Goal: Transaction & Acquisition: Purchase product/service

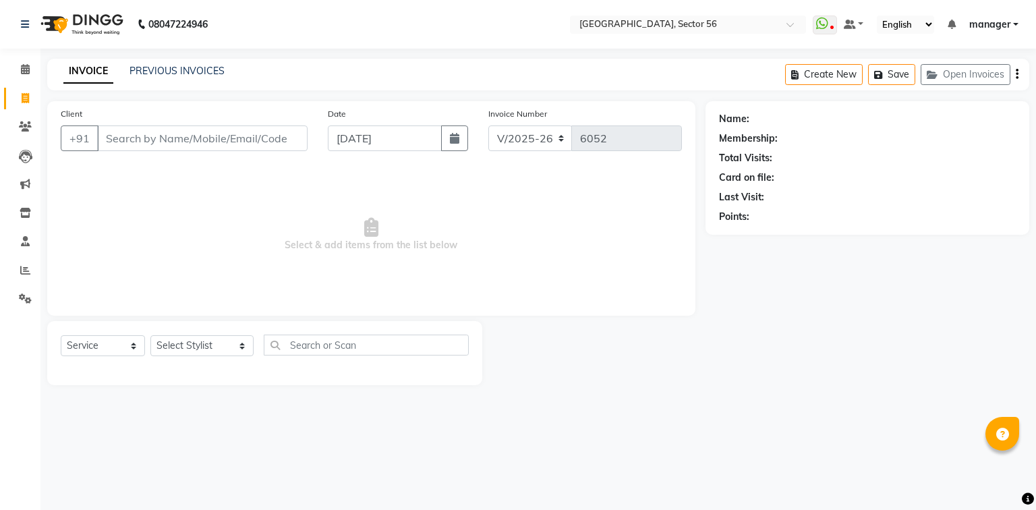
select select "5557"
select select "service"
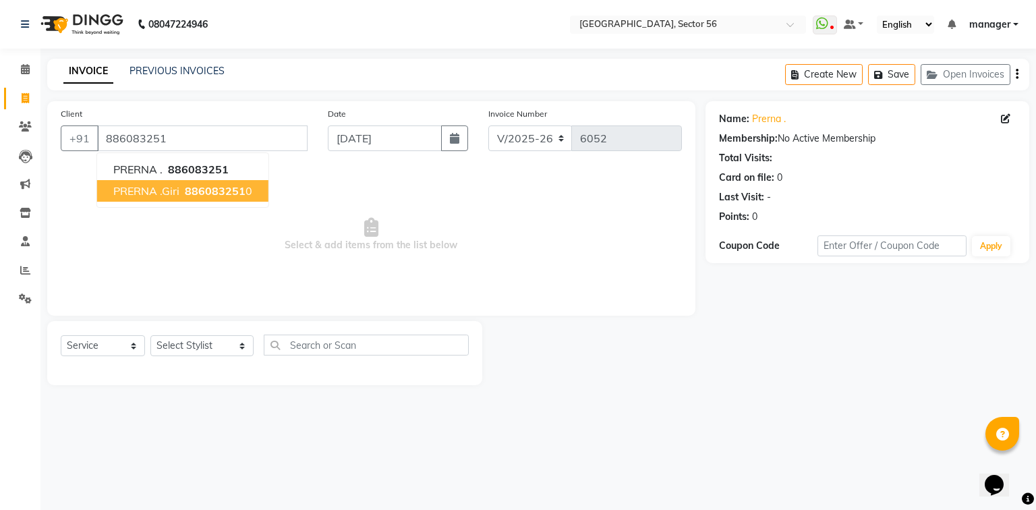
click at [174, 192] on span "PRERNA .giri" at bounding box center [146, 190] width 66 height 13
type input "8860832510"
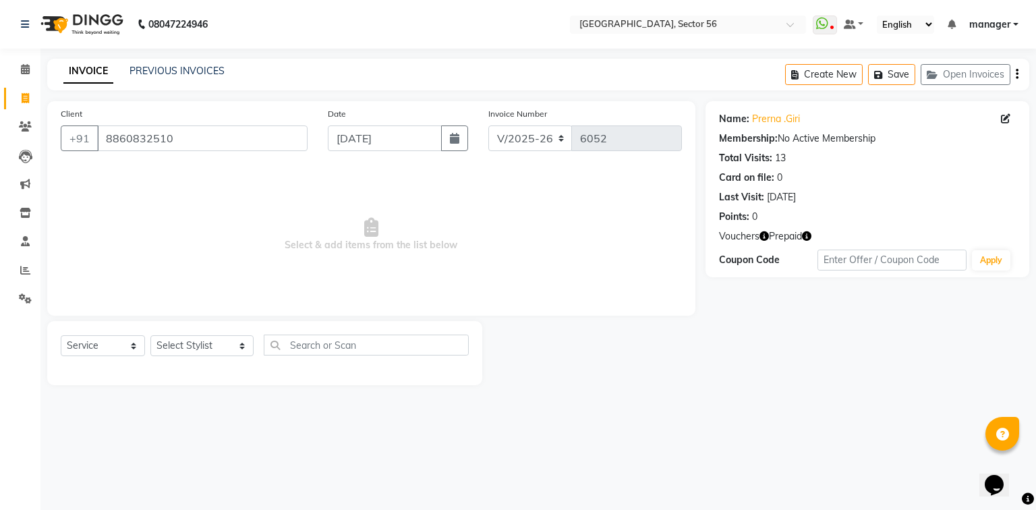
click at [807, 237] on icon "button" at bounding box center [806, 235] width 9 height 9
click at [832, 212] on div "Points: 0" at bounding box center [867, 217] width 297 height 14
click at [746, 238] on span "Vouchers" at bounding box center [739, 236] width 40 height 14
click at [741, 241] on span "Vouchers" at bounding box center [739, 236] width 40 height 14
click at [741, 240] on span "Vouchers" at bounding box center [739, 236] width 40 height 14
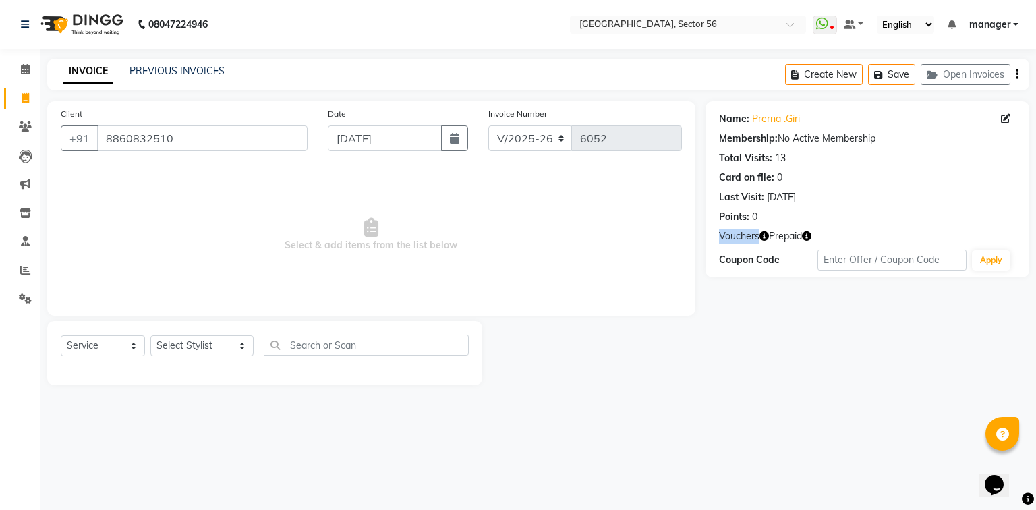
click at [805, 235] on icon "button" at bounding box center [806, 235] width 9 height 9
click at [736, 392] on main "INVOICE PREVIOUS INVOICES Create New Save Open Invoices Client +91 8860832510 D…" at bounding box center [538, 232] width 996 height 347
click at [105, 347] on select "Select Service Product Membership Package Voucher Prepaid Gift Card" at bounding box center [103, 345] width 84 height 21
select select "product"
click at [61, 336] on select "Select Service Product Membership Package Voucher Prepaid Gift Card" at bounding box center [103, 345] width 84 height 21
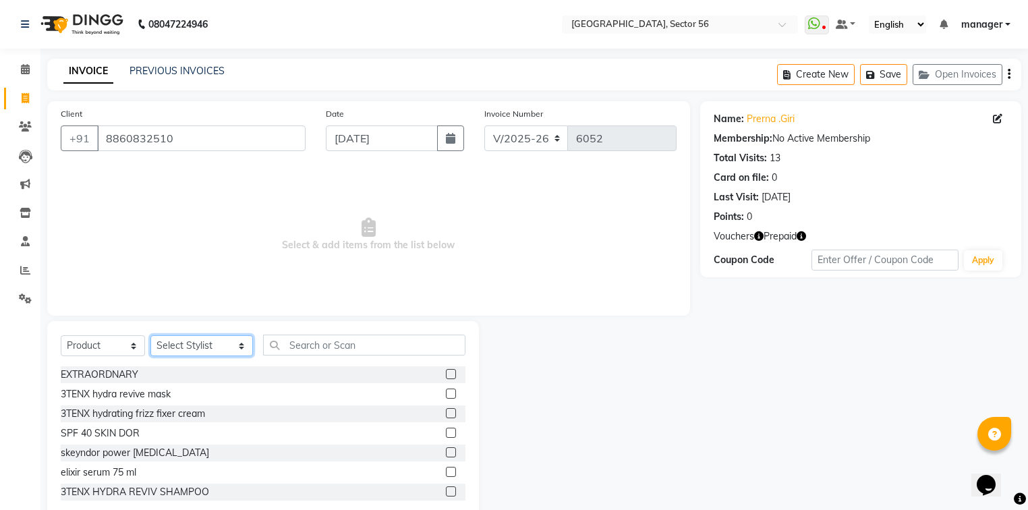
click at [194, 345] on select "Select Stylist [PERSON_NAME] [PERSON_NAME] [PERSON_NAME] MARKET STAFF amit amit…" at bounding box center [201, 345] width 103 height 21
select select "43510"
click at [150, 336] on select "Select Stylist [PERSON_NAME] [PERSON_NAME] [PERSON_NAME] MARKET STAFF amit amit…" at bounding box center [201, 345] width 103 height 21
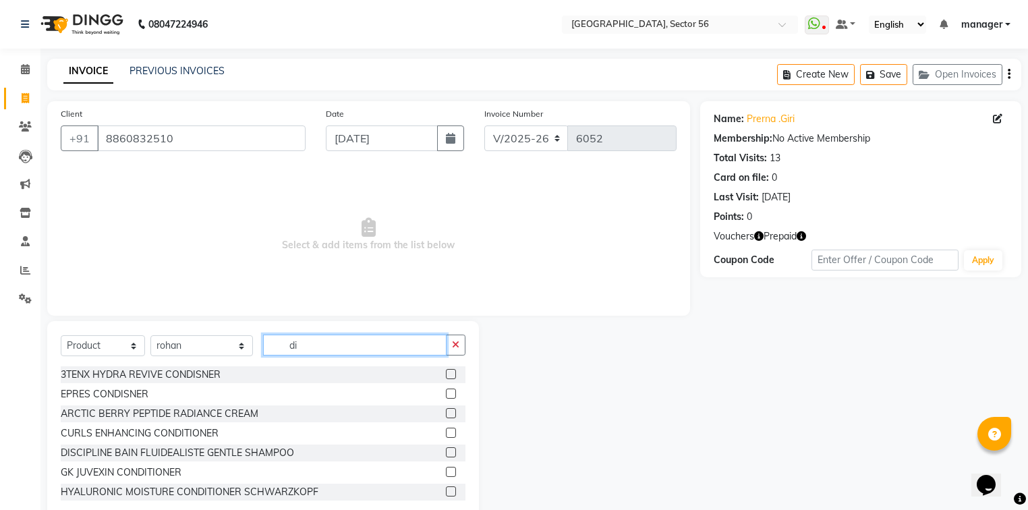
type input "d"
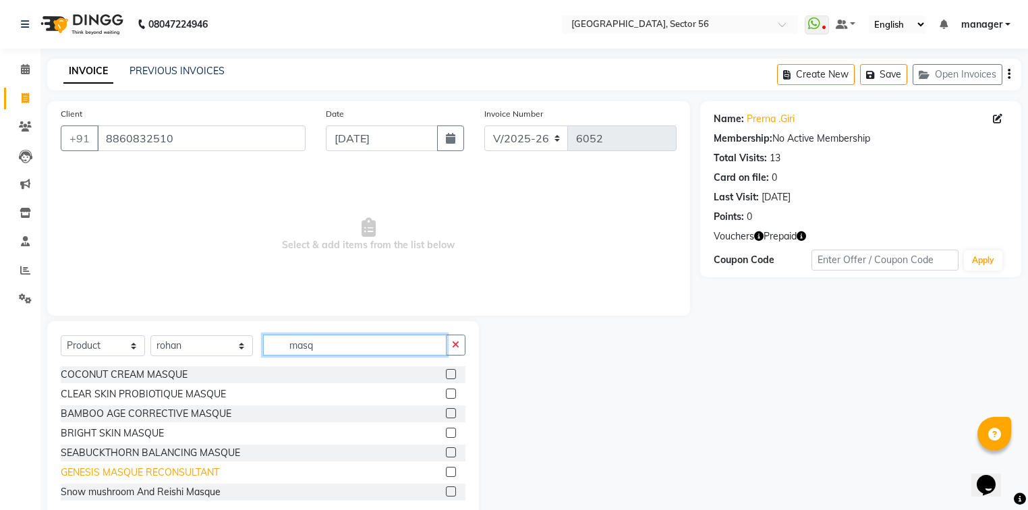
type input "masq"
click at [169, 473] on div "GENESIS MASQUE RECONSULTANT" at bounding box center [140, 472] width 158 height 14
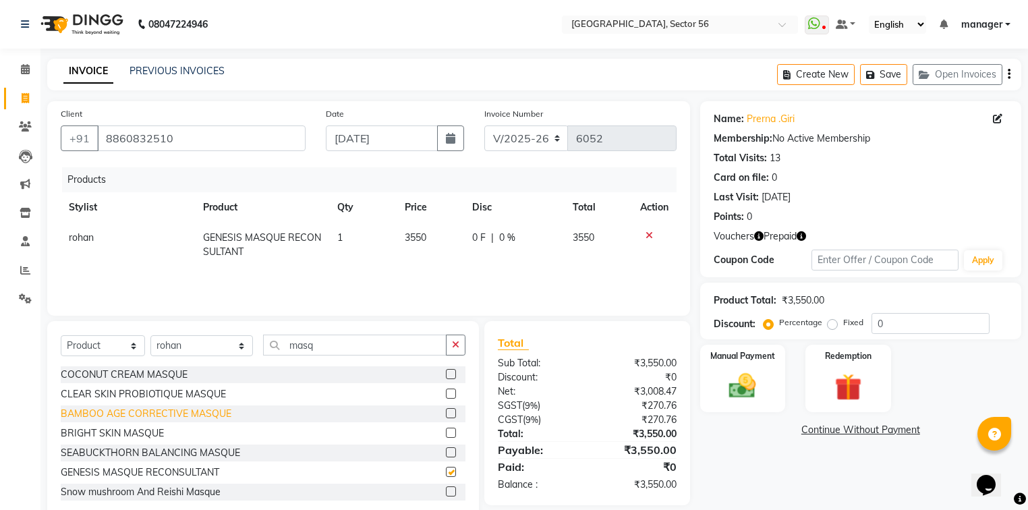
checkbox input "false"
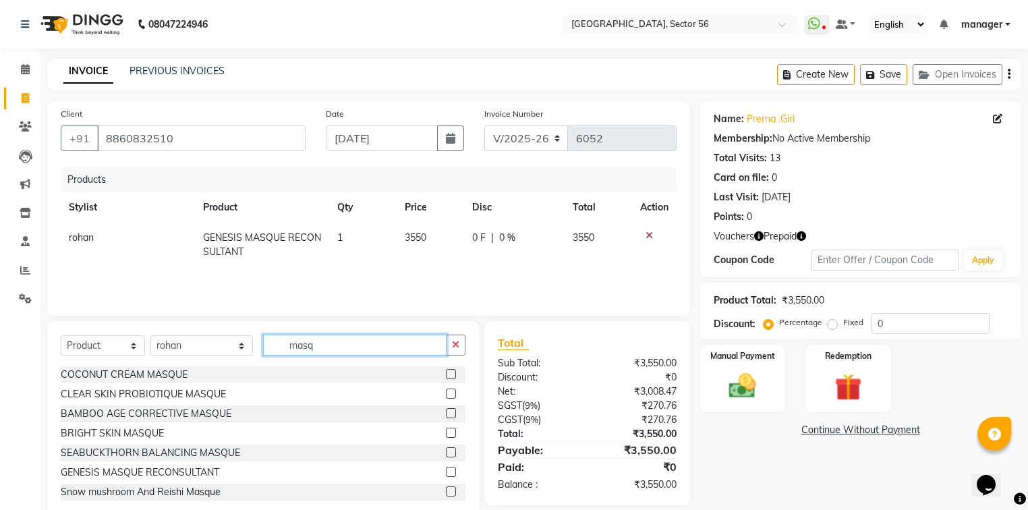
drag, startPoint x: 312, startPoint y: 347, endPoint x: 184, endPoint y: 356, distance: 127.8
click at [184, 356] on div "Select Service Product Membership Package Voucher Prepaid Gift Card Select Styl…" at bounding box center [263, 351] width 405 height 32
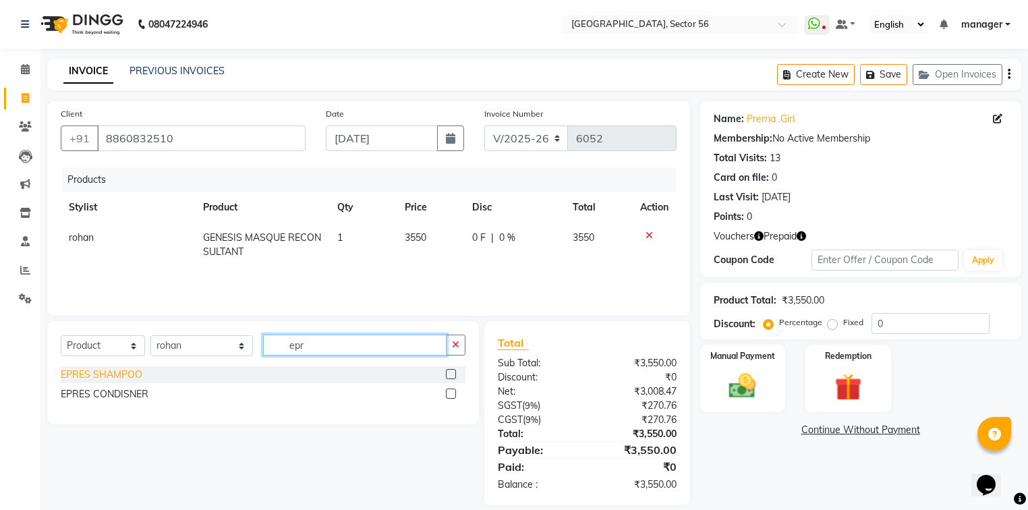
type input "epr"
click at [130, 370] on div "EPRES SHAMPOO" at bounding box center [102, 375] width 82 height 14
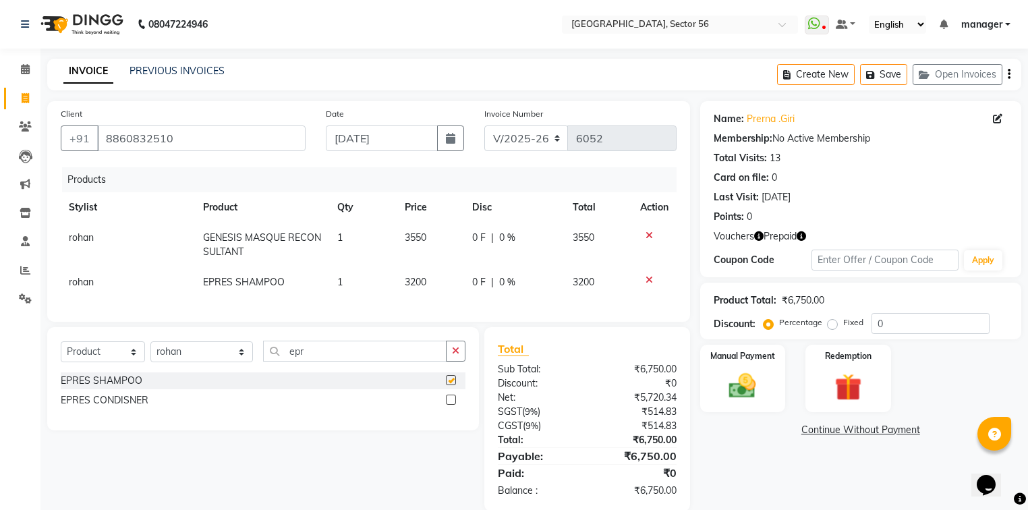
checkbox input "false"
drag, startPoint x: 251, startPoint y: 364, endPoint x: 242, endPoint y: 364, distance: 8.8
click at [242, 364] on div "Select Service Product Membership Package Voucher Prepaid Gift Card Select Styl…" at bounding box center [263, 357] width 405 height 32
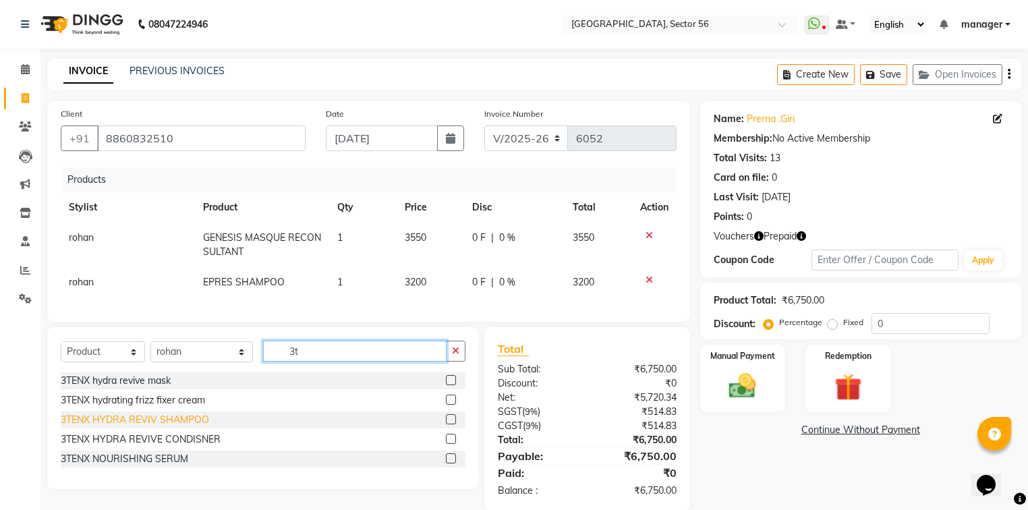
type input "3t"
click at [173, 427] on div "3TENX HYDRA REVIV SHAMPOO" at bounding box center [135, 420] width 148 height 14
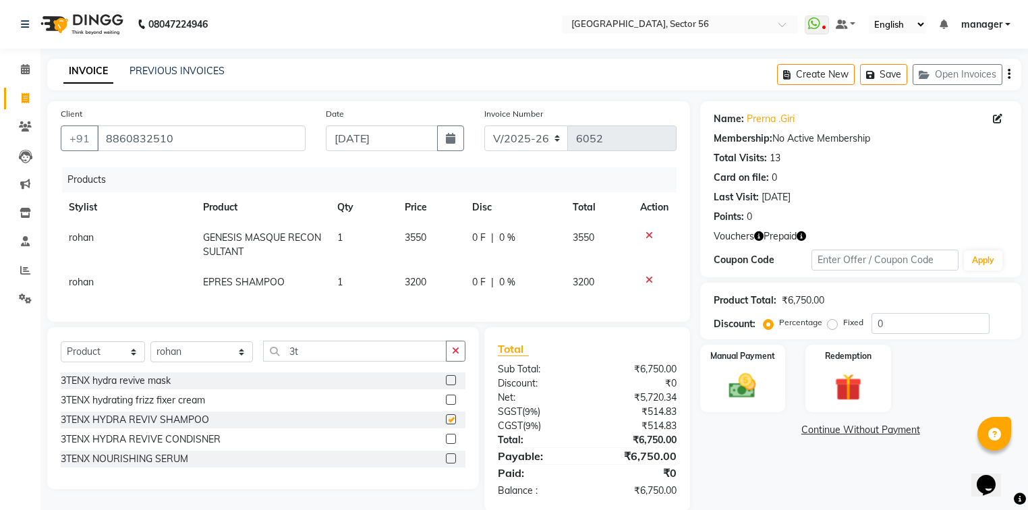
checkbox input "false"
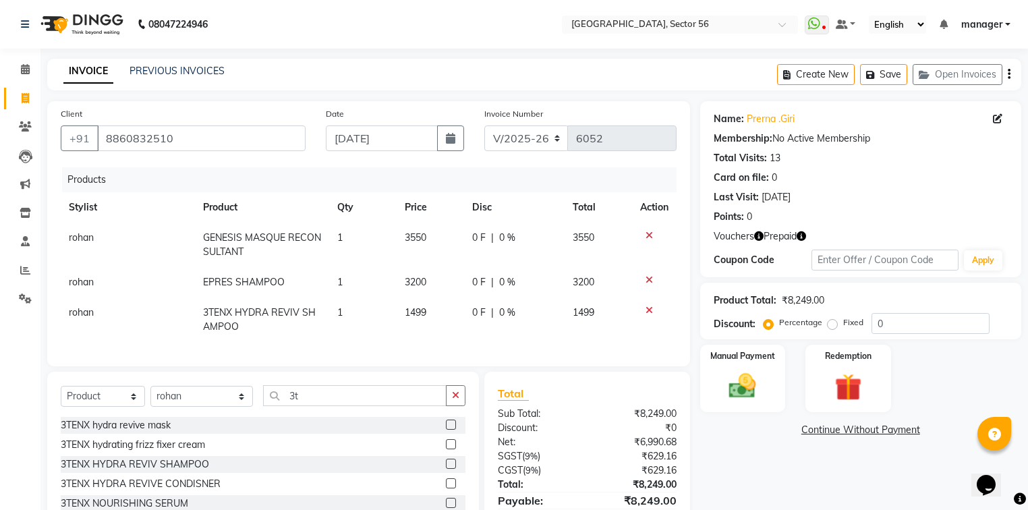
click at [650, 278] on icon at bounding box center [648, 279] width 7 height 9
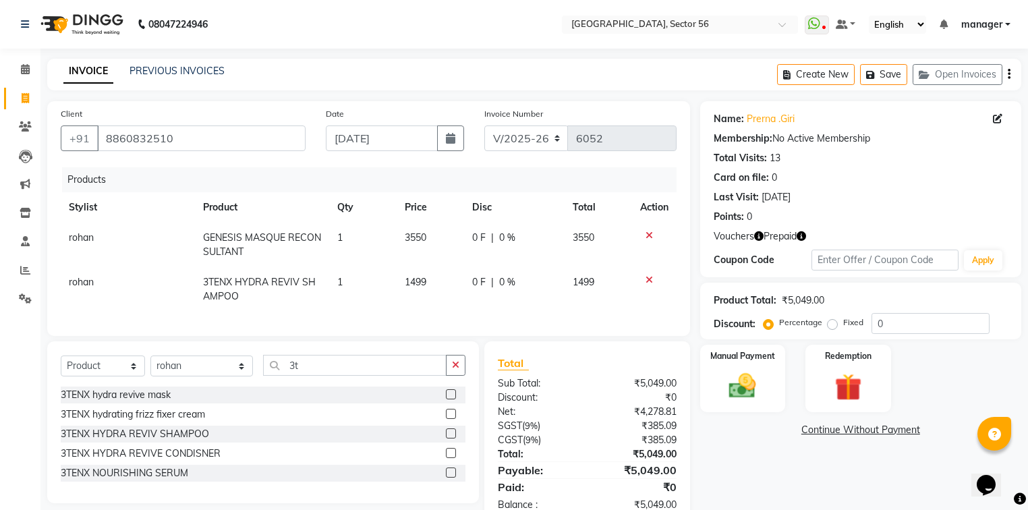
click at [425, 282] on span "1499" at bounding box center [416, 282] width 22 height 12
select select "43510"
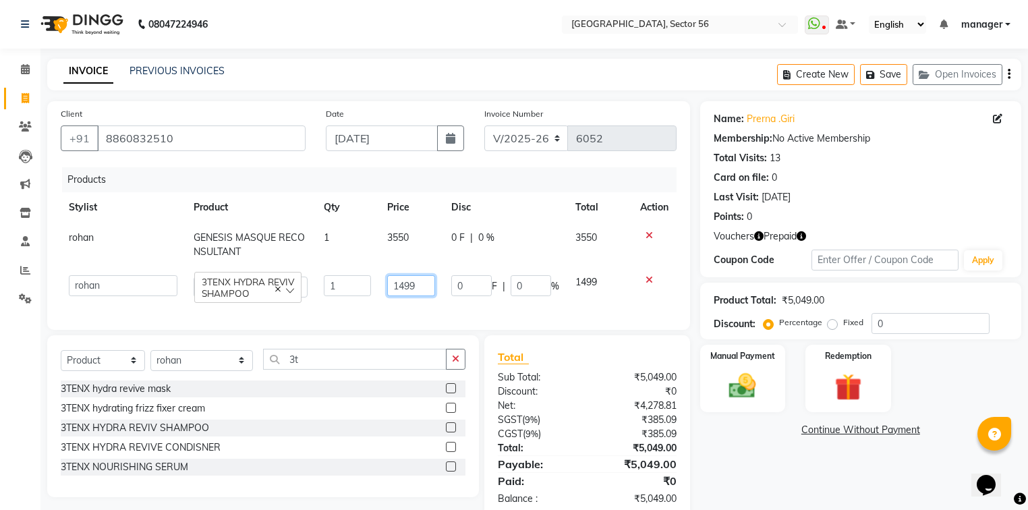
drag, startPoint x: 415, startPoint y: 287, endPoint x: 364, endPoint y: 292, distance: 51.5
click at [364, 292] on tr "ABHISHEKH THAPA abhishek thapa AKRAM KHAN MARKET STAFF amit amit spm Anamika Be…" at bounding box center [369, 286] width 616 height 38
type input "1799"
click at [0, 401] on div "Calendar Invoice Clients Leads Marketing Inventory Staff Reports Settings Compl…" at bounding box center [91, 278] width 182 height 481
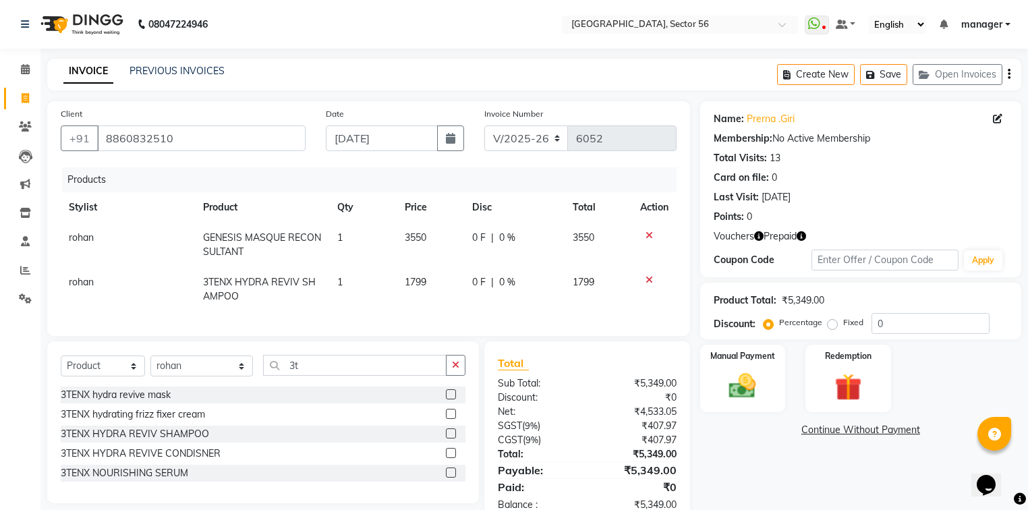
scroll to position [44, 0]
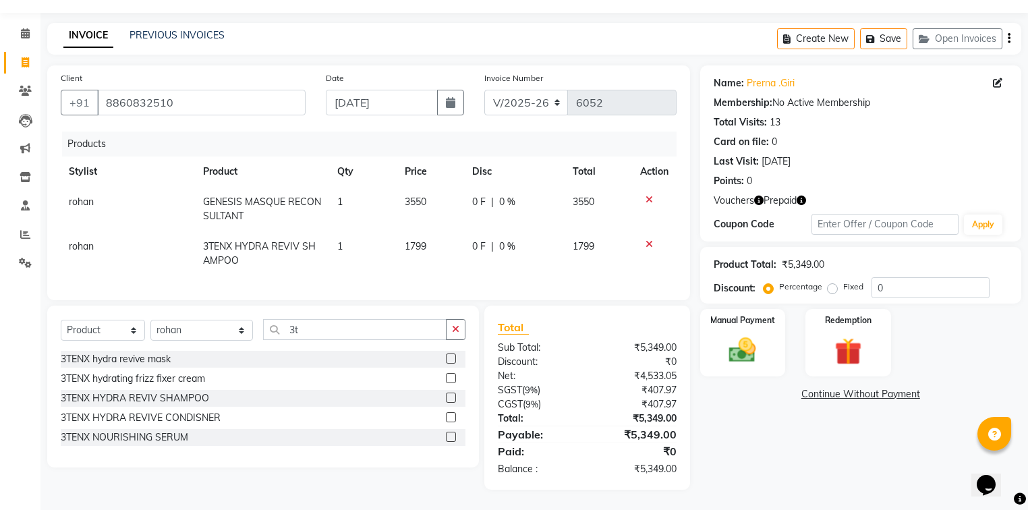
click at [415, 196] on span "3550" at bounding box center [416, 202] width 22 height 12
select select "43510"
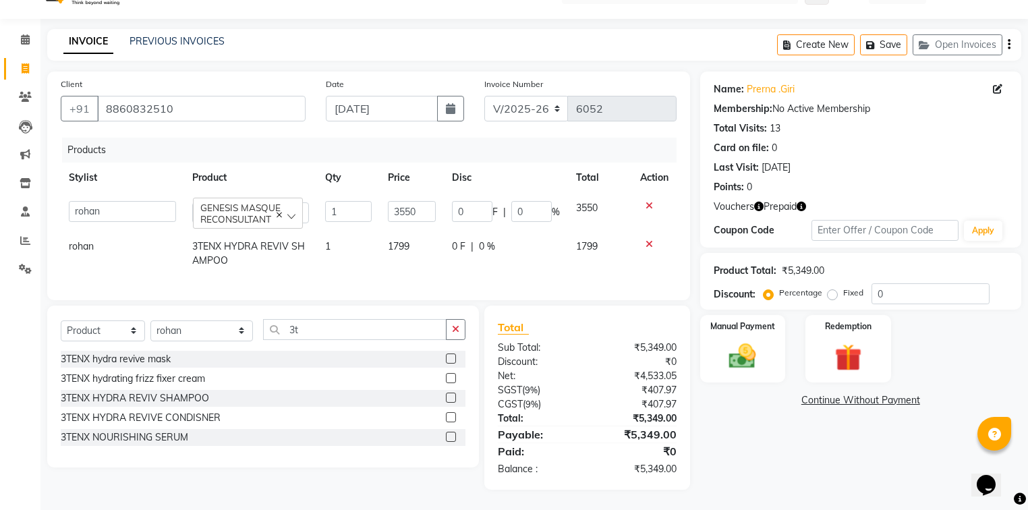
scroll to position [39, 0]
click at [405, 204] on input "3550" at bounding box center [412, 211] width 48 height 21
type input "3750"
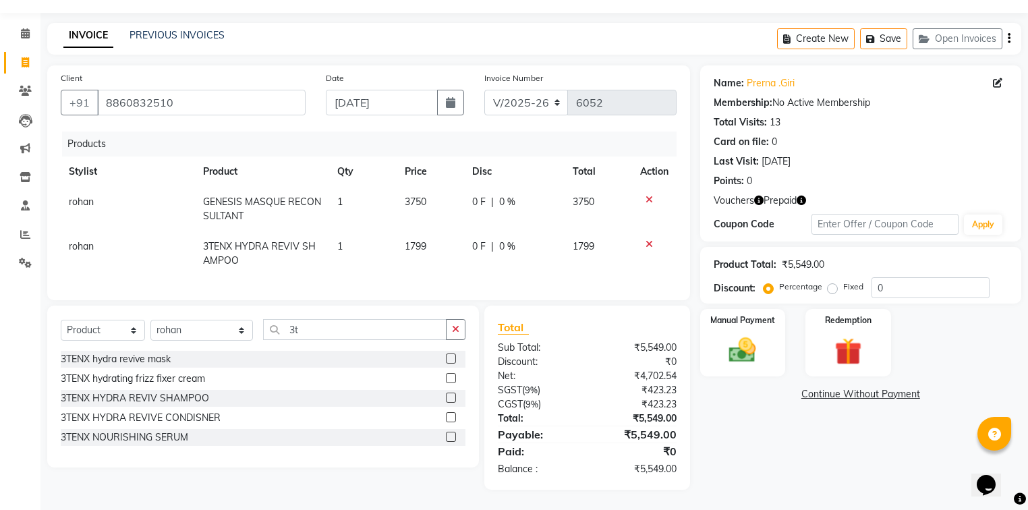
click at [25, 337] on div "Calendar Invoice Clients Leads Marketing Inventory Staff Reports Settings Compl…" at bounding box center [91, 246] width 182 height 487
click at [745, 337] on img at bounding box center [743, 351] width 46 height 32
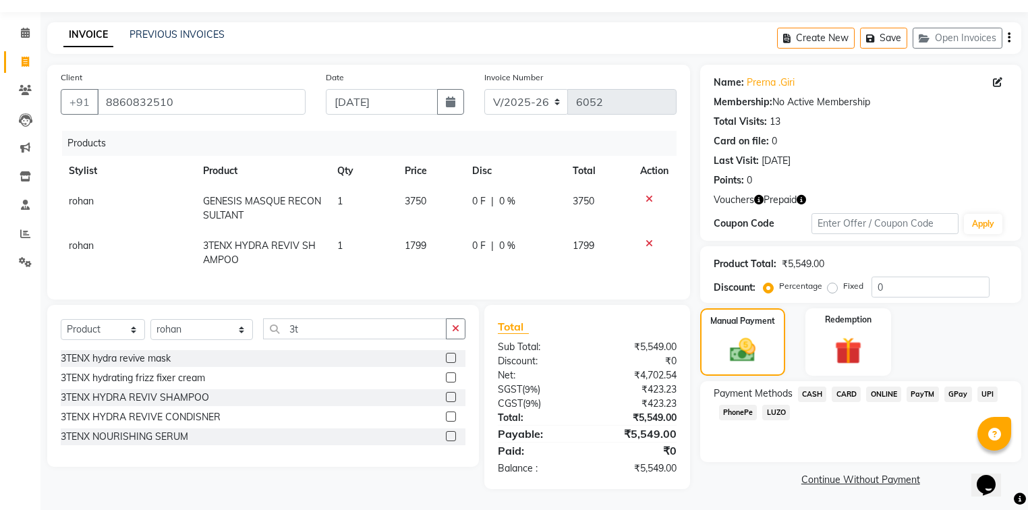
click at [815, 386] on span "CASH" at bounding box center [812, 394] width 29 height 16
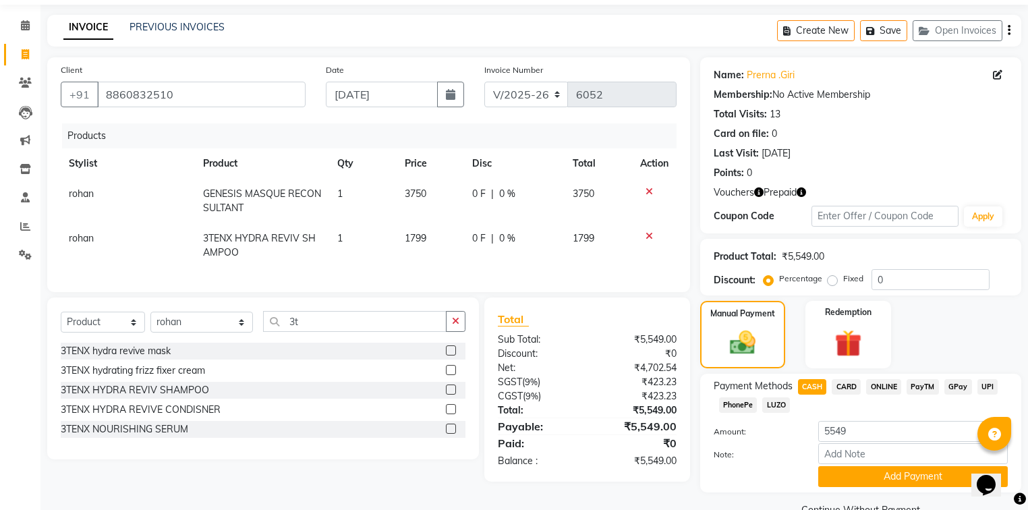
click at [847, 386] on span "CARD" at bounding box center [846, 387] width 29 height 16
click at [842, 471] on button "Add Payment" at bounding box center [913, 476] width 190 height 21
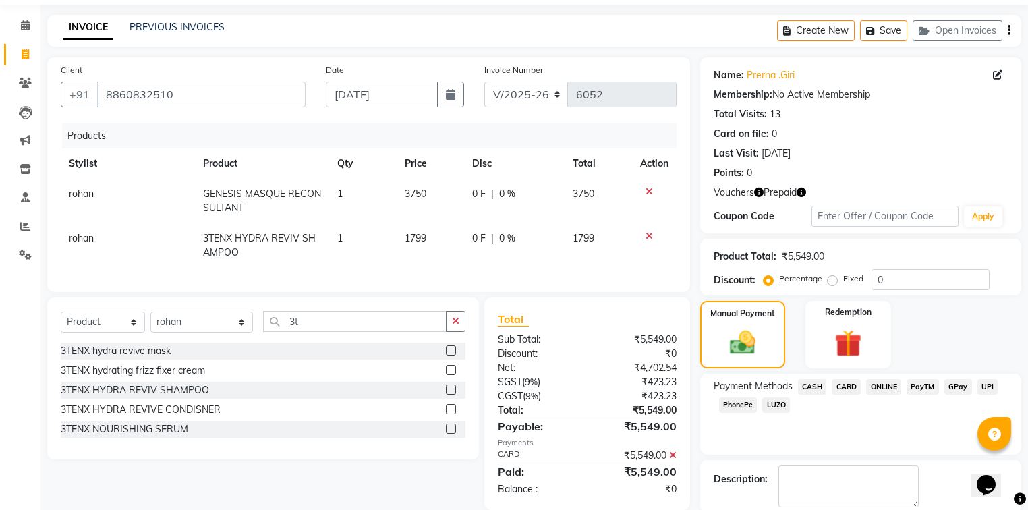
scroll to position [111, 0]
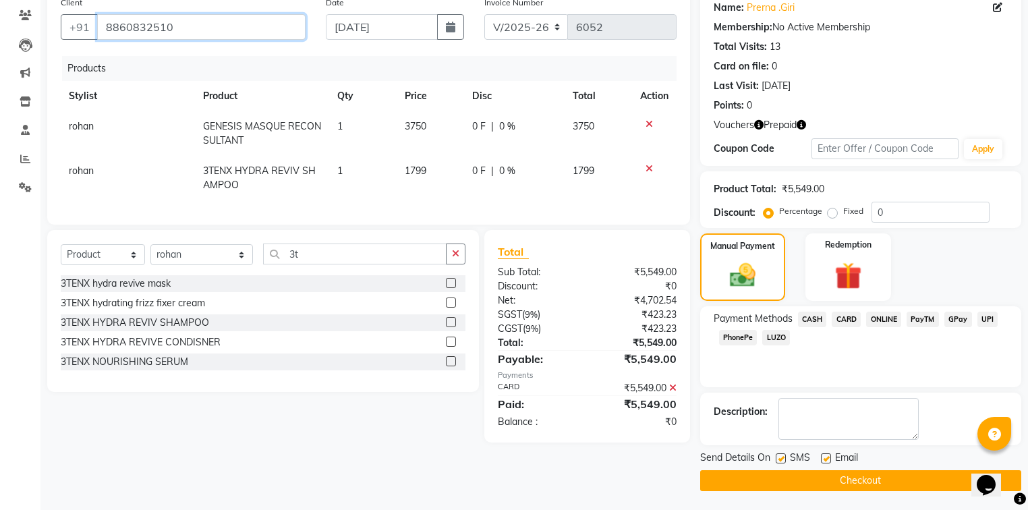
click at [180, 30] on input "8860832510" at bounding box center [201, 27] width 208 height 26
click at [0, 201] on li "Settings" at bounding box center [20, 187] width 40 height 29
click at [672, 393] on icon at bounding box center [672, 387] width 7 height 9
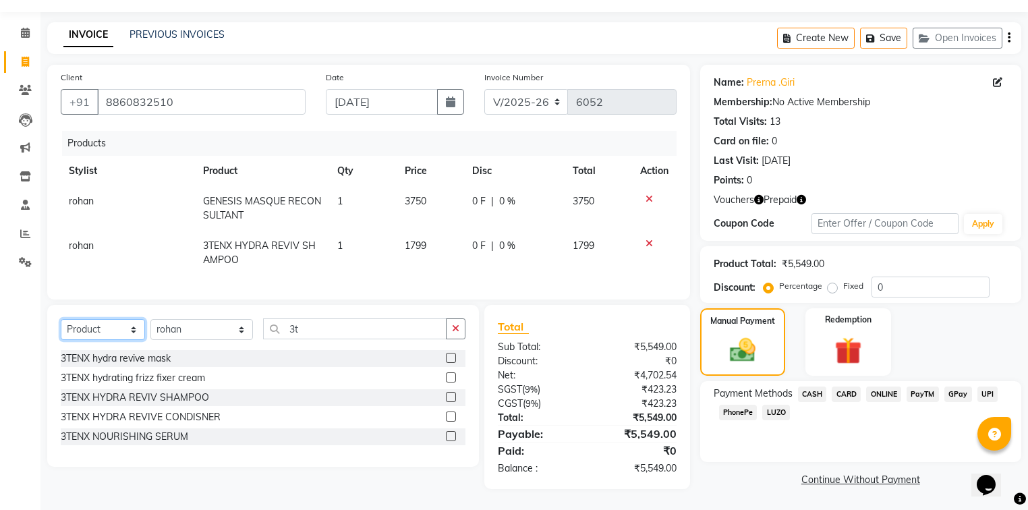
click at [94, 328] on select "Select Service Product Membership Package Voucher Prepaid Gift Card" at bounding box center [103, 329] width 84 height 21
select select "service"
click at [61, 320] on select "Select Service Product Membership Package Voucher Prepaid Gift Card" at bounding box center [103, 329] width 84 height 21
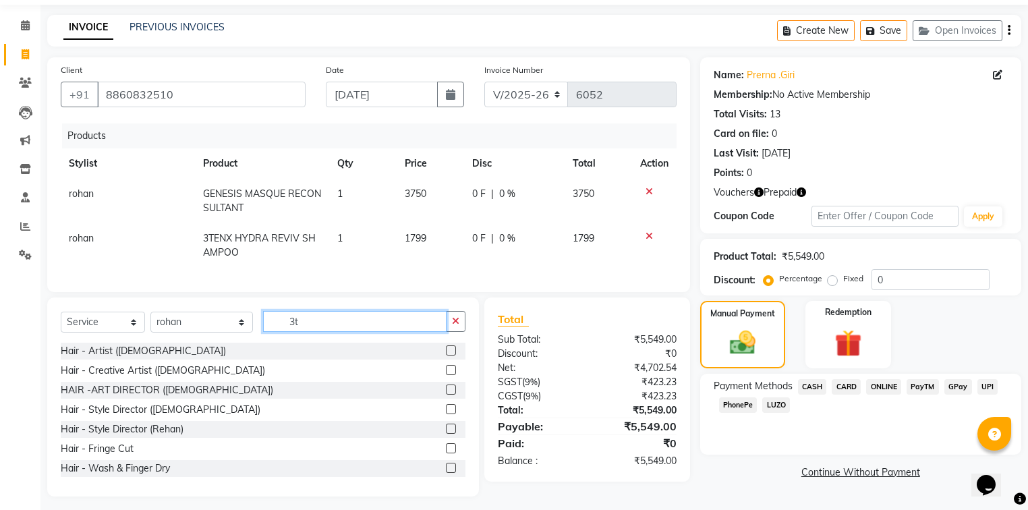
drag, startPoint x: 297, startPoint y: 333, endPoint x: 231, endPoint y: 330, distance: 66.8
click at [231, 330] on div "Select Service Product Membership Package Voucher Prepaid Gift Card Select Styl…" at bounding box center [263, 327] width 405 height 32
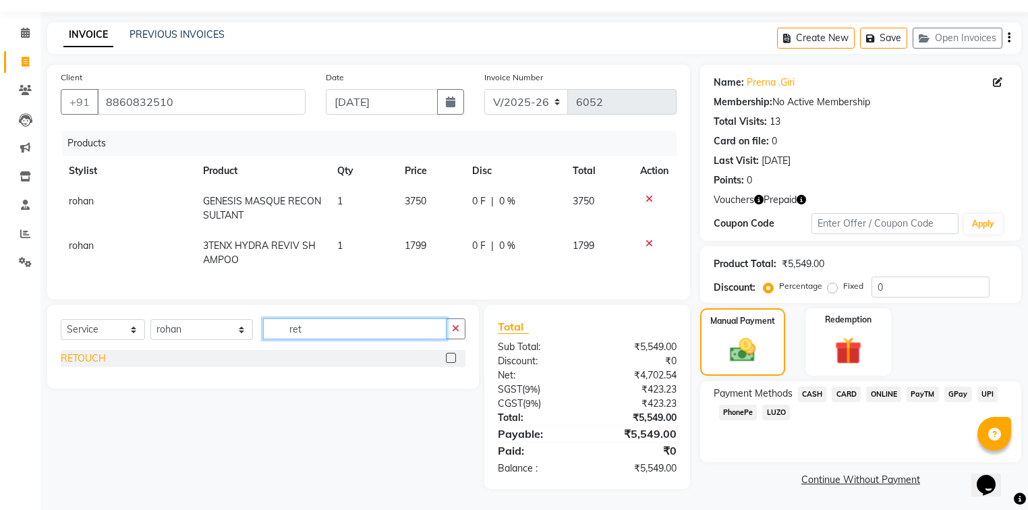
type input "ret"
click at [86, 362] on div "RETOUCH" at bounding box center [83, 358] width 45 height 14
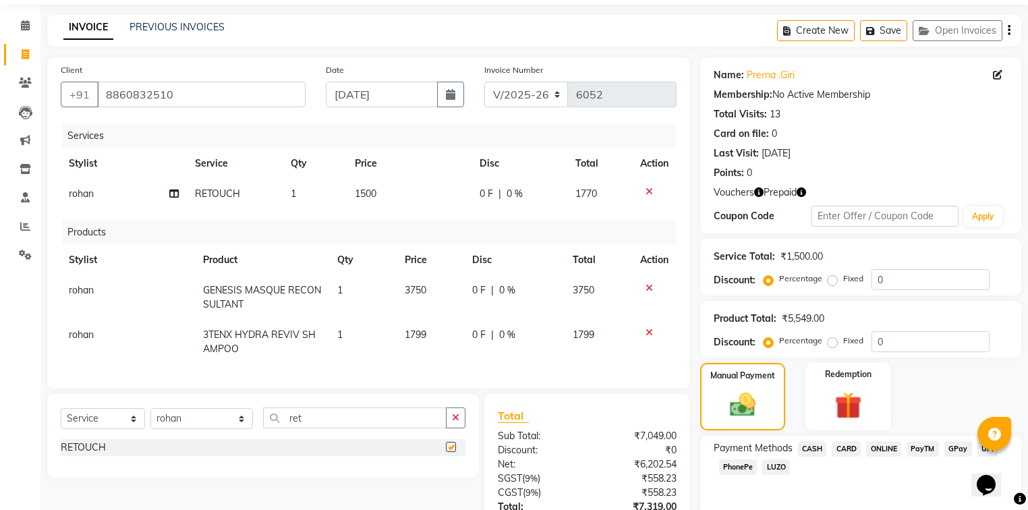
checkbox input "false"
drag, startPoint x: 295, startPoint y: 425, endPoint x: 191, endPoint y: 438, distance: 105.3
click at [191, 438] on div "Select Service Product Membership Package Voucher Prepaid Gift Card Select Styl…" at bounding box center [263, 423] width 405 height 32
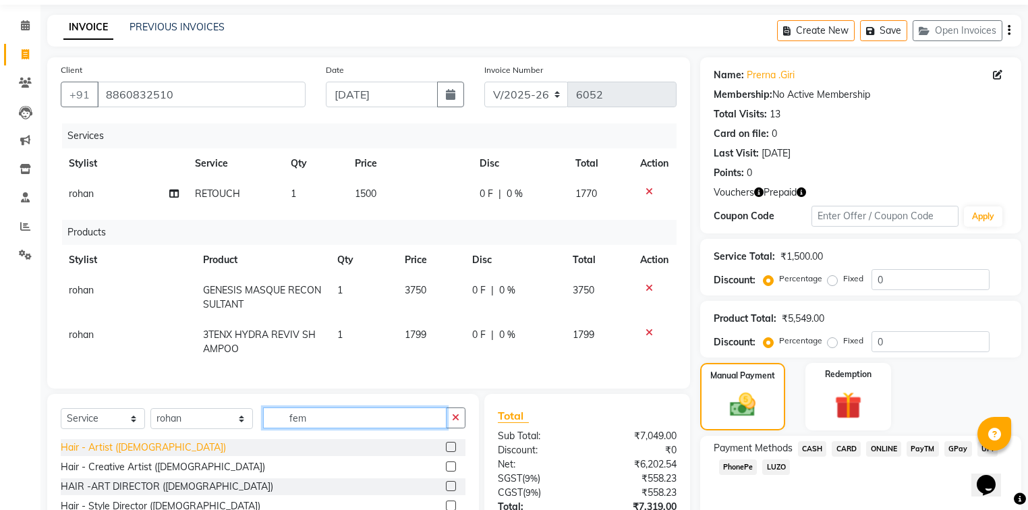
type input "fem"
drag, startPoint x: 124, startPoint y: 453, endPoint x: 147, endPoint y: 440, distance: 26.3
click at [124, 453] on div "Hair - Artist (Female)" at bounding box center [143, 447] width 165 height 14
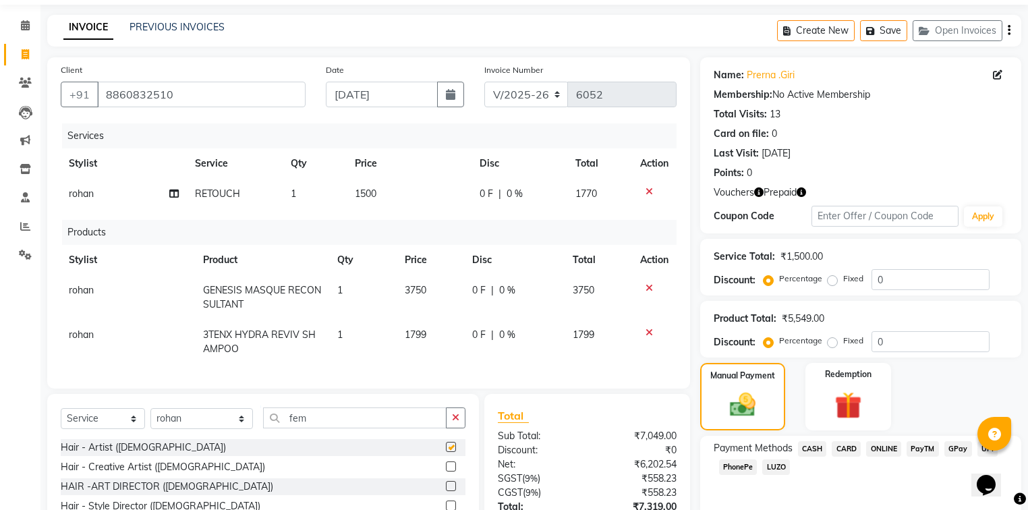
checkbox input "false"
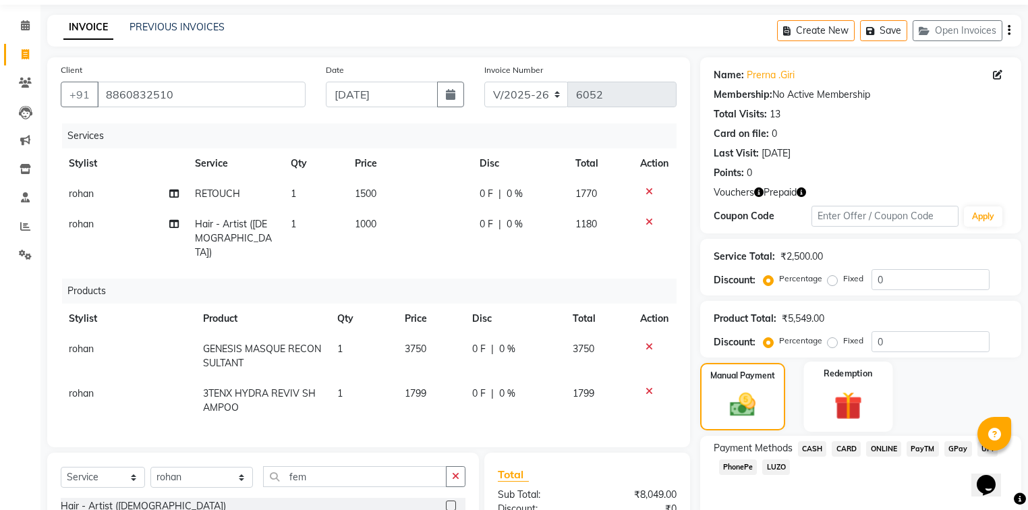
scroll to position [200, 0]
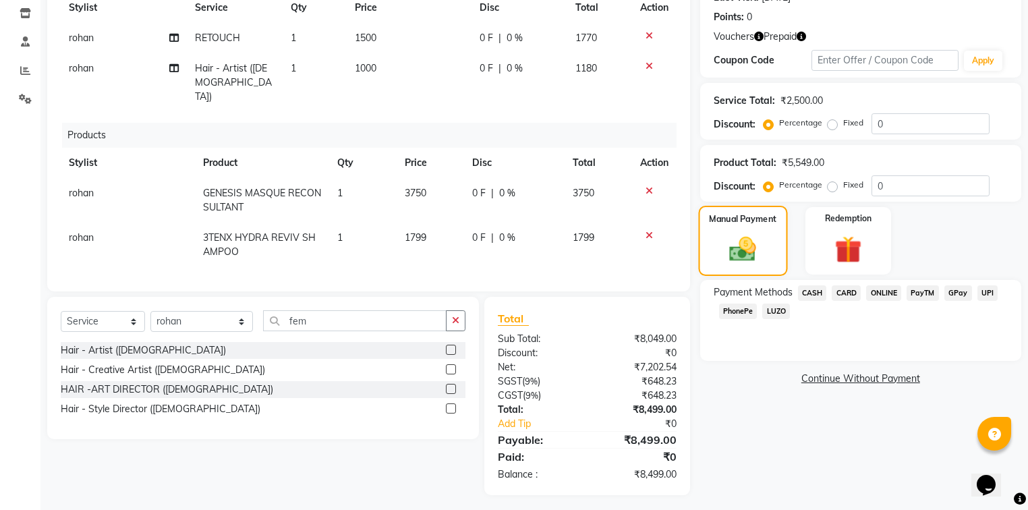
click at [766, 261] on div "Manual Payment" at bounding box center [742, 241] width 89 height 70
click at [861, 259] on img at bounding box center [849, 250] width 46 height 35
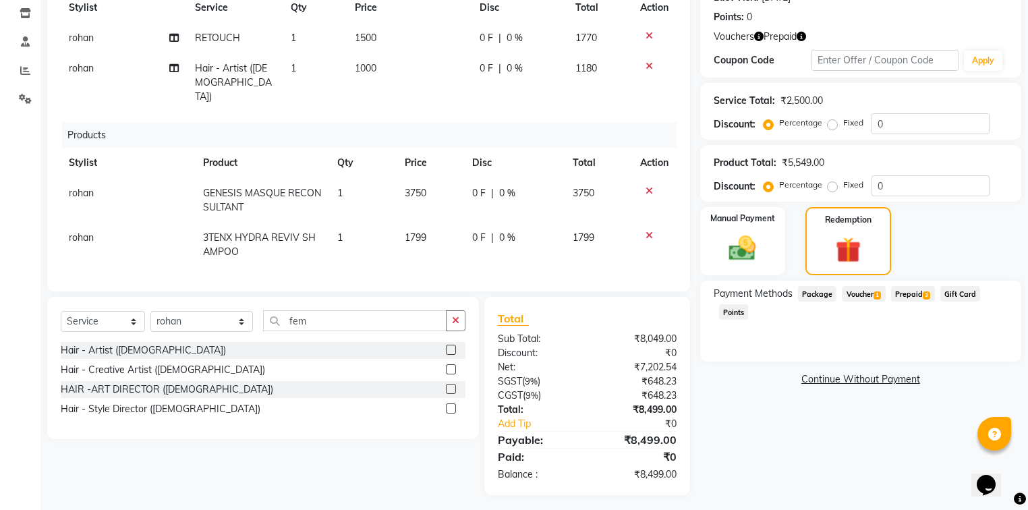
click at [867, 294] on span "Voucher 1" at bounding box center [863, 294] width 43 height 16
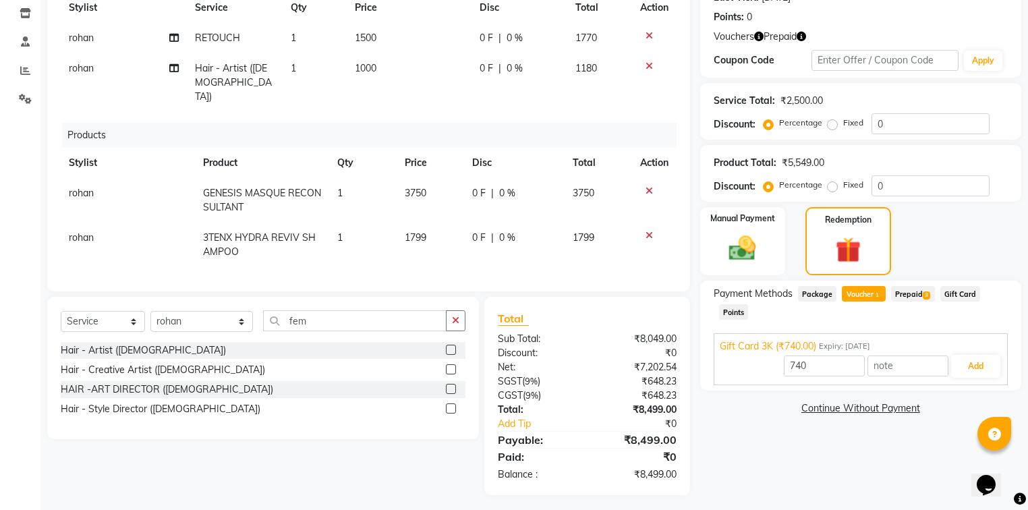
click at [900, 291] on span "Prepaid 3" at bounding box center [913, 294] width 44 height 16
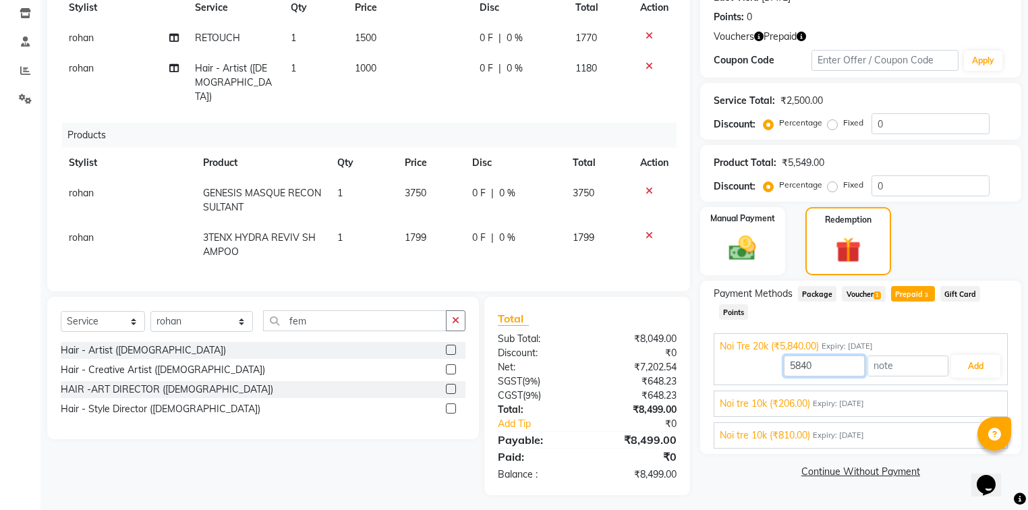
drag, startPoint x: 826, startPoint y: 368, endPoint x: 739, endPoint y: 375, distance: 86.6
click at [739, 375] on div "5840 Add" at bounding box center [861, 366] width 282 height 26
type input "2950"
click at [960, 367] on button "Add" at bounding box center [975, 366] width 49 height 23
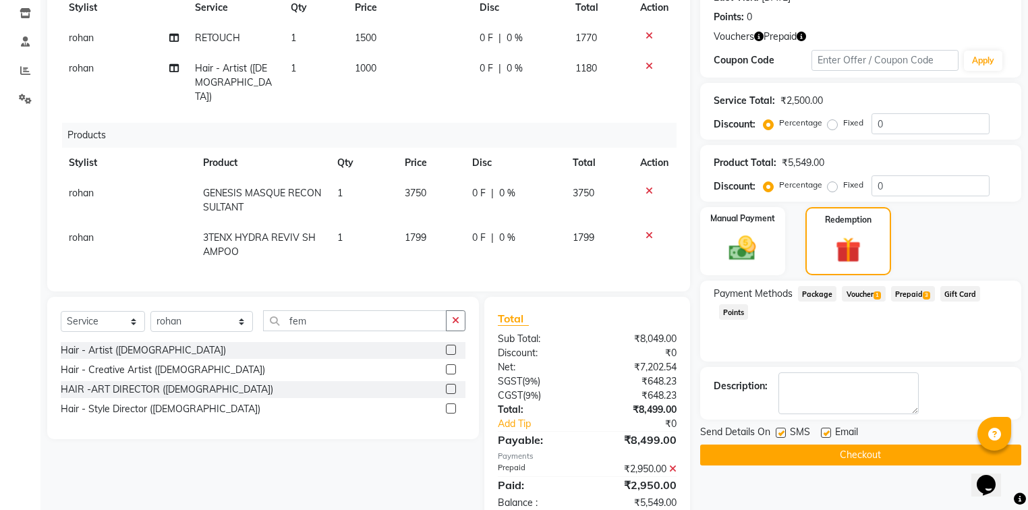
scroll to position [227, 0]
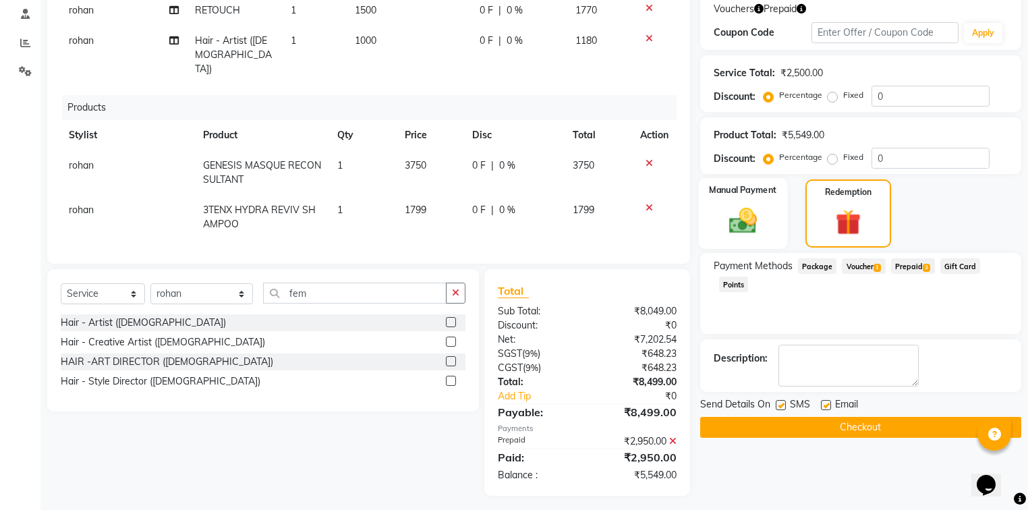
click at [755, 227] on img at bounding box center [743, 220] width 46 height 32
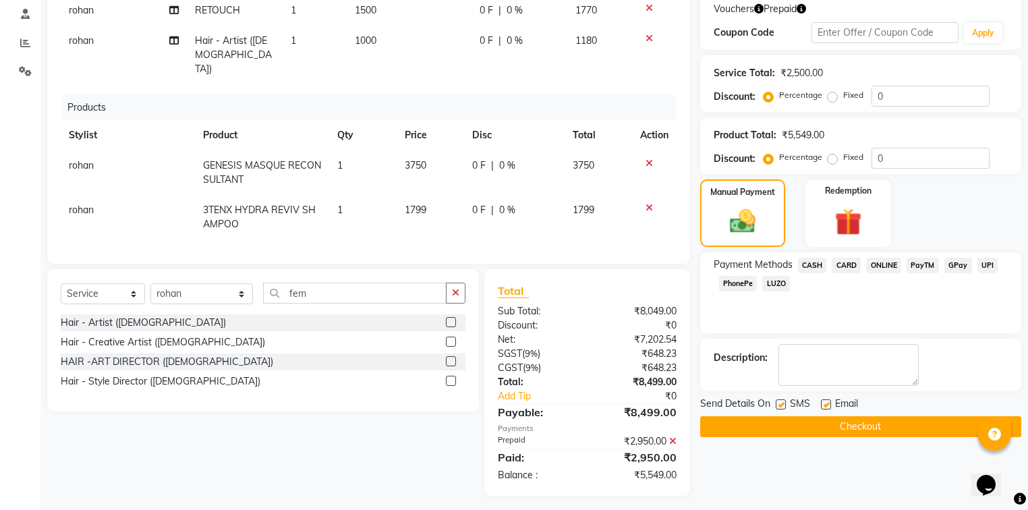
click at [841, 262] on span "CARD" at bounding box center [846, 266] width 29 height 16
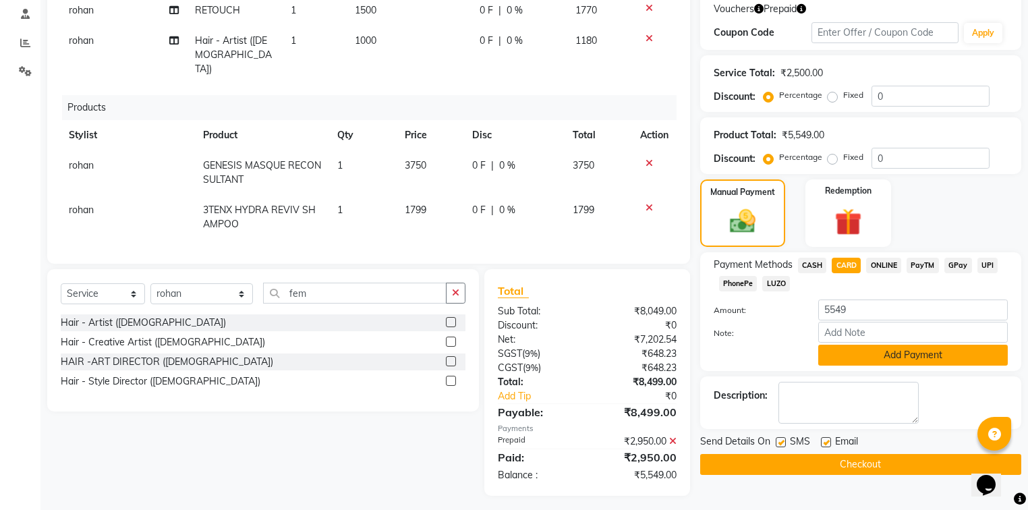
click at [834, 354] on button "Add Payment" at bounding box center [913, 355] width 190 height 21
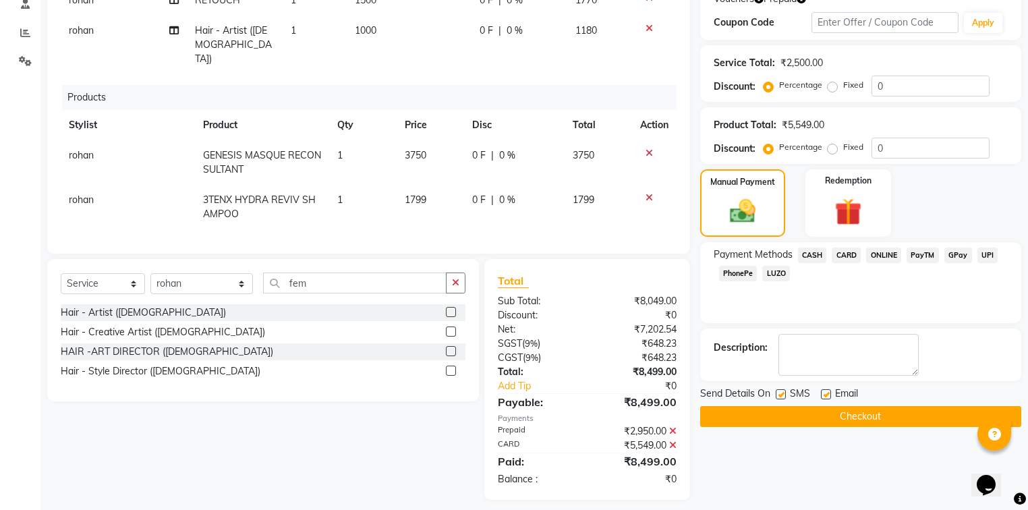
scroll to position [241, 0]
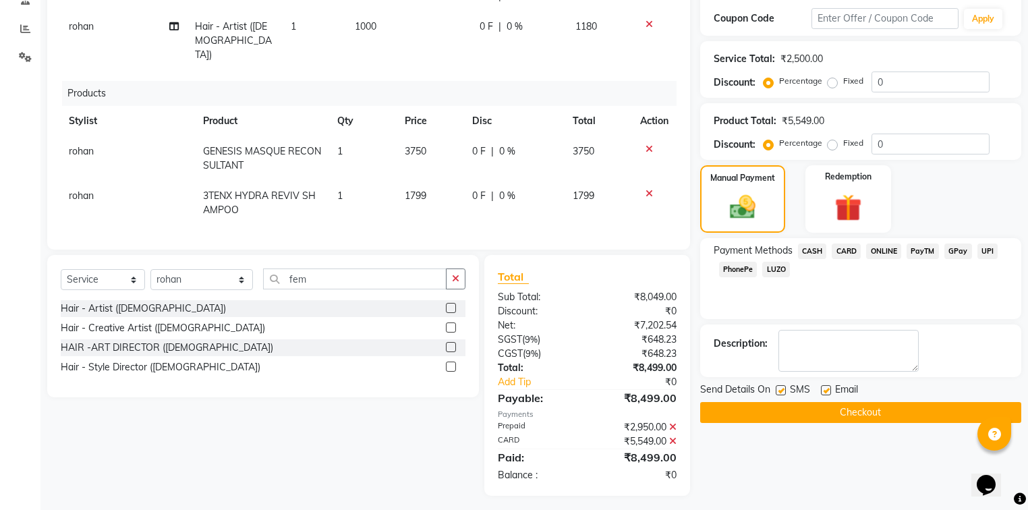
click at [793, 407] on button "Checkout" at bounding box center [860, 412] width 321 height 21
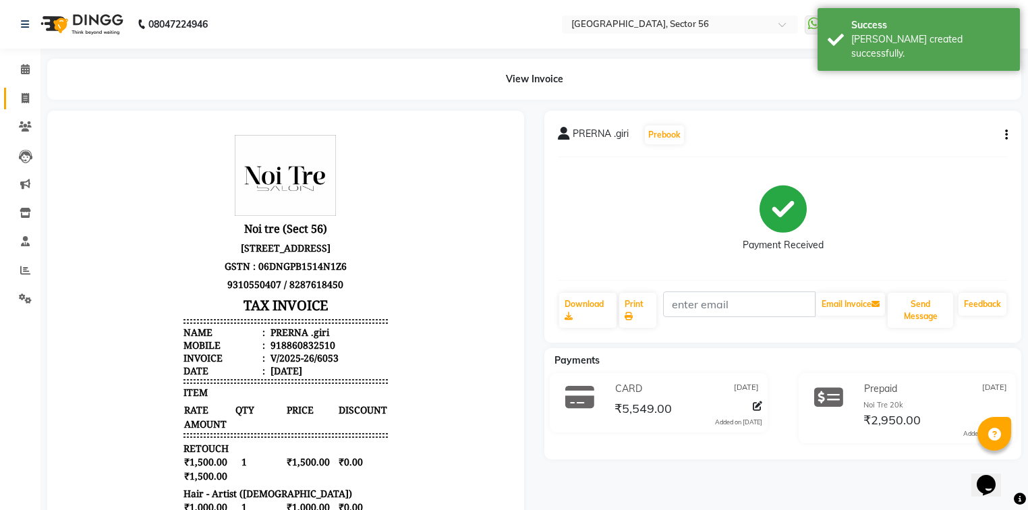
click at [22, 96] on icon at bounding box center [25, 98] width 7 height 10
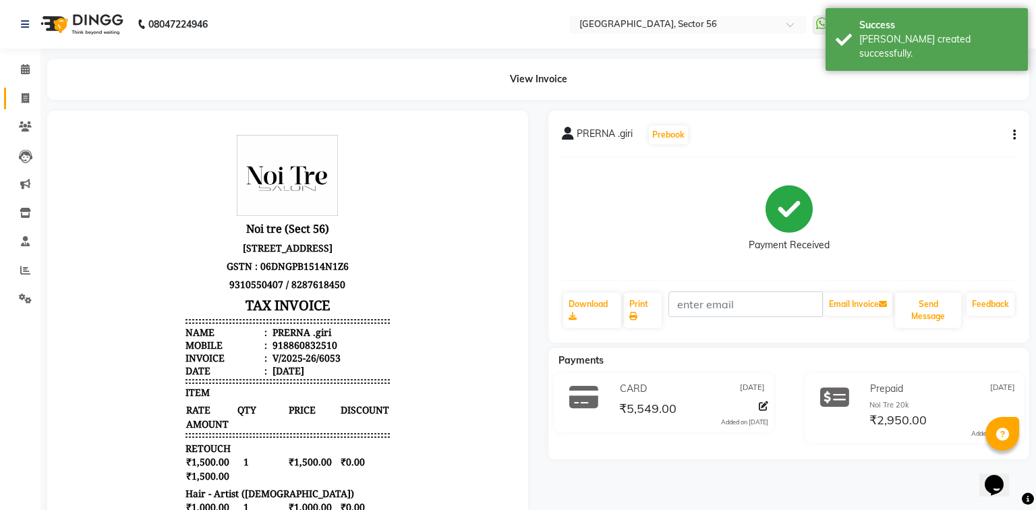
select select "5557"
select select "service"
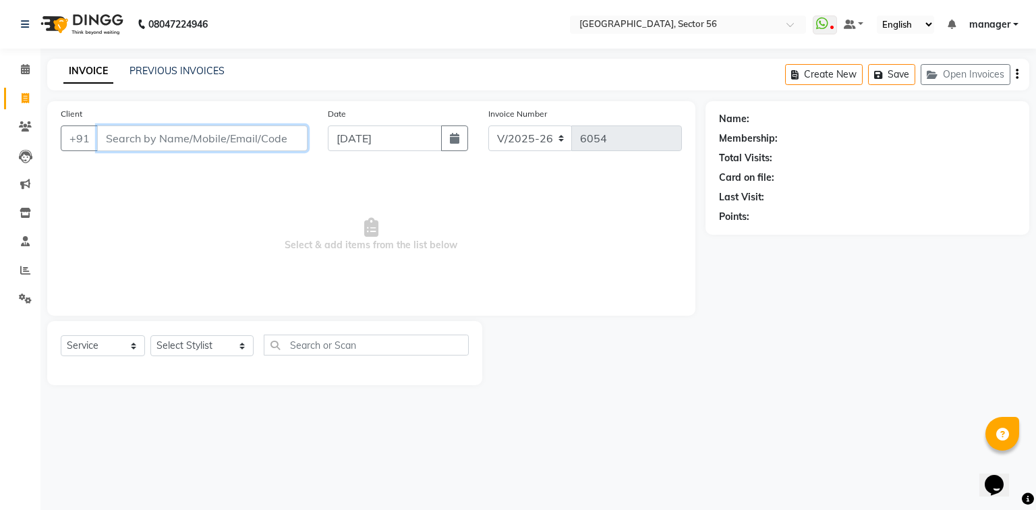
click at [150, 136] on input "Client" at bounding box center [202, 138] width 210 height 26
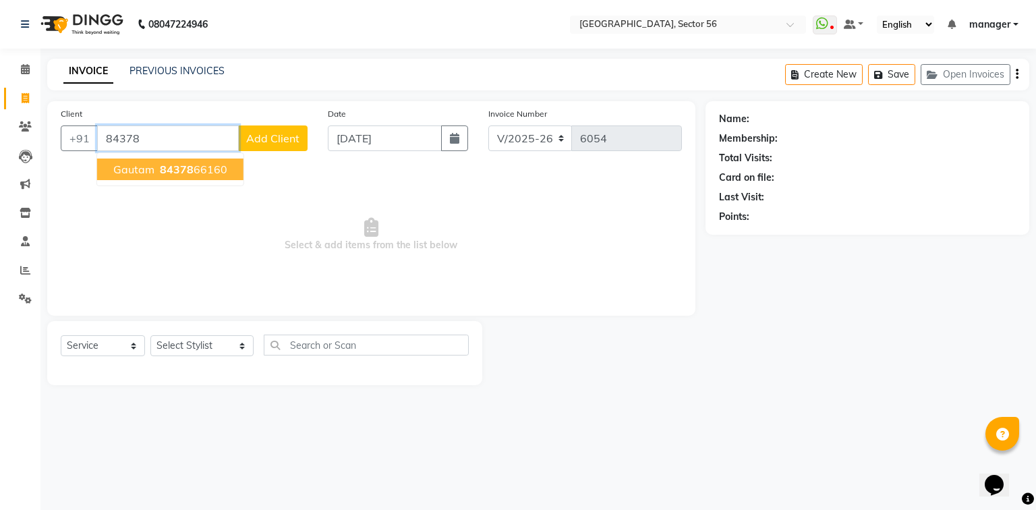
click at [137, 170] on span "gautam" at bounding box center [133, 169] width 41 height 13
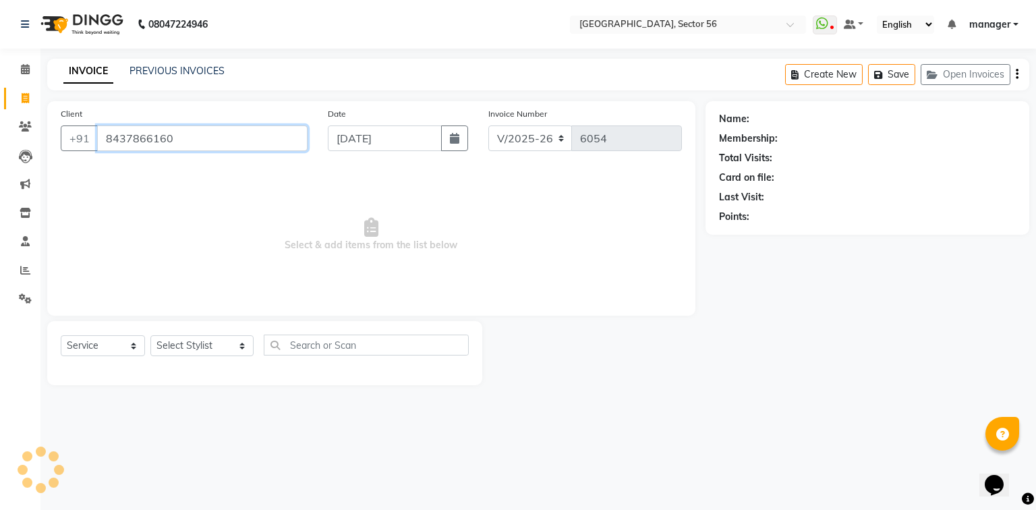
type input "8437866160"
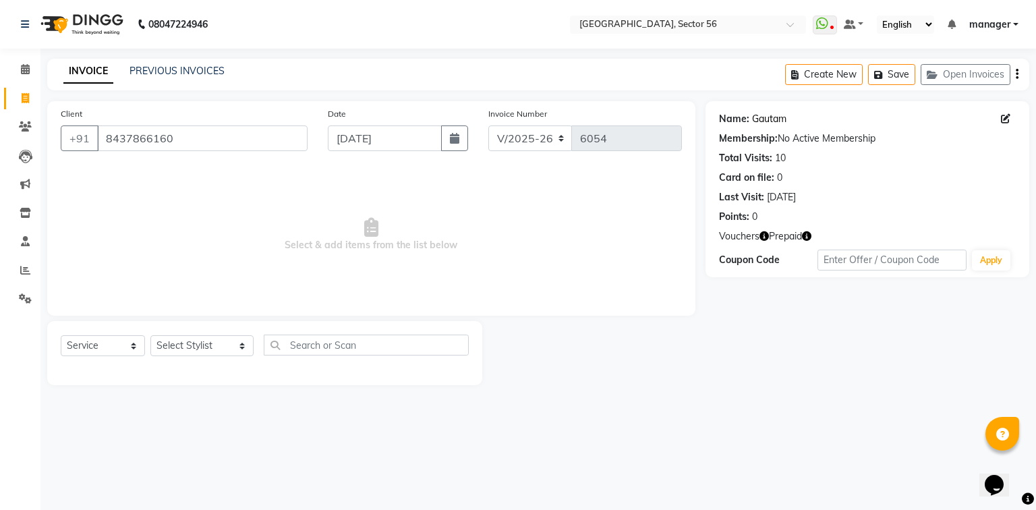
click at [779, 119] on link "Gautam" at bounding box center [769, 119] width 34 height 14
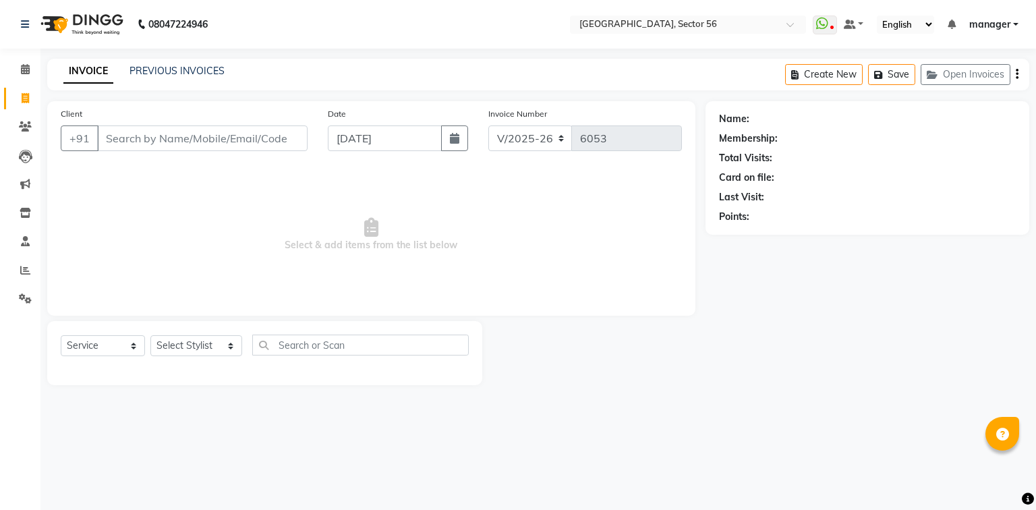
select select "5557"
select select "service"
drag, startPoint x: 0, startPoint y: 0, endPoint x: 205, endPoint y: 142, distance: 249.6
click at [205, 142] on input "Client" at bounding box center [202, 138] width 210 height 26
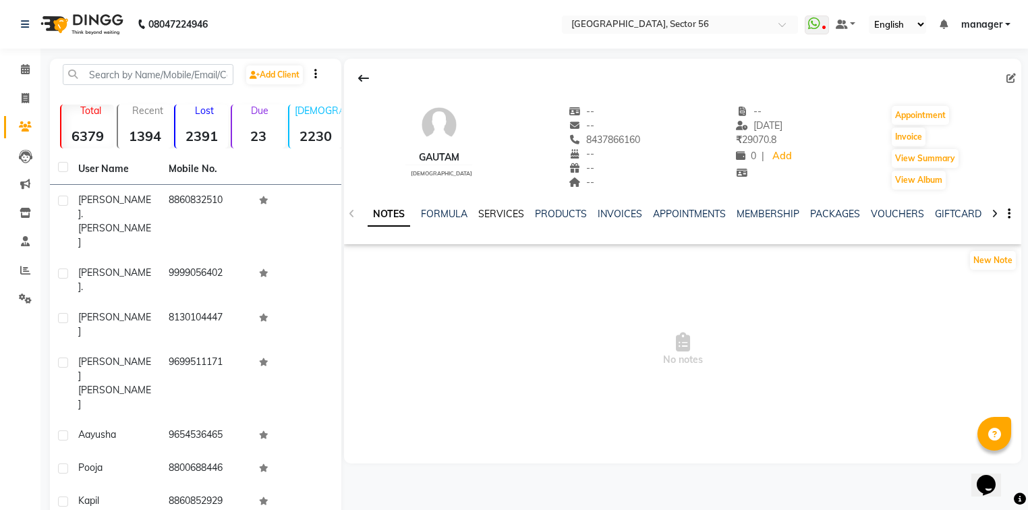
click at [486, 214] on link "SERVICES" at bounding box center [501, 214] width 46 height 12
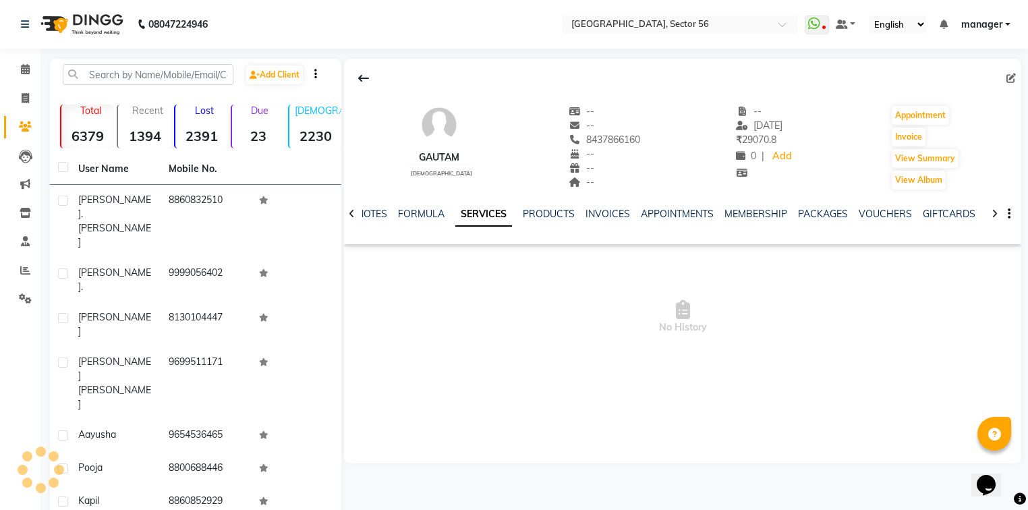
click at [486, 214] on link "SERVICES" at bounding box center [483, 214] width 57 height 24
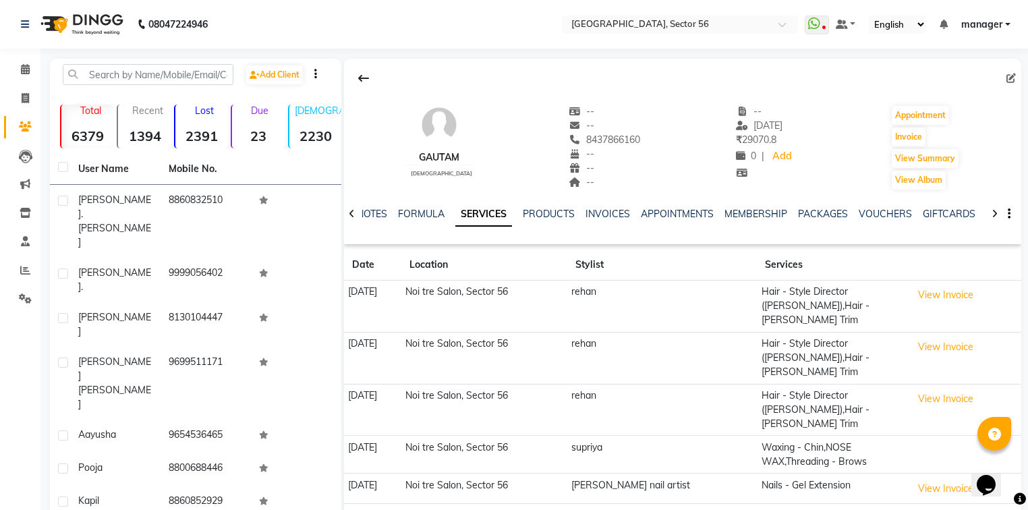
click at [466, 216] on link "SERVICES" at bounding box center [483, 214] width 57 height 24
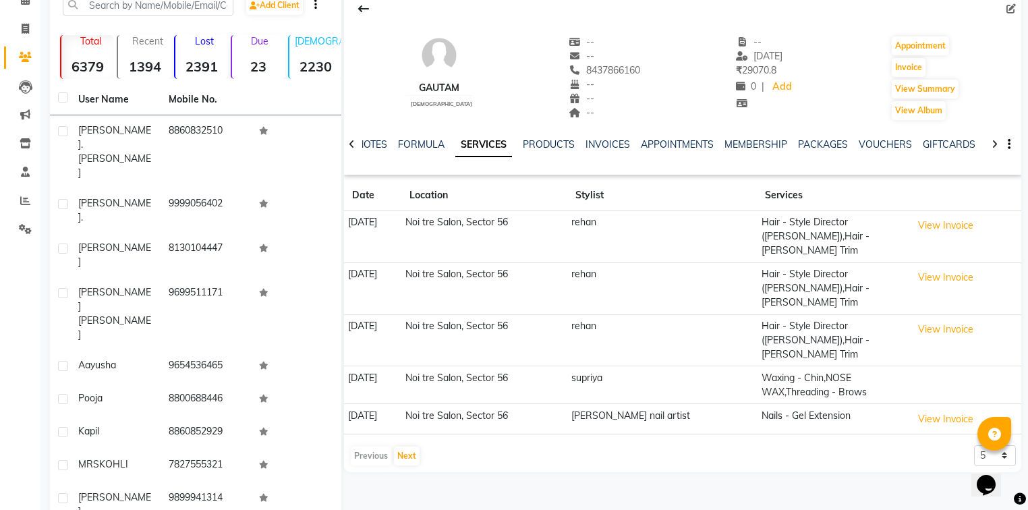
scroll to position [75, 0]
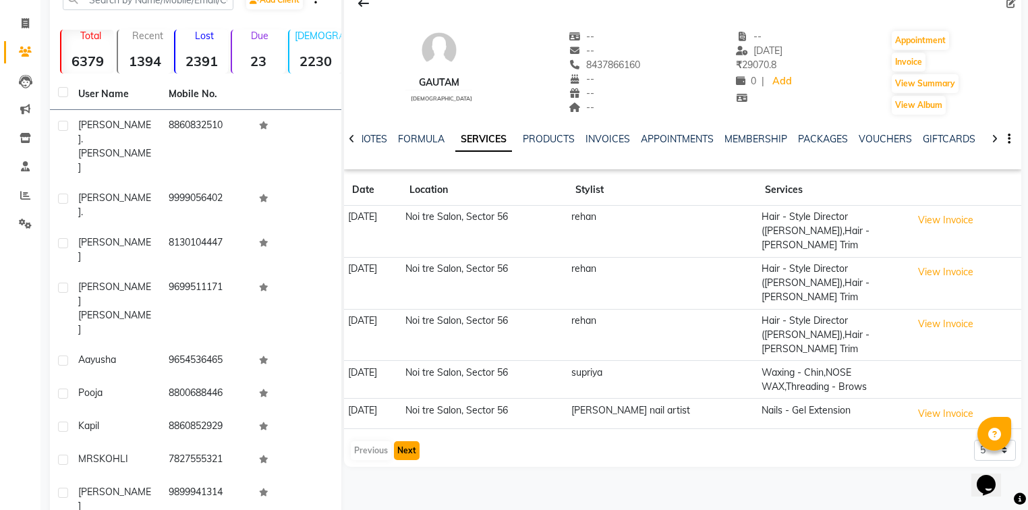
click at [407, 441] on button "Next" at bounding box center [407, 450] width 26 height 19
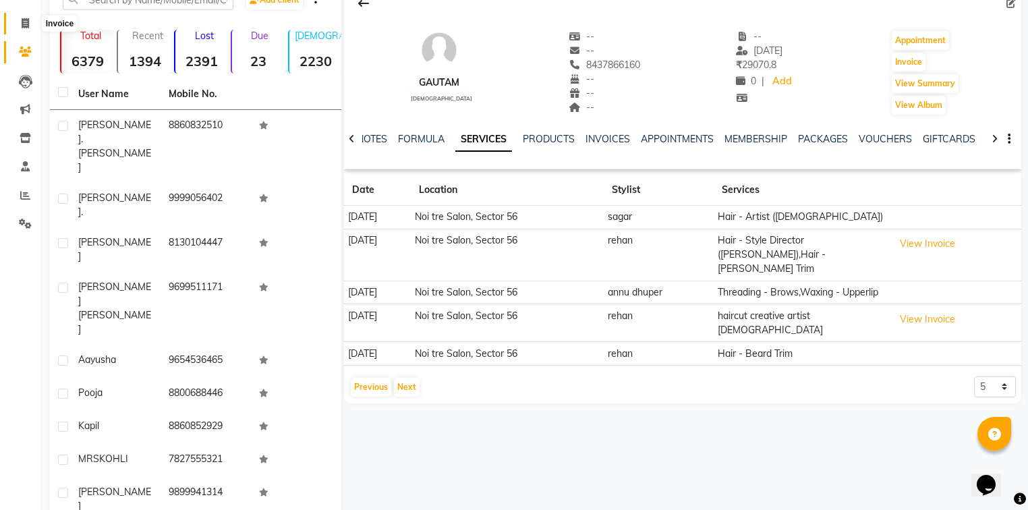
click at [27, 25] on icon at bounding box center [25, 23] width 7 height 10
select select "service"
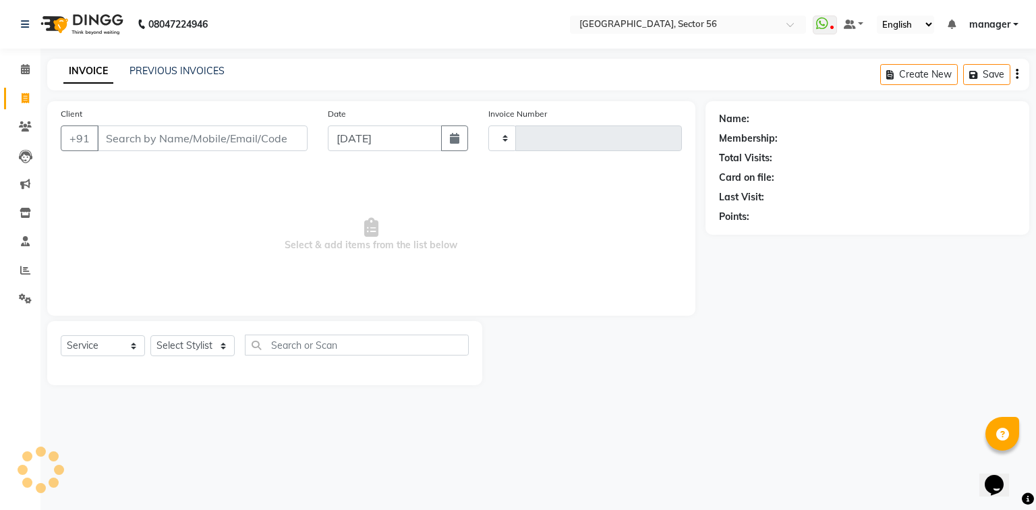
type input "6054"
select select "5557"
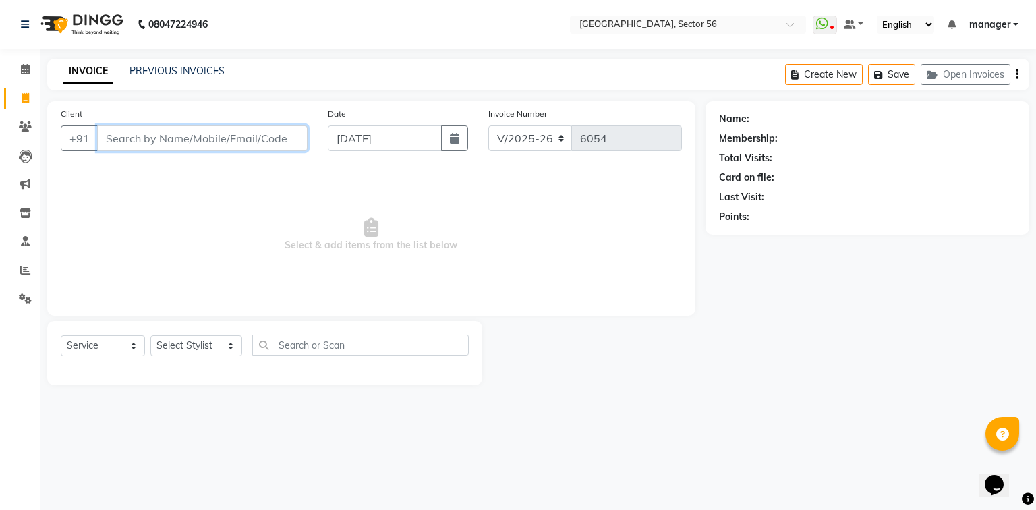
click at [151, 138] on input "Client" at bounding box center [202, 138] width 210 height 26
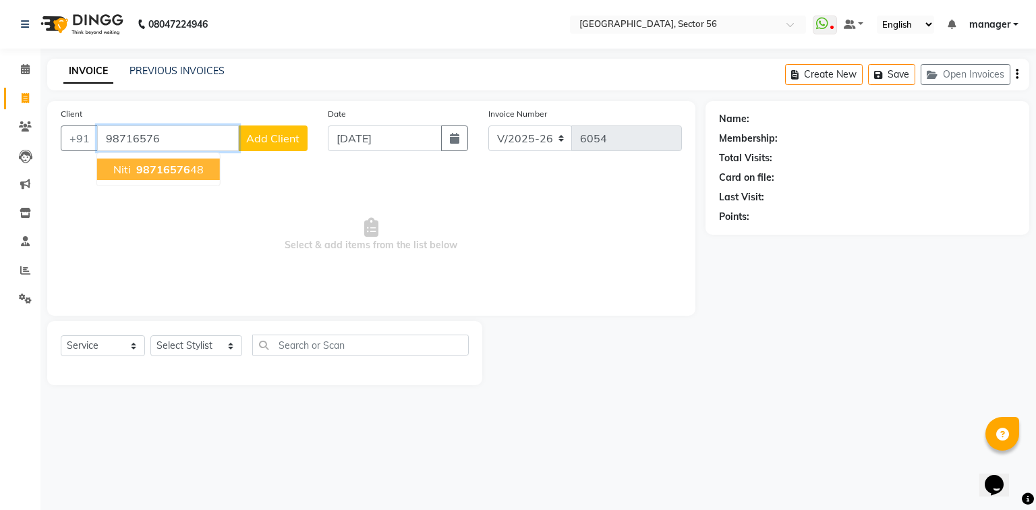
click at [177, 167] on span "98716576" at bounding box center [163, 169] width 54 height 13
type input "9871657648"
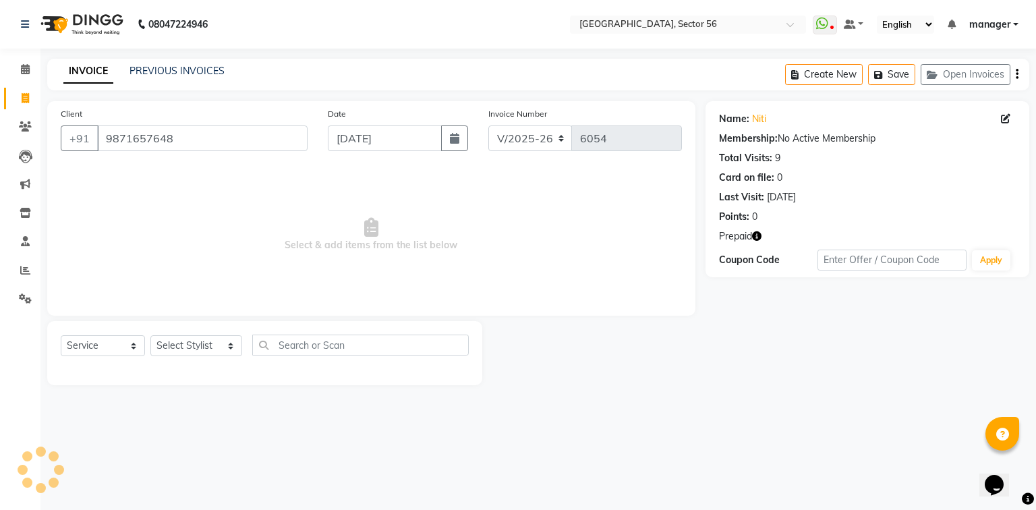
click at [759, 235] on icon "button" at bounding box center [756, 235] width 9 height 9
click at [741, 374] on div "Name: Niti Membership: No Active Membership Total Visits: 9 Card on file: 0 Las…" at bounding box center [872, 243] width 334 height 284
click at [202, 140] on input "9871657648" at bounding box center [202, 138] width 210 height 26
click at [0, 324] on div "Calendar Invoice Clients Leads Marketing Inventory Staff Reports Settings Compl…" at bounding box center [91, 263] width 182 height 451
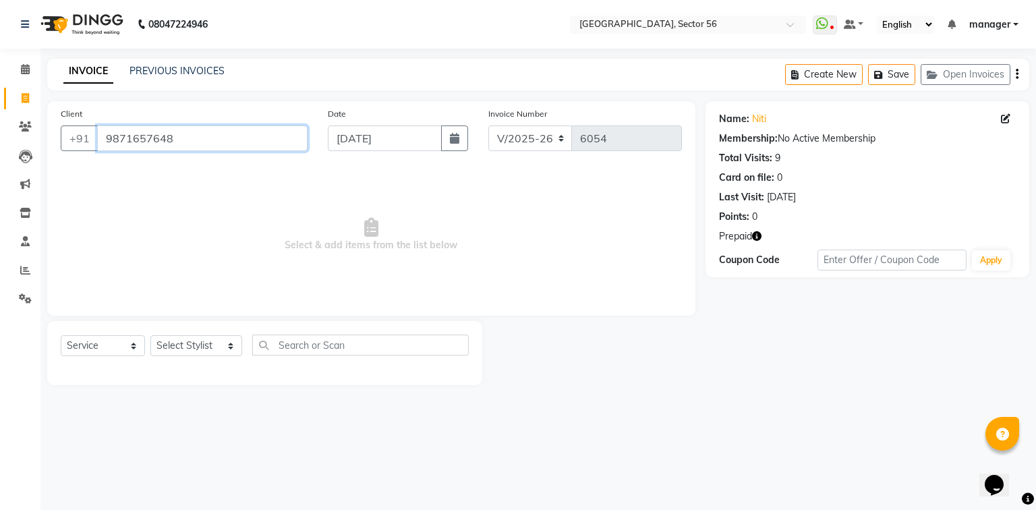
click at [191, 135] on input "9871657648" at bounding box center [202, 138] width 210 height 26
drag, startPoint x: 0, startPoint y: 333, endPoint x: 49, endPoint y: 357, distance: 54.3
click at [5, 336] on div "Calendar Invoice Clients Leads Marketing Inventory Staff Reports Settings Compl…" at bounding box center [91, 263] width 182 height 451
click at [109, 340] on select "Select Service Product Membership Package Voucher Prepaid Gift Card" at bounding box center [103, 345] width 84 height 21
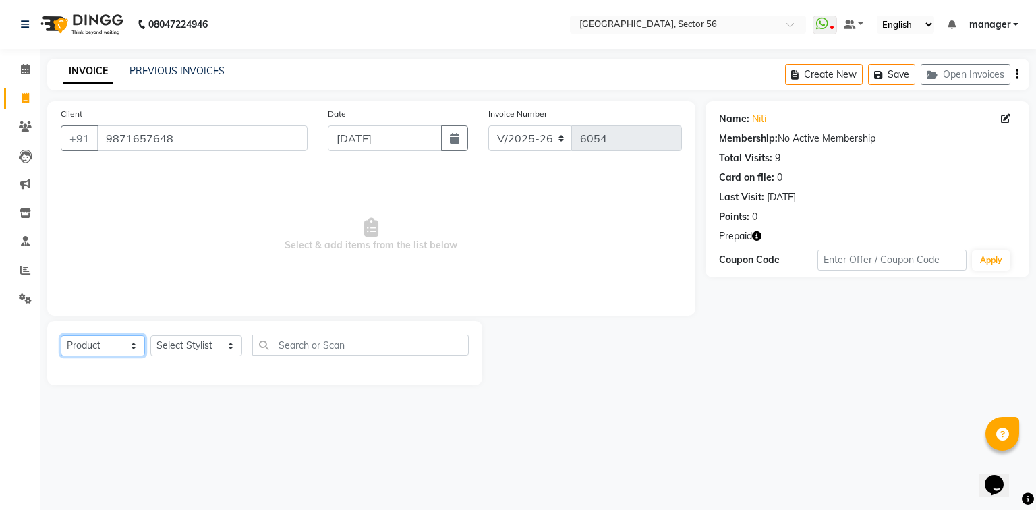
click at [61, 336] on select "Select Service Product Membership Package Voucher Prepaid Gift Card" at bounding box center [103, 345] width 84 height 21
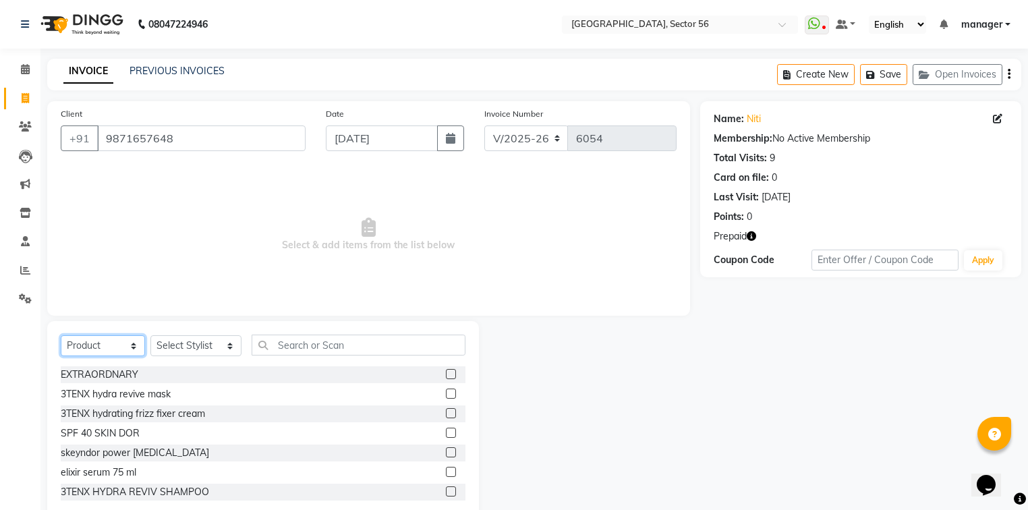
click at [90, 346] on select "Select Service Product Membership Package Voucher Prepaid Gift Card" at bounding box center [103, 345] width 84 height 21
select select "service"
click at [61, 336] on select "Select Service Product Membership Package Voucher Prepaid Gift Card" at bounding box center [103, 345] width 84 height 21
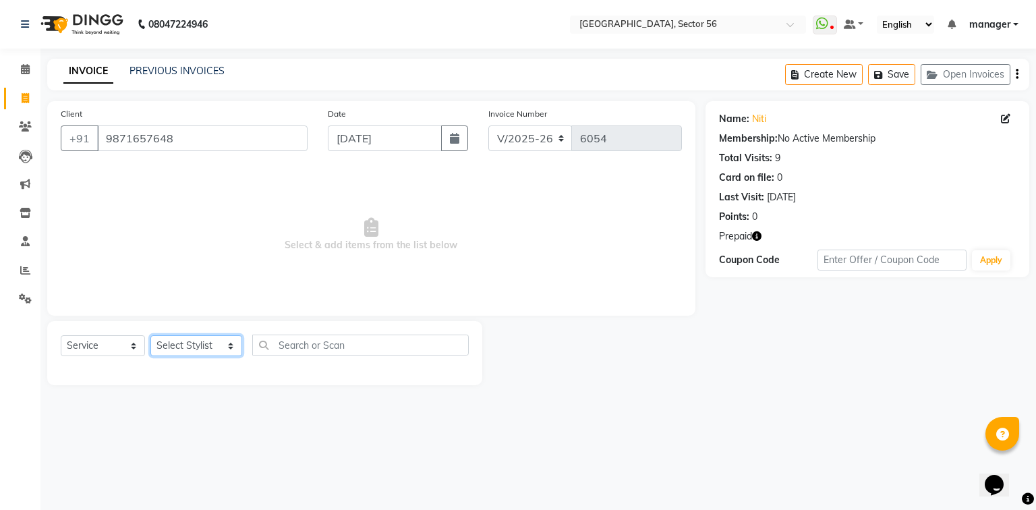
click at [183, 345] on select "Select Stylist ABHISHEKH THAPA abhishek thapa AKRAM KHAN MARKET STAFF amit amit…" at bounding box center [196, 345] width 92 height 21
select select "43522"
click at [150, 336] on select "Select Stylist ABHISHEKH THAPA abhishek thapa AKRAM KHAN MARKET STAFF amit amit…" at bounding box center [196, 345] width 92 height 21
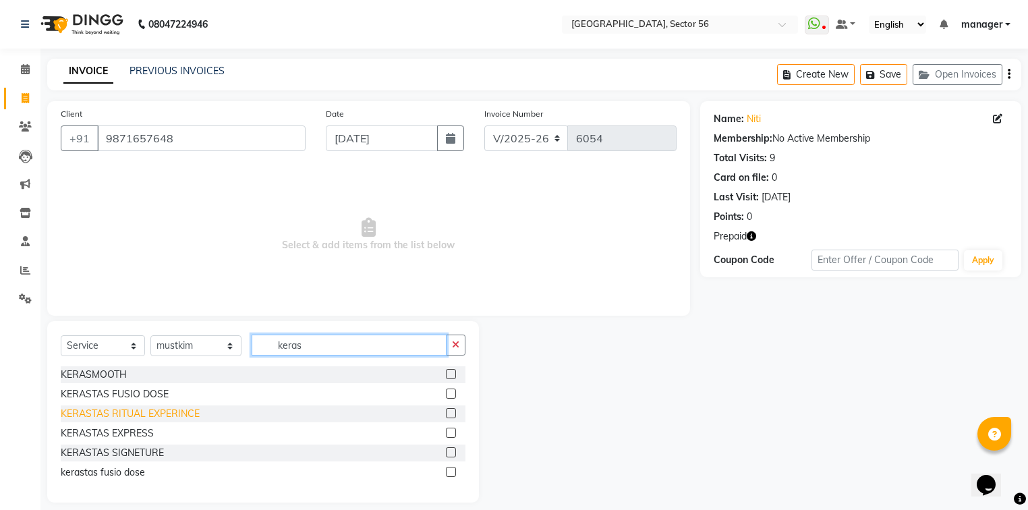
type input "keras"
click at [144, 412] on div "KERASTAS RITUAL EXPERINCE" at bounding box center [130, 414] width 139 height 14
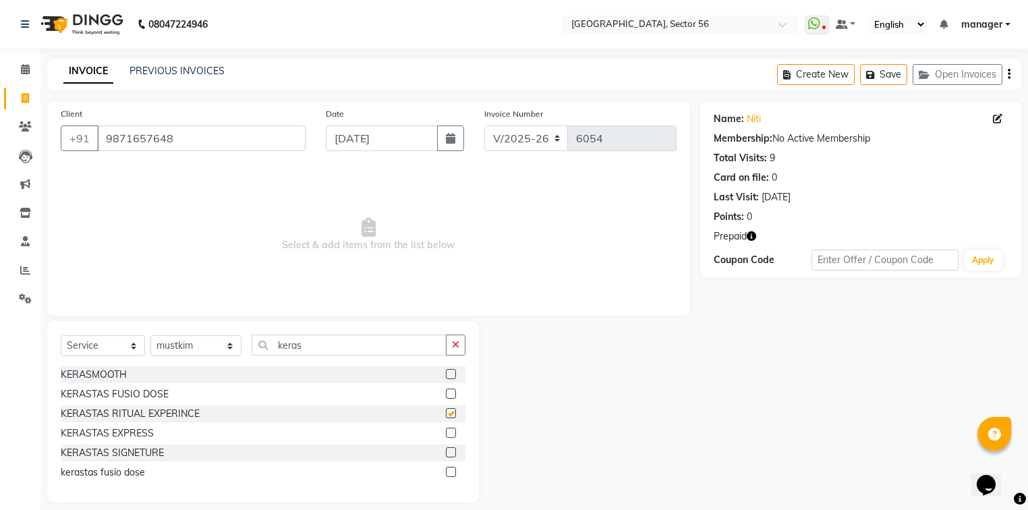
checkbox input "false"
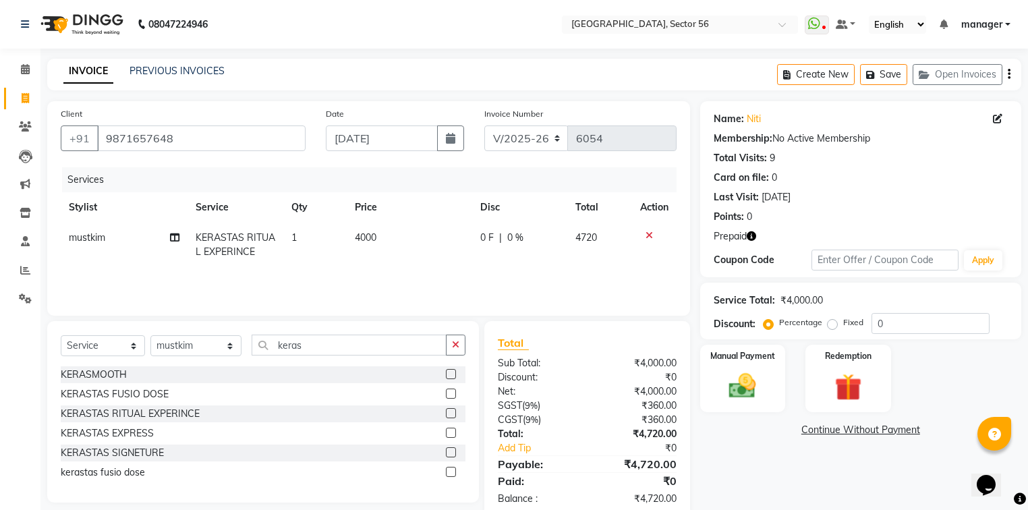
click at [380, 236] on td "4000" at bounding box center [409, 245] width 125 height 45
select select "43522"
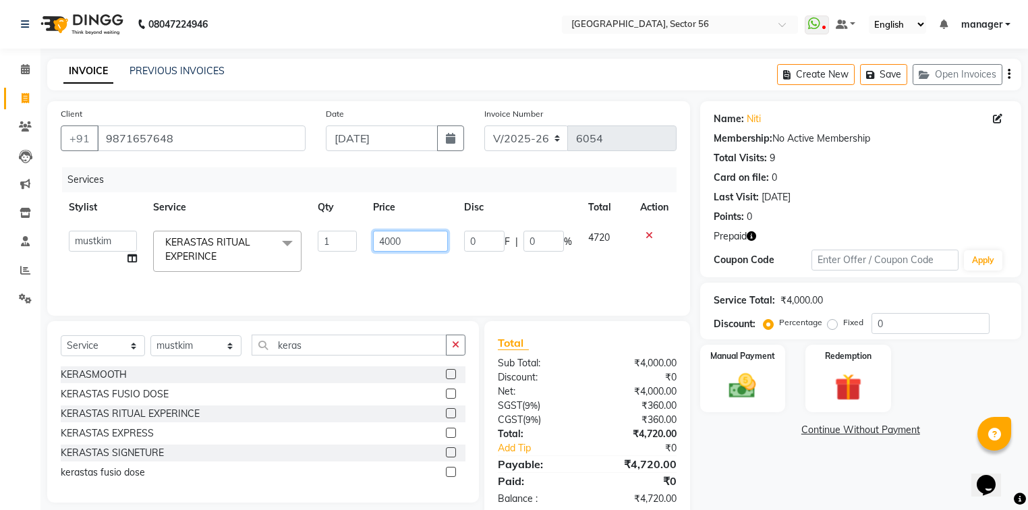
drag, startPoint x: 422, startPoint y: 241, endPoint x: 256, endPoint y: 264, distance: 166.8
click at [256, 264] on tr "ABHISHEKH THAPA abhishek thapa AKRAM KHAN MARKET STAFF amit amit spm Anamika Be…" at bounding box center [369, 251] width 616 height 57
type input "3500"
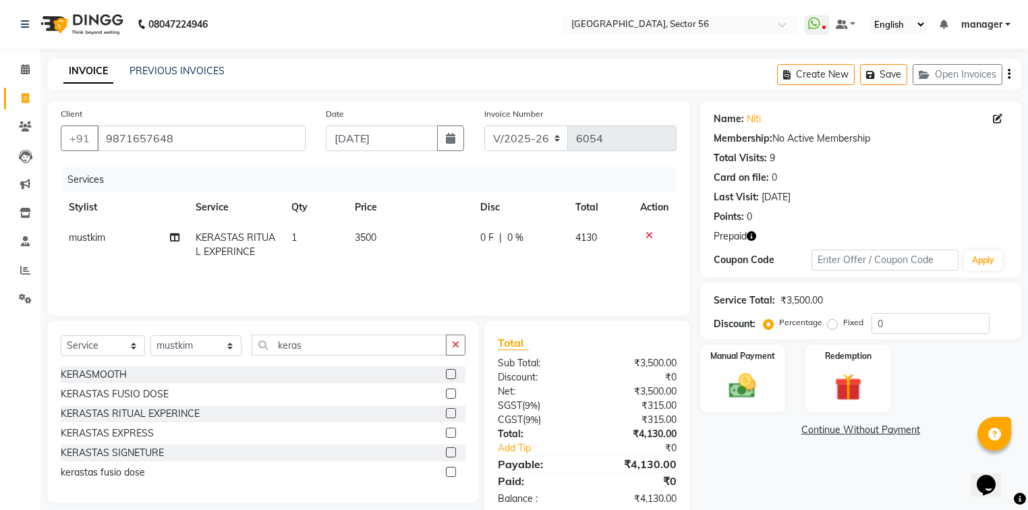
click at [0, 368] on div "Calendar Invoice Clients Leads Marketing Inventory Staff Reports Settings Compl…" at bounding box center [91, 278] width 182 height 481
click at [756, 235] on icon "button" at bounding box center [751, 235] width 9 height 9
click at [778, 465] on div "Name: Niti Membership: No Active Membership Total Visits: 9 Card on file: 0 Las…" at bounding box center [865, 310] width 331 height 418
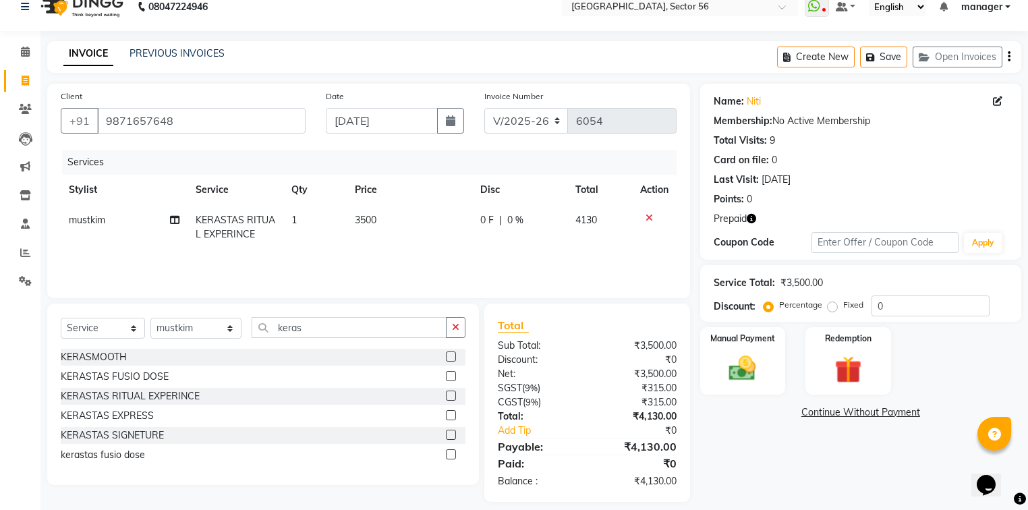
scroll to position [30, 0]
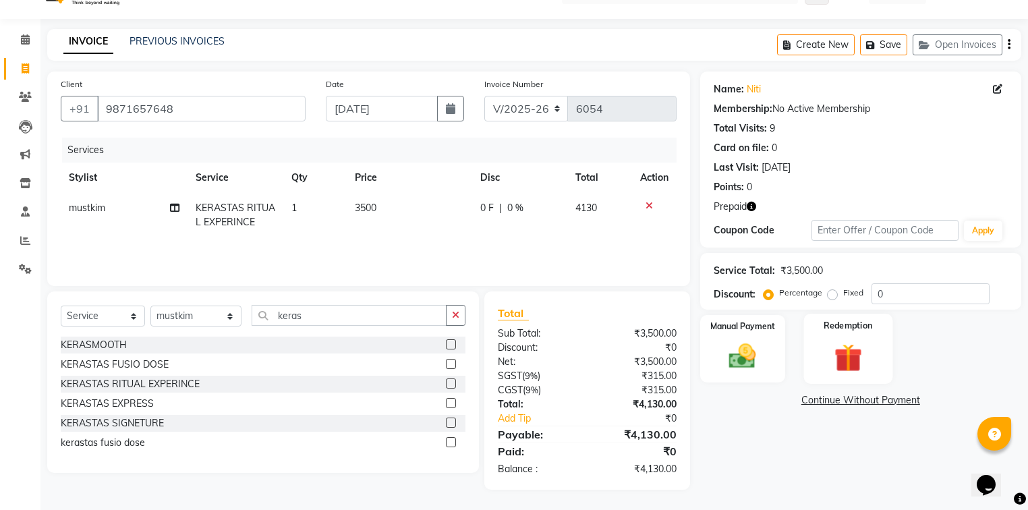
click at [855, 351] on img at bounding box center [849, 358] width 46 height 35
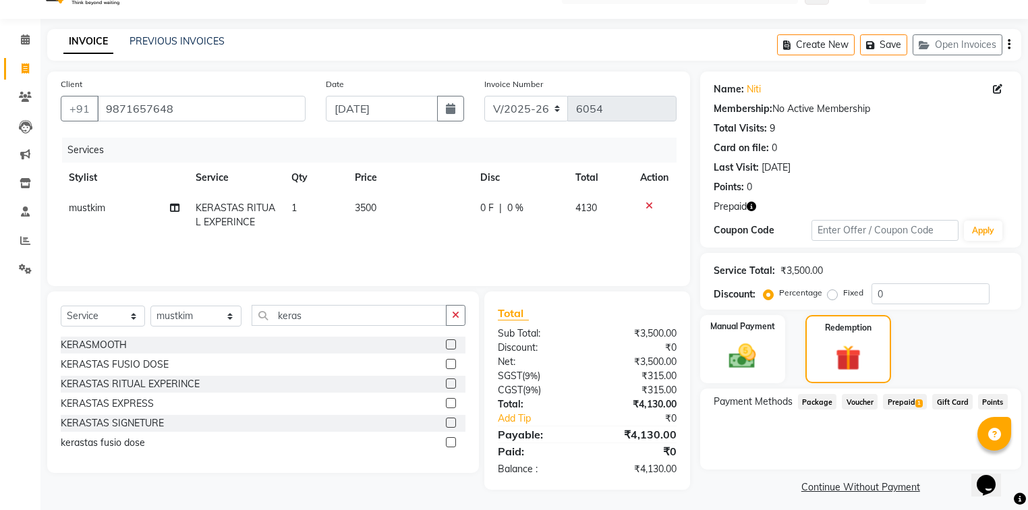
click at [903, 401] on span "Prepaid 1" at bounding box center [905, 402] width 44 height 16
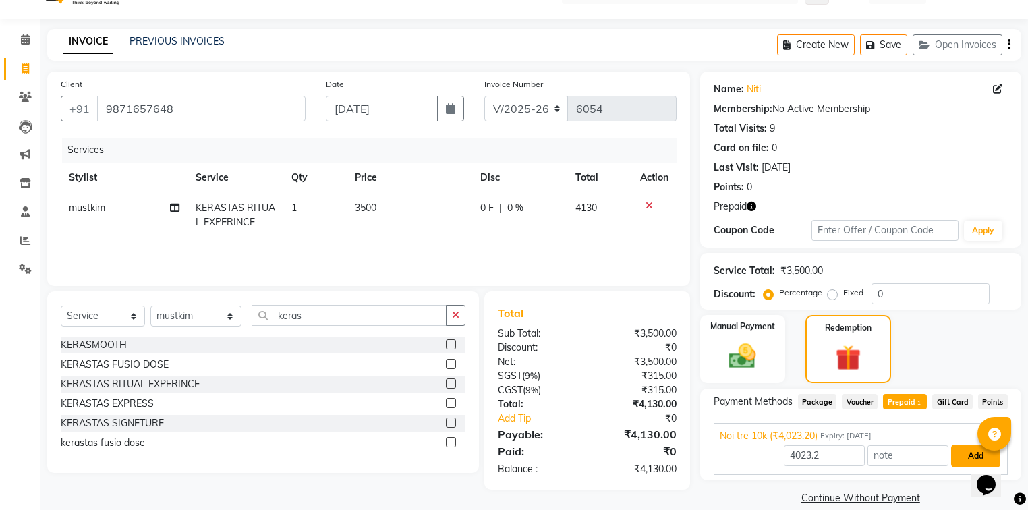
click at [966, 451] on button "Add" at bounding box center [975, 455] width 49 height 23
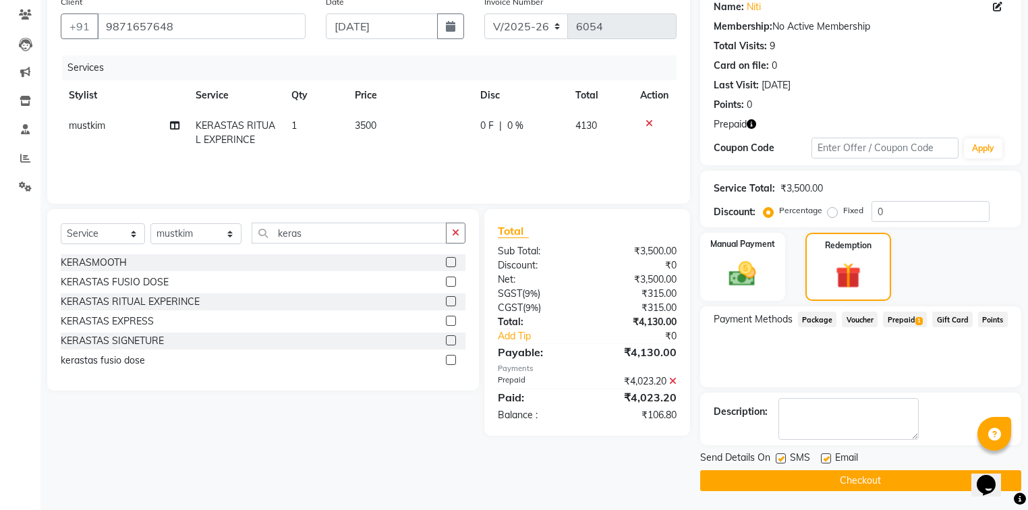
scroll to position [113, 0]
click at [739, 266] on img at bounding box center [743, 273] width 46 height 32
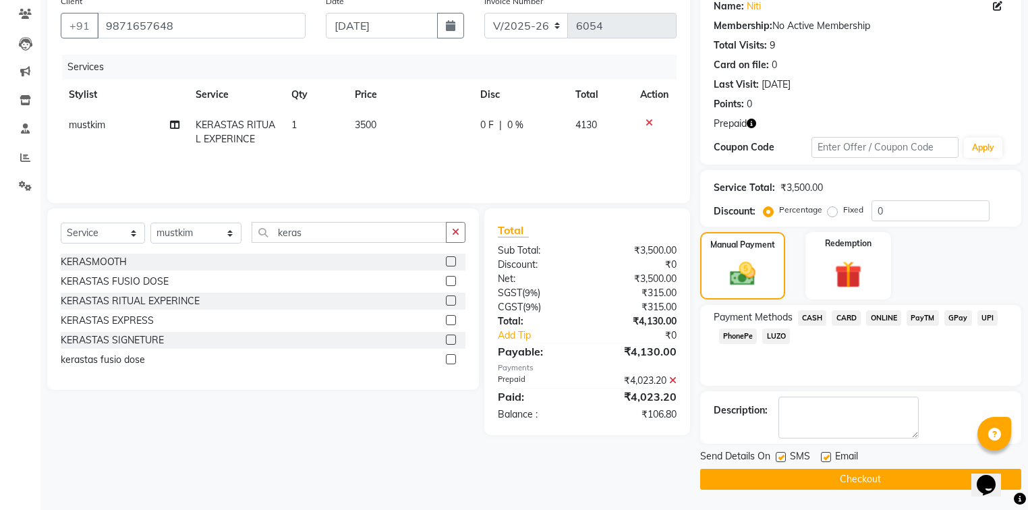
scroll to position [111, 0]
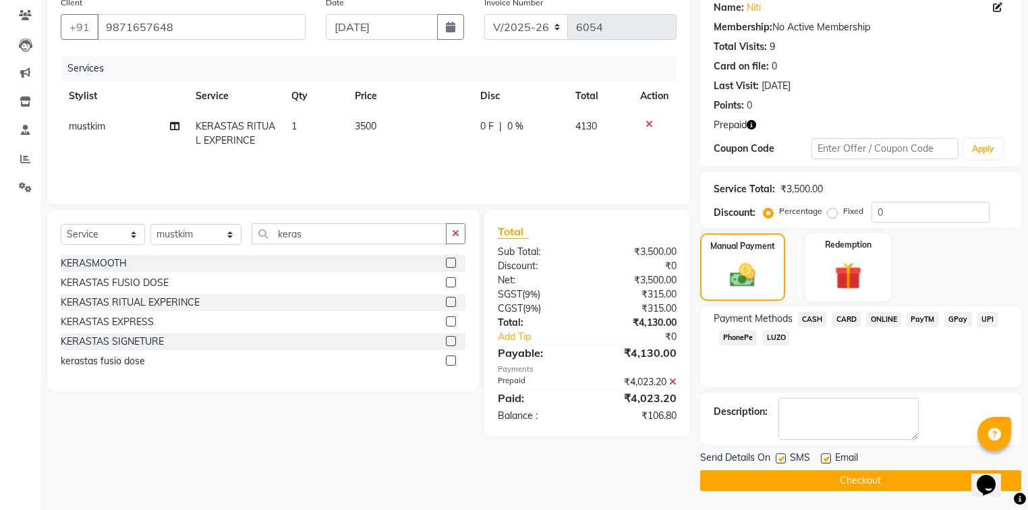
click at [956, 318] on span "GPay" at bounding box center [958, 320] width 28 height 16
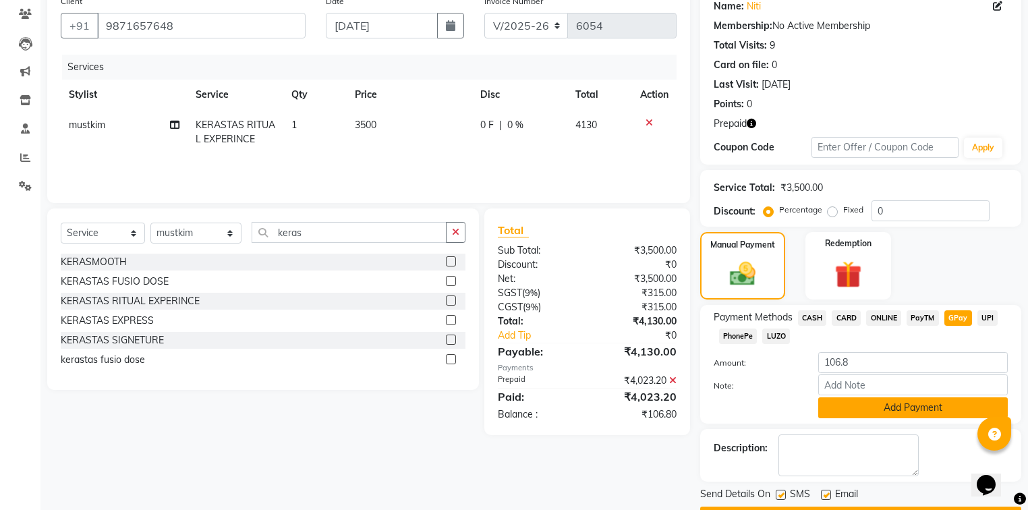
click at [896, 411] on button "Add Payment" at bounding box center [913, 407] width 190 height 21
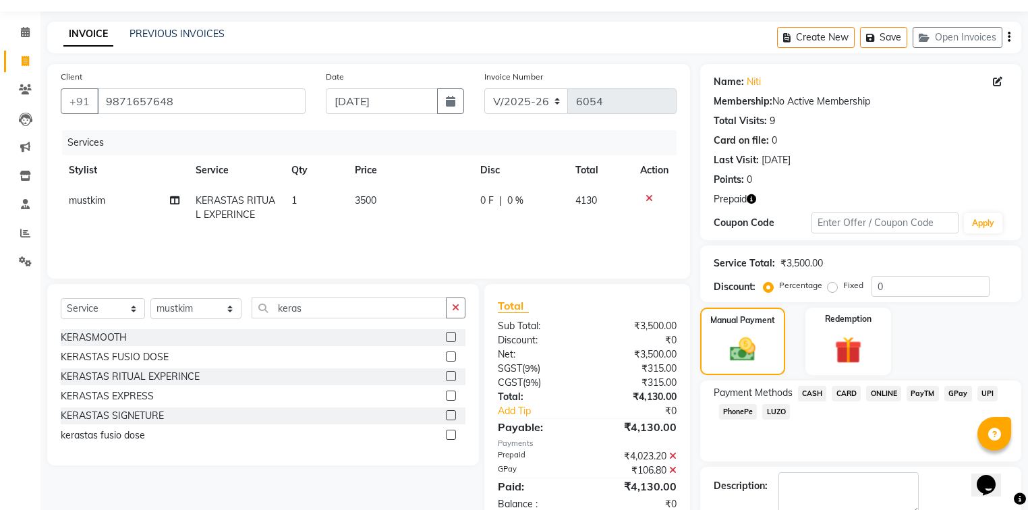
scroll to position [111, 0]
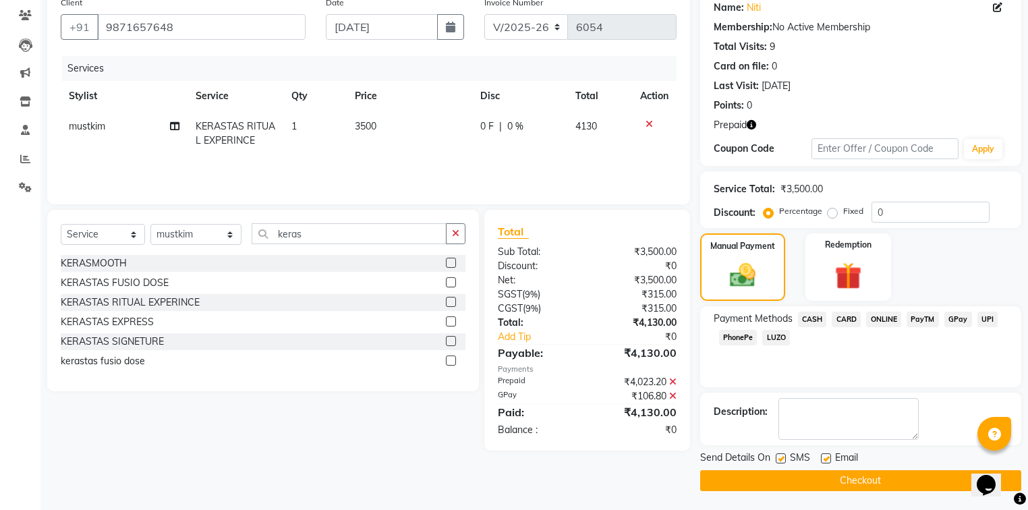
click at [768, 475] on button "Checkout" at bounding box center [860, 480] width 321 height 21
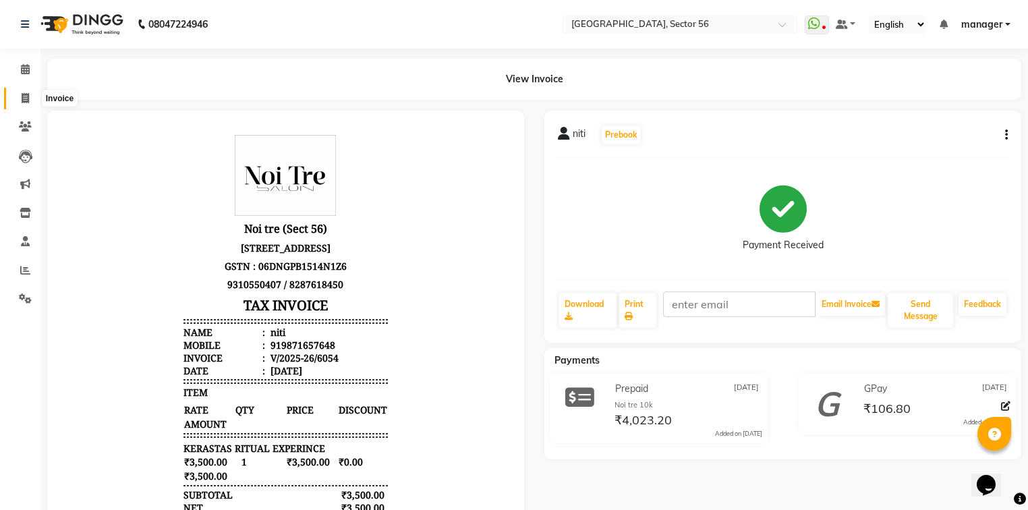
click at [24, 94] on icon at bounding box center [25, 98] width 7 height 10
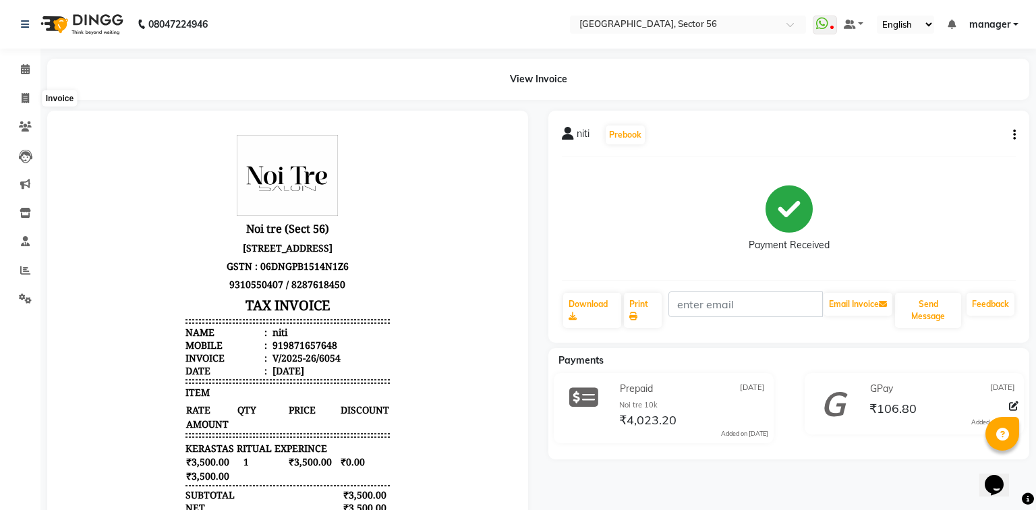
select select "5557"
select select "service"
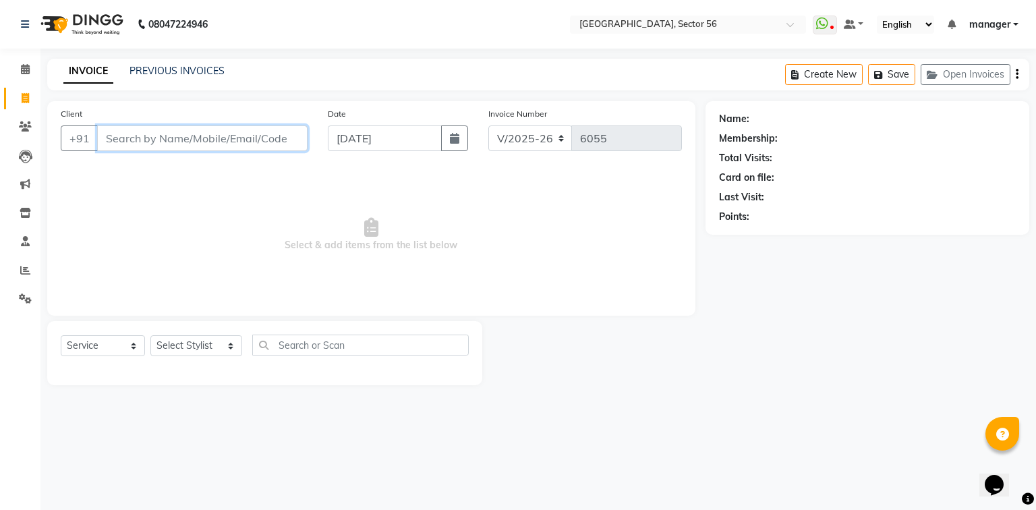
click at [159, 136] on input "Client" at bounding box center [202, 138] width 210 height 26
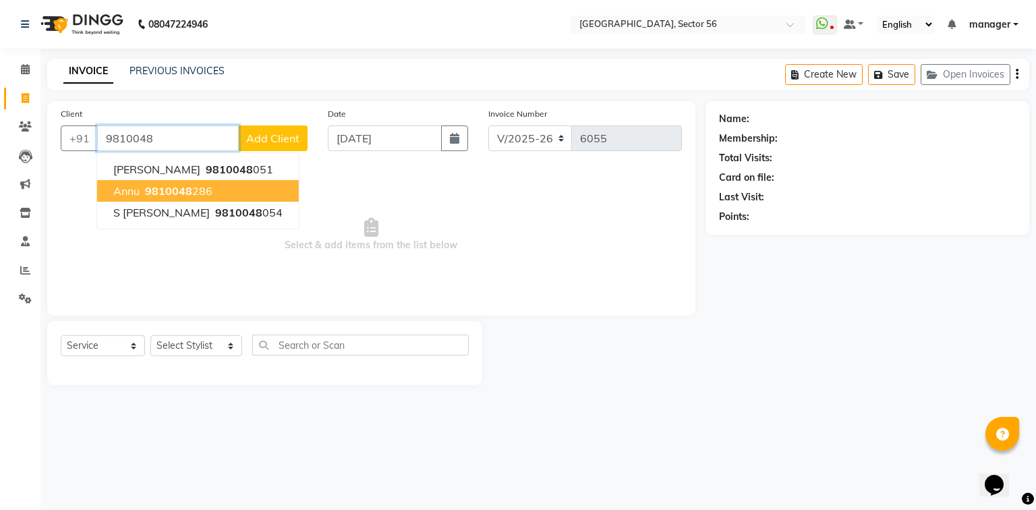
click at [188, 192] on span "9810048" at bounding box center [168, 190] width 47 height 13
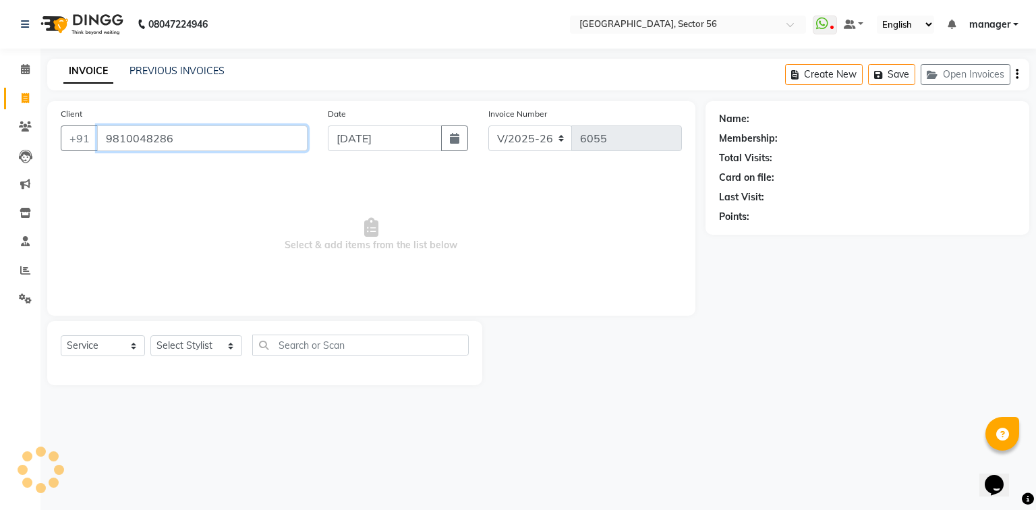
type input "9810048286"
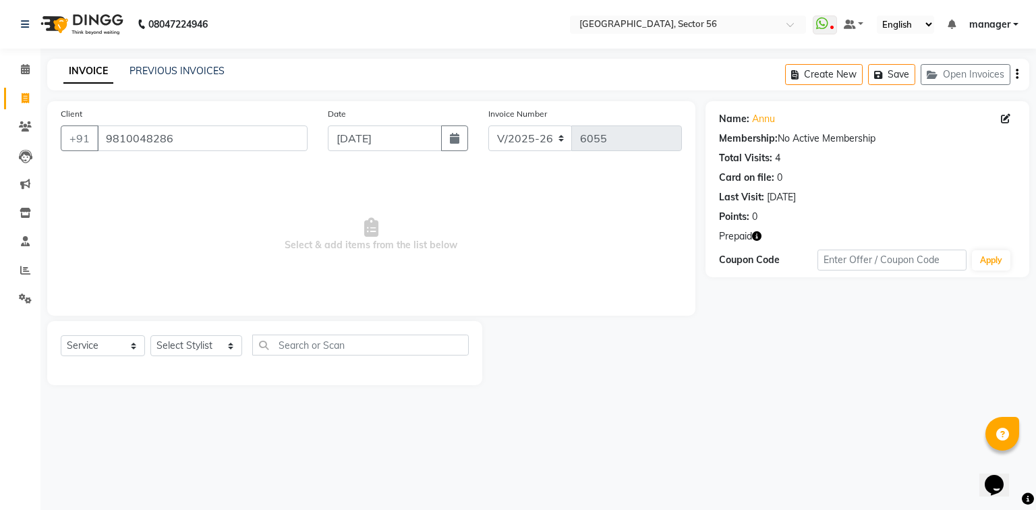
click at [755, 235] on icon "button" at bounding box center [756, 235] width 9 height 9
click at [743, 363] on div "Name: Annu Membership: No Active Membership Total Visits: 4 Card on file: 0 Las…" at bounding box center [872, 243] width 334 height 284
click at [763, 118] on link "Annu" at bounding box center [763, 119] width 23 height 14
click at [757, 235] on icon "button" at bounding box center [756, 235] width 9 height 9
click at [716, 448] on div "08047224946 Select Location × Noi Tre Salon, Sector 56 WhatsApp Status ✕ Status…" at bounding box center [518, 255] width 1036 height 510
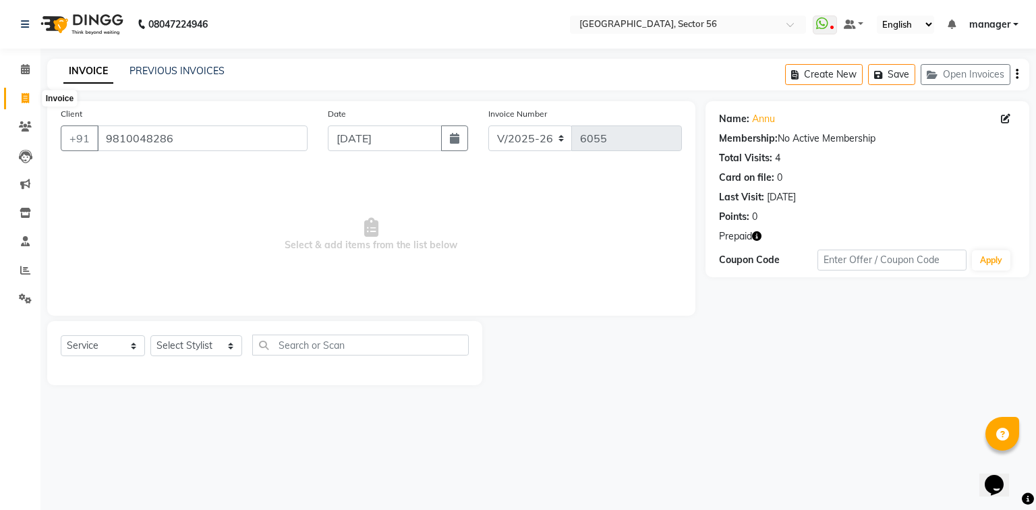
click at [26, 100] on icon at bounding box center [25, 98] width 7 height 10
select select "5557"
select select "service"
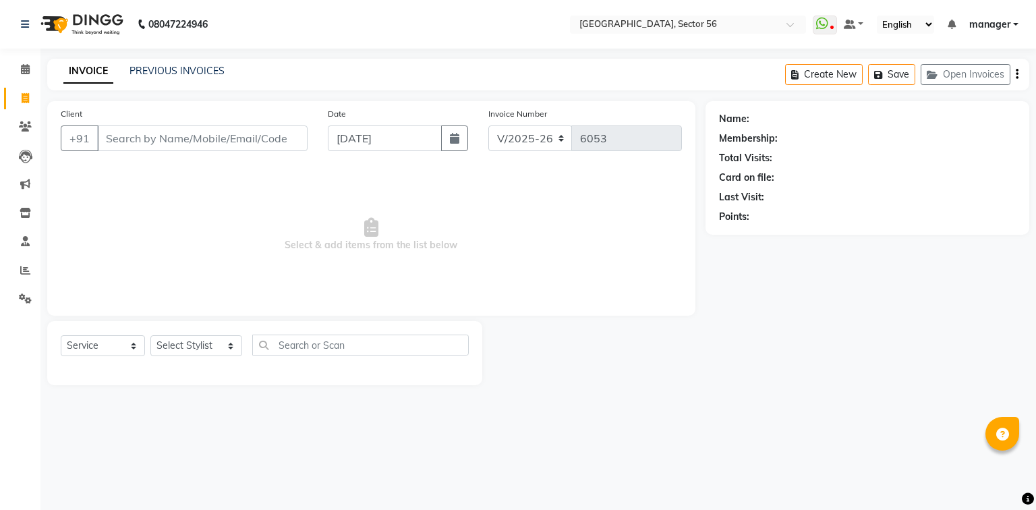
select select "5557"
select select "service"
click at [157, 138] on input "Client" at bounding box center [202, 138] width 210 height 26
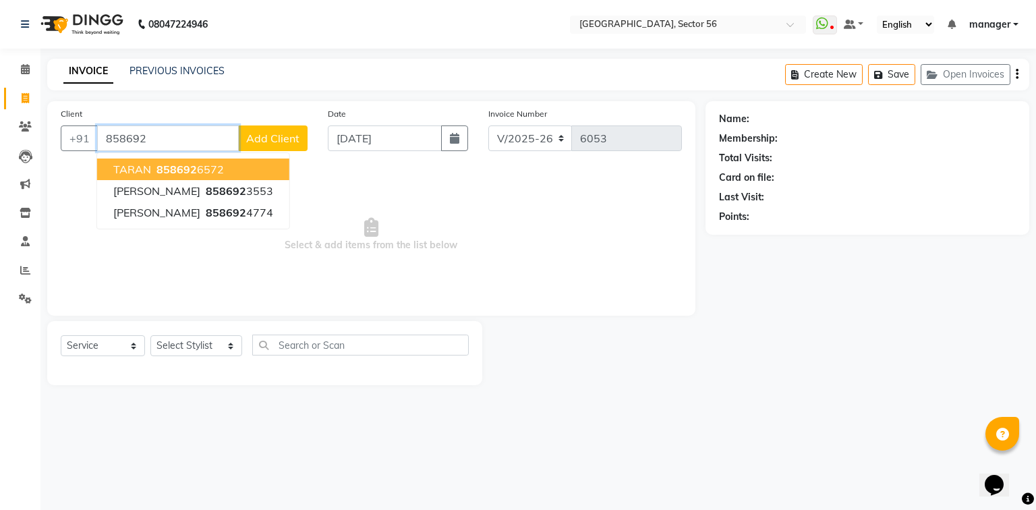
click at [174, 142] on input "858692" at bounding box center [168, 138] width 142 height 26
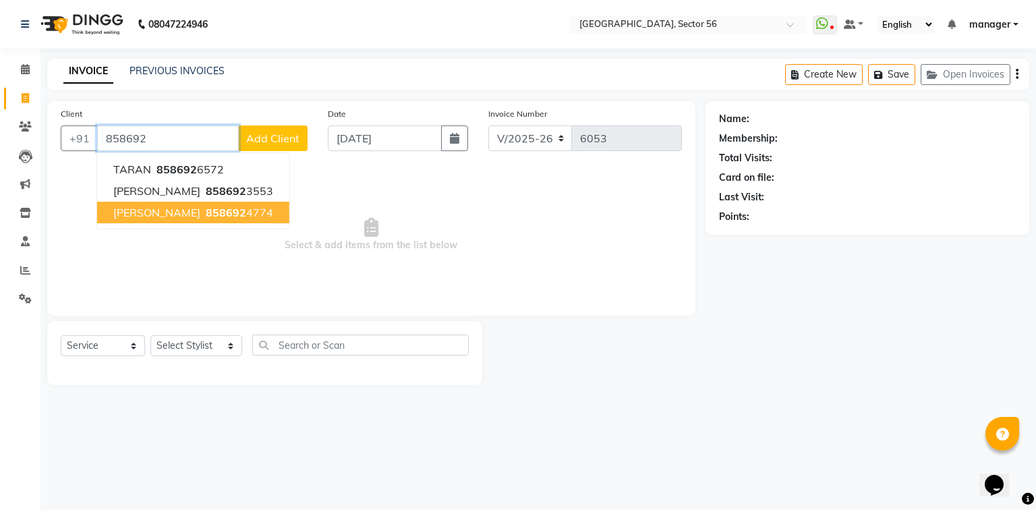
click at [206, 211] on span "858692" at bounding box center [226, 212] width 40 height 13
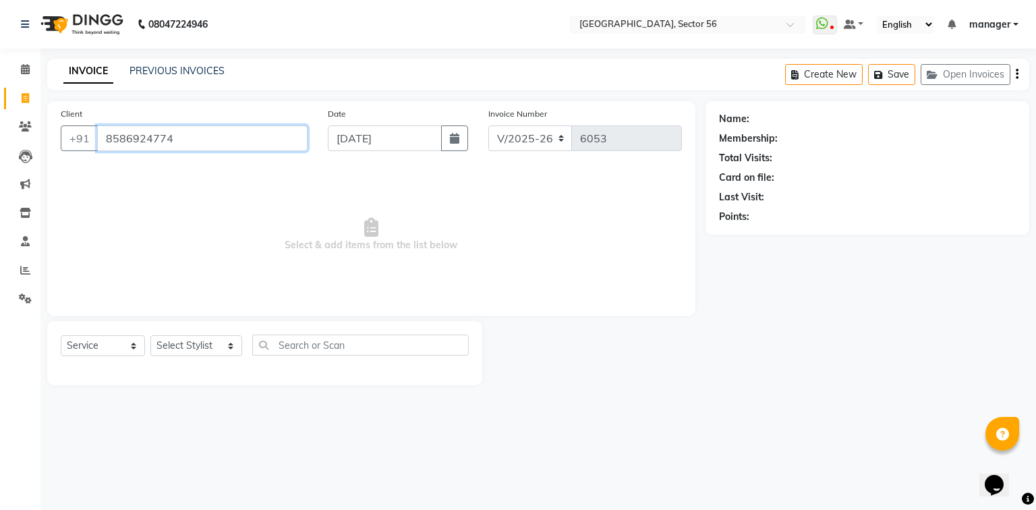
type input "8586924774"
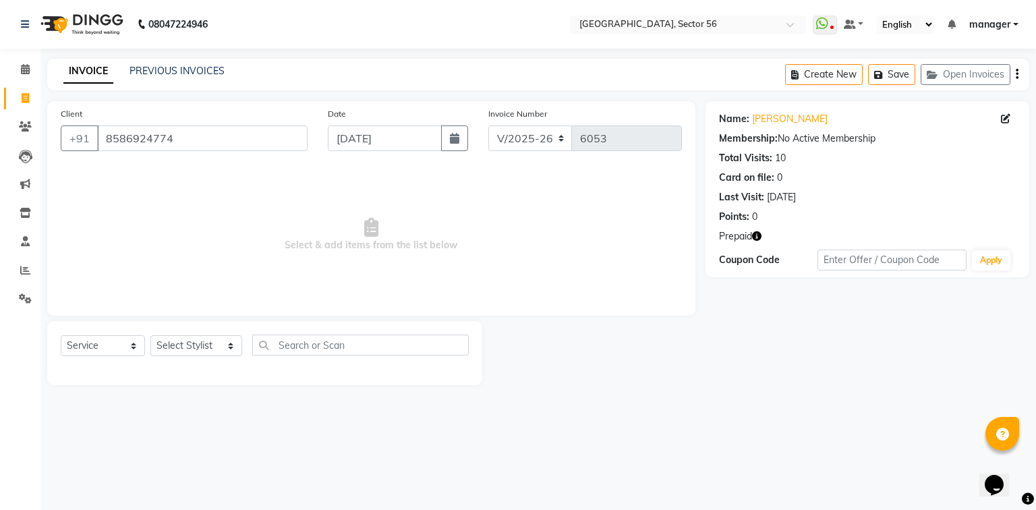
click at [755, 237] on icon "button" at bounding box center [756, 235] width 9 height 9
click at [731, 378] on div "Name: [PERSON_NAME] Membership: No Active Membership Total Visits: 10 Card on f…" at bounding box center [872, 243] width 334 height 284
click at [190, 140] on input "8586924774" at bounding box center [202, 138] width 210 height 26
click at [0, 394] on div "Calendar Invoice Clients Leads Marketing Inventory Staff Reports Settings Compl…" at bounding box center [91, 263] width 182 height 451
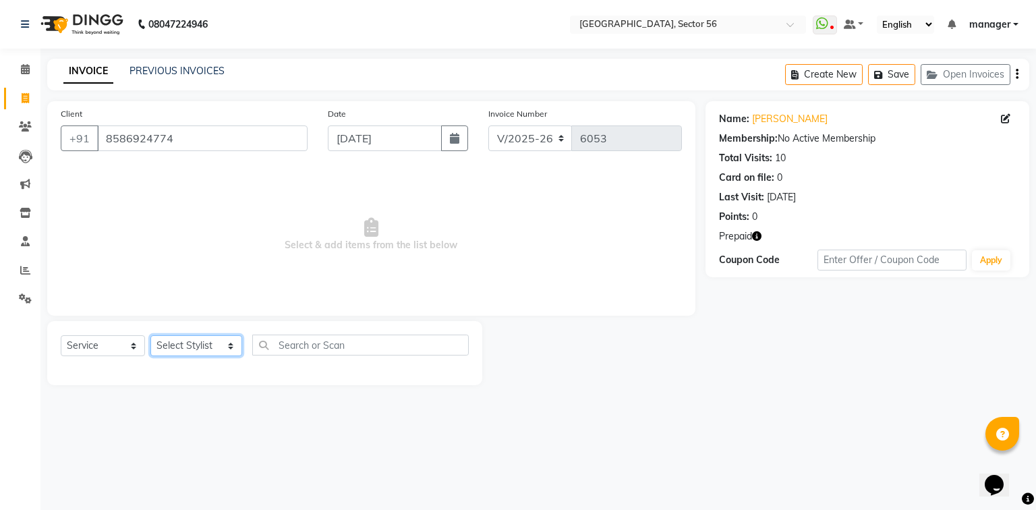
click at [171, 341] on select "Select Stylist ABHISHEKH THAPA abhishek thapa AKRAM KHAN MARKET STAFF amit amit…" at bounding box center [196, 345] width 92 height 21
select select "43517"
click at [150, 336] on select "Select Stylist ABHISHEKH THAPA abhishek thapa AKRAM KHAN MARKET STAFF amit amit…" at bounding box center [196, 345] width 92 height 21
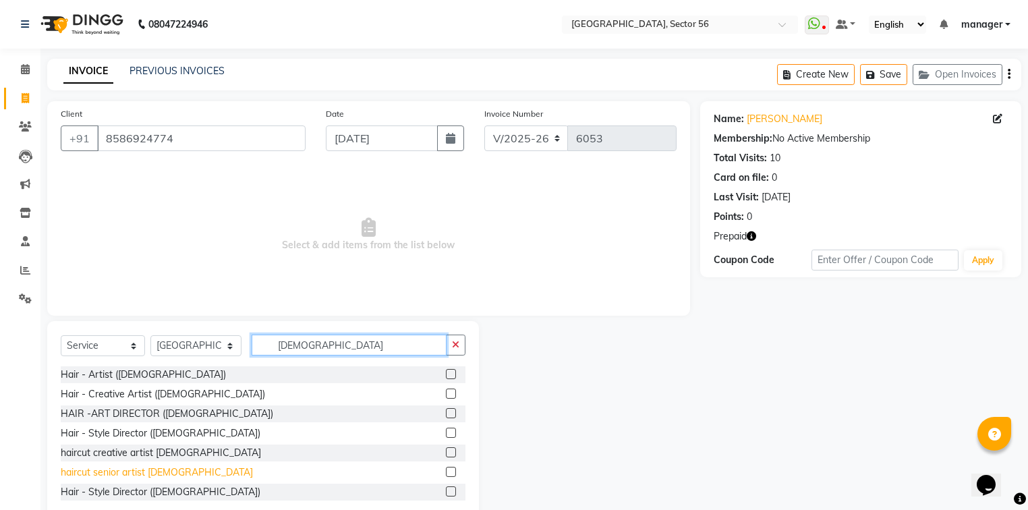
type input "male"
click at [133, 475] on div "haircut senior artist male" at bounding box center [157, 472] width 192 height 14
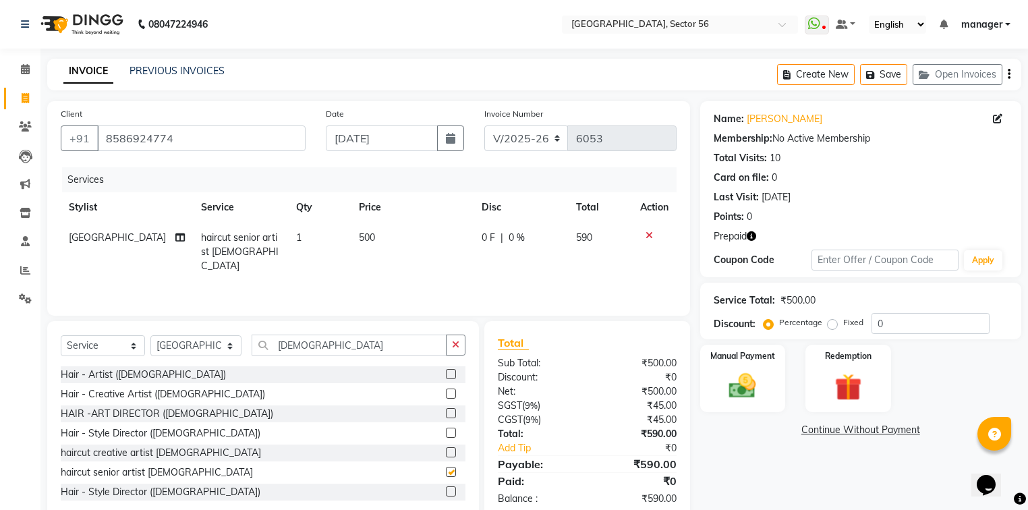
checkbox input "false"
drag, startPoint x: 304, startPoint y: 349, endPoint x: 205, endPoint y: 358, distance: 99.6
click at [205, 358] on div "Select Service Product Membership Package Voucher Prepaid Gift Card Select Styl…" at bounding box center [263, 351] width 405 height 32
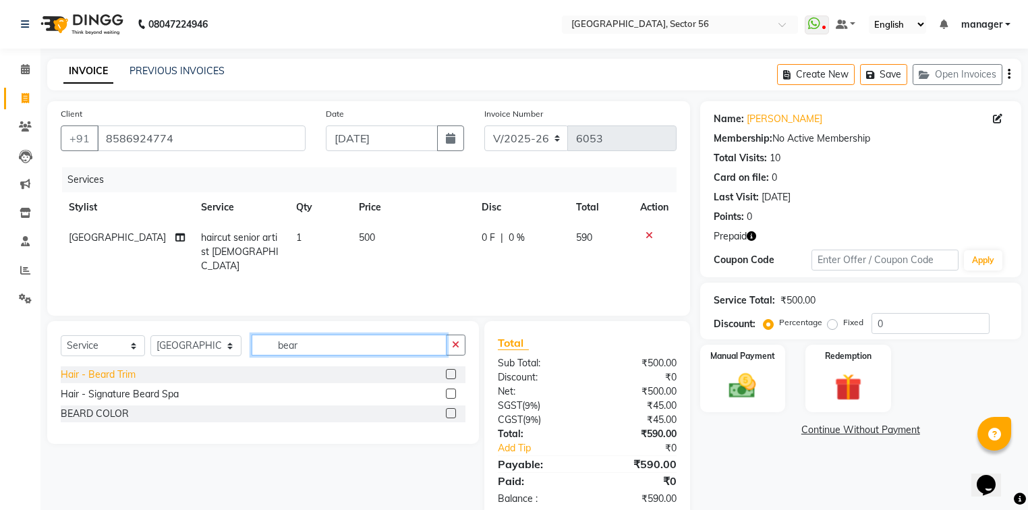
type input "bear"
click at [106, 374] on div "Hair - Beard Trim" at bounding box center [98, 375] width 75 height 14
checkbox input "false"
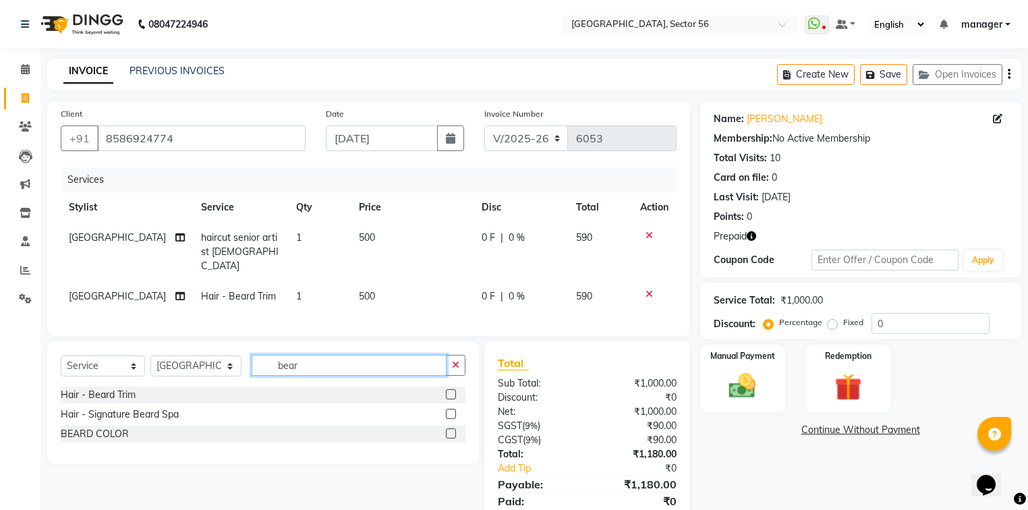
drag, startPoint x: 299, startPoint y: 362, endPoint x: 140, endPoint y: 374, distance: 159.6
click at [140, 374] on div "Select Service Product Membership Package Voucher Prepaid Gift Card Select Styl…" at bounding box center [263, 371] width 405 height 32
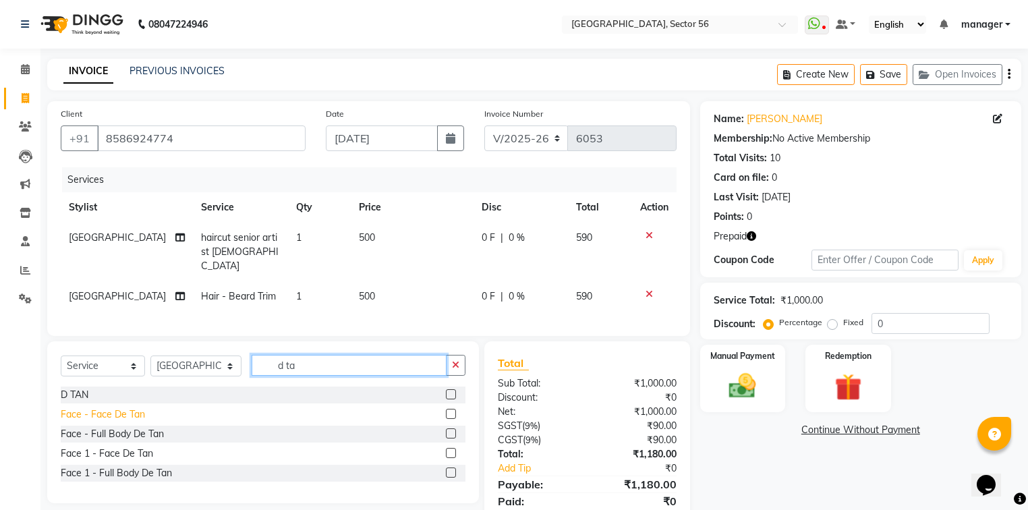
type input "d ta"
drag, startPoint x: 135, startPoint y: 409, endPoint x: 312, endPoint y: 390, distance: 178.4
click at [136, 409] on div "Face - Face De Tan" at bounding box center [103, 414] width 84 height 14
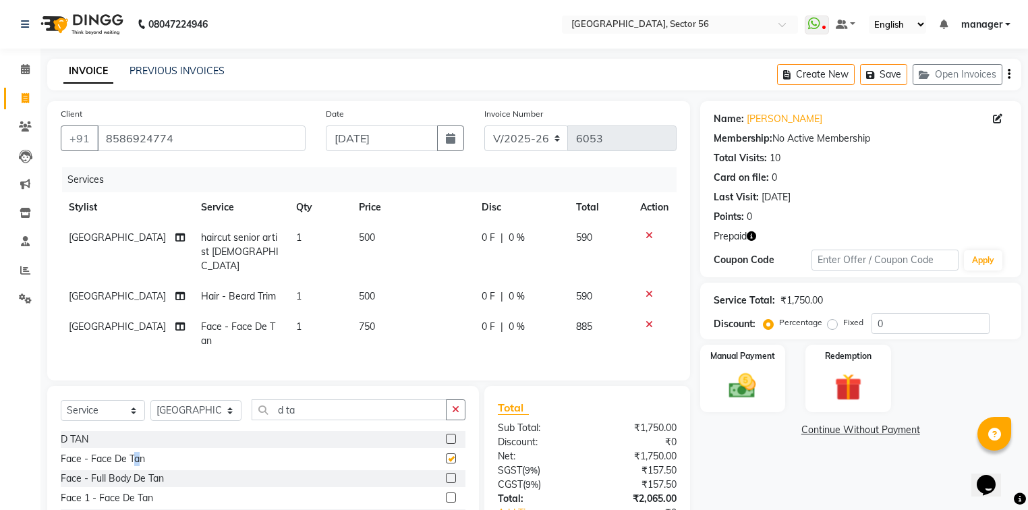
checkbox input "false"
drag, startPoint x: 322, startPoint y: 405, endPoint x: 180, endPoint y: 426, distance: 143.2
click at [181, 426] on div "Select Service Product Membership Package Voucher Prepaid Gift Card Select Styl…" at bounding box center [263, 467] width 432 height 162
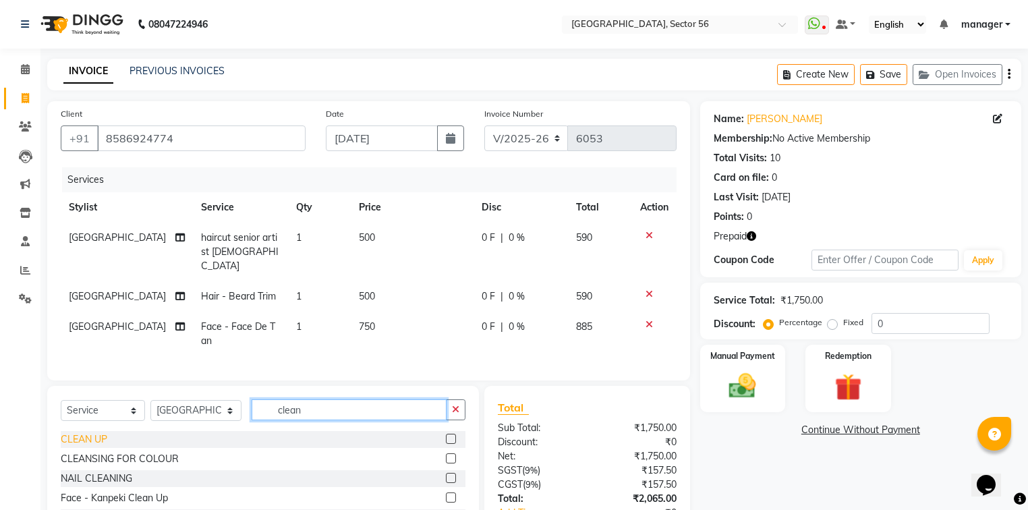
type input "clean"
click at [87, 434] on div "CLEAN UP" at bounding box center [84, 439] width 47 height 14
checkbox input "false"
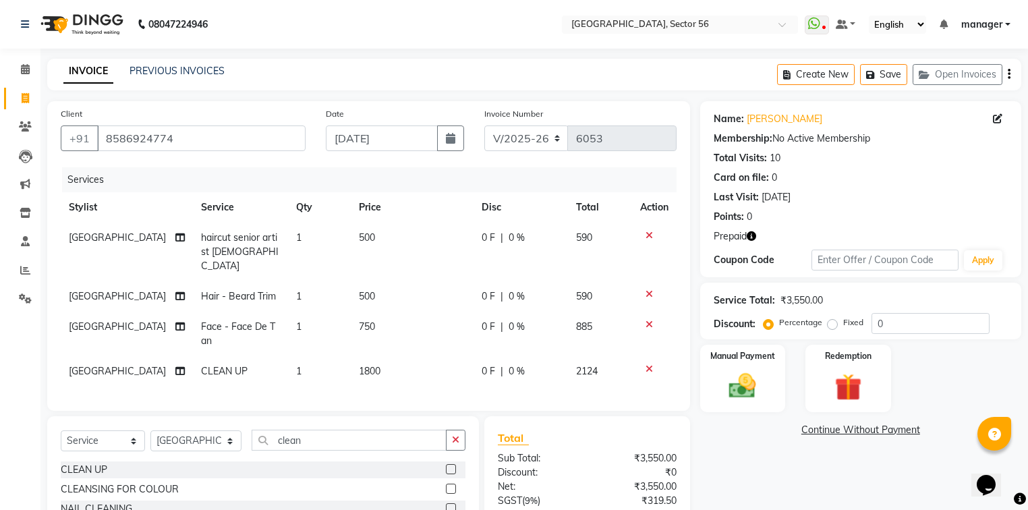
click at [390, 312] on td "750" at bounding box center [412, 334] width 123 height 45
select select "43517"
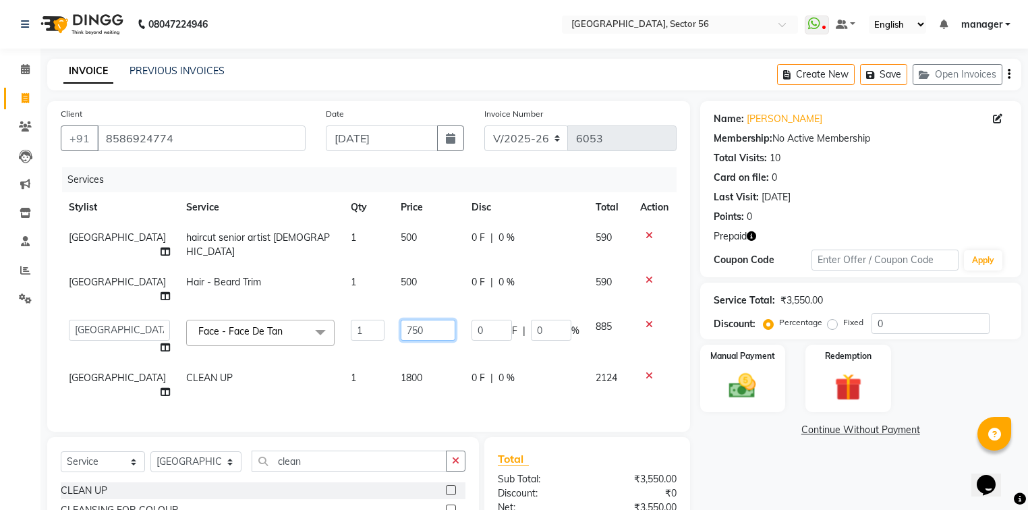
drag, startPoint x: 425, startPoint y: 304, endPoint x: 345, endPoint y: 311, distance: 79.9
click at [345, 312] on tr "ABHISHEKH THAPA abhishek thapa AKRAM KHAN MARKET STAFF amit amit spm Anamika Be…" at bounding box center [369, 337] width 616 height 51
type input "1"
click at [650, 297] on tbody "milan haircut senior artist male 1 500 0 F | 0 % 590 milan Hair - Beard Trim 1 …" at bounding box center [369, 315] width 616 height 185
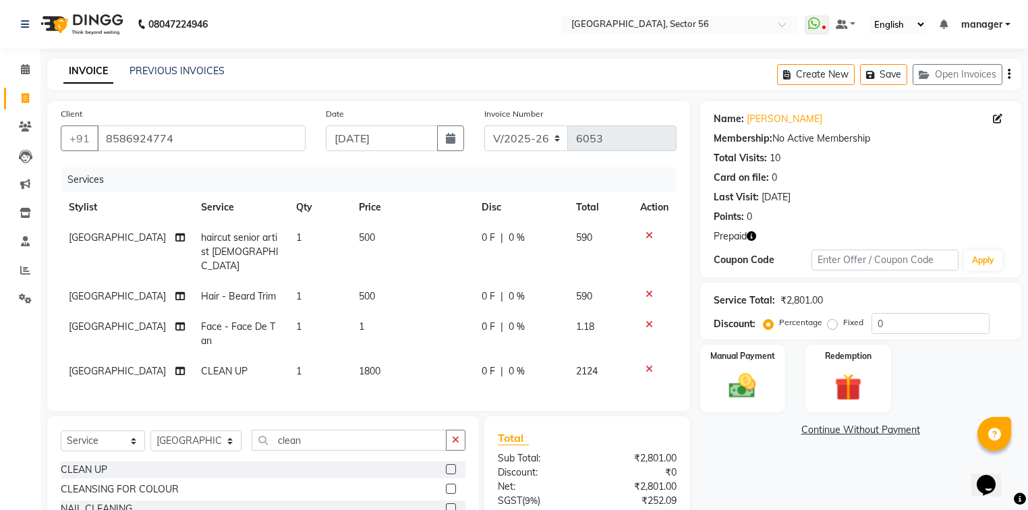
click at [649, 320] on icon at bounding box center [648, 324] width 7 height 9
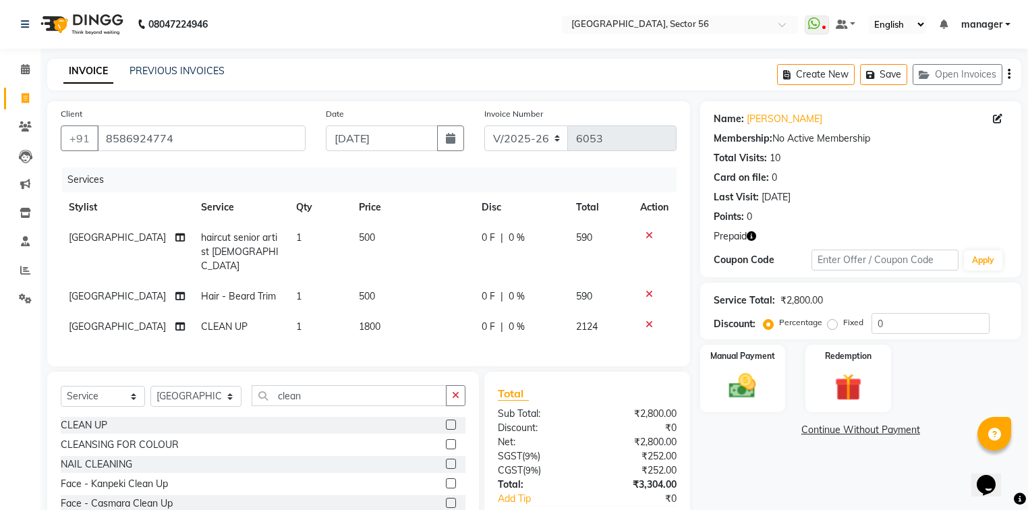
click at [386, 281] on td "500" at bounding box center [412, 296] width 123 height 30
select select "43517"
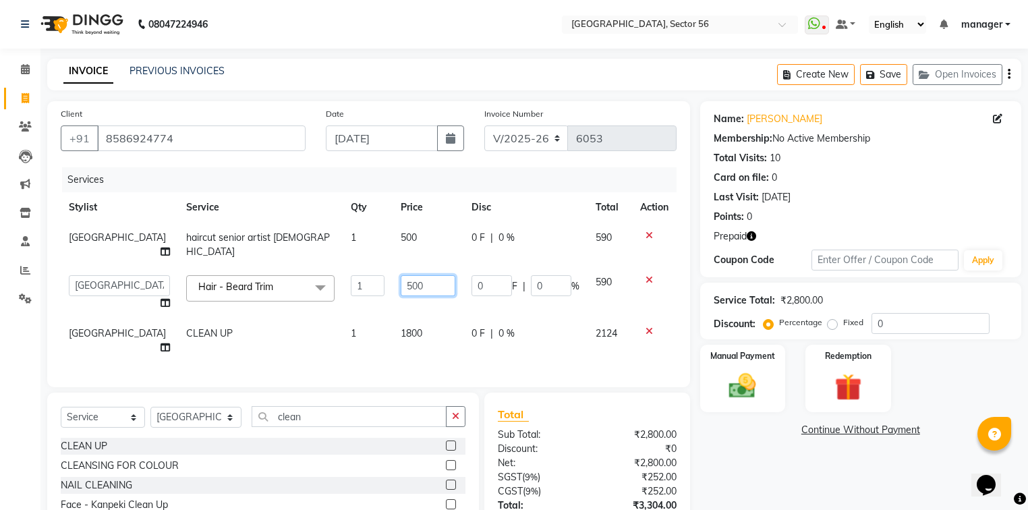
drag, startPoint x: 405, startPoint y: 277, endPoint x: 333, endPoint y: 282, distance: 72.4
click at [333, 282] on tr "ABHISHEKH THAPA abhishek thapa AKRAM KHAN MARKET STAFF amit amit spm Anamika Be…" at bounding box center [369, 292] width 616 height 51
type input "350"
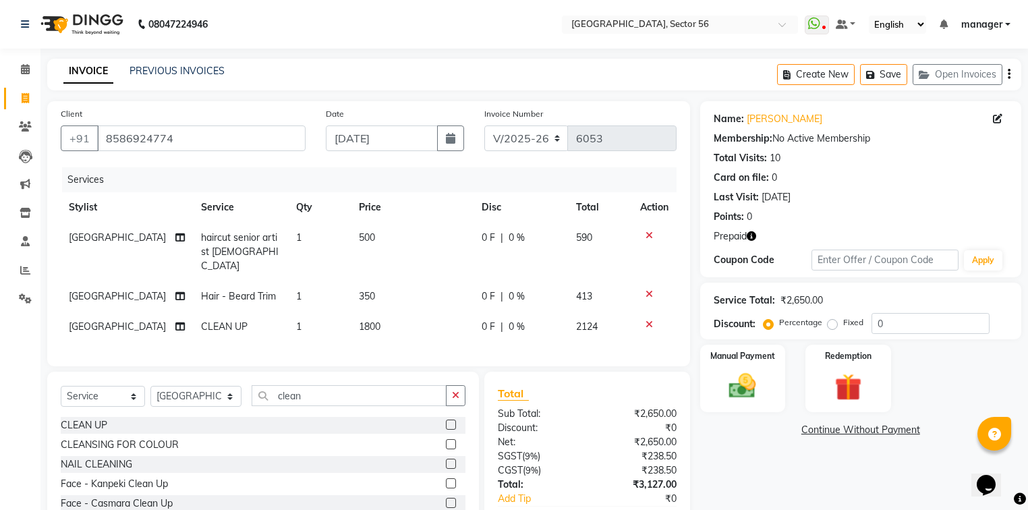
drag, startPoint x: 0, startPoint y: 348, endPoint x: 202, endPoint y: 389, distance: 205.8
click at [13, 355] on div "Calendar Invoice Clients Leads Marketing Inventory Staff Reports Settings Compl…" at bounding box center [91, 304] width 182 height 532
drag, startPoint x: 249, startPoint y: 393, endPoint x: 175, endPoint y: 399, distance: 73.8
click at [175, 399] on div "Select Service Product Membership Package Voucher Prepaid Gift Card Select Styl…" at bounding box center [263, 401] width 405 height 32
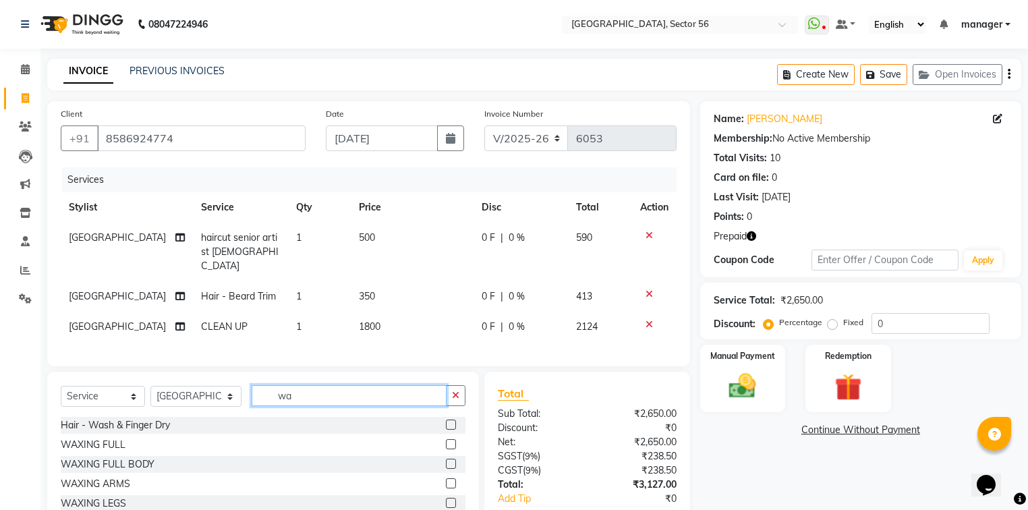
type input "w"
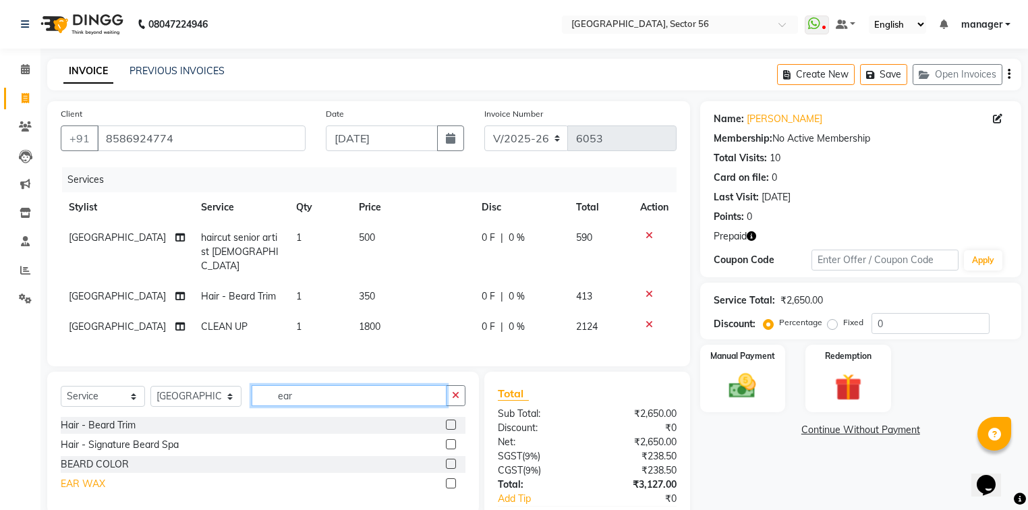
type input "ear"
click at [86, 478] on div "EAR WAX" at bounding box center [83, 484] width 45 height 14
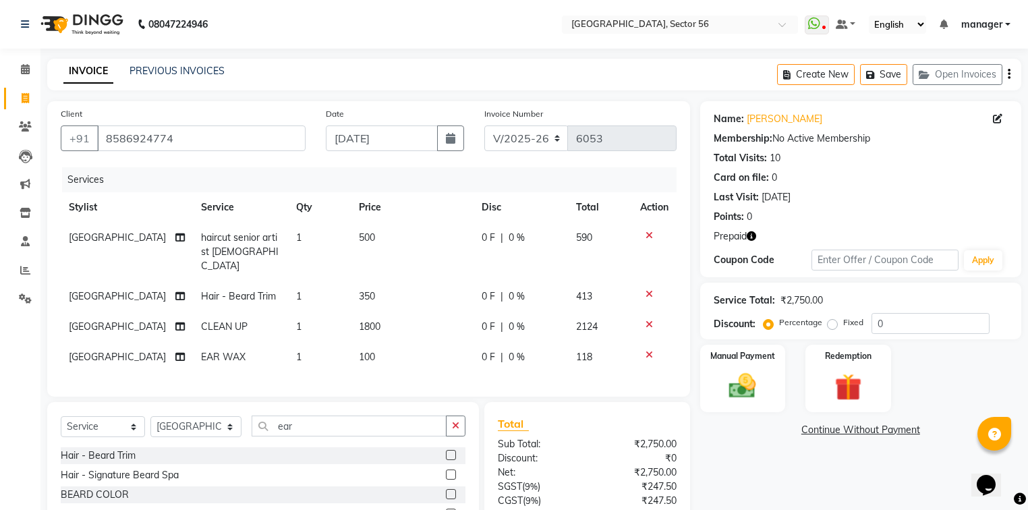
checkbox input "false"
drag, startPoint x: 372, startPoint y: 343, endPoint x: 379, endPoint y: 344, distance: 6.8
click at [372, 343] on td "100" at bounding box center [412, 357] width 123 height 30
select select "43517"
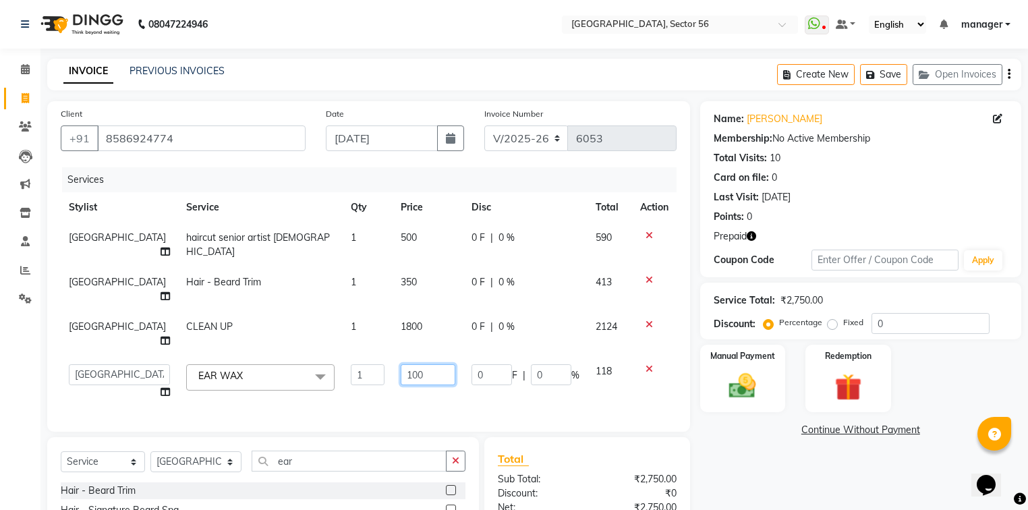
drag, startPoint x: 421, startPoint y: 335, endPoint x: 308, endPoint y: 345, distance: 113.8
click at [308, 356] on tr "ABHISHEKH THAPA abhishek thapa AKRAM KHAN MARKET STAFF amit amit spm Anamika Be…" at bounding box center [369, 381] width 616 height 51
type input "200"
click at [0, 353] on div "Calendar Invoice Clients Leads Marketing Inventory Staff Reports Settings Compl…" at bounding box center [91, 336] width 182 height 597
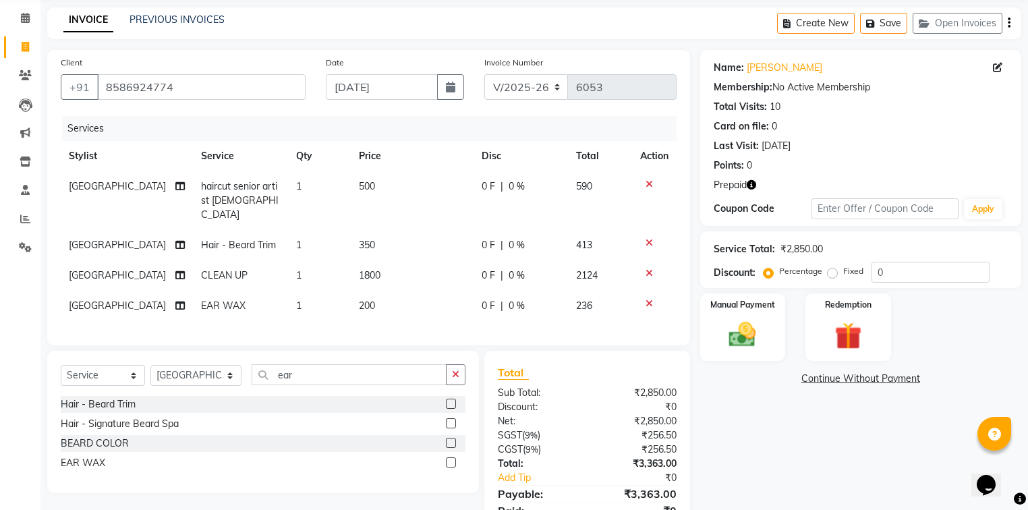
scroll to position [105, 0]
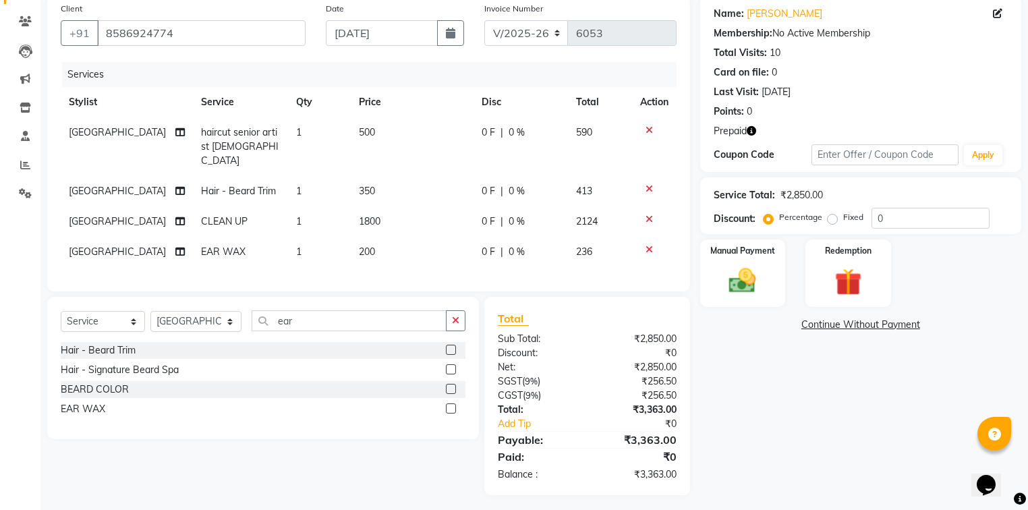
click at [752, 130] on icon "button" at bounding box center [751, 130] width 9 height 9
click at [777, 415] on div "Name: Colin Membership: No Active Membership Total Visits: 10 Card on file: 0 L…" at bounding box center [865, 245] width 331 height 499
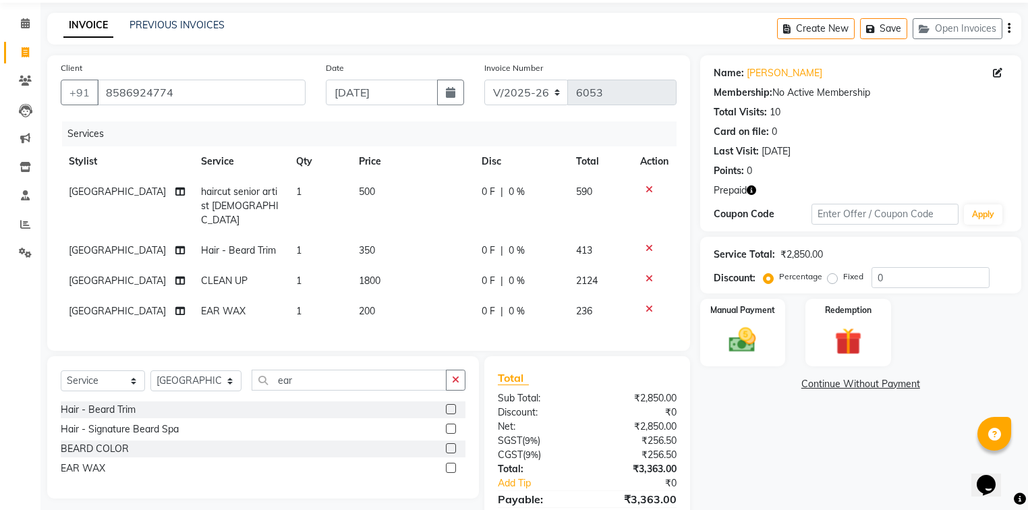
scroll to position [0, 0]
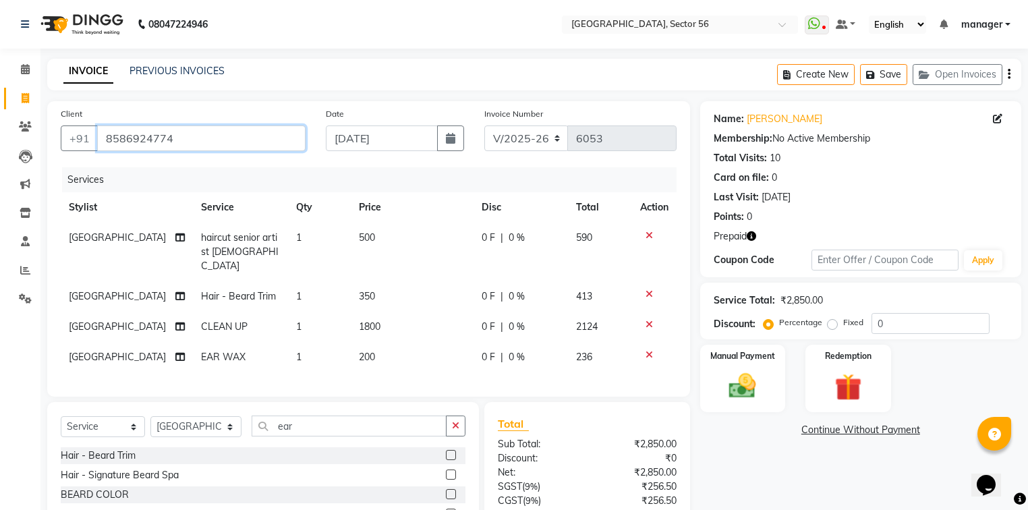
click at [192, 138] on input "8586924774" at bounding box center [201, 138] width 208 height 26
click at [0, 320] on div "Calendar Invoice Clients Leads Marketing Inventory Staff Reports Settings Compl…" at bounding box center [91, 319] width 182 height 562
click at [755, 237] on icon "button" at bounding box center [751, 235] width 9 height 9
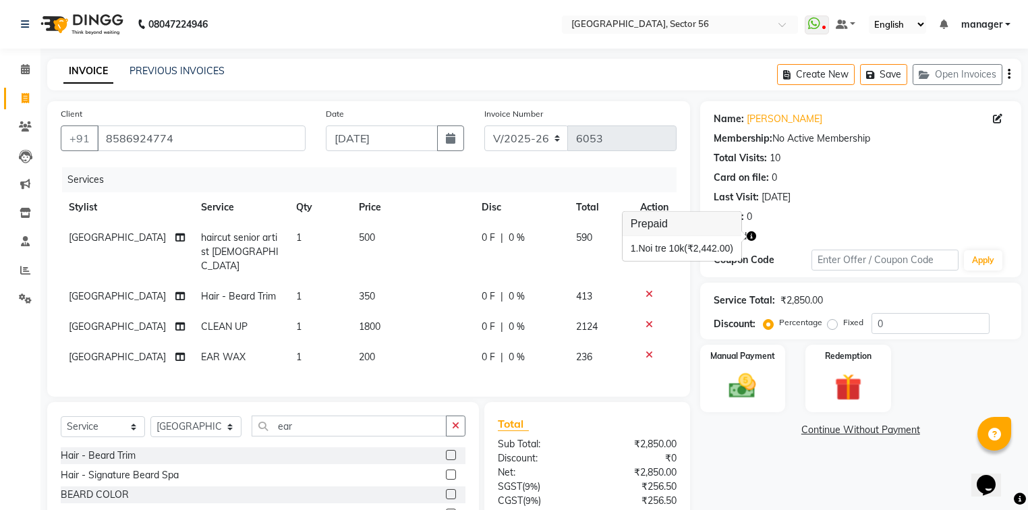
click at [758, 459] on div "Name: Colin Membership: No Active Membership Total Visits: 10 Card on file: 0 L…" at bounding box center [865, 350] width 331 height 499
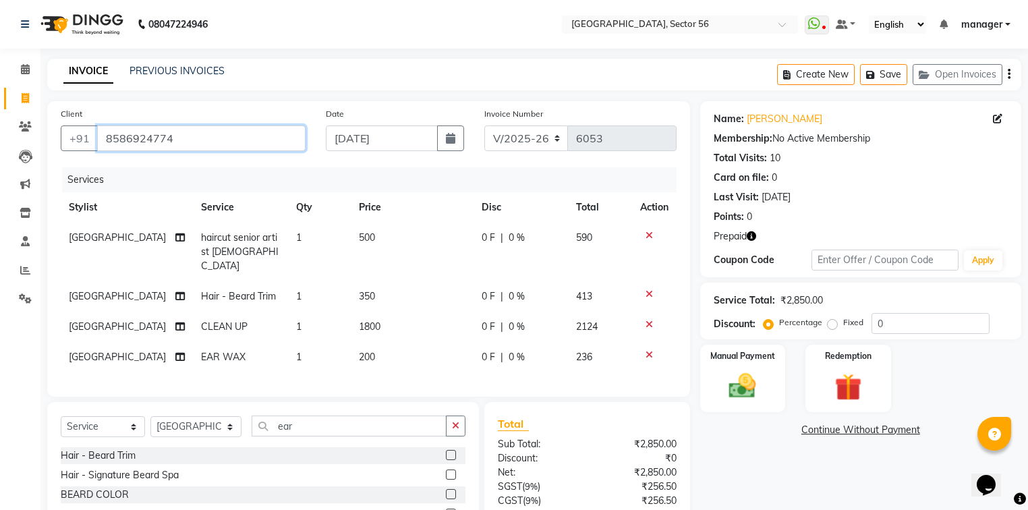
click at [178, 139] on input "8586924774" at bounding box center [201, 138] width 208 height 26
click at [0, 366] on div "Calendar Invoice Clients Leads Marketing Inventory Staff Reports Settings Compl…" at bounding box center [91, 319] width 182 height 562
click at [759, 119] on link "Colin" at bounding box center [785, 119] width 76 height 14
click at [894, 73] on button "Save" at bounding box center [883, 74] width 47 height 21
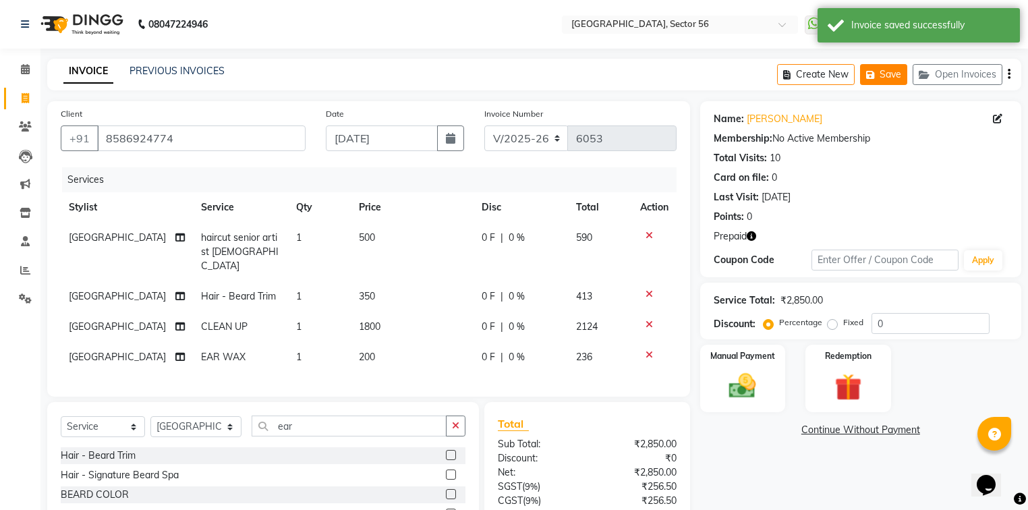
click at [890, 81] on button "Save" at bounding box center [883, 74] width 47 height 21
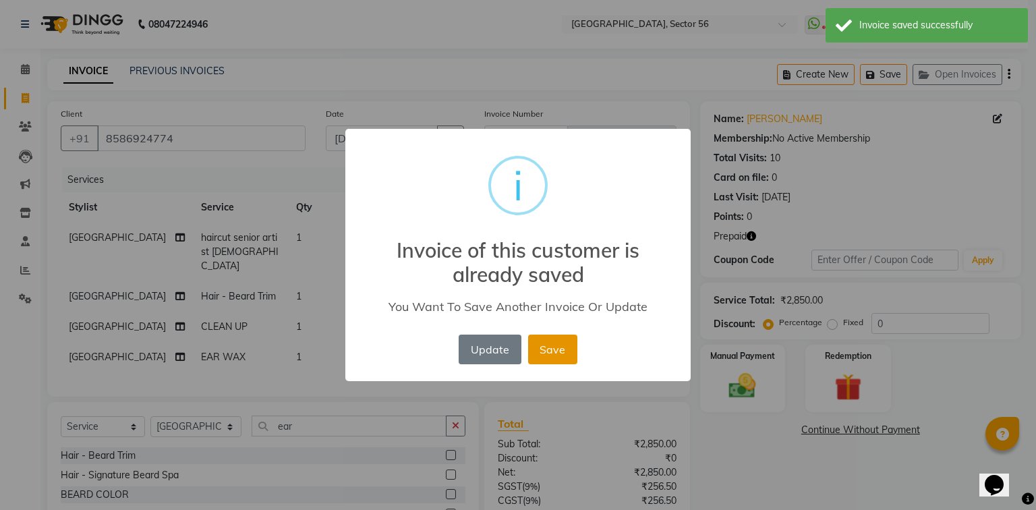
click at [552, 337] on button "Save" at bounding box center [552, 350] width 49 height 30
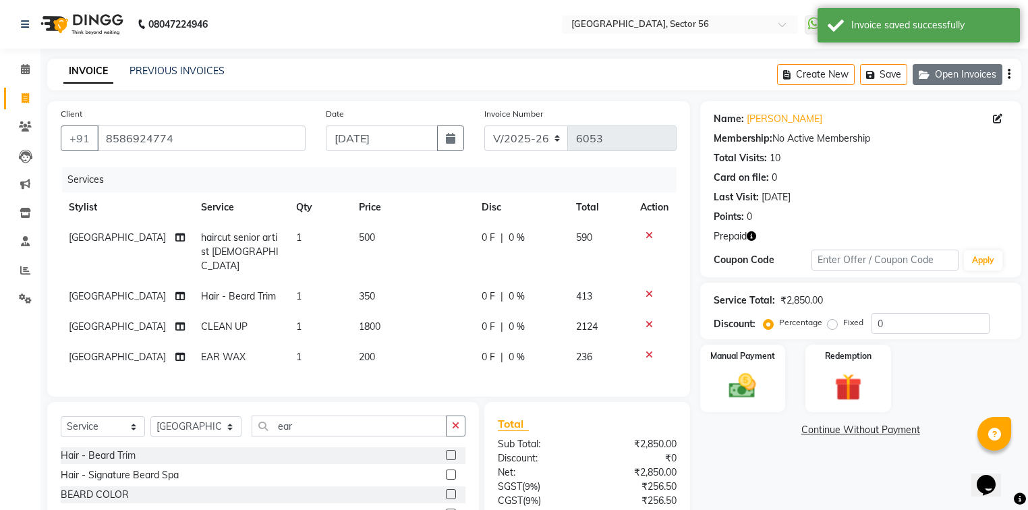
click at [940, 80] on button "Open Invoices" at bounding box center [958, 74] width 90 height 21
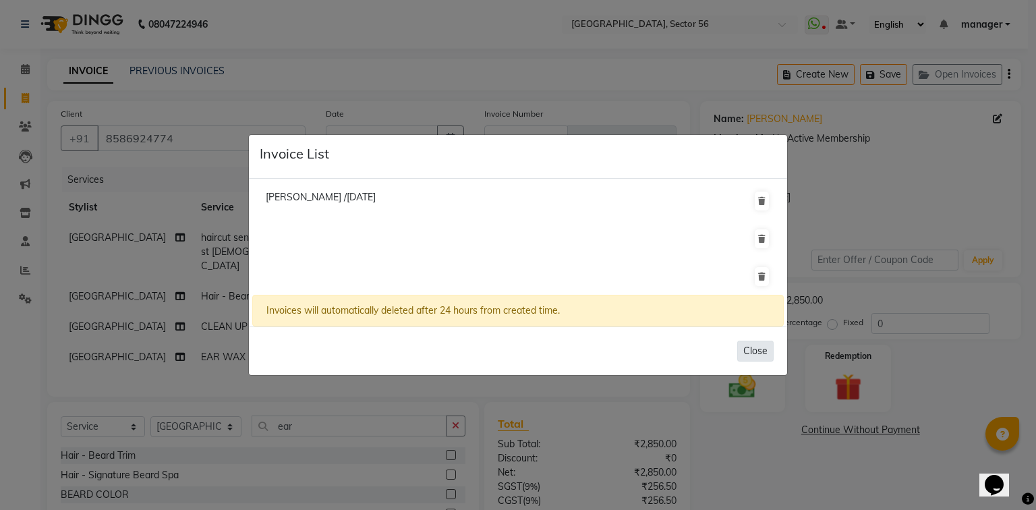
click at [766, 353] on button "Close" at bounding box center [755, 351] width 36 height 21
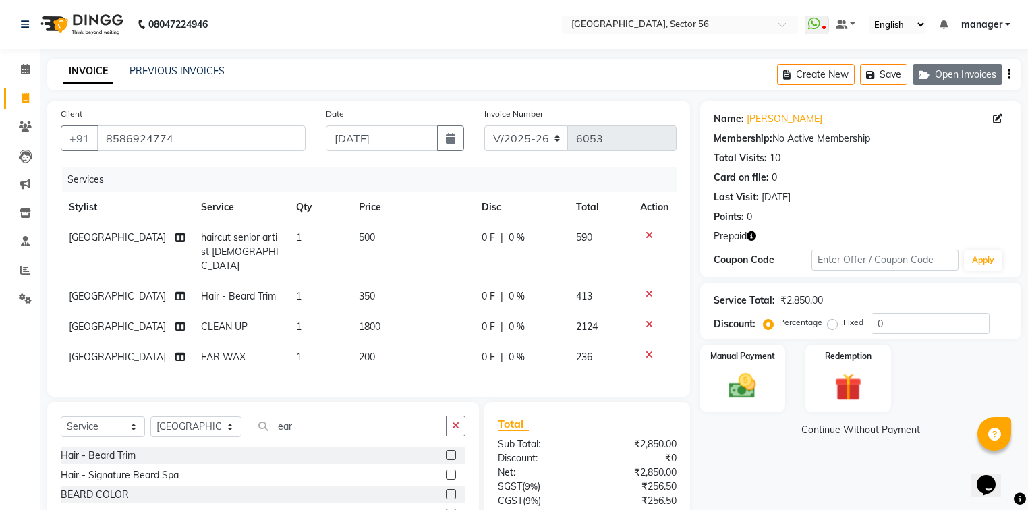
click at [952, 71] on button "Open Invoices" at bounding box center [958, 74] width 90 height 21
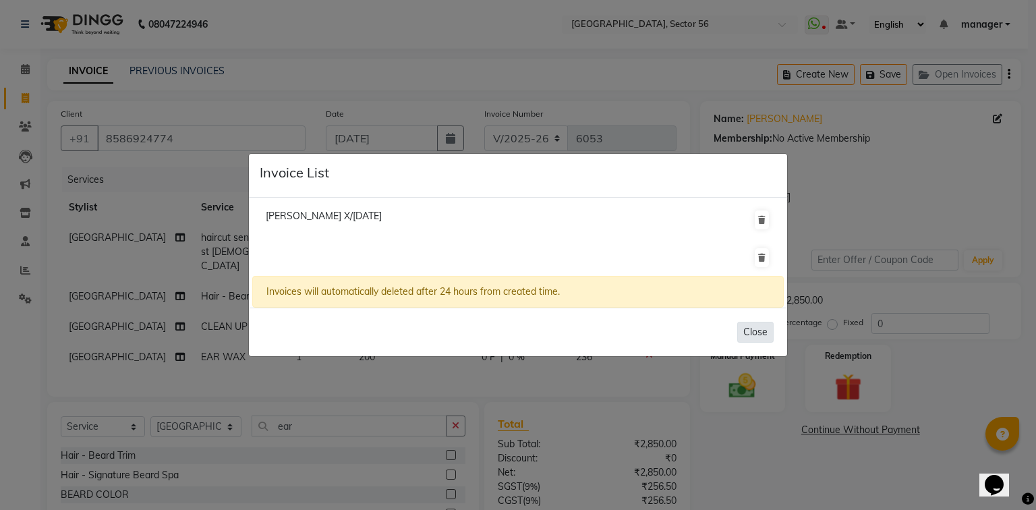
click at [749, 330] on button "Close" at bounding box center [755, 332] width 36 height 21
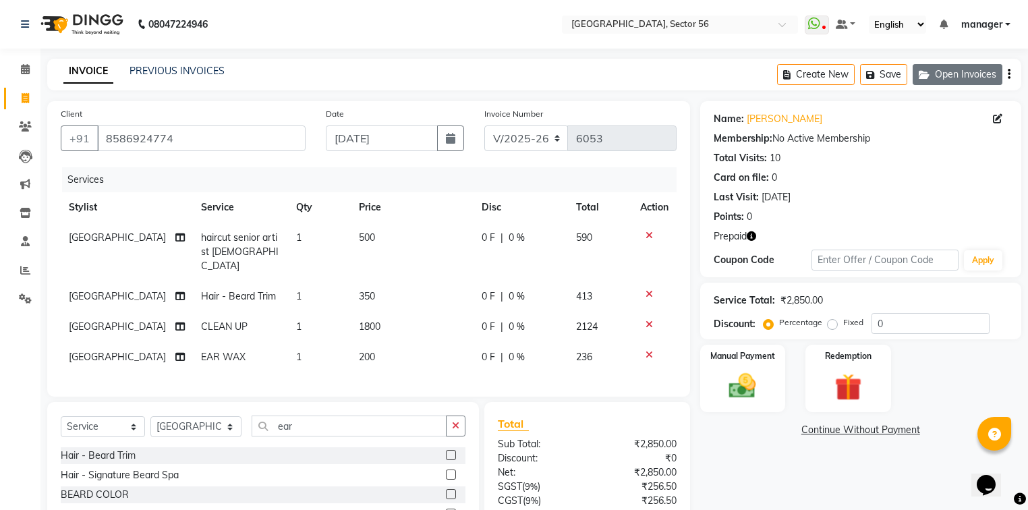
click at [935, 70] on button "Open Invoices" at bounding box center [958, 74] width 90 height 21
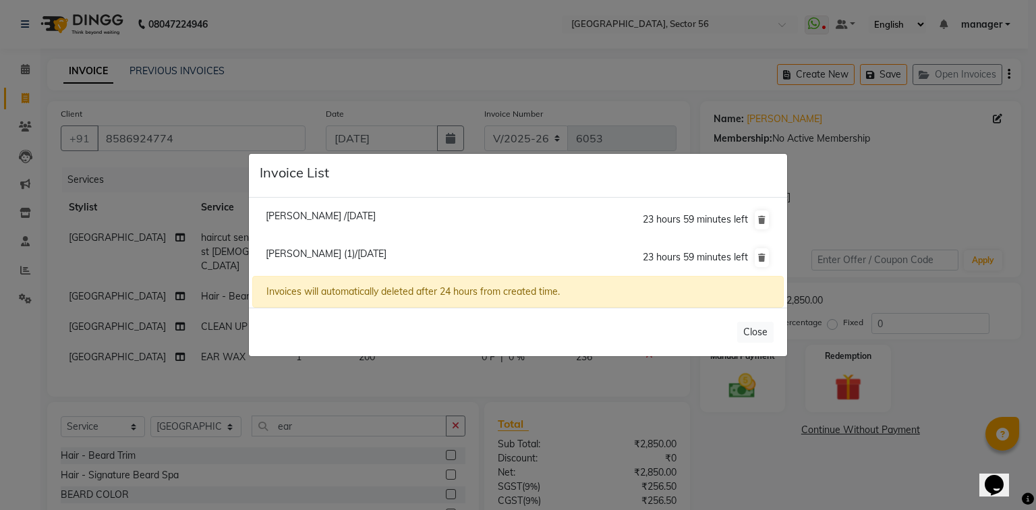
click at [298, 252] on span "Colin (1)/04 September 2025" at bounding box center [326, 254] width 121 height 12
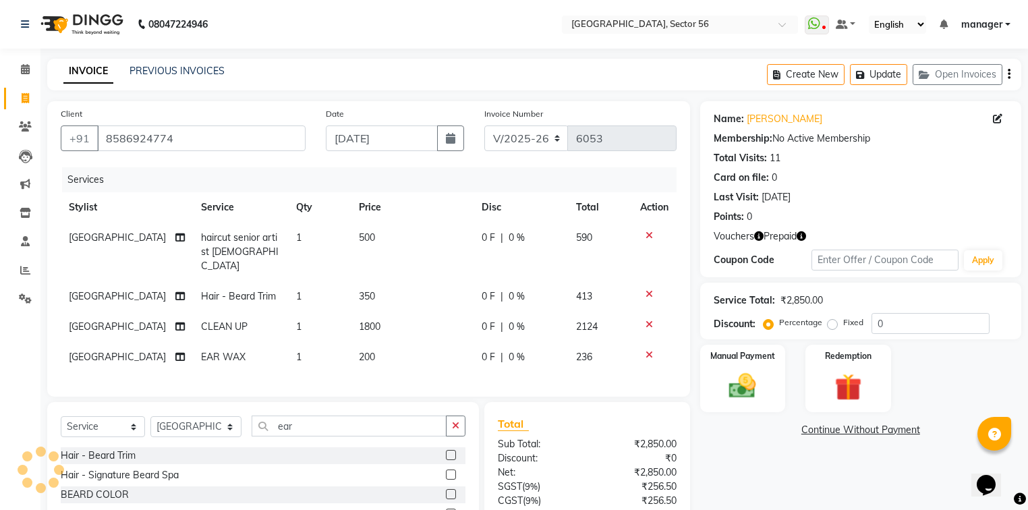
select select
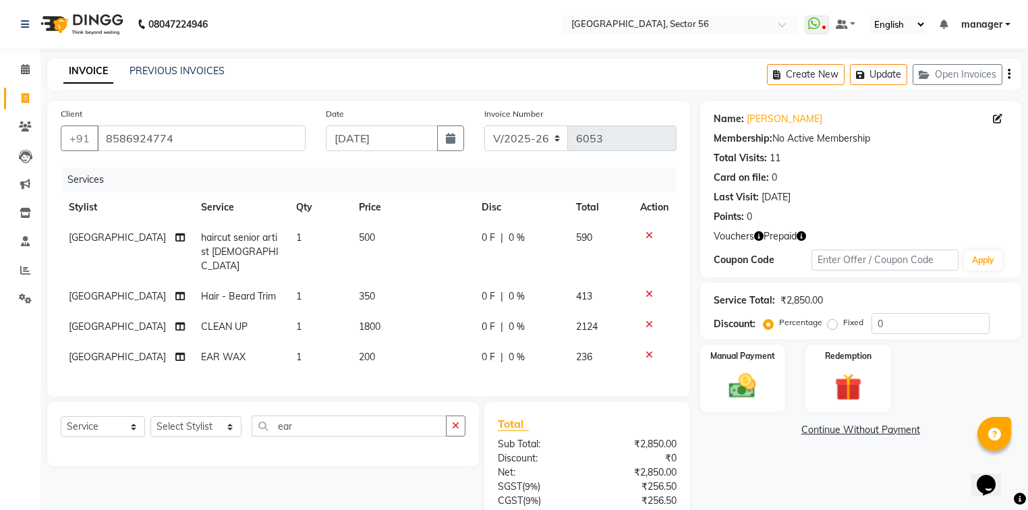
click at [800, 240] on icon "button" at bounding box center [801, 235] width 9 height 9
click at [735, 473] on div "Name: Colin Membership: No Active Membership Total Visits: 11 Card on file: 0 L…" at bounding box center [865, 350] width 331 height 499
click at [758, 233] on icon "button" at bounding box center [758, 235] width 9 height 9
click at [750, 476] on div "Name: Colin Membership: No Active Membership Total Visits: 11 Card on file: 0 L…" at bounding box center [865, 350] width 331 height 499
drag, startPoint x: 844, startPoint y: 383, endPoint x: 836, endPoint y: 409, distance: 27.1
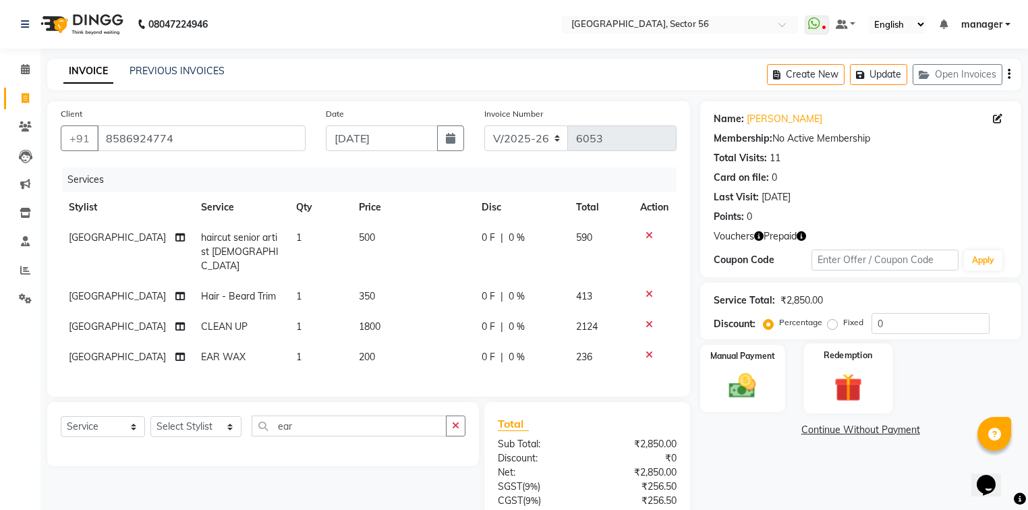
click at [844, 383] on img at bounding box center [849, 387] width 46 height 35
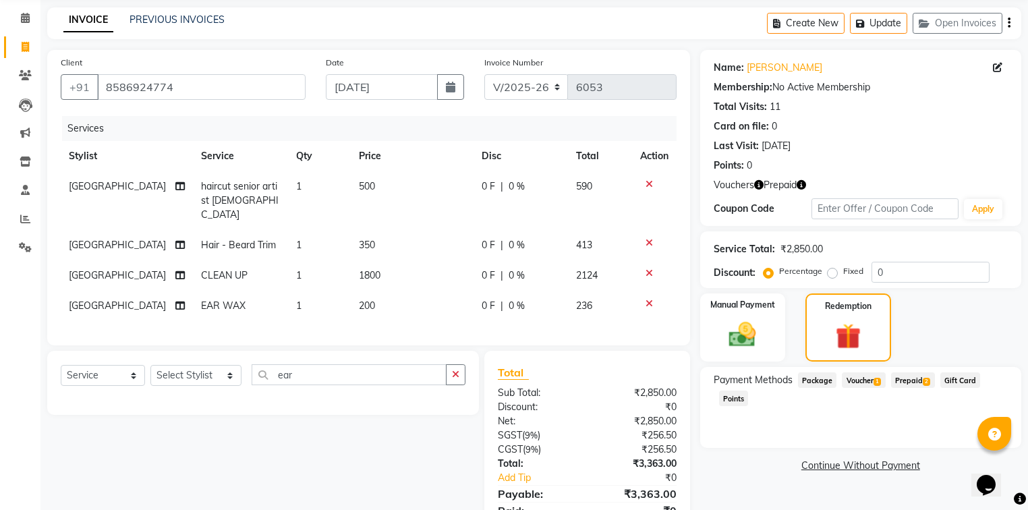
scroll to position [105, 0]
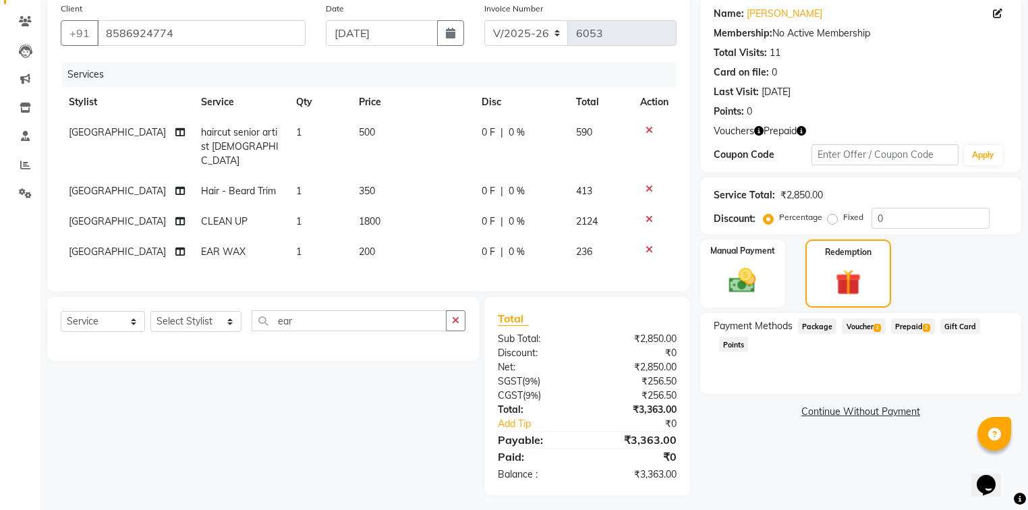
click at [853, 327] on span "Voucher 1" at bounding box center [863, 326] width 43 height 16
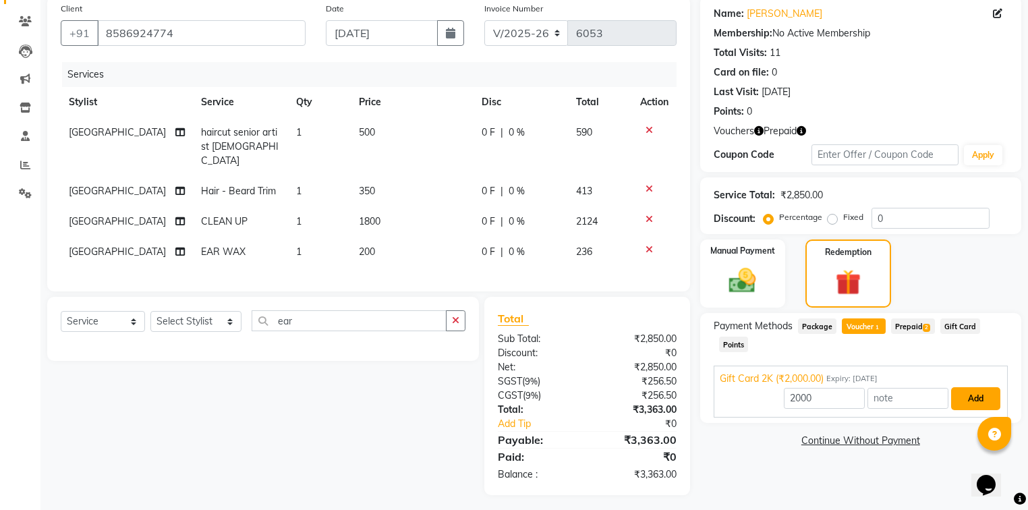
click at [973, 402] on button "Add" at bounding box center [975, 398] width 49 height 23
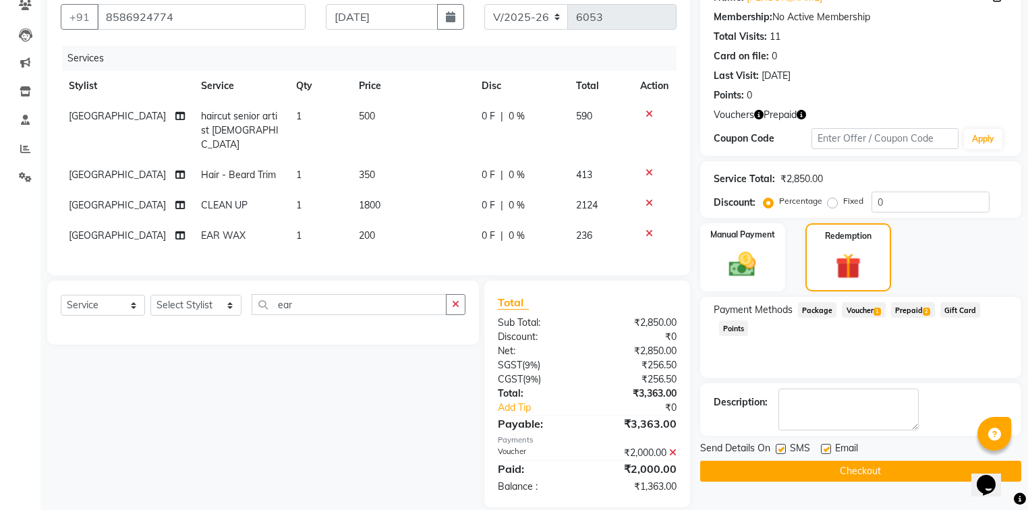
scroll to position [133, 0]
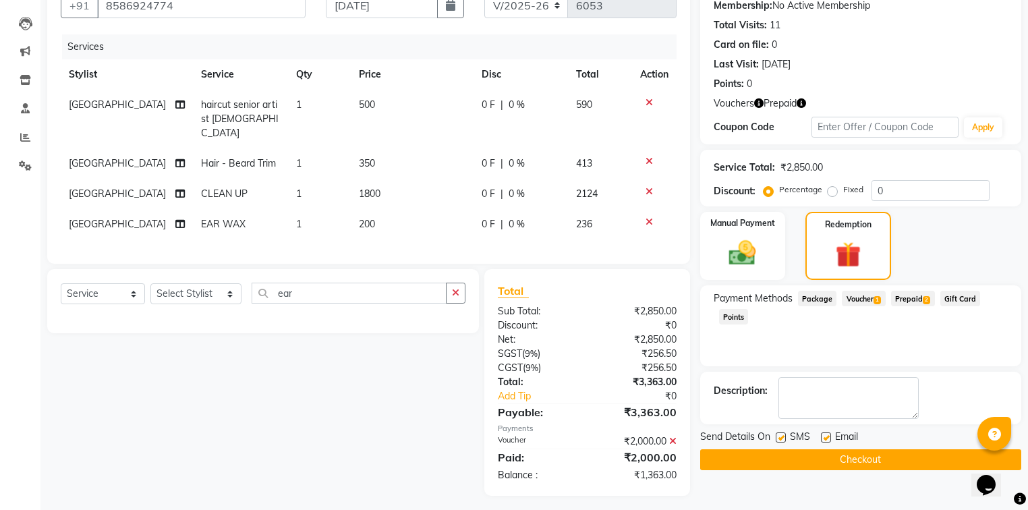
click at [911, 291] on span "Prepaid 2" at bounding box center [913, 299] width 44 height 16
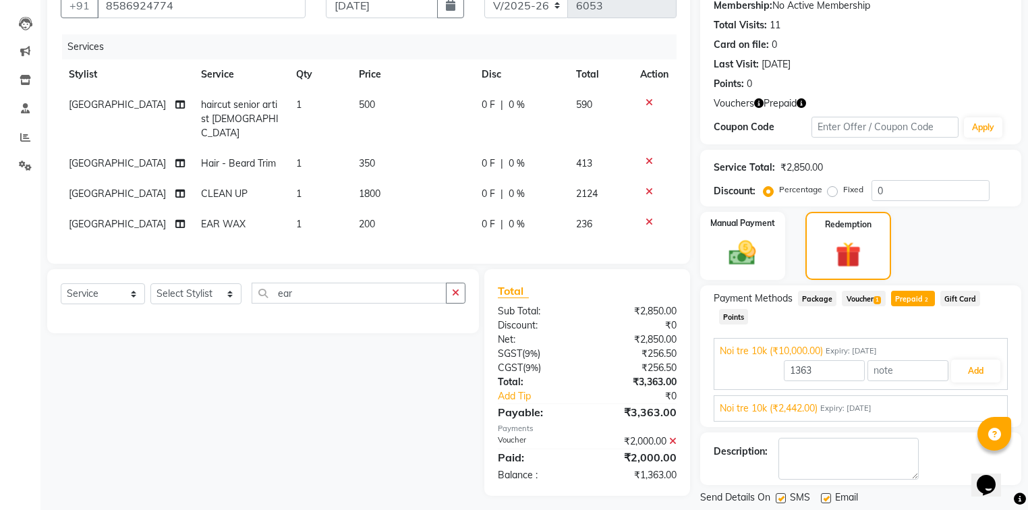
click at [871, 407] on span "Expiry: 28-02-2035" at bounding box center [845, 408] width 51 height 11
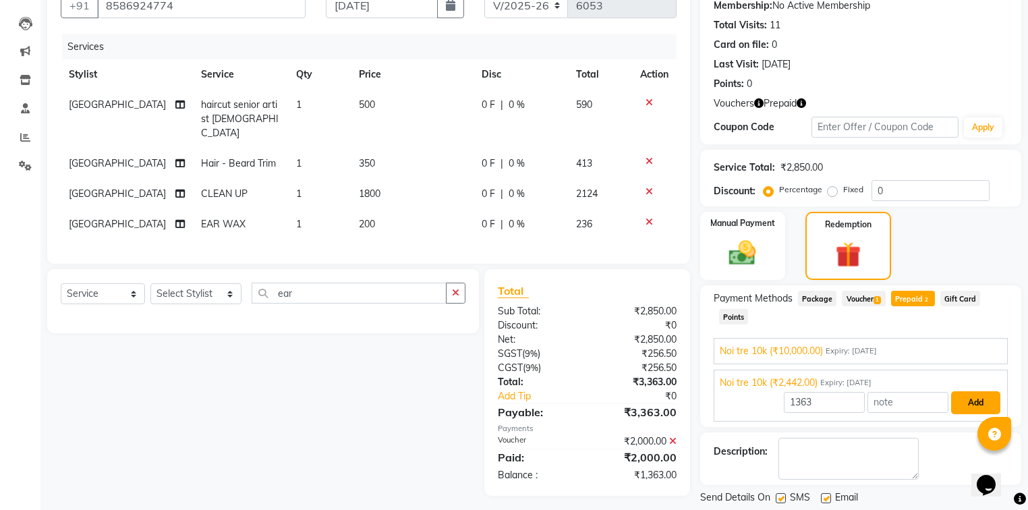
click at [971, 404] on button "Add" at bounding box center [975, 402] width 49 height 23
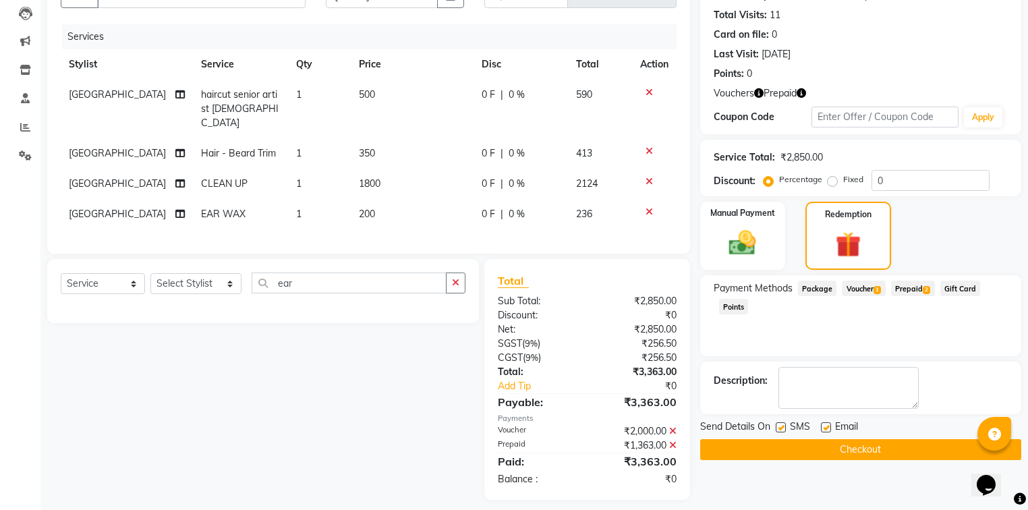
scroll to position [147, 0]
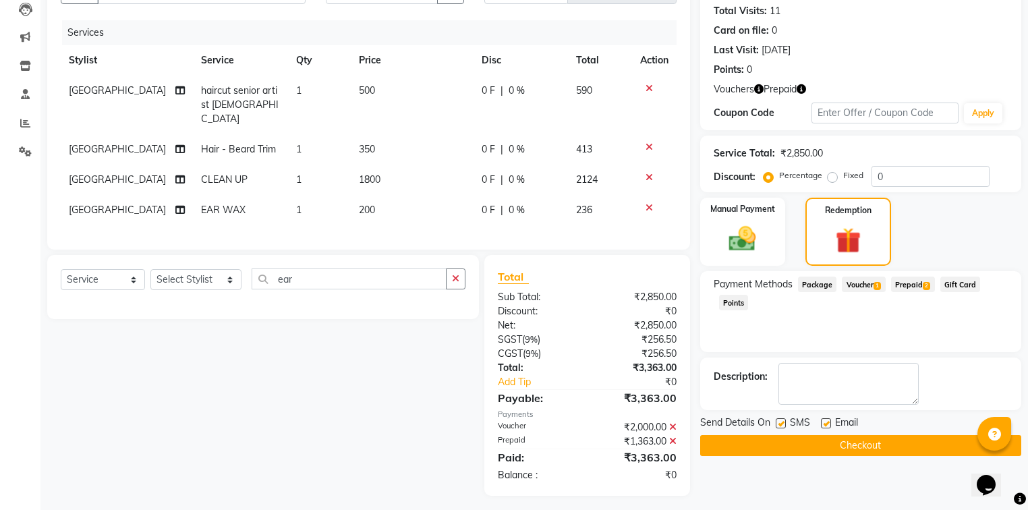
click at [779, 444] on button "Checkout" at bounding box center [860, 445] width 321 height 21
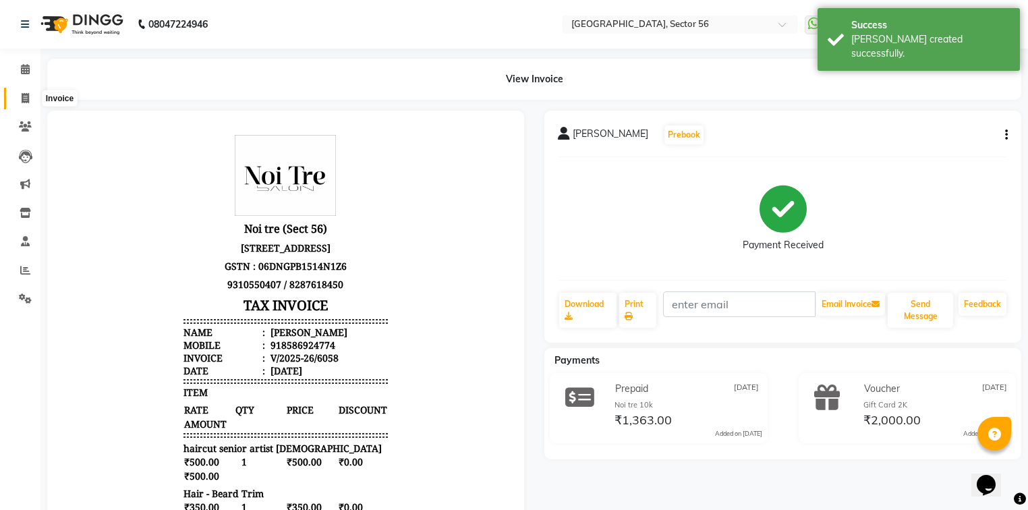
click at [22, 100] on icon at bounding box center [25, 98] width 7 height 10
select select "service"
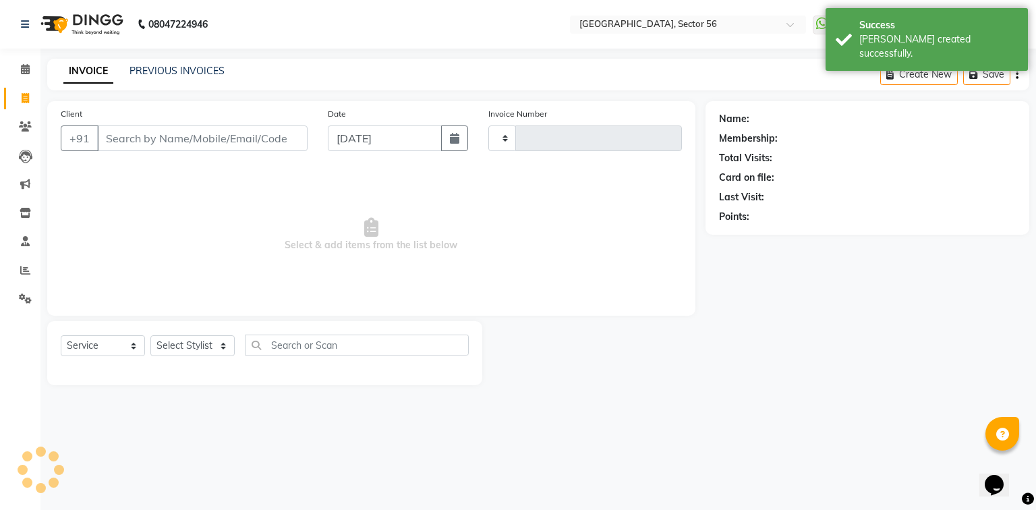
type input "6059"
select select "5557"
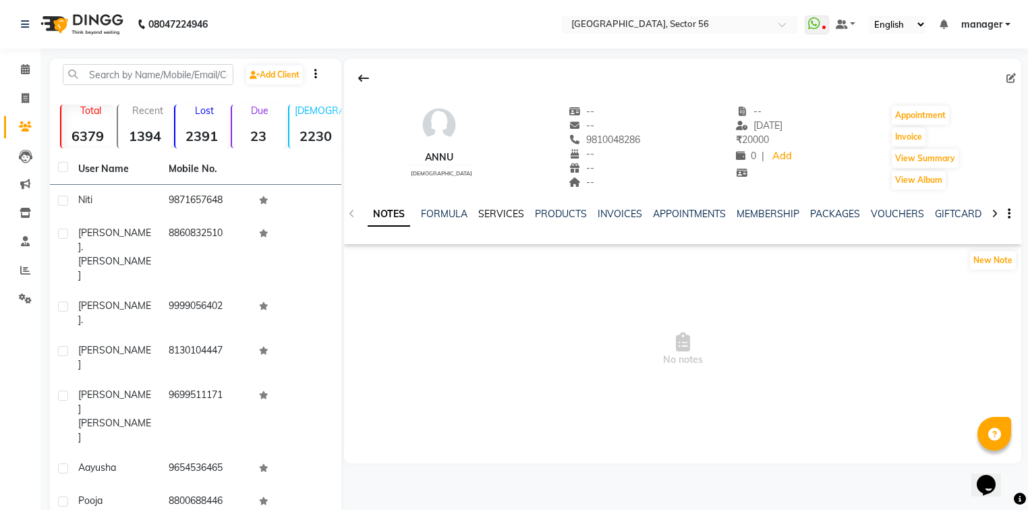
click at [495, 213] on link "SERVICES" at bounding box center [501, 214] width 46 height 12
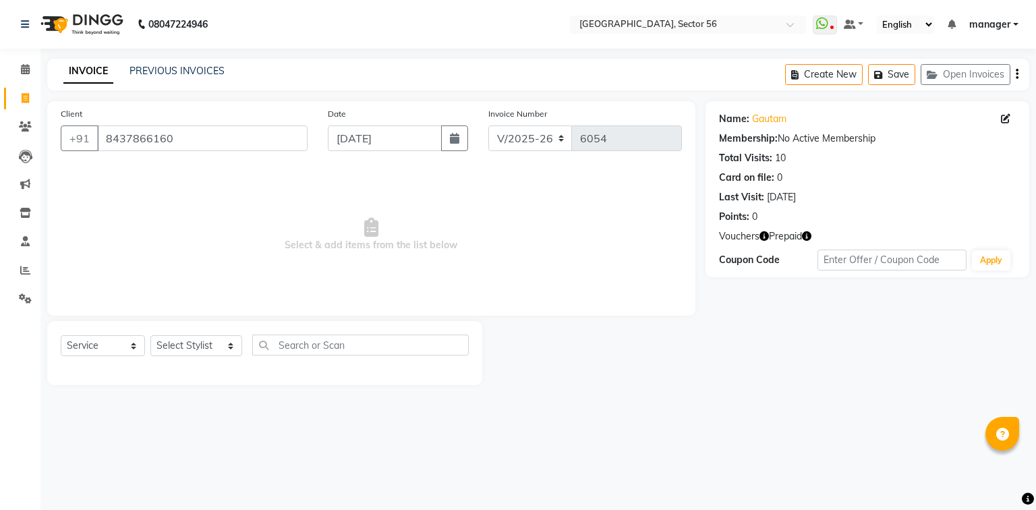
select select "5557"
select select "service"
click at [807, 237] on icon "button" at bounding box center [806, 235] width 9 height 9
click at [788, 324] on div "Name: Gautam Membership: No Active Membership Total Visits: 10 Card on file: 0 …" at bounding box center [872, 243] width 334 height 284
click at [764, 235] on icon "button" at bounding box center [763, 235] width 9 height 9
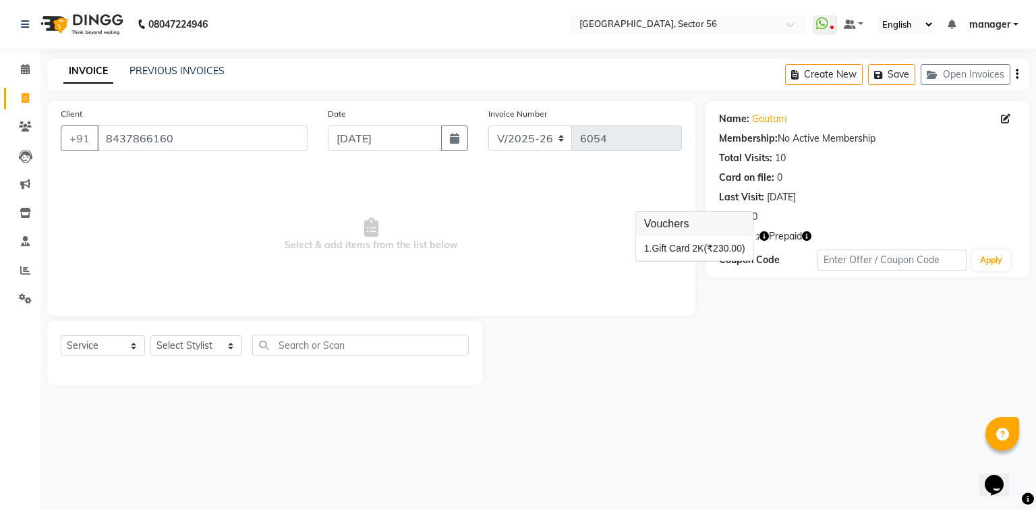
click at [761, 323] on div "Name: Gautam Membership: No Active Membership Total Visits: 10 Card on file: 0 …" at bounding box center [872, 243] width 334 height 284
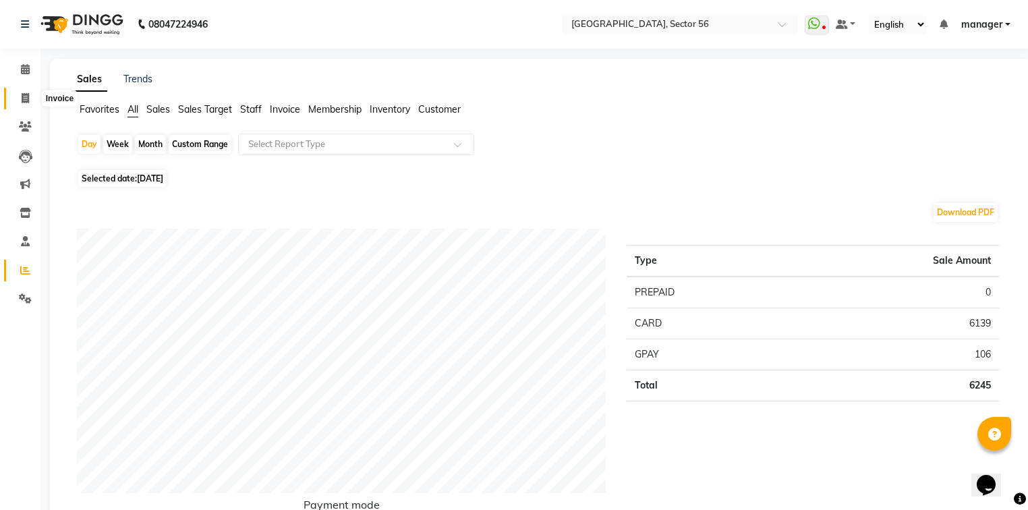
click at [24, 103] on icon at bounding box center [25, 98] width 7 height 10
select select "service"
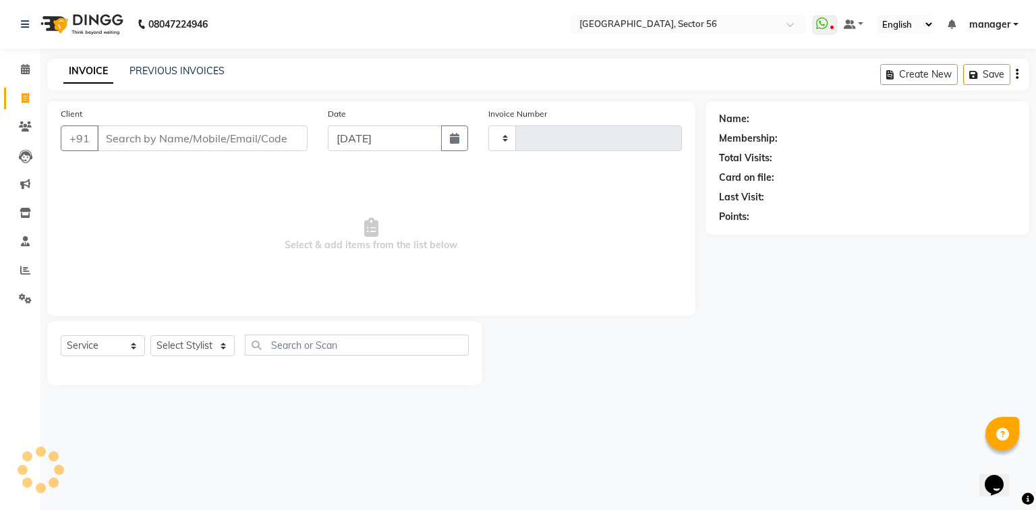
type input "6055"
select select "5557"
click at [147, 139] on input "Client" at bounding box center [202, 138] width 210 height 26
click at [148, 71] on link "PREVIOUS INVOICES" at bounding box center [176, 71] width 95 height 12
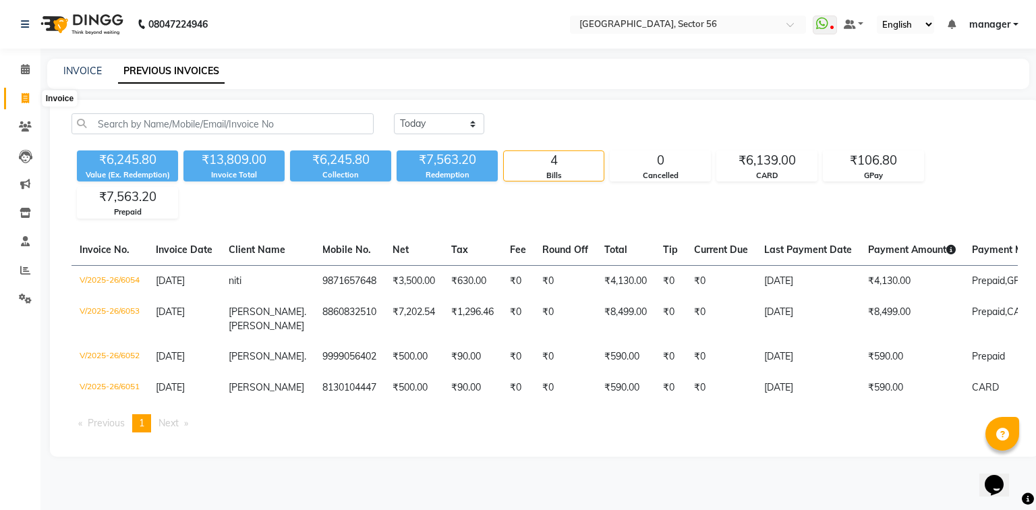
click at [27, 103] on icon at bounding box center [25, 98] width 7 height 10
select select "5557"
select select "service"
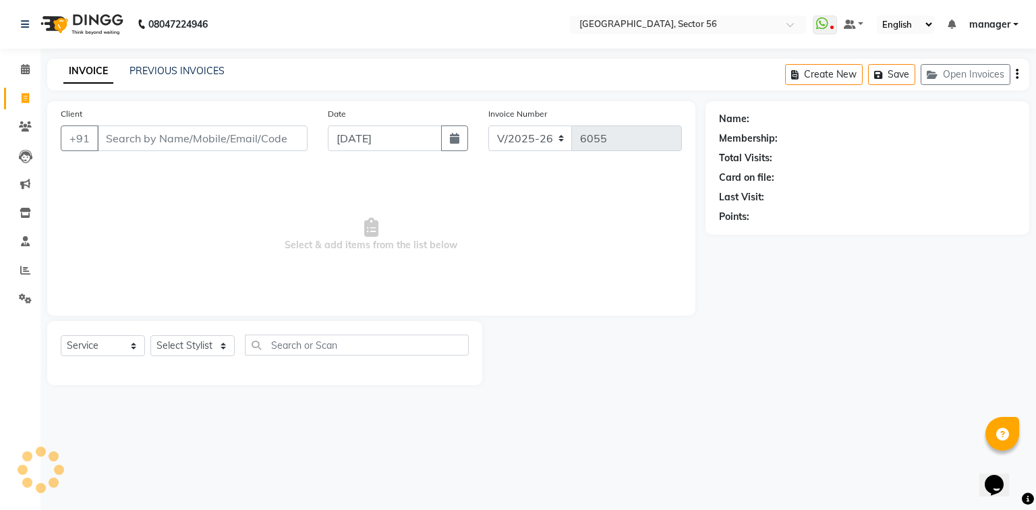
click at [117, 140] on input "Client" at bounding box center [202, 138] width 210 height 26
click at [149, 66] on link "PREVIOUS INVOICES" at bounding box center [176, 71] width 95 height 12
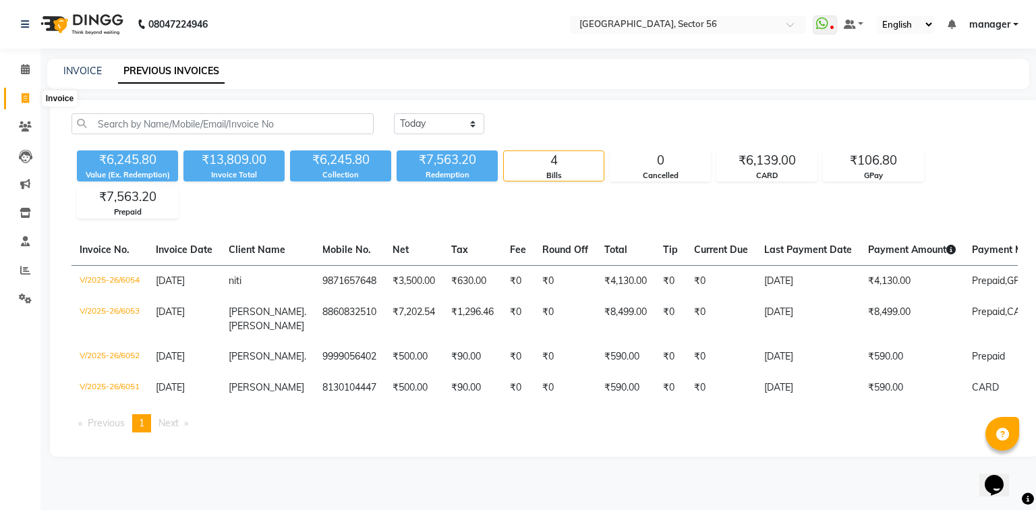
click at [25, 100] on icon at bounding box center [25, 98] width 7 height 10
select select "service"
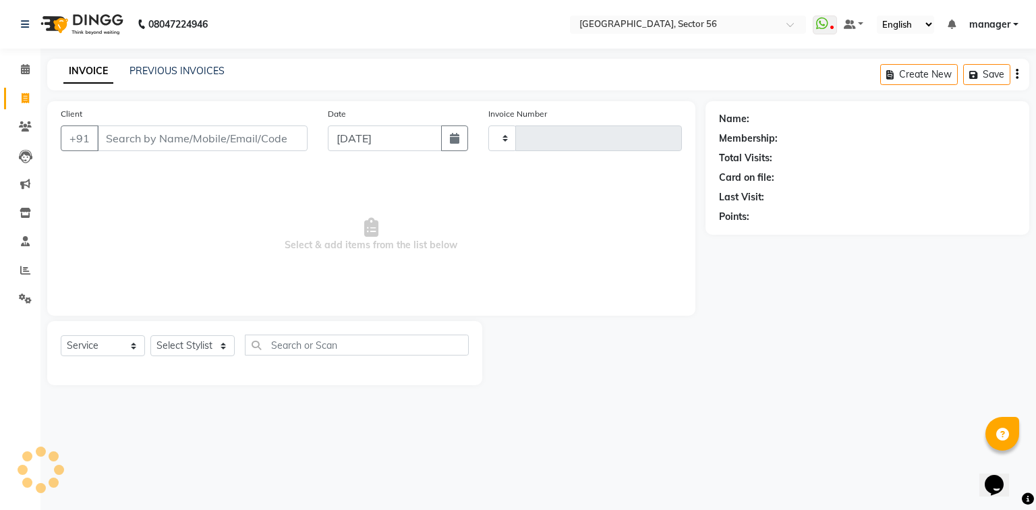
type input "6055"
select select "5557"
click at [113, 140] on input "Client" at bounding box center [202, 138] width 210 height 26
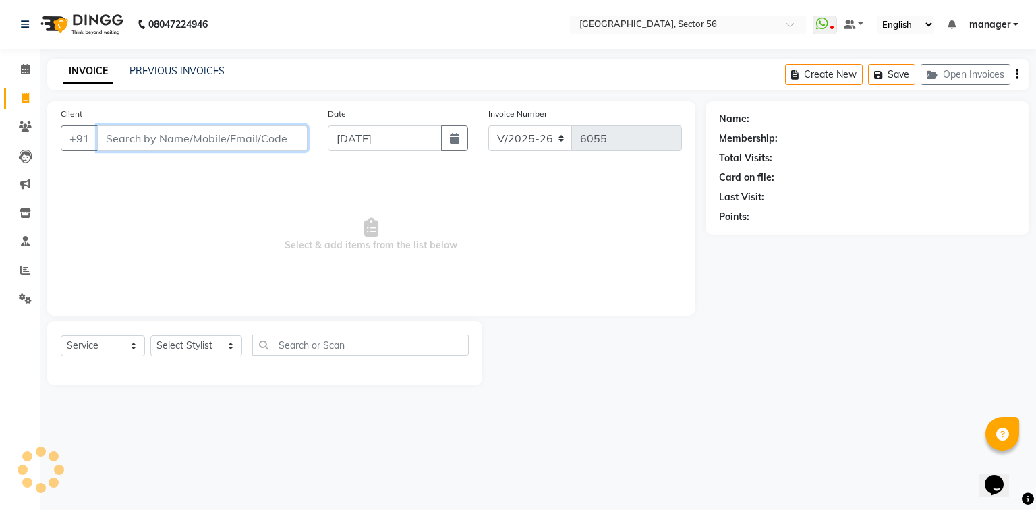
click at [183, 132] on input "Client" at bounding box center [202, 138] width 210 height 26
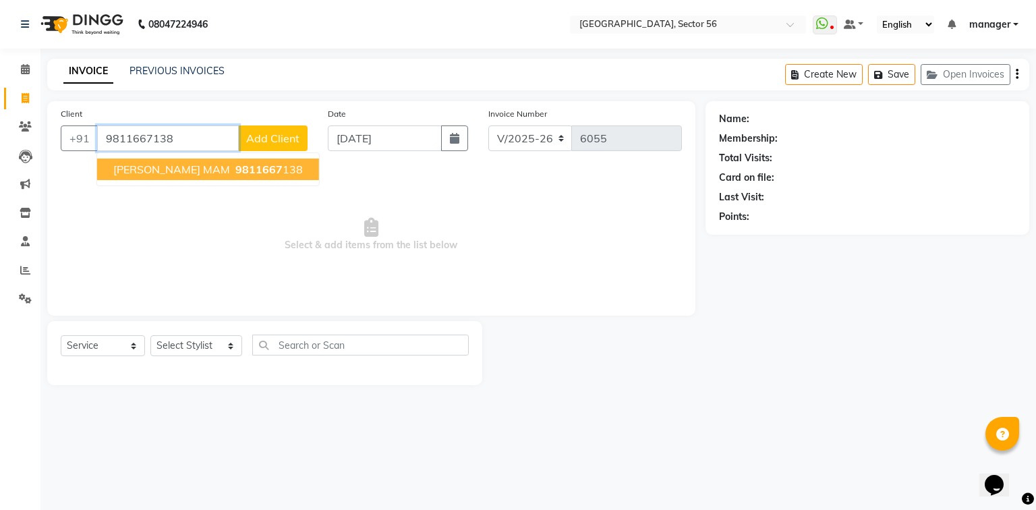
type input "9811667138"
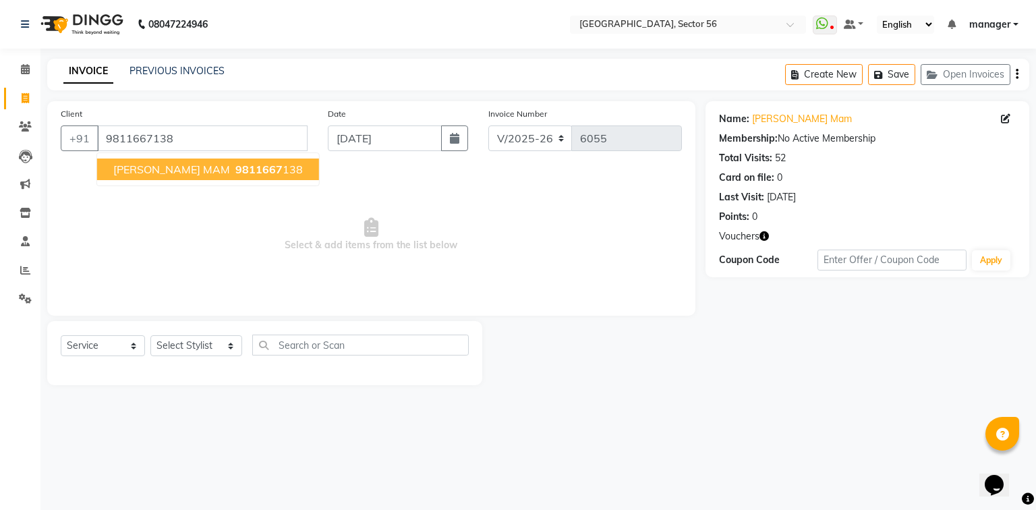
drag, startPoint x: 227, startPoint y: 173, endPoint x: 384, endPoint y: 177, distance: 157.9
click at [233, 173] on ngb-highlight "9811667 138" at bounding box center [268, 169] width 70 height 13
drag, startPoint x: 760, startPoint y: 232, endPoint x: 772, endPoint y: 281, distance: 50.6
click at [761, 232] on icon "button" at bounding box center [763, 235] width 9 height 9
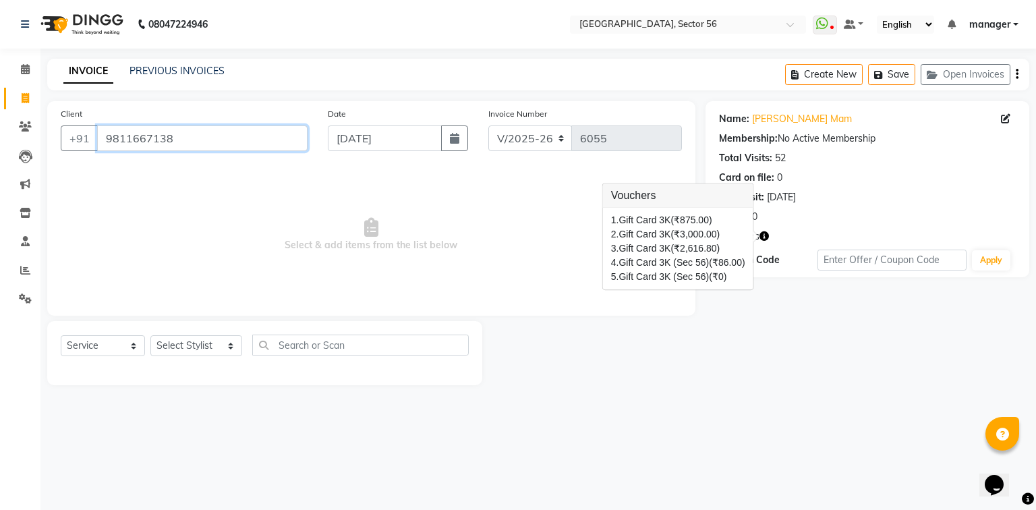
click at [186, 138] on input "9811667138" at bounding box center [202, 138] width 210 height 26
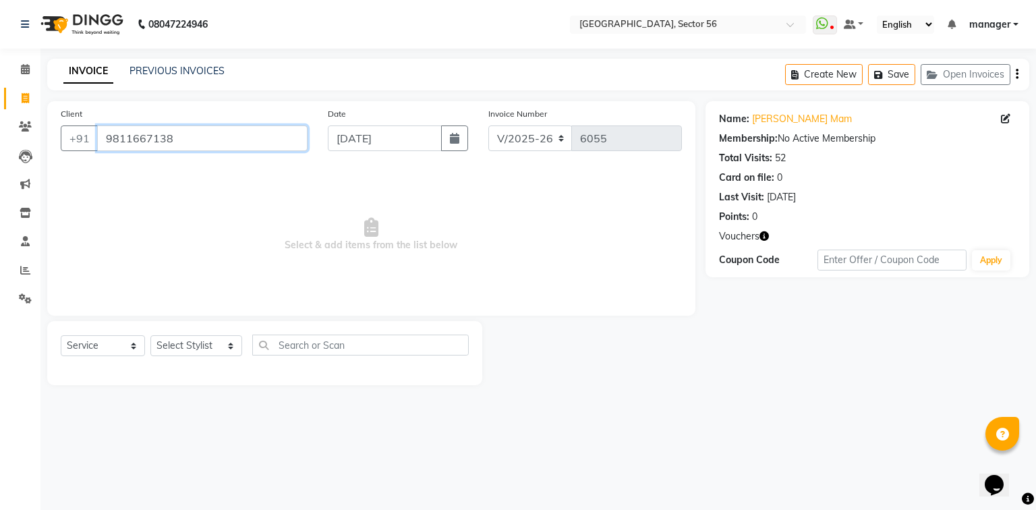
click at [184, 143] on input "9811667138" at bounding box center [202, 138] width 210 height 26
click at [205, 349] on select "Select Stylist ABHISHEKH THAPA abhishek thapa AKRAM KHAN MARKET STAFF amit amit…" at bounding box center [196, 345] width 92 height 21
select select "43522"
click at [150, 336] on select "Select Stylist ABHISHEKH THAPA abhishek thapa AKRAM KHAN MARKET STAFF amit amit…" at bounding box center [196, 345] width 92 height 21
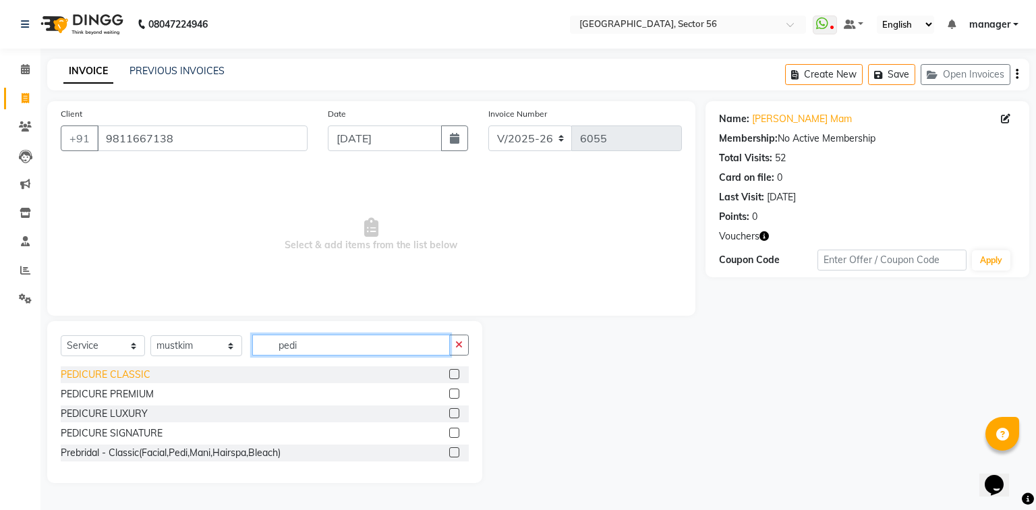
type input "pedi"
click at [121, 376] on div "PEDICURE CLASSIC" at bounding box center [106, 375] width 90 height 14
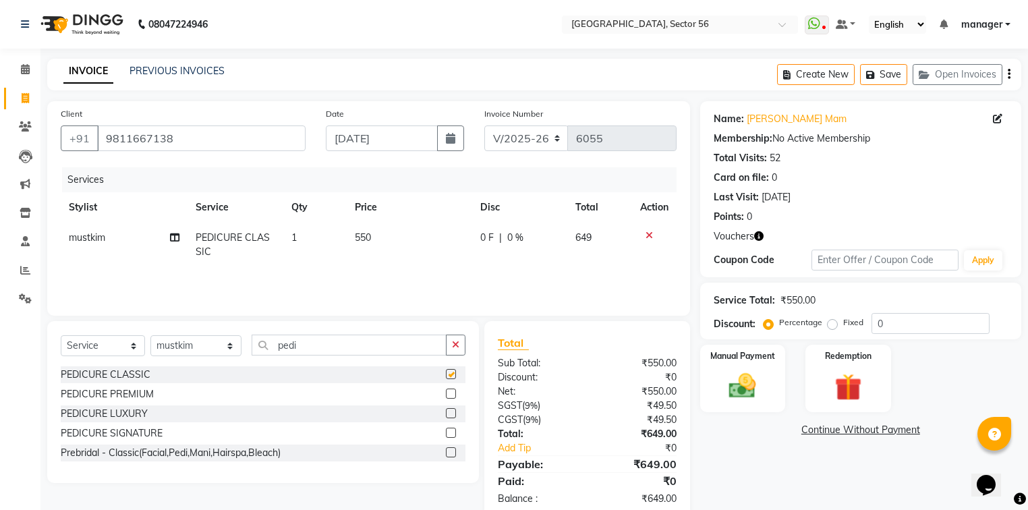
checkbox input "false"
click at [179, 347] on select "Select Stylist ABHISHEKH THAPA abhishek thapa AKRAM KHAN MARKET STAFF amit amit…" at bounding box center [195, 345] width 91 height 21
select select "43513"
click at [150, 336] on select "Select Stylist ABHISHEKH THAPA abhishek thapa AKRAM KHAN MARKET STAFF amit amit…" at bounding box center [195, 345] width 91 height 21
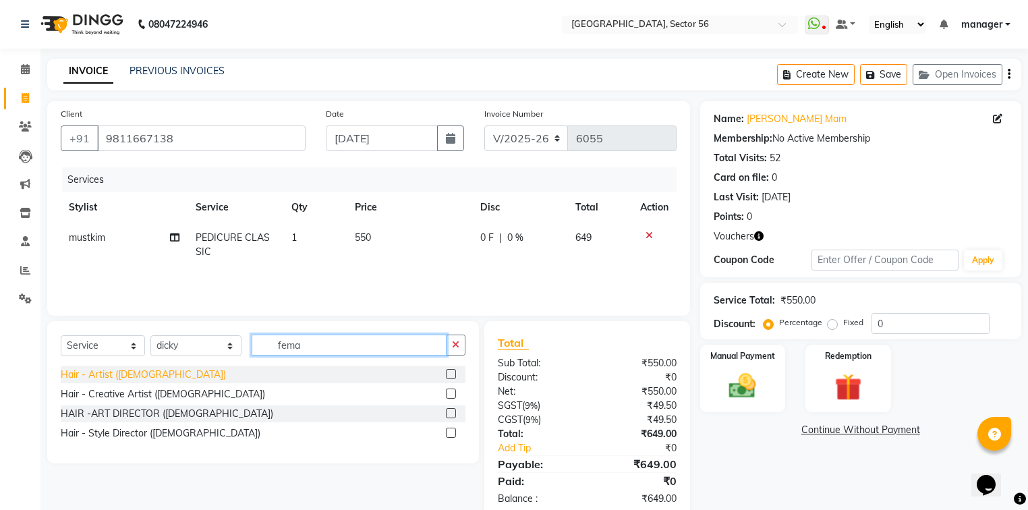
type input "fema"
click at [121, 374] on div "Hair - Artist (Female)" at bounding box center [143, 375] width 165 height 14
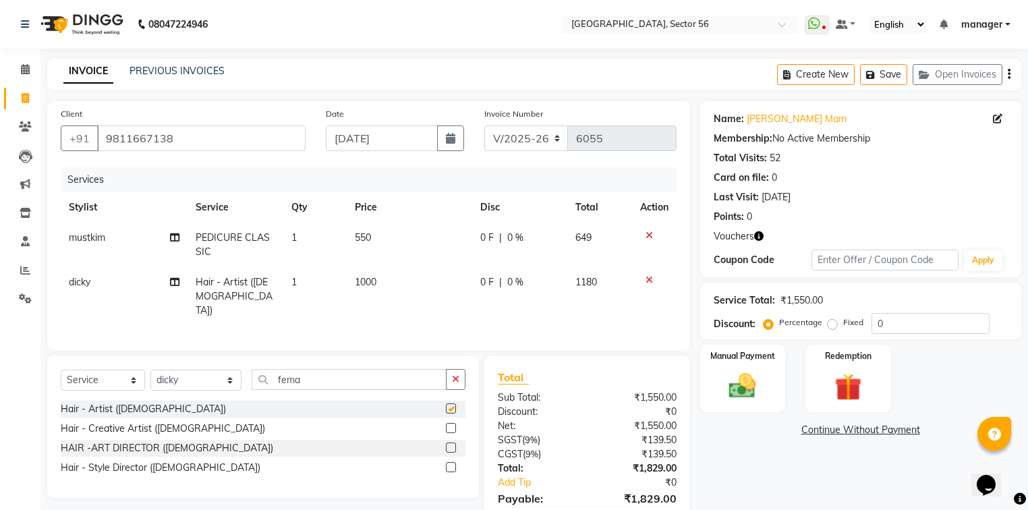
checkbox input "false"
click at [191, 372] on select "Select Stylist ABHISHEKH THAPA abhishek thapa AKRAM KHAN MARKET STAFF amit amit…" at bounding box center [195, 380] width 91 height 21
select select "43518"
click at [150, 370] on select "Select Stylist ABHISHEKH THAPA abhishek thapa AKRAM KHAN MARKET STAFF amit amit…" at bounding box center [195, 380] width 91 height 21
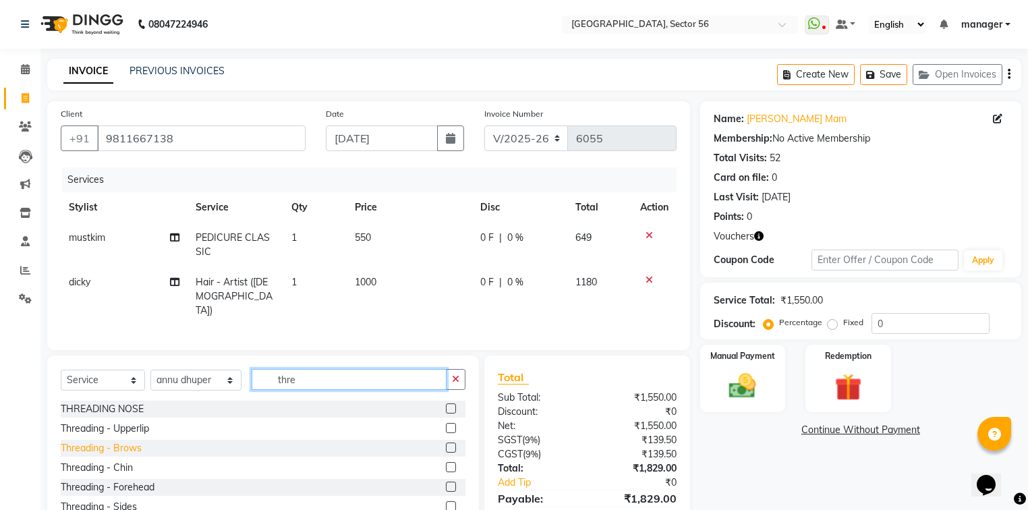
type input "thre"
click at [126, 442] on div "Threading - Brows" at bounding box center [101, 448] width 81 height 14
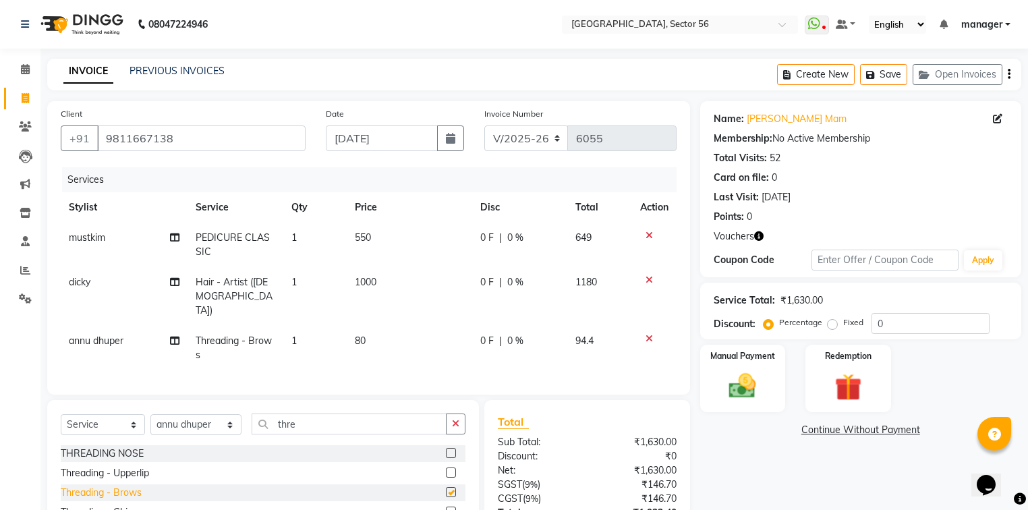
checkbox input "false"
click at [197, 421] on select "Select Stylist ABHISHEKH THAPA abhishek thapa AKRAM KHAN MARKET STAFF amit amit…" at bounding box center [195, 424] width 91 height 21
select select "43528"
click at [150, 414] on select "Select Stylist ABHISHEKH THAPA abhishek thapa AKRAM KHAN MARKET STAFF amit amit…" at bounding box center [195, 424] width 91 height 21
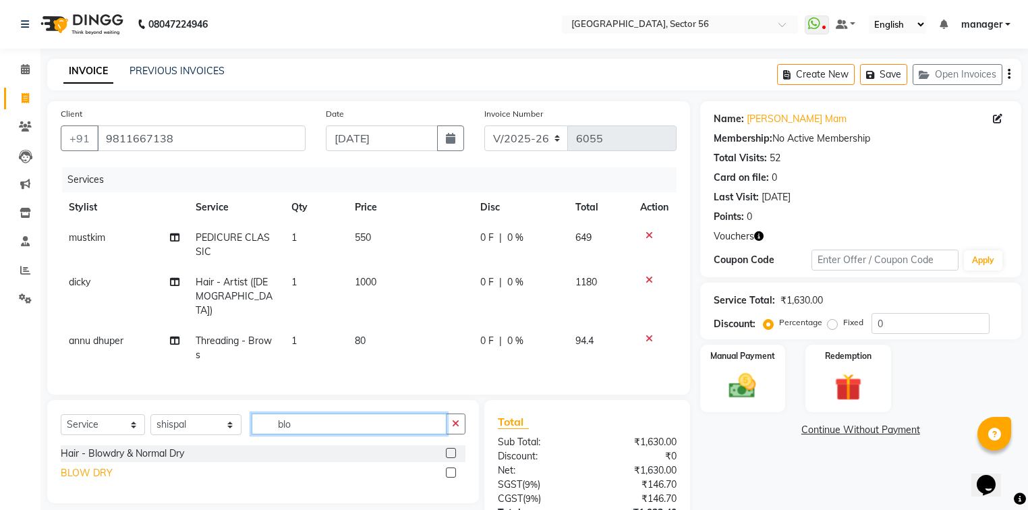
type input "blo"
click at [74, 466] on div "BLOW DRY" at bounding box center [87, 473] width 52 height 14
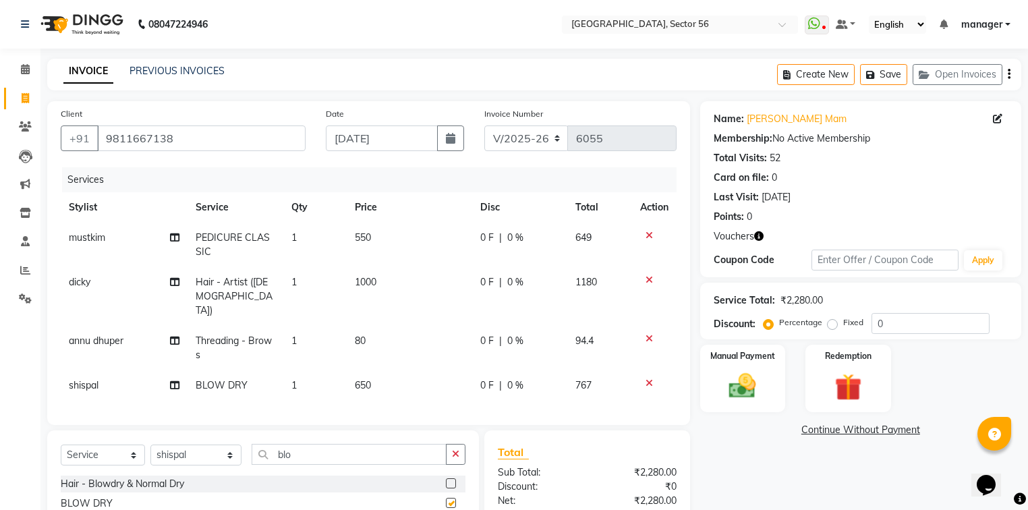
checkbox input "false"
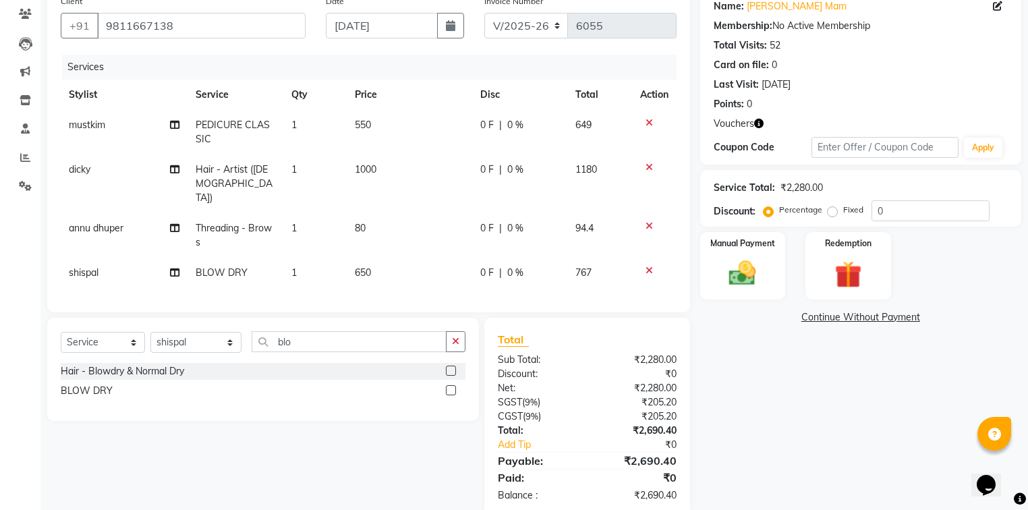
scroll to position [133, 0]
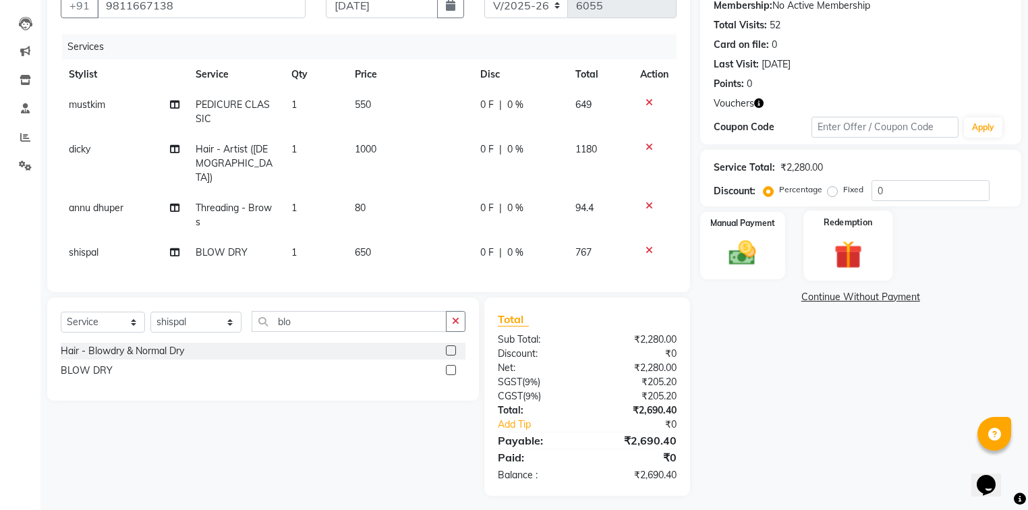
click at [856, 262] on img at bounding box center [849, 254] width 46 height 35
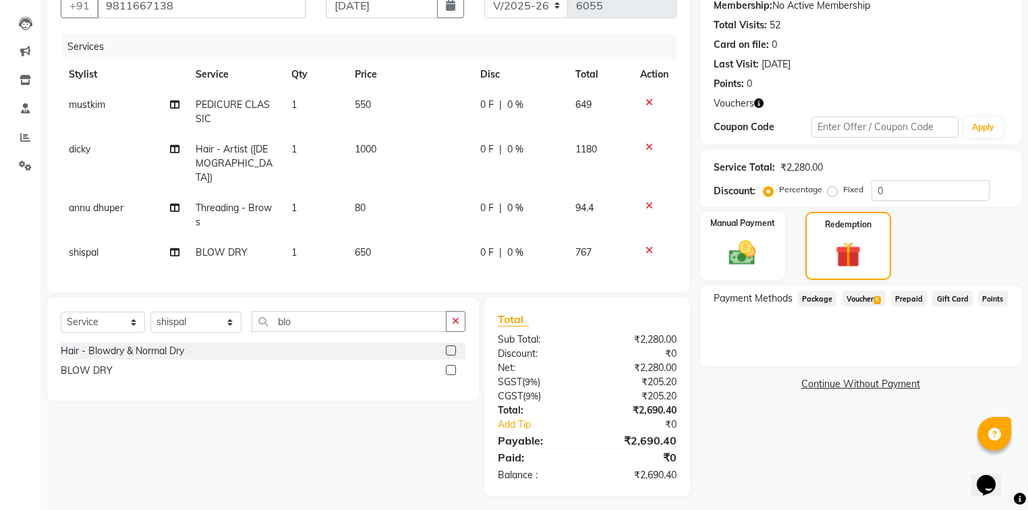
click at [873, 295] on span "Voucher 5" at bounding box center [863, 299] width 43 height 16
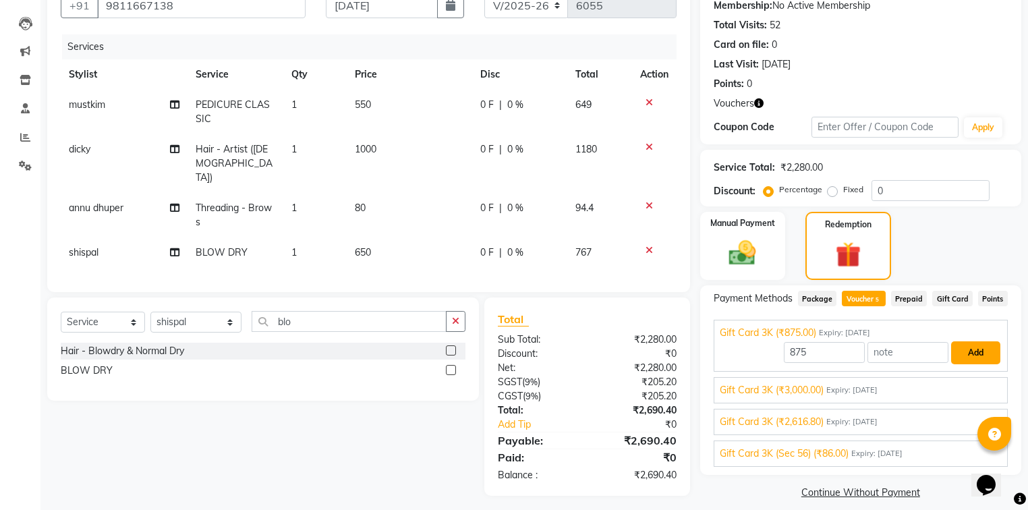
click at [966, 356] on button "Add" at bounding box center [975, 352] width 49 height 23
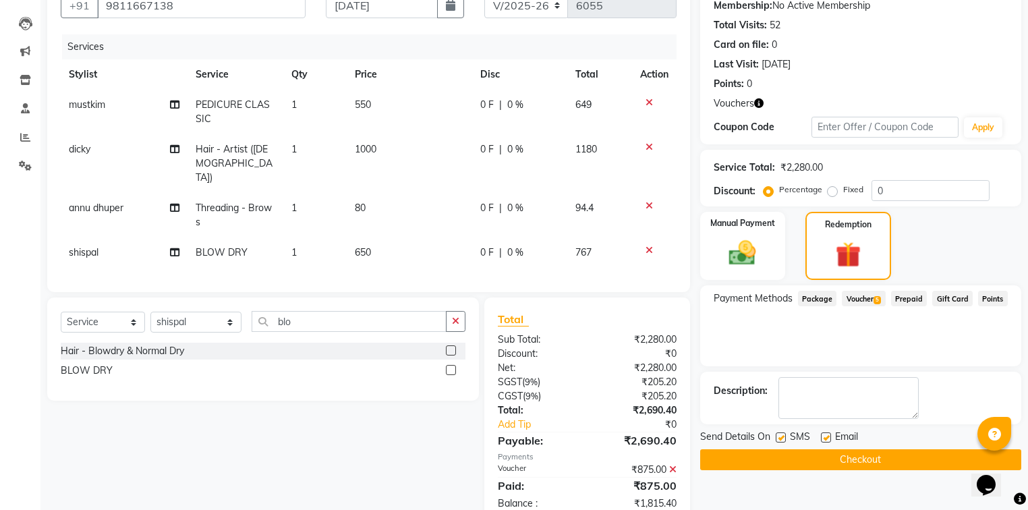
click at [866, 297] on span "Voucher 5" at bounding box center [863, 299] width 43 height 16
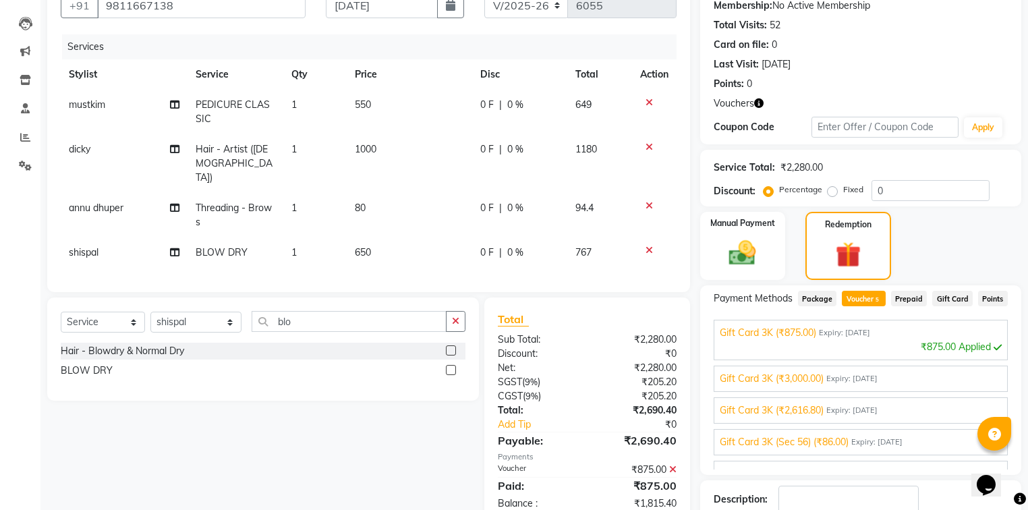
click at [876, 378] on span "Expiry: 21-05-2035" at bounding box center [851, 378] width 51 height 11
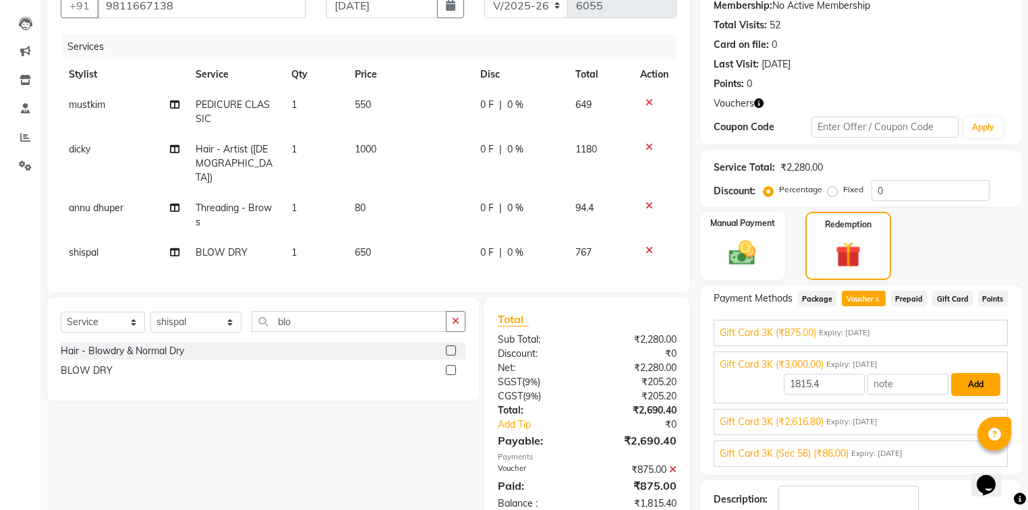
click at [977, 380] on button "Add" at bounding box center [975, 384] width 49 height 23
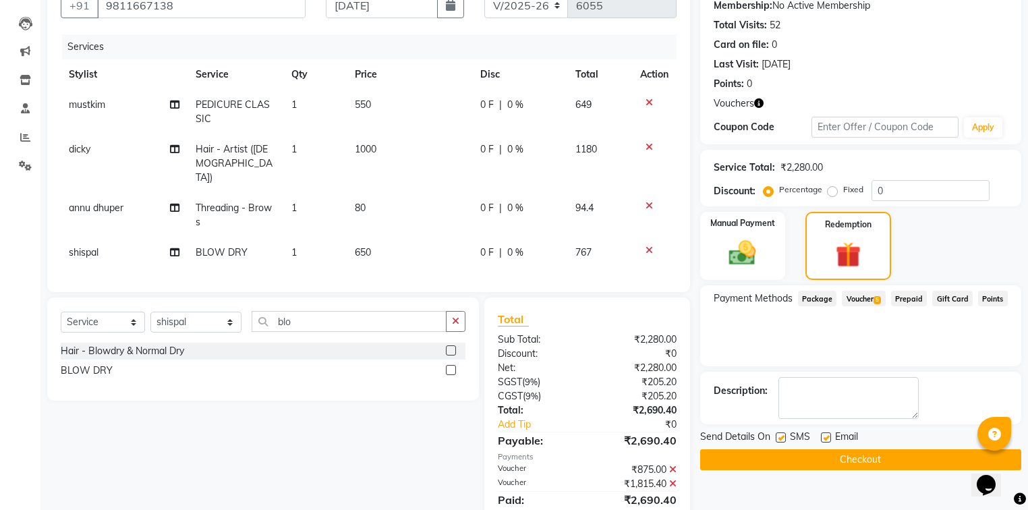
scroll to position [175, 0]
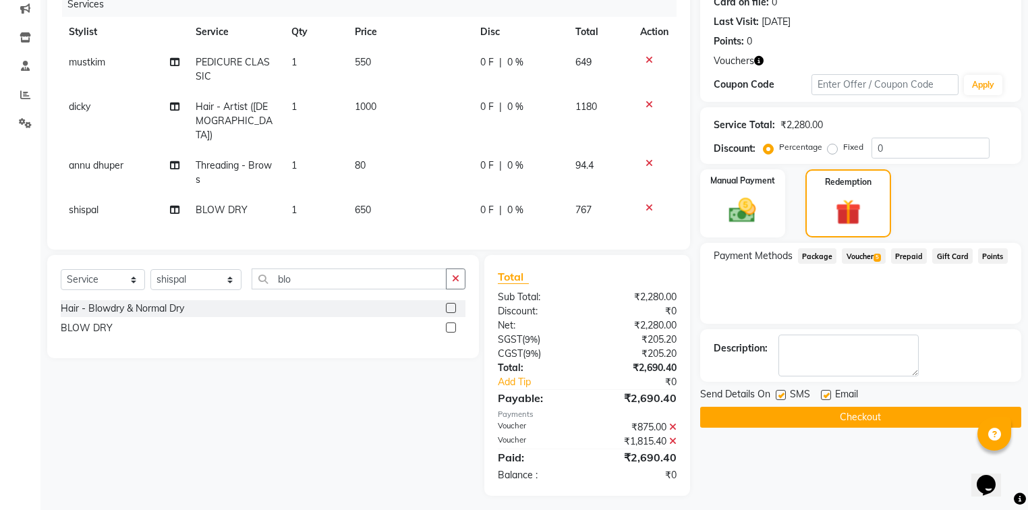
click at [877, 417] on button "Checkout" at bounding box center [860, 417] width 321 height 21
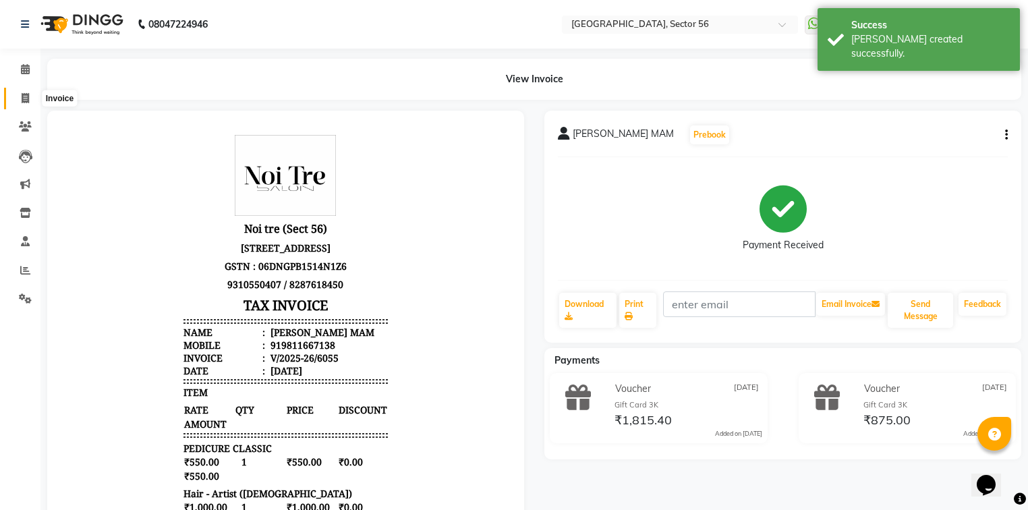
drag, startPoint x: 24, startPoint y: 93, endPoint x: 35, endPoint y: 105, distance: 16.7
click at [24, 93] on icon at bounding box center [25, 98] width 7 height 10
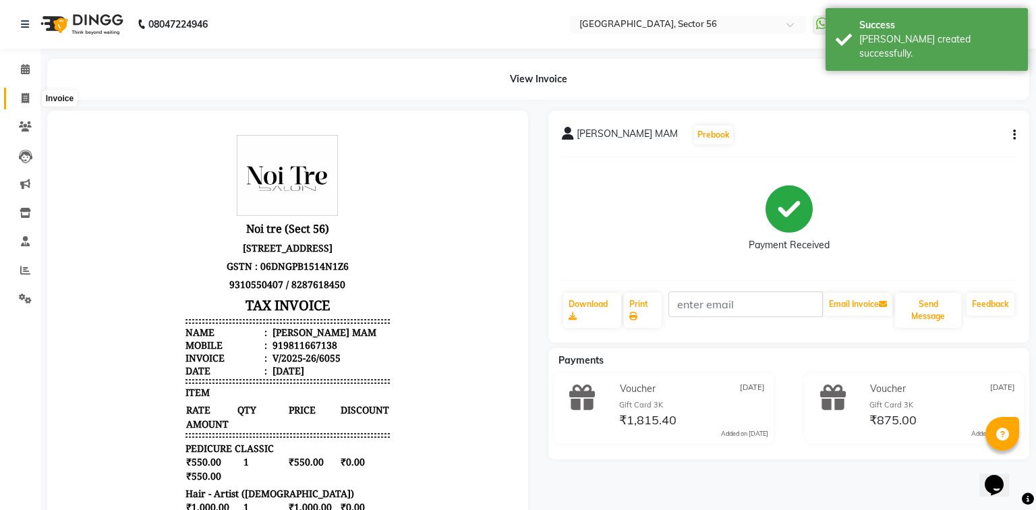
select select "5557"
select select "service"
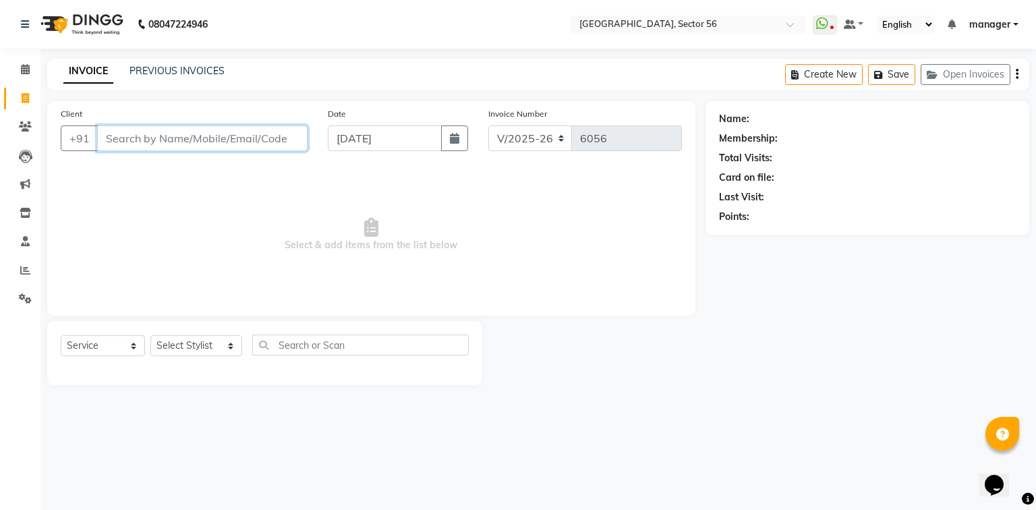
click at [227, 138] on input "Client" at bounding box center [202, 138] width 210 height 26
type input "8"
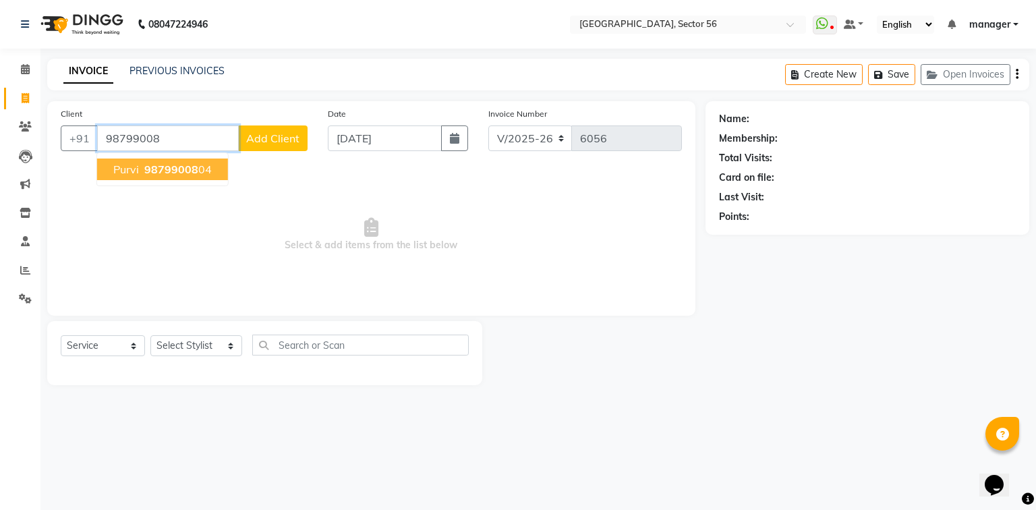
click at [119, 175] on span "purvi" at bounding box center [126, 169] width 26 height 13
type input "9879900804"
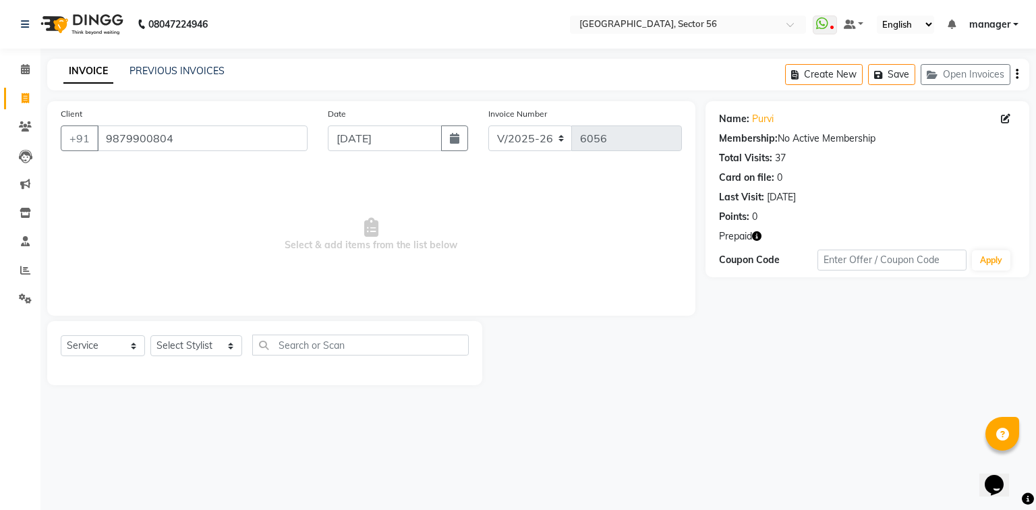
click at [757, 235] on icon "button" at bounding box center [756, 235] width 9 height 9
click at [759, 366] on div "Name: Purvi Membership: No Active Membership Total Visits: 37 Card on file: 0 L…" at bounding box center [872, 243] width 334 height 284
click at [200, 343] on select "Select Stylist ABHISHEKH THAPA abhishek thapa AKRAM KHAN MARKET STAFF amit amit…" at bounding box center [196, 345] width 92 height 21
select select "43523"
click at [150, 336] on select "Select Stylist ABHISHEKH THAPA abhishek thapa AKRAM KHAN MARKET STAFF amit amit…" at bounding box center [196, 345] width 92 height 21
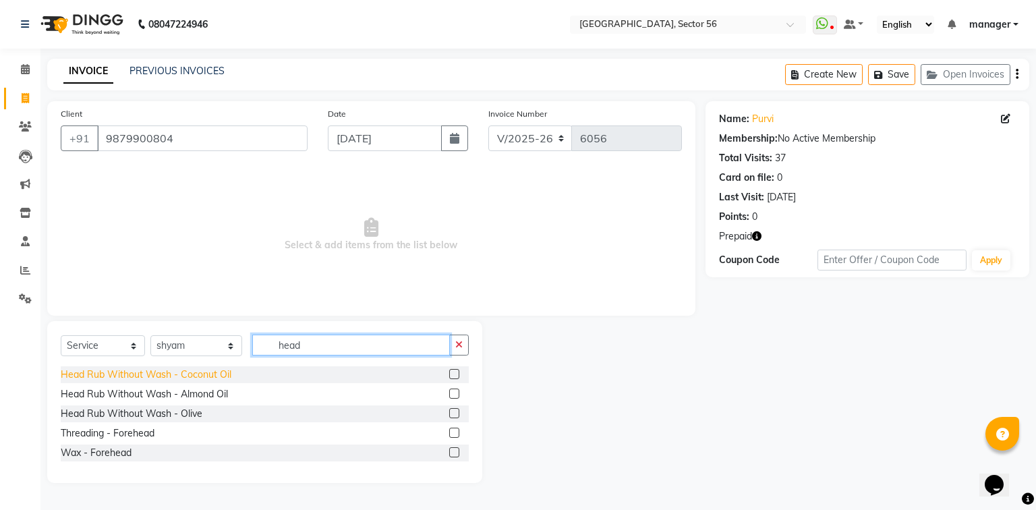
type input "head"
click at [194, 375] on div "Head Rub Without Wash - Coconut Oil" at bounding box center [146, 375] width 171 height 14
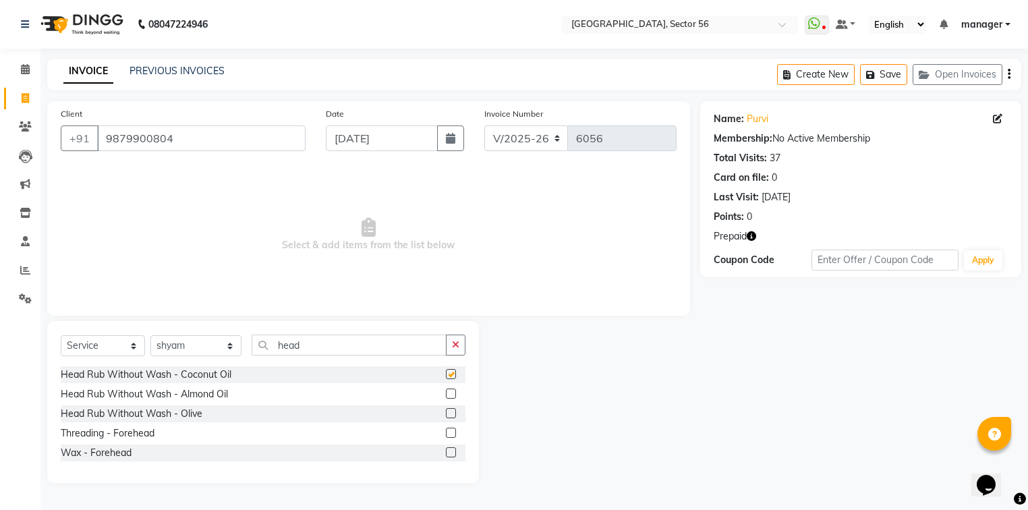
checkbox input "false"
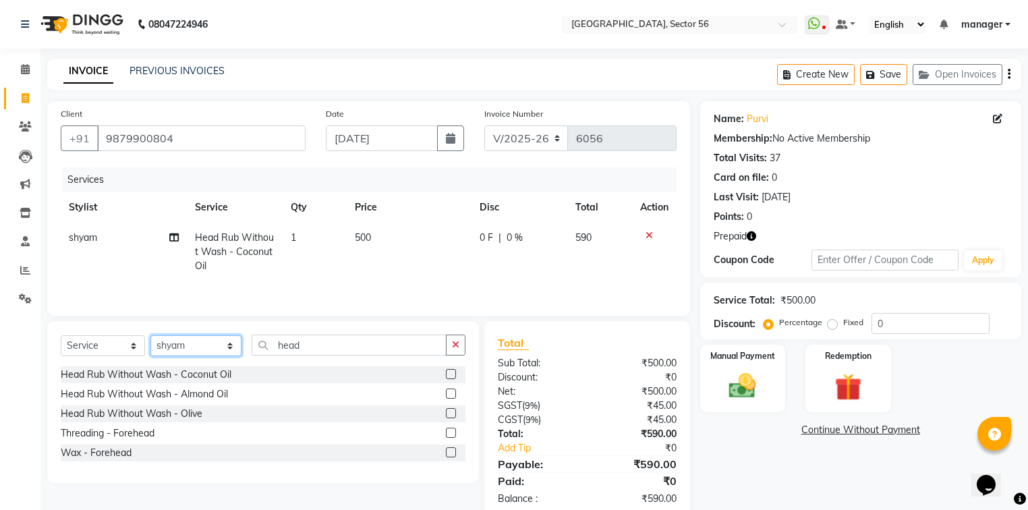
click at [199, 343] on select "Select Stylist ABHISHEKH THAPA abhishek thapa AKRAM KHAN MARKET STAFF amit amit…" at bounding box center [195, 345] width 91 height 21
select select "43517"
click at [150, 336] on select "Select Stylist ABHISHEKH THAPA abhishek thapa AKRAM KHAN MARKET STAFF amit amit…" at bounding box center [195, 345] width 91 height 21
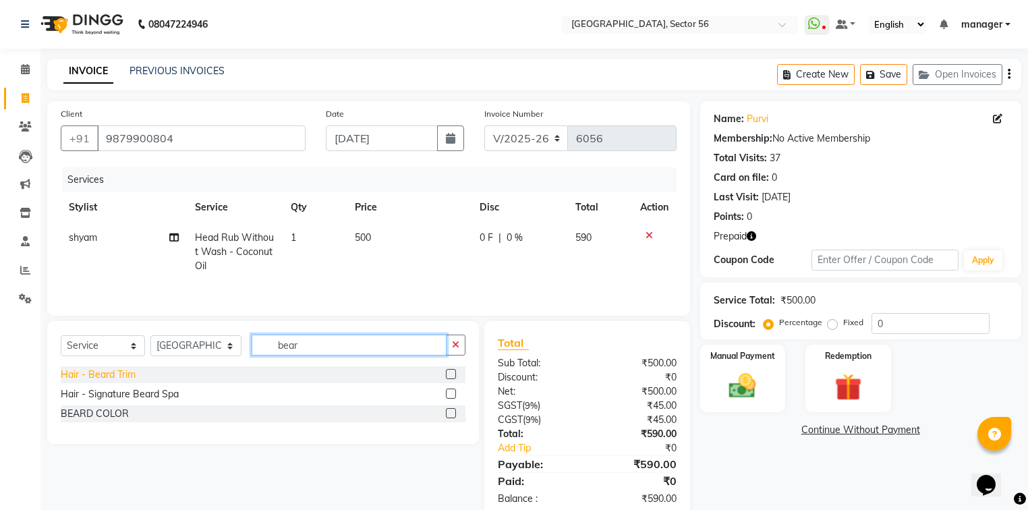
type input "bear"
click at [123, 372] on div "Hair - Beard Trim" at bounding box center [98, 375] width 75 height 14
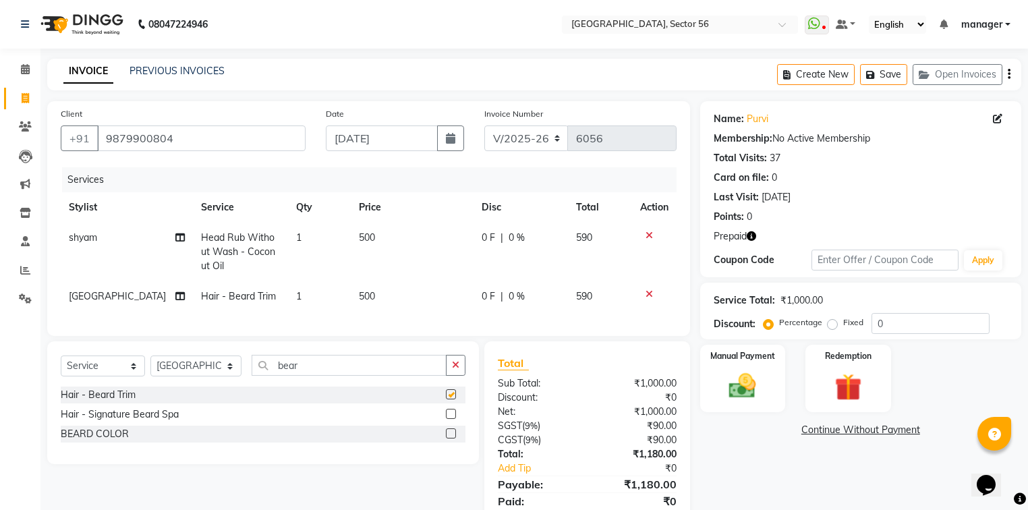
checkbox input "false"
click at [398, 293] on td "500" at bounding box center [412, 296] width 123 height 30
select select "43517"
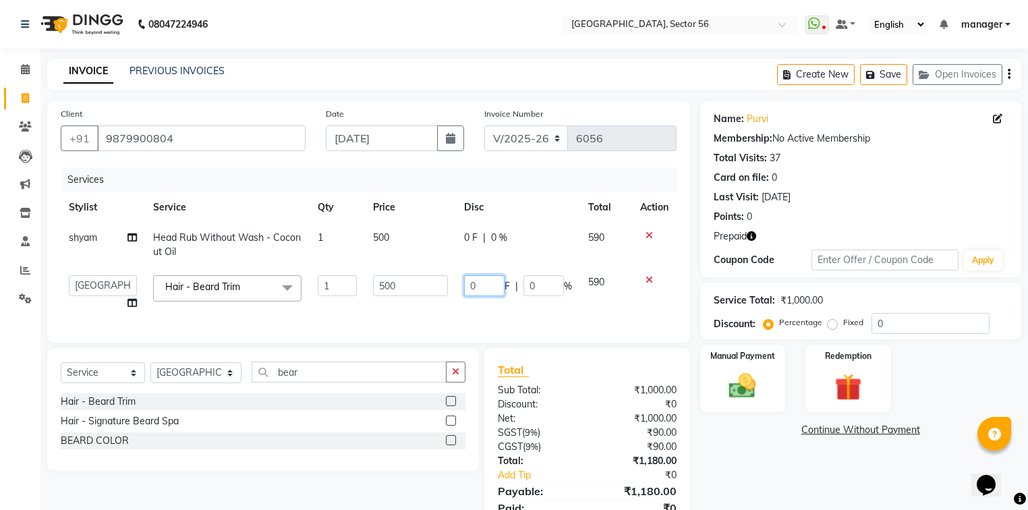
drag, startPoint x: 355, startPoint y: 299, endPoint x: 329, endPoint y: 302, distance: 26.4
click at [329, 302] on tr "ABHISHEKH THAPA abhishek thapa AKRAM KHAN MARKET STAFF amit amit spm Anamika Be…" at bounding box center [369, 292] width 616 height 51
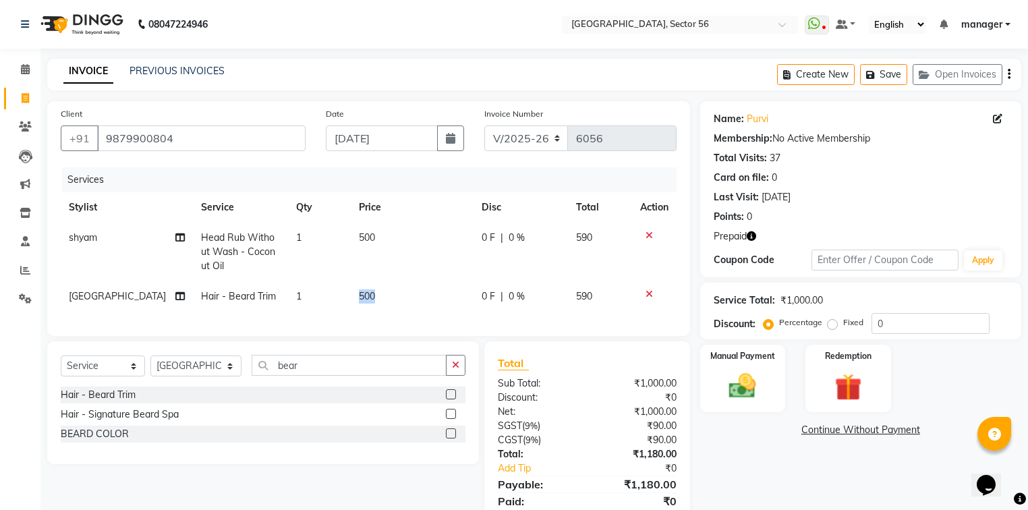
drag, startPoint x: 430, startPoint y: 292, endPoint x: 371, endPoint y: 308, distance: 60.7
click at [386, 299] on td "500" at bounding box center [412, 296] width 123 height 30
select select "43517"
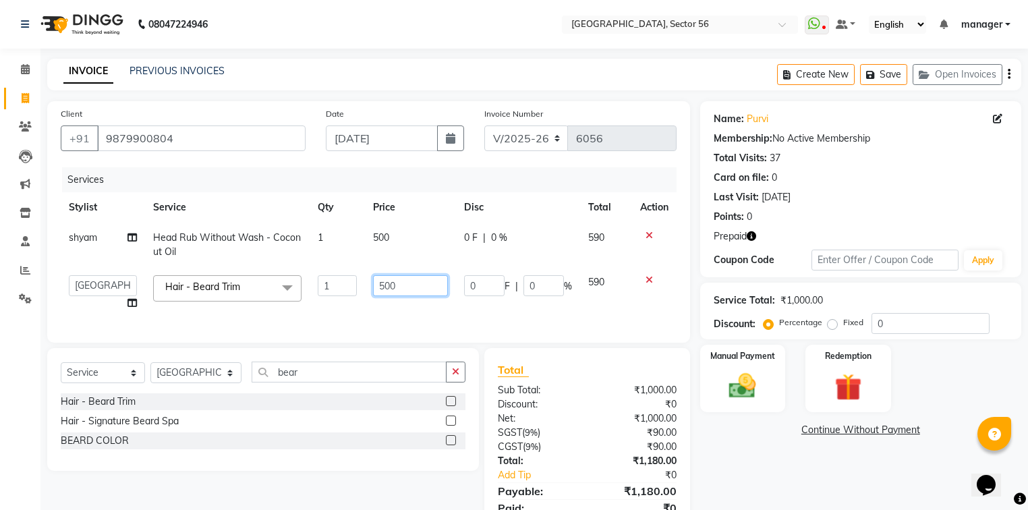
drag, startPoint x: 418, startPoint y: 287, endPoint x: 326, endPoint y: 295, distance: 92.1
click at [326, 295] on tr "ABHISHEKH THAPA abhishek thapa AKRAM KHAN MARKET STAFF amit amit spm Anamika Be…" at bounding box center [369, 292] width 616 height 51
type input "350"
click at [0, 453] on div "Calendar Invoice Clients Leads Marketing Inventory Staff Reports Settings Compl…" at bounding box center [91, 292] width 182 height 508
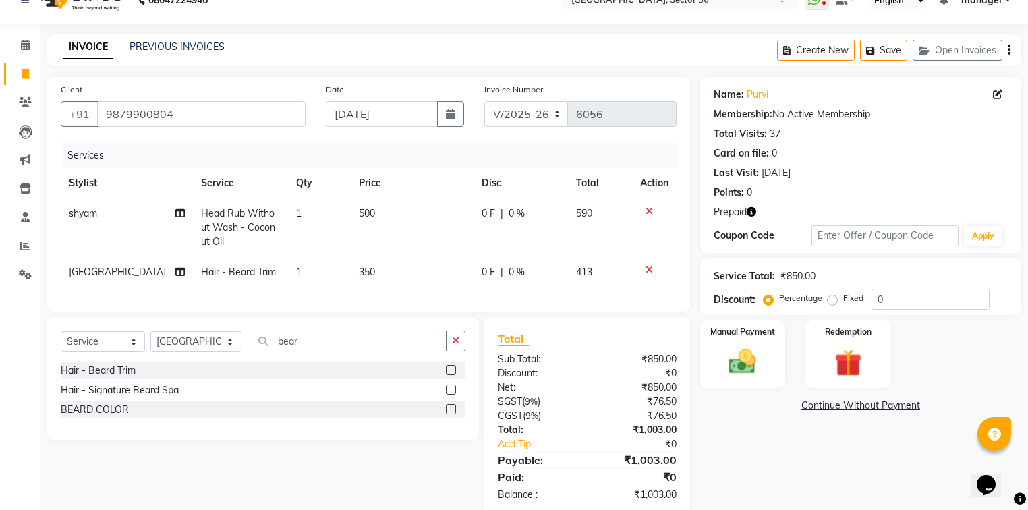
scroll to position [58, 0]
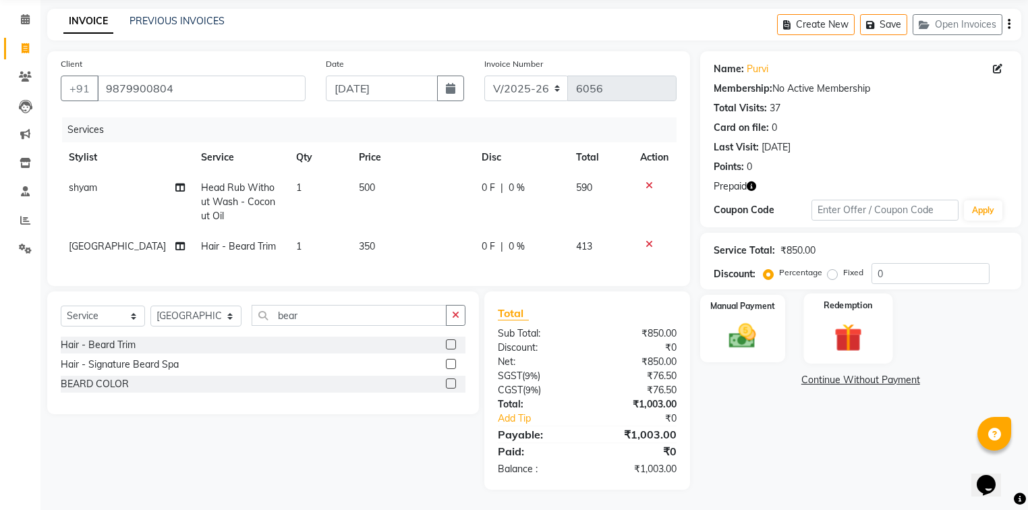
click at [857, 320] on img at bounding box center [849, 337] width 46 height 35
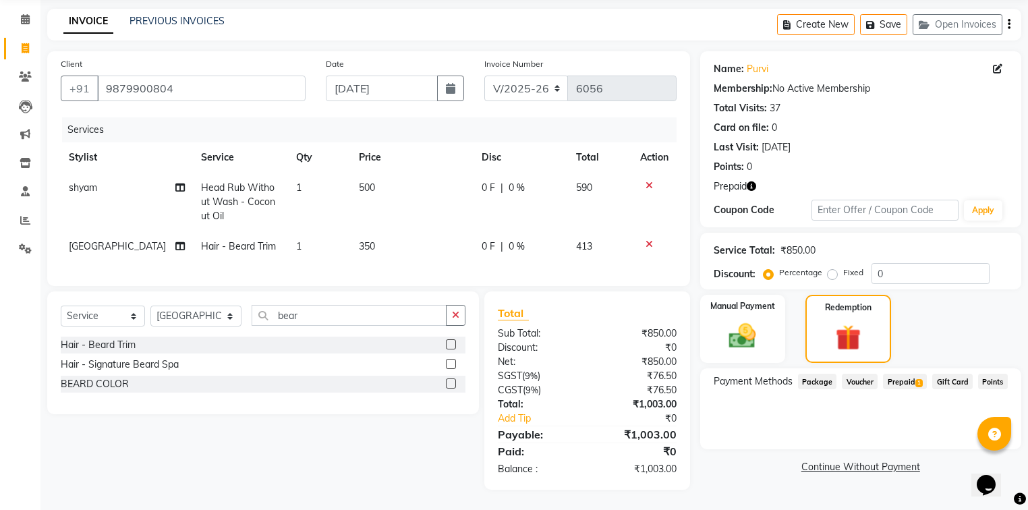
click at [894, 374] on span "Prepaid 1" at bounding box center [905, 382] width 44 height 16
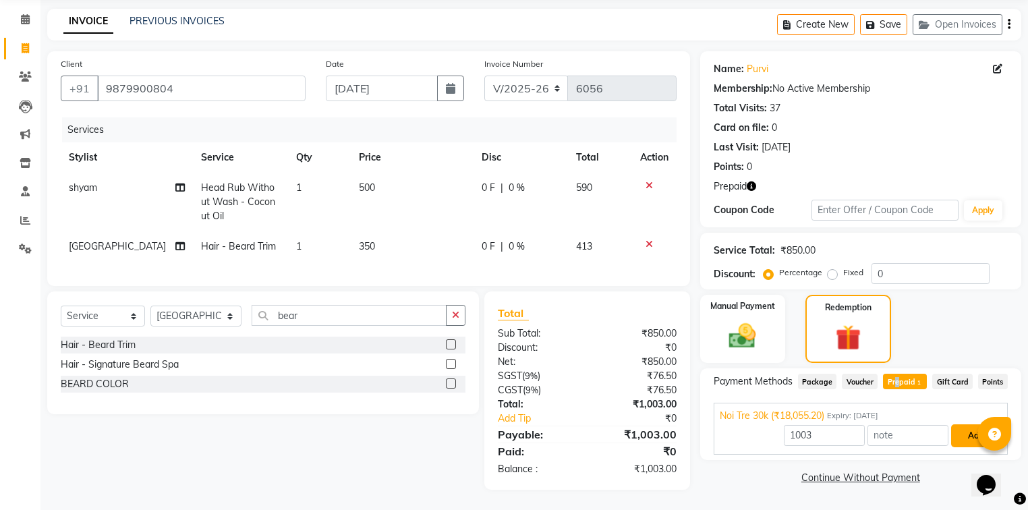
click at [969, 424] on button "Add" at bounding box center [975, 435] width 49 height 23
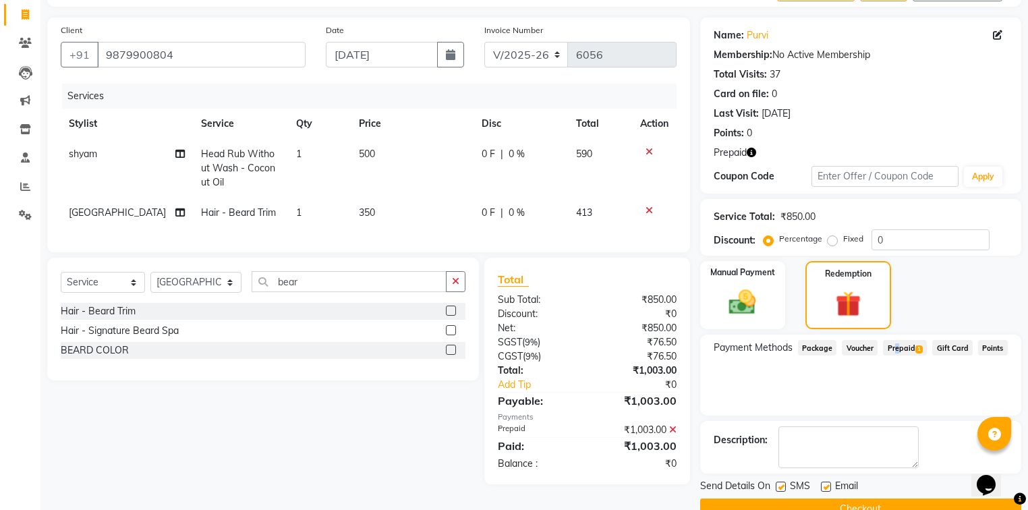
scroll to position [113, 0]
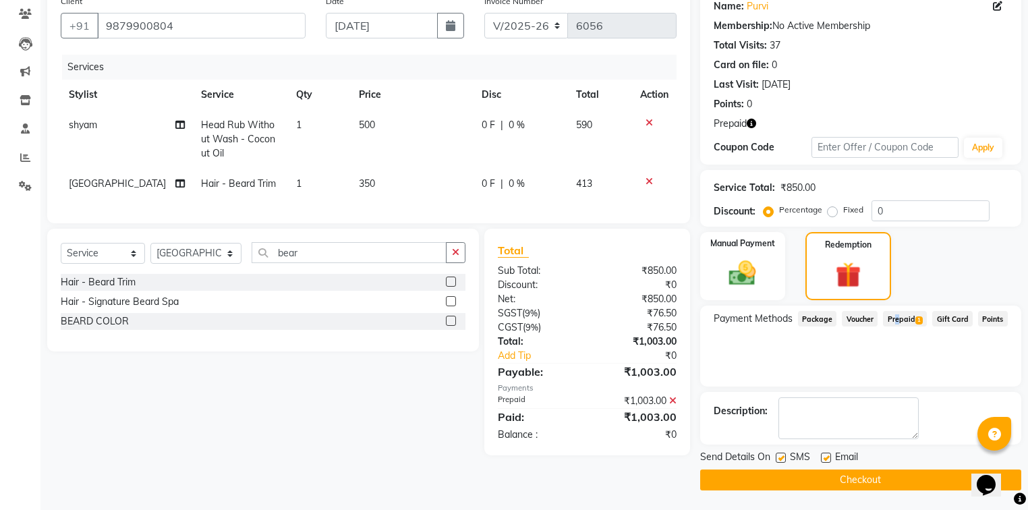
click at [871, 479] on button "Checkout" at bounding box center [860, 479] width 321 height 21
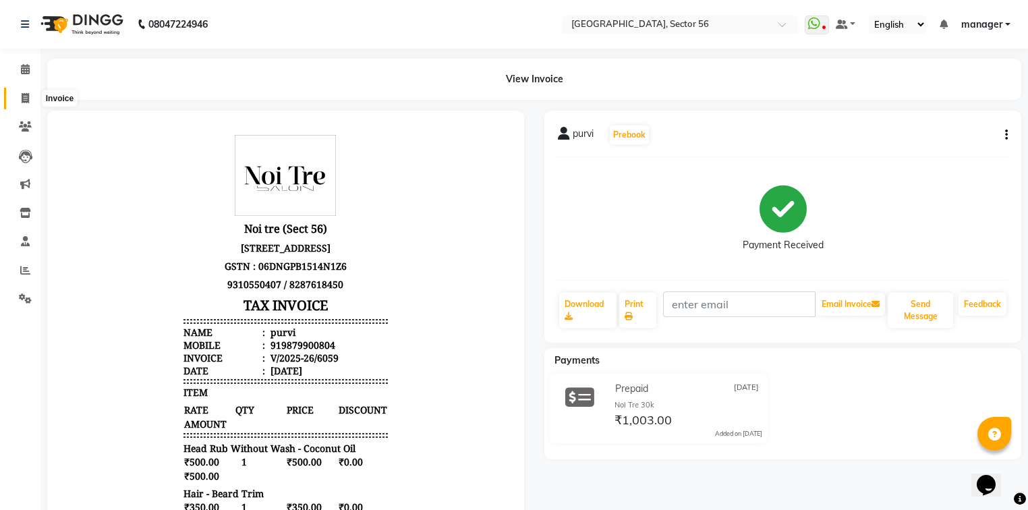
click at [31, 102] on span at bounding box center [25, 99] width 24 height 16
select select "service"
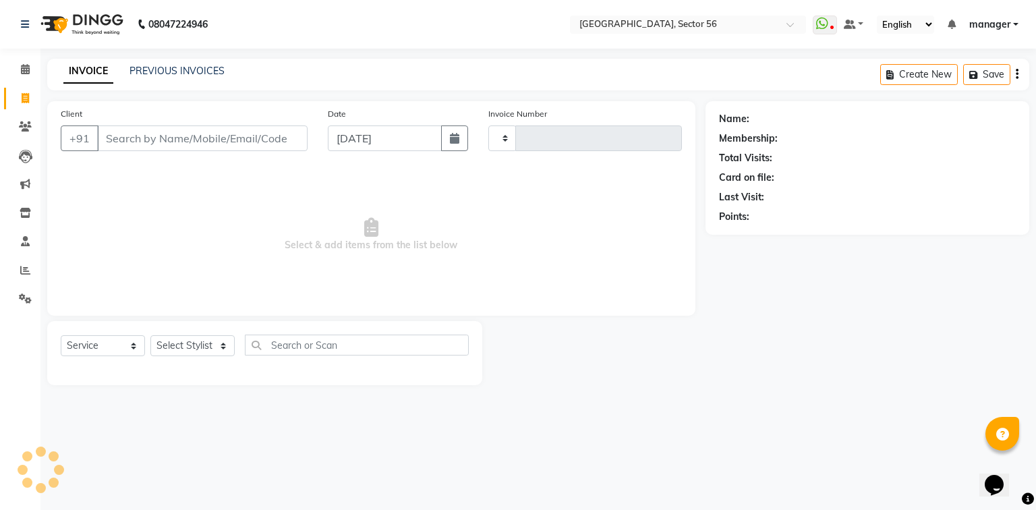
type input "6060"
select select "5557"
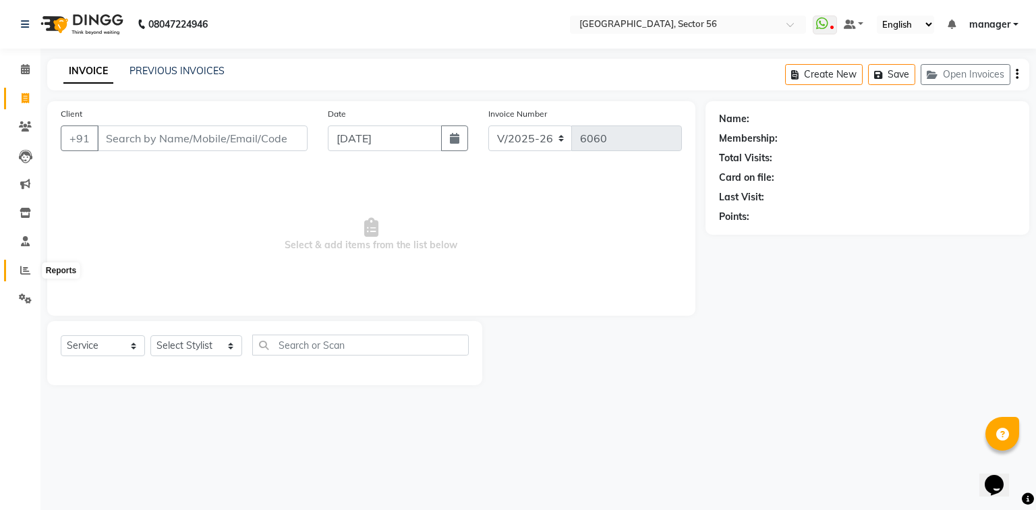
click at [21, 272] on icon at bounding box center [25, 270] width 10 height 10
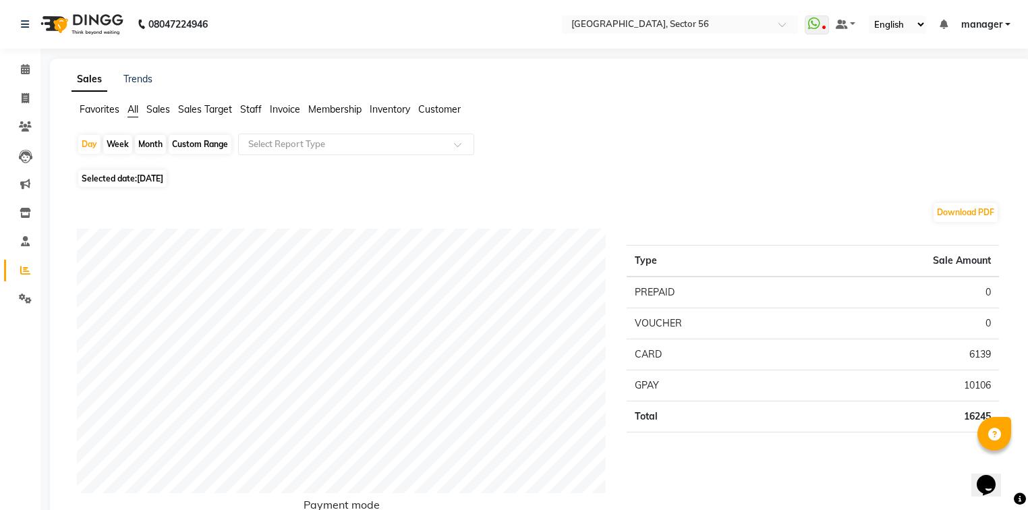
click at [120, 176] on span "Selected date: 04-09-2025" at bounding box center [122, 178] width 88 height 17
select select "9"
select select "2025"
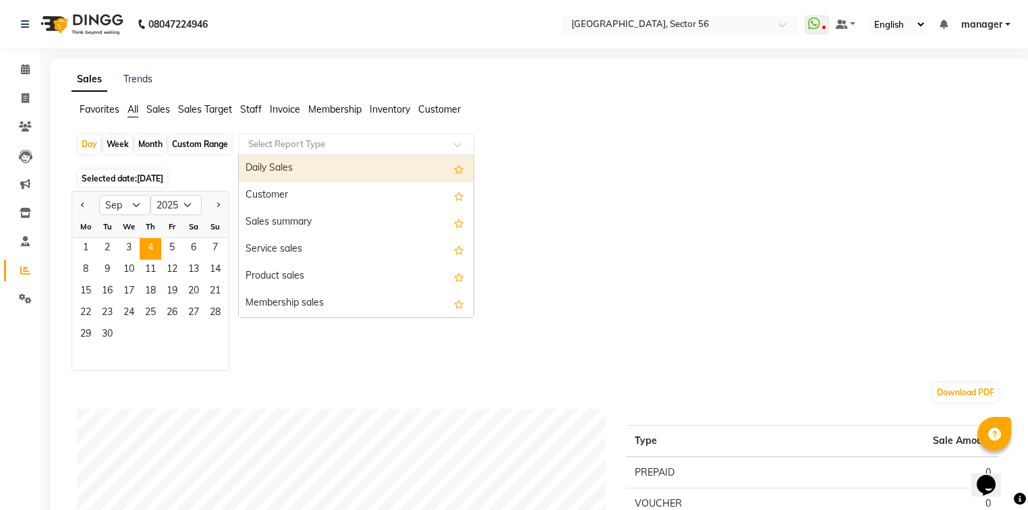
click at [272, 146] on input "text" at bounding box center [343, 144] width 194 height 13
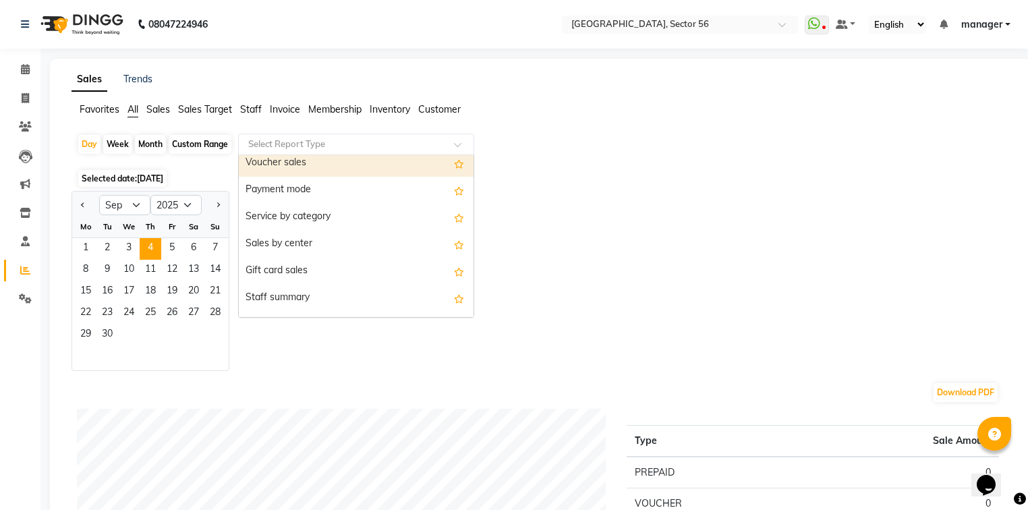
scroll to position [270, 0]
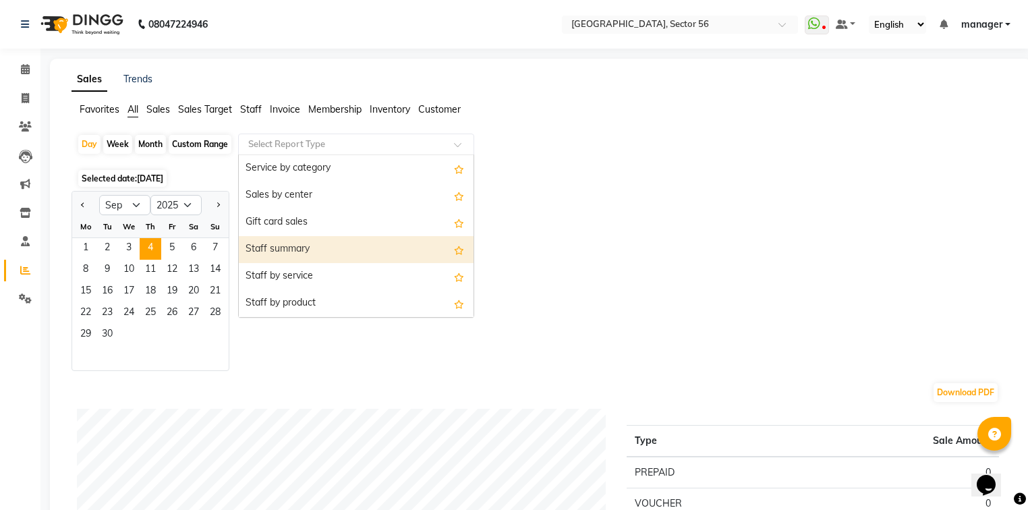
click at [302, 246] on div "Staff summary" at bounding box center [356, 249] width 235 height 27
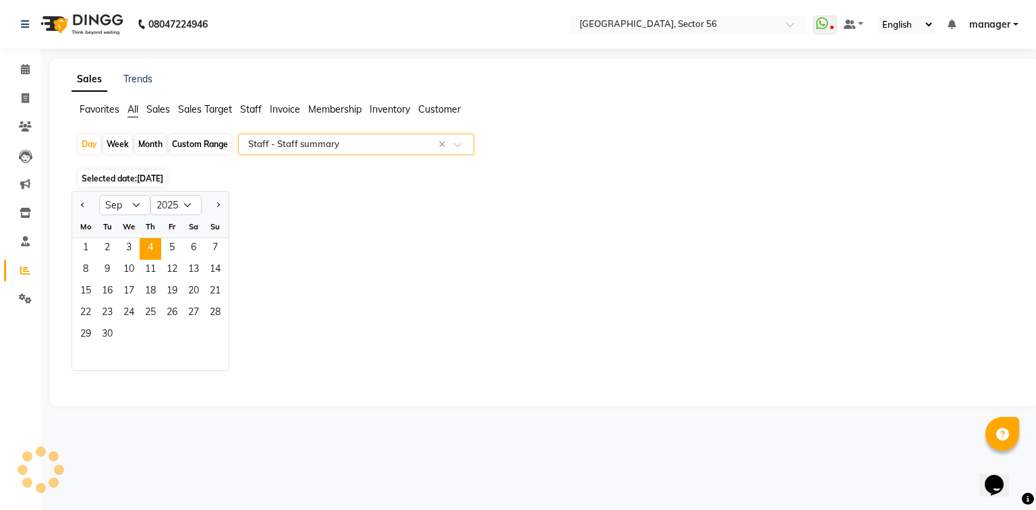
select select "full_report"
select select "csv"
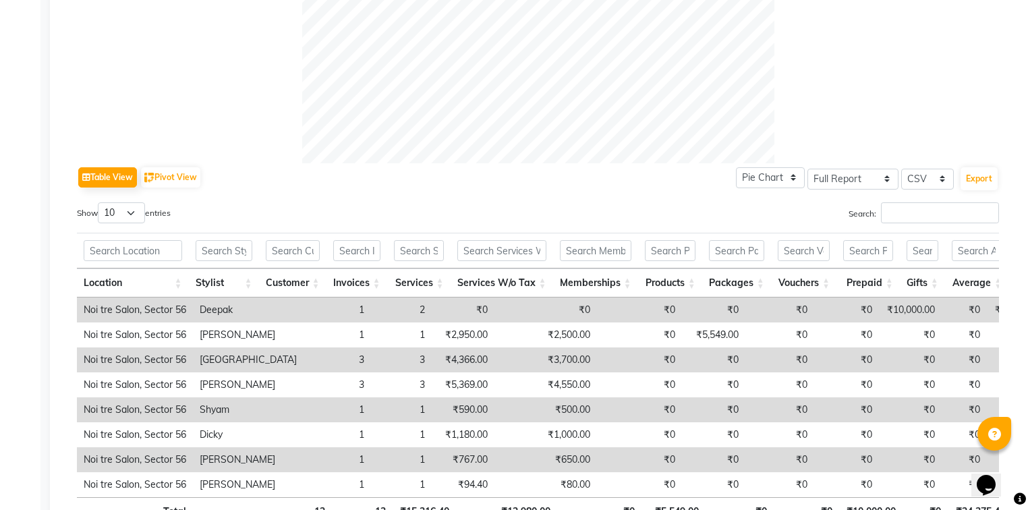
scroll to position [469, 0]
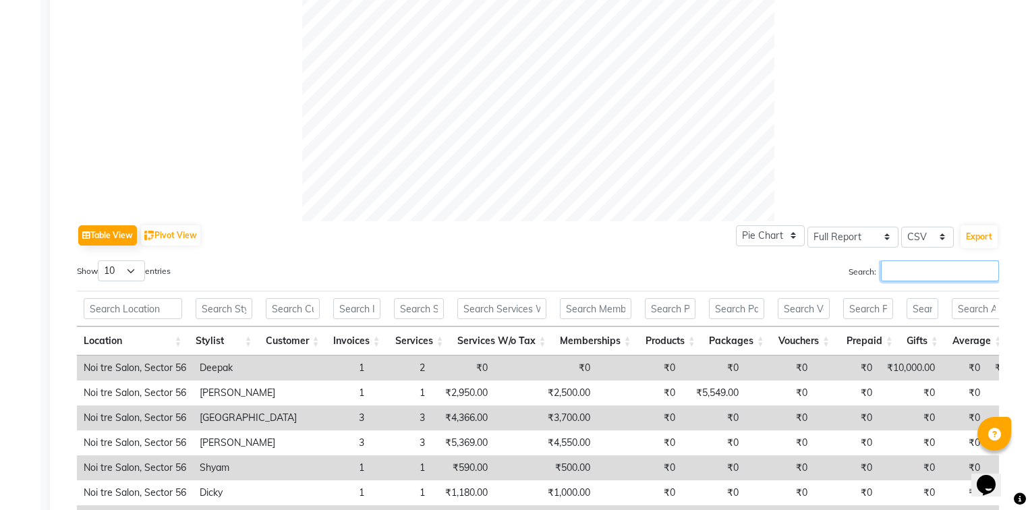
click at [906, 272] on input "Search:" at bounding box center [940, 270] width 118 height 21
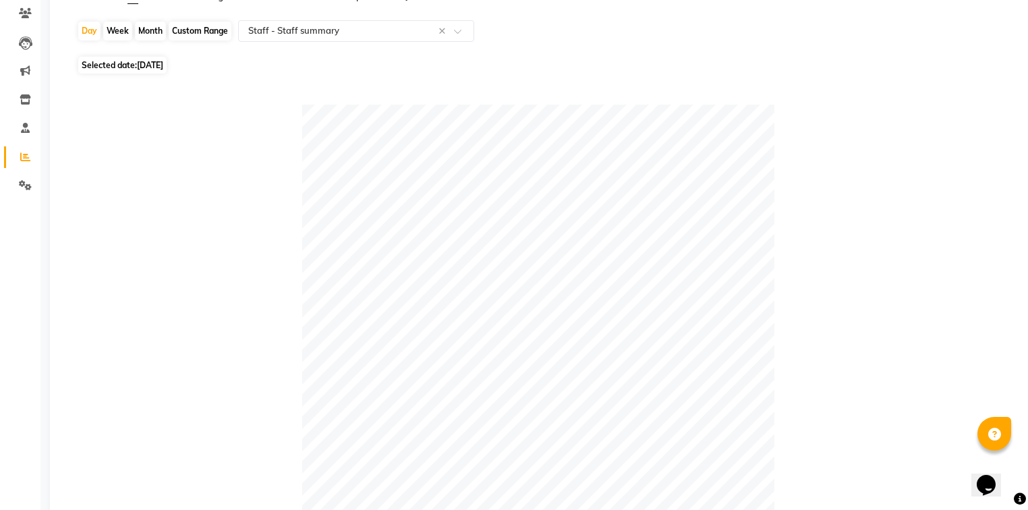
scroll to position [91, 0]
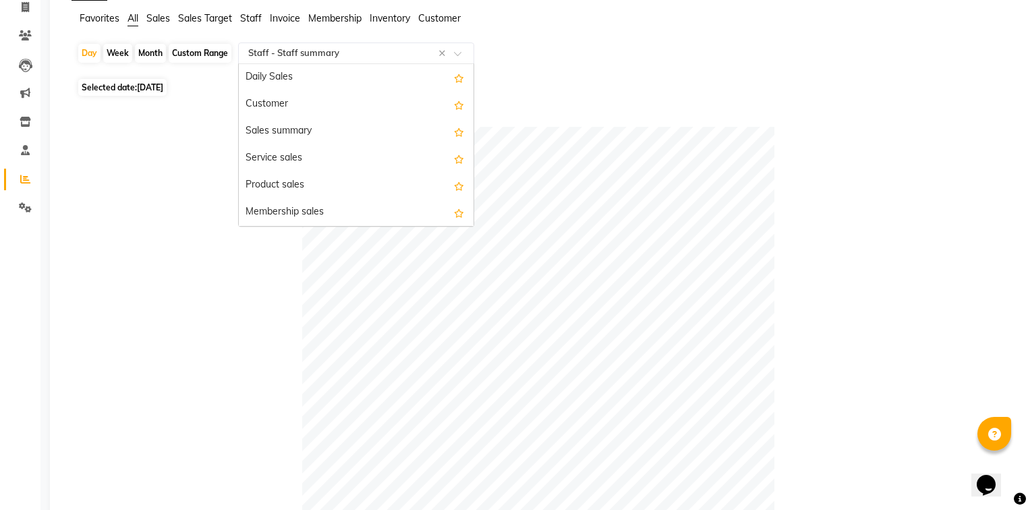
click at [335, 57] on input "text" at bounding box center [343, 53] width 194 height 13
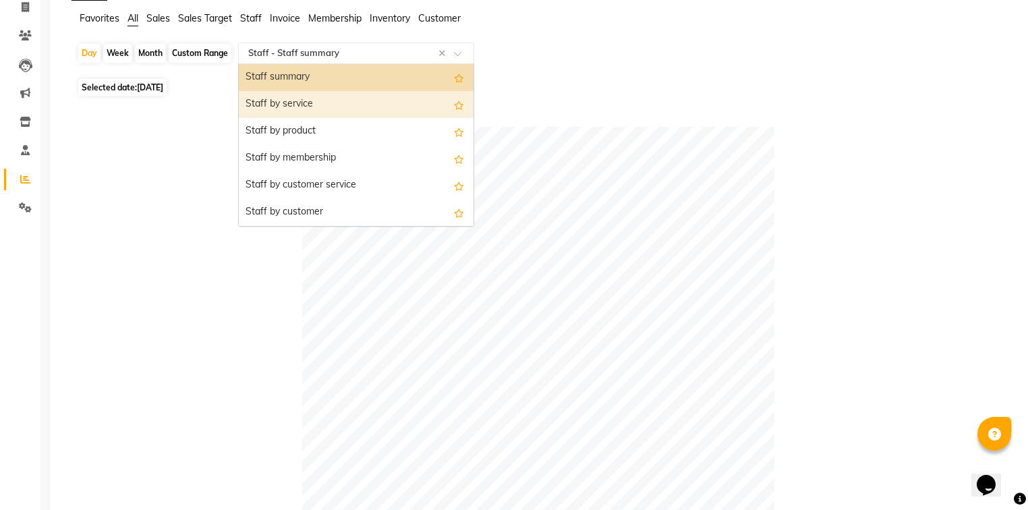
click at [329, 99] on div "Staff by service" at bounding box center [356, 104] width 235 height 27
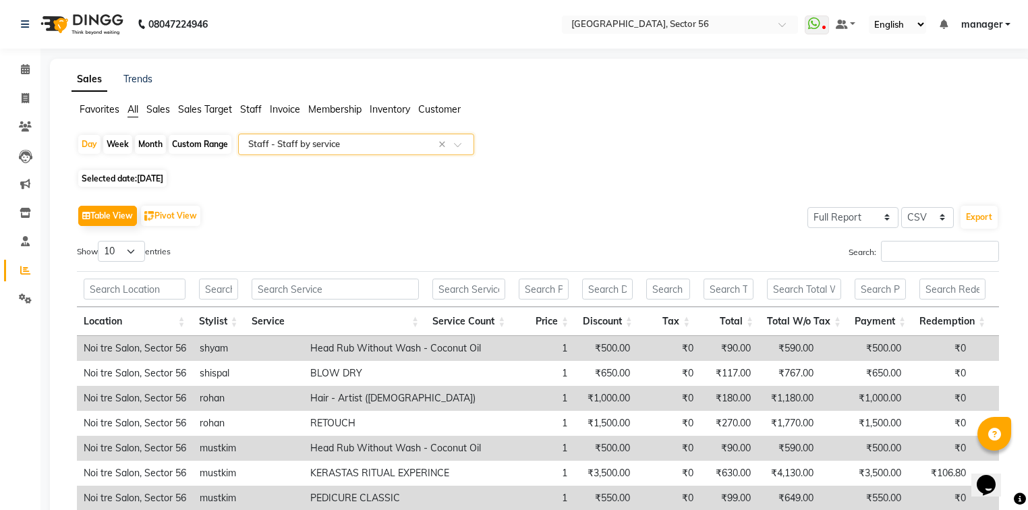
scroll to position [192, 0]
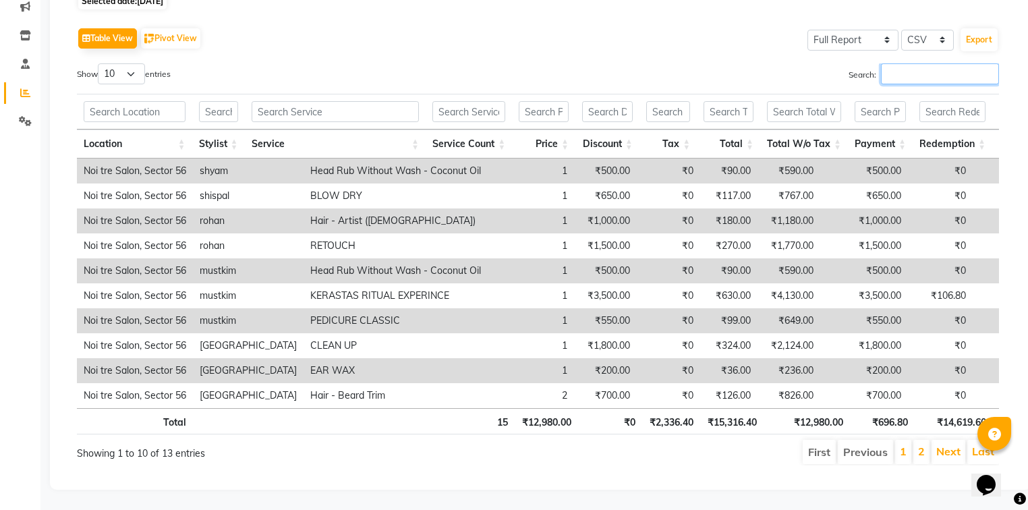
click at [915, 63] on input "Search:" at bounding box center [940, 73] width 118 height 21
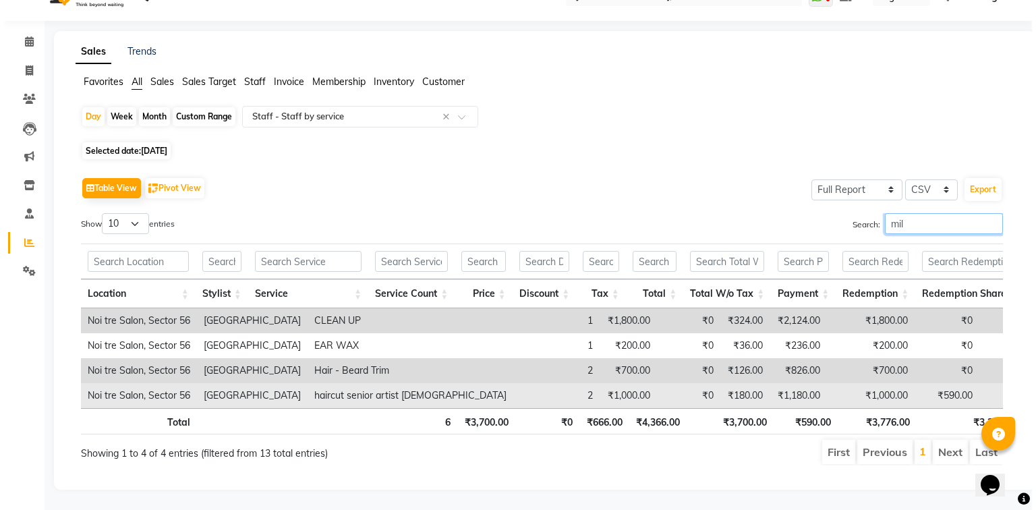
scroll to position [0, 0]
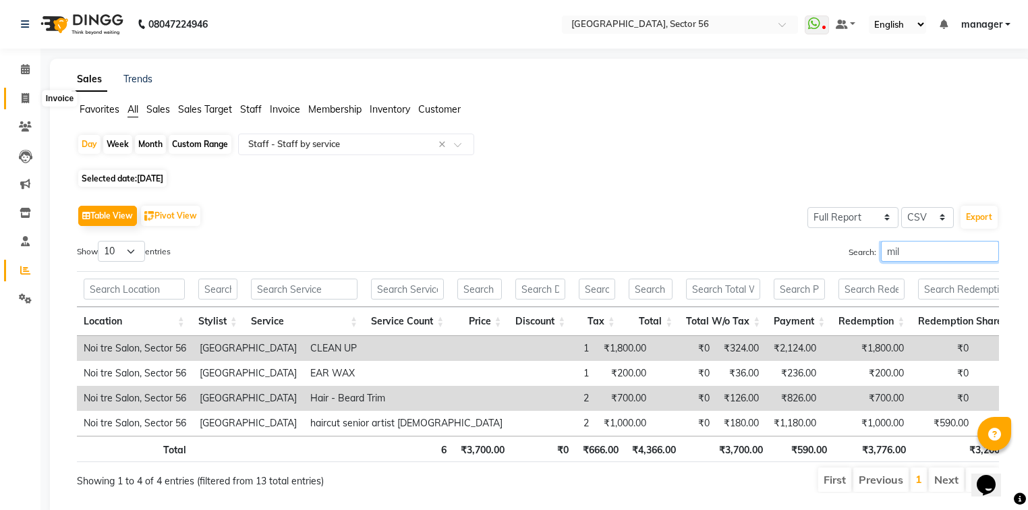
type input "mil"
click at [18, 103] on span at bounding box center [25, 99] width 24 height 16
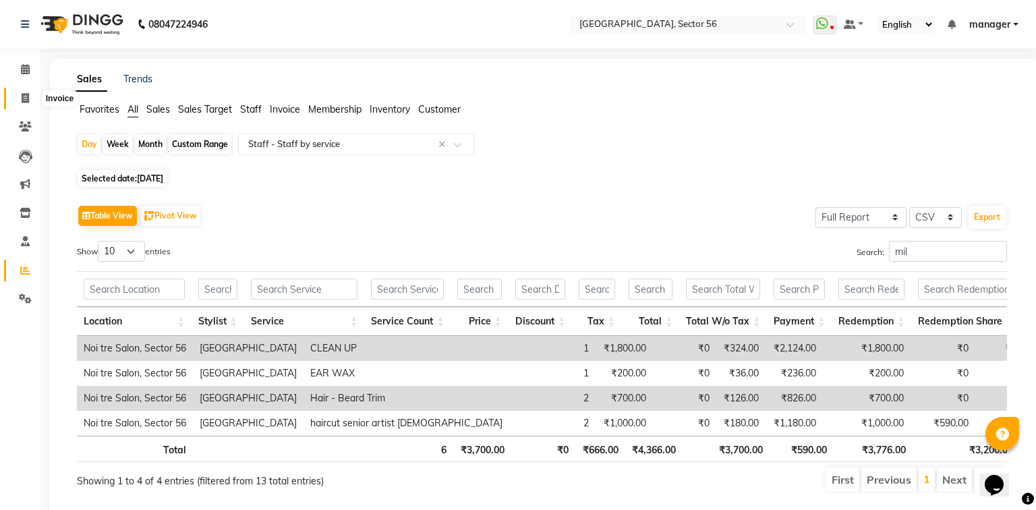
select select "service"
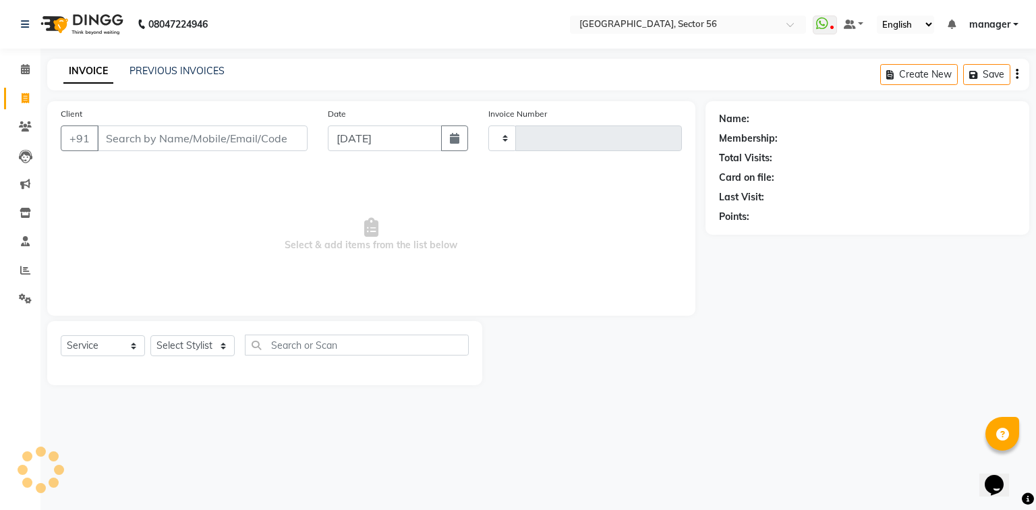
type input "6060"
select select "5557"
click at [22, 268] on icon at bounding box center [25, 270] width 10 height 10
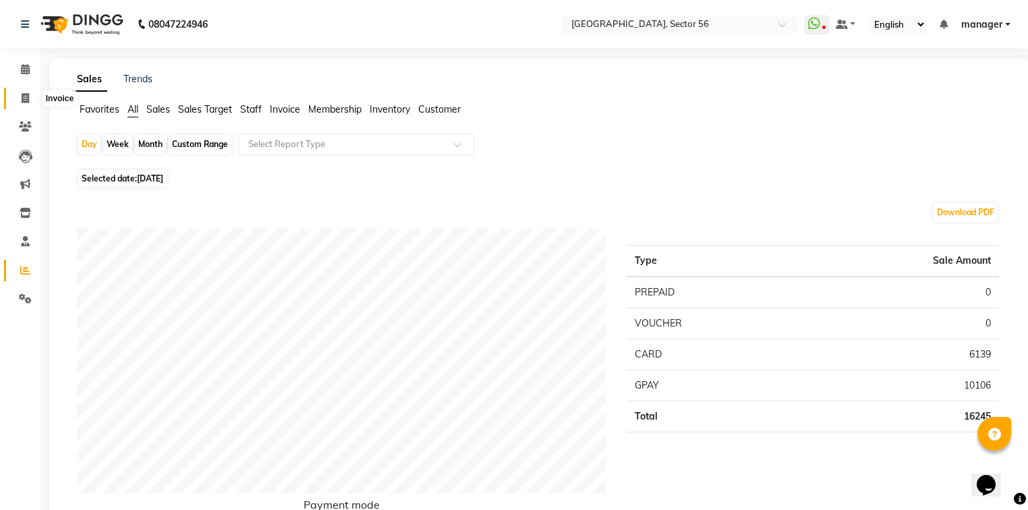
click at [27, 94] on icon at bounding box center [25, 98] width 7 height 10
select select "service"
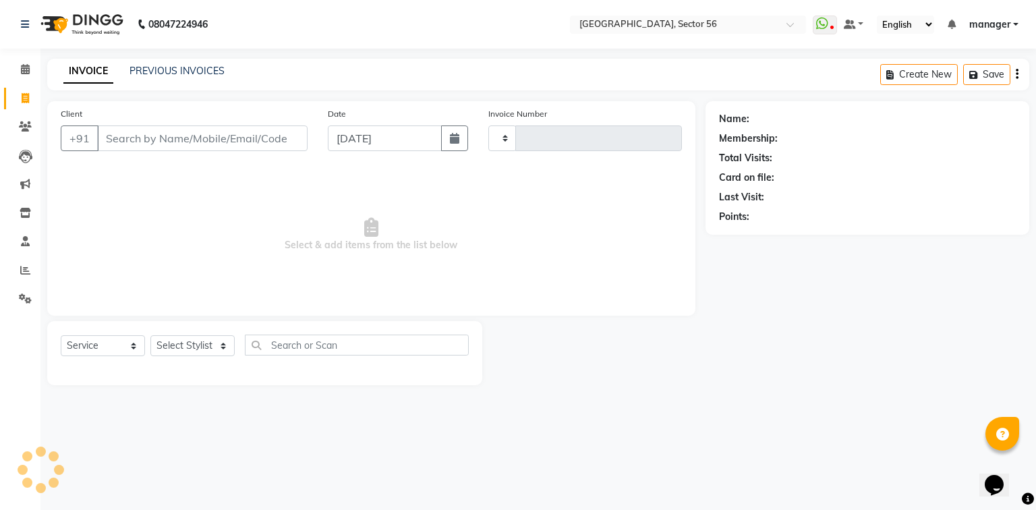
type input "6060"
select select "5557"
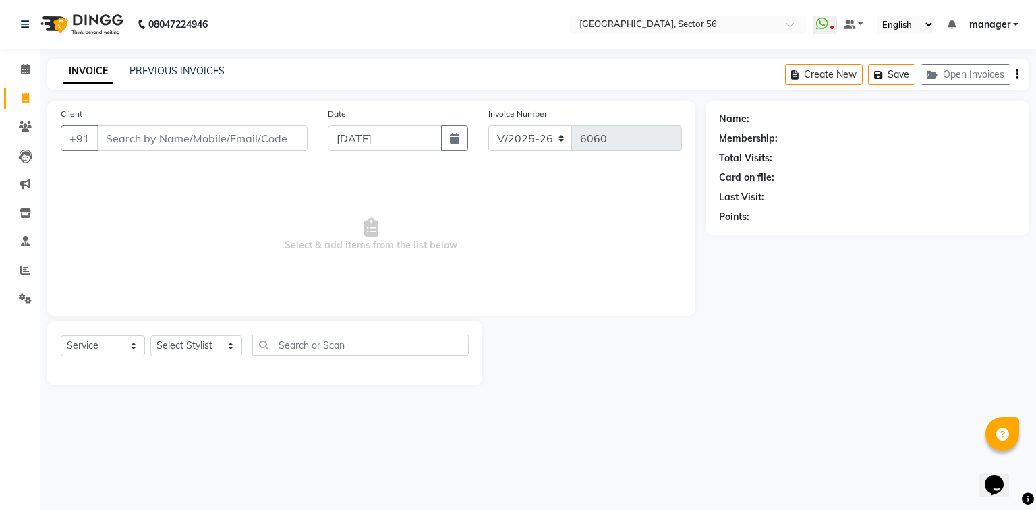
click at [196, 138] on input "Client" at bounding box center [202, 138] width 210 height 26
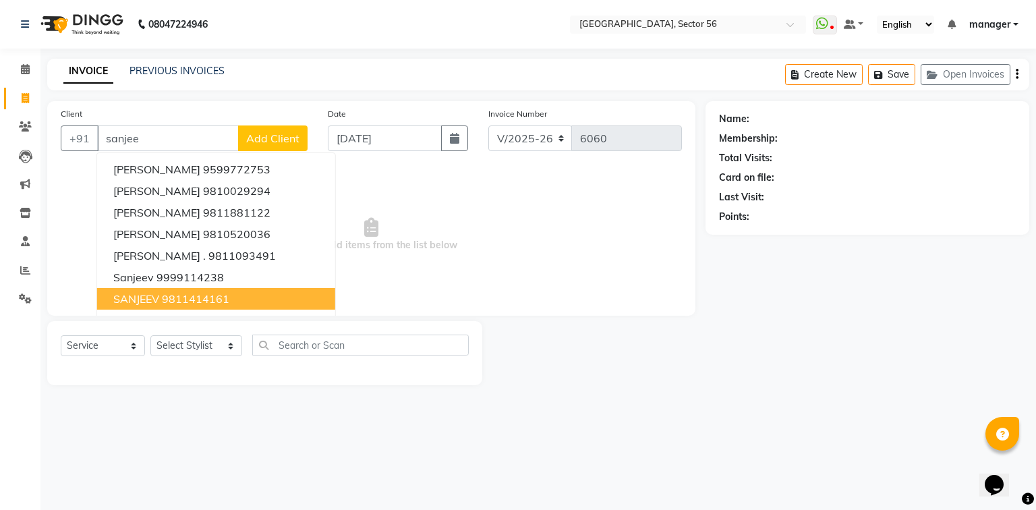
click at [206, 297] on ngb-highlight "9811414161" at bounding box center [195, 298] width 67 height 13
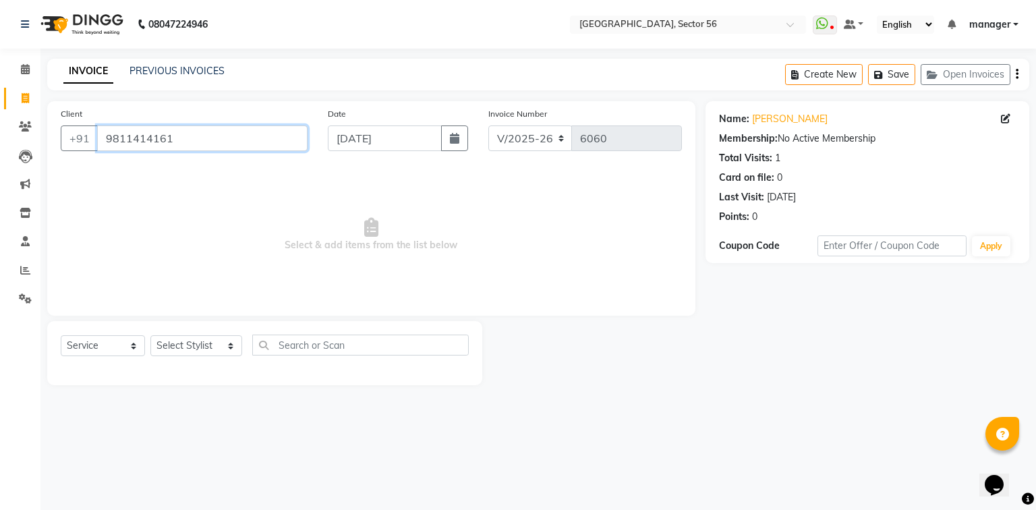
click at [215, 136] on input "9811414161" at bounding box center [202, 138] width 210 height 26
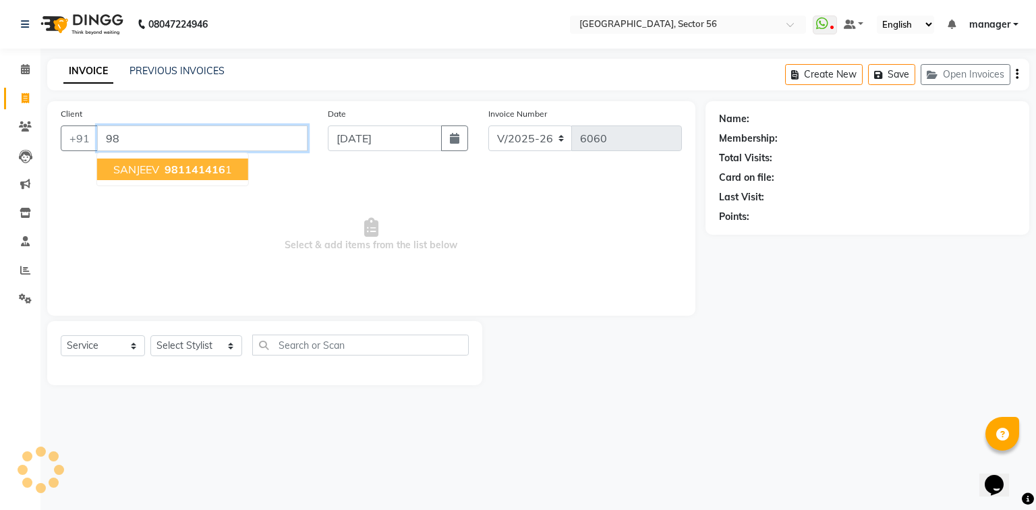
type input "9"
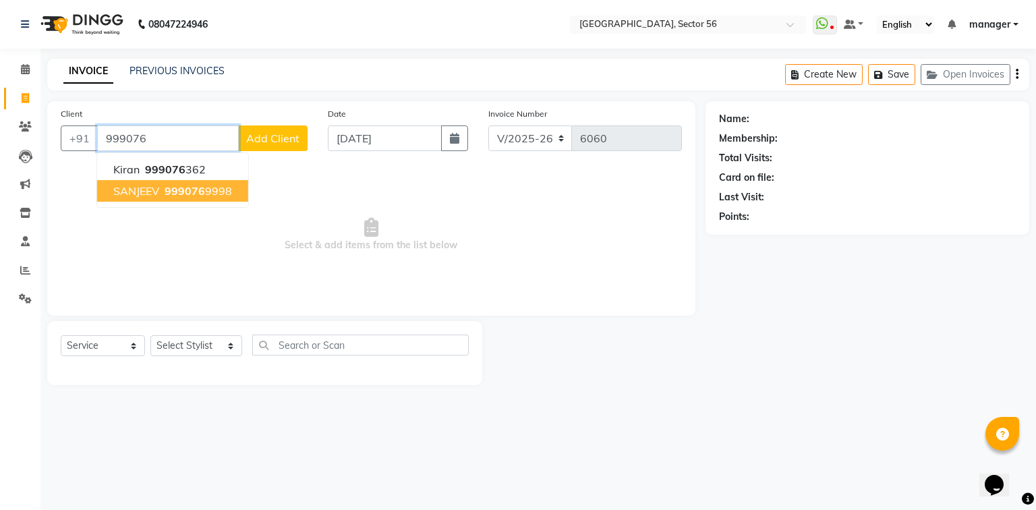
click at [209, 189] on ngb-highlight "999076 9998" at bounding box center [197, 190] width 70 height 13
type input "9990769998"
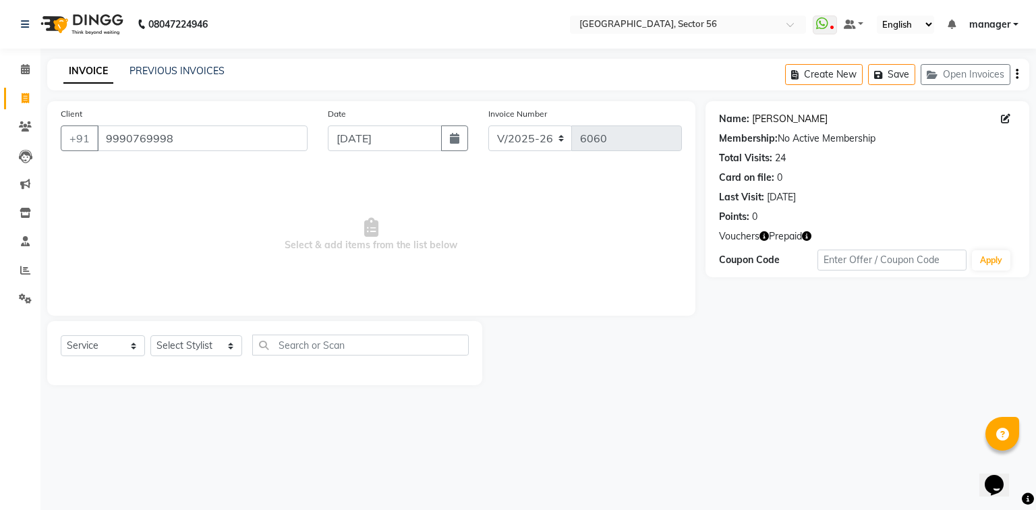
click at [766, 122] on link "Sanjeev" at bounding box center [790, 119] width 76 height 14
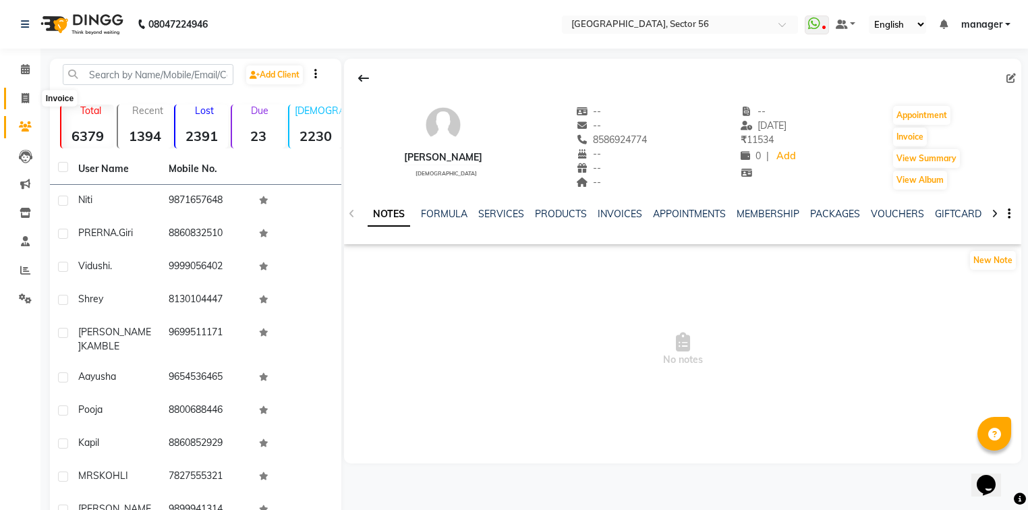
click at [24, 100] on icon at bounding box center [25, 98] width 7 height 10
select select "service"
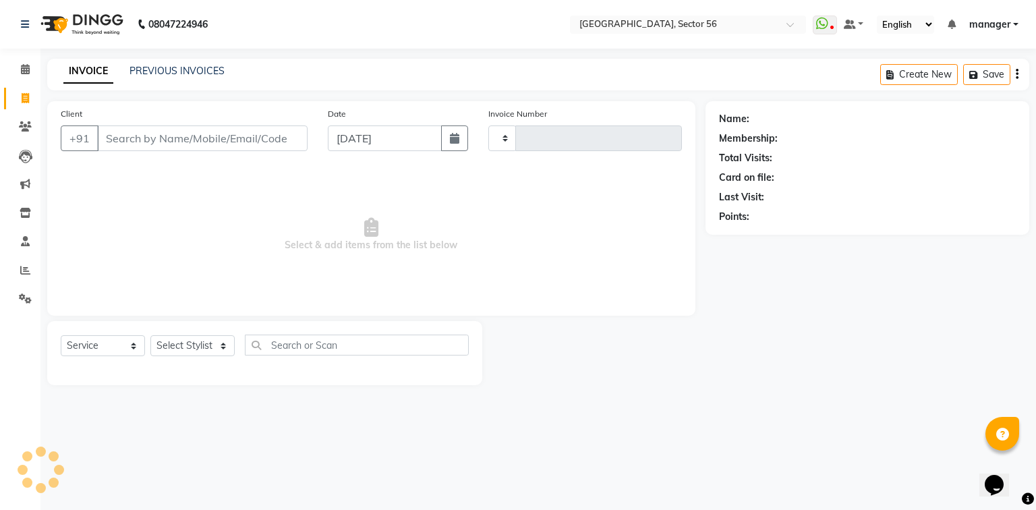
type input "6055"
select select "5557"
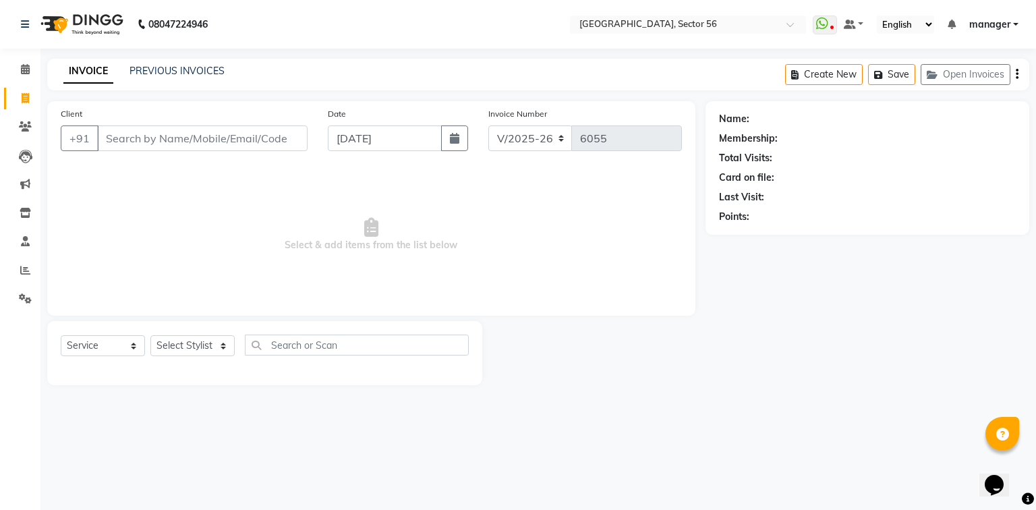
click at [146, 137] on input "Client" at bounding box center [202, 138] width 210 height 26
type input "8586924774"
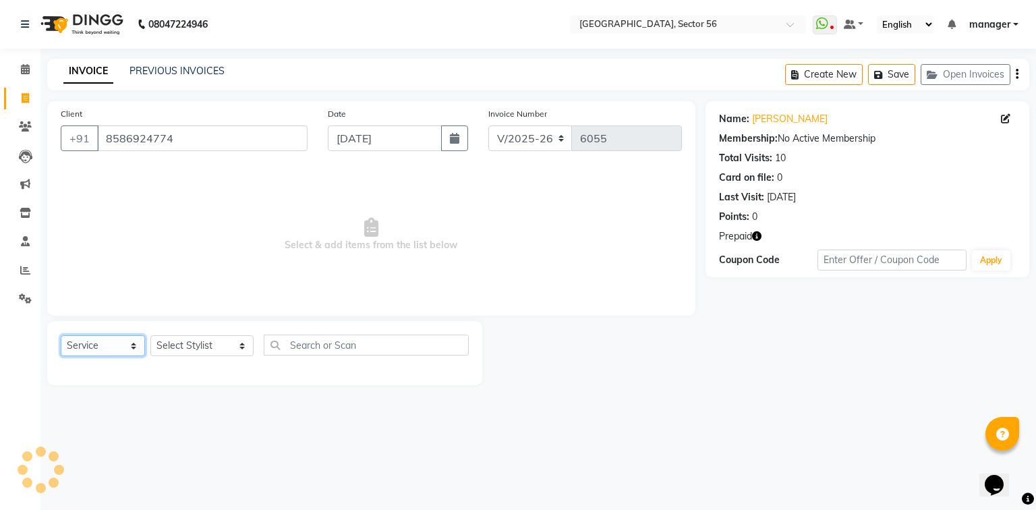
click at [128, 343] on select "Select Service Product Membership Package Voucher Prepaid Gift Card" at bounding box center [103, 345] width 84 height 21
click at [61, 336] on select "Select Service Product Membership Package Voucher Prepaid Gift Card" at bounding box center [103, 345] width 84 height 21
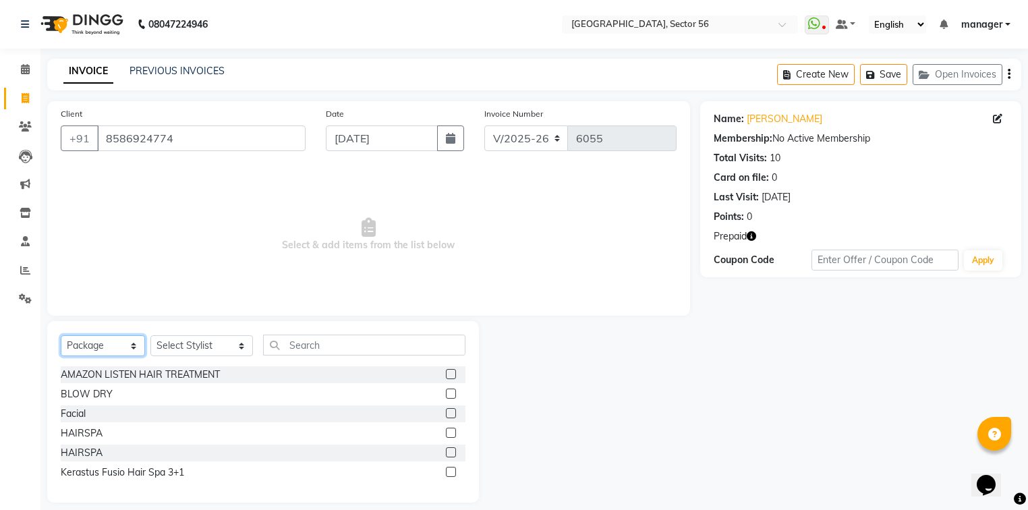
click at [87, 343] on select "Select Service Product Membership Package Voucher Prepaid Gift Card" at bounding box center [103, 345] width 84 height 21
select select "P"
click at [61, 336] on select "Select Service Product Membership Package Voucher Prepaid Gift Card" at bounding box center [103, 345] width 84 height 21
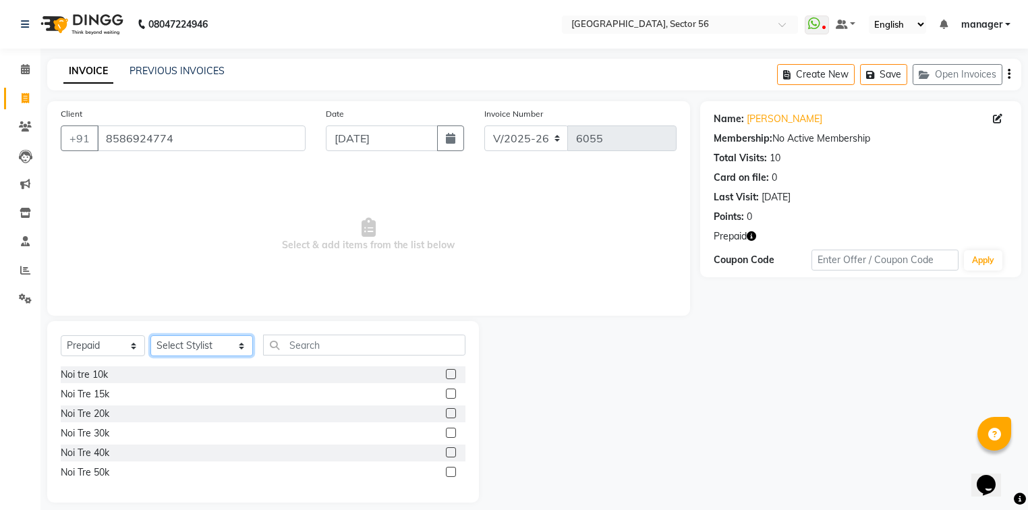
click at [177, 344] on select "Select Stylist ABHISHEKH THAPA abhishek thapa AKRAM KHAN MARKET STAFF amit amit…" at bounding box center [201, 345] width 103 height 21
select select "43517"
click at [150, 336] on select "Select Stylist ABHISHEKH THAPA abhishek thapa AKRAM KHAN MARKET STAFF amit amit…" at bounding box center [201, 345] width 103 height 21
click at [274, 345] on input "text" at bounding box center [364, 345] width 202 height 21
click at [95, 376] on div "Noi tre 10k" at bounding box center [84, 375] width 47 height 14
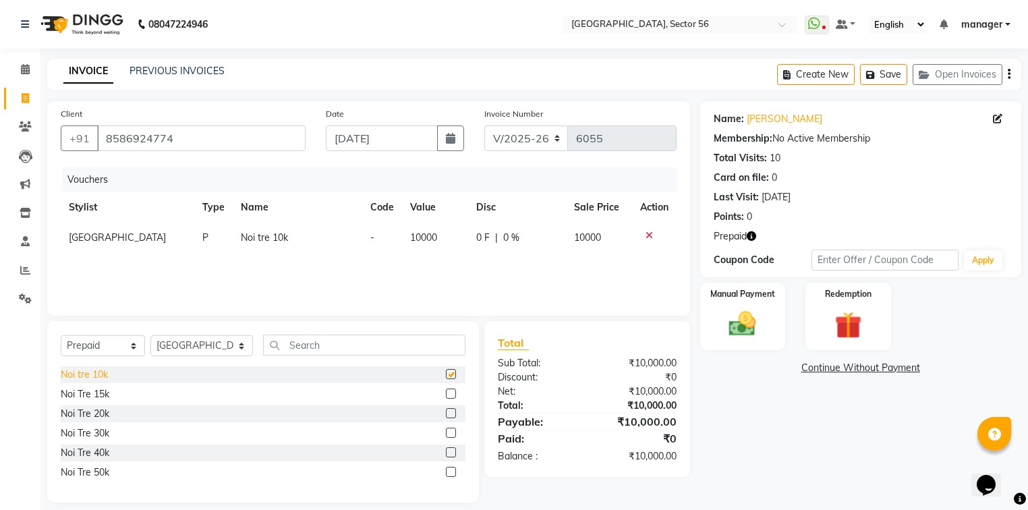
checkbox input "false"
drag, startPoint x: 95, startPoint y: 376, endPoint x: 0, endPoint y: 291, distance: 127.5
click at [0, 291] on li "Settings" at bounding box center [20, 299] width 40 height 29
click at [181, 138] on input "8586924774" at bounding box center [201, 138] width 208 height 26
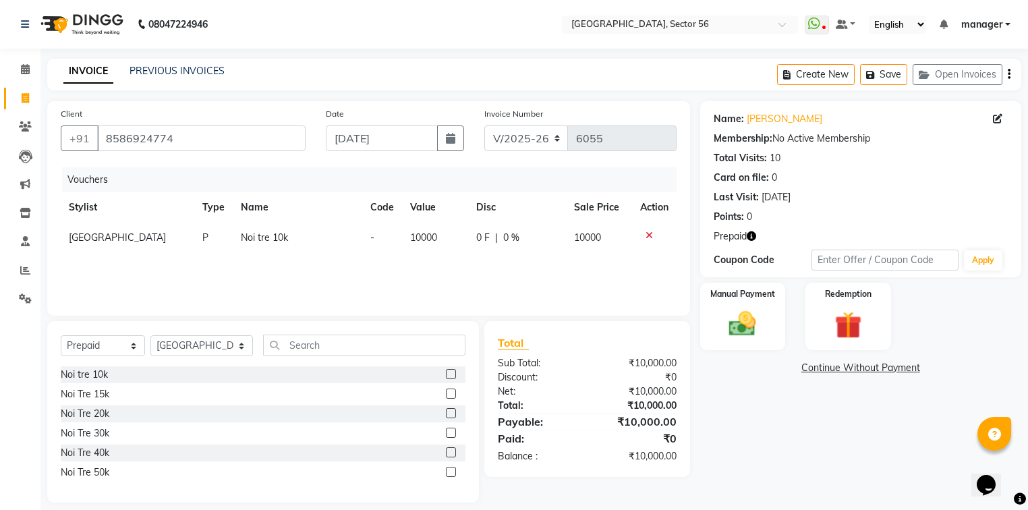
click at [0, 346] on div "Calendar Invoice Clients Leads Marketing Inventory Staff Reports Settings Compl…" at bounding box center [91, 270] width 182 height 464
click at [189, 138] on input "8586924774" at bounding box center [201, 138] width 208 height 26
click at [79, 235] on span "[GEOGRAPHIC_DATA]" at bounding box center [117, 237] width 97 height 12
select select "43517"
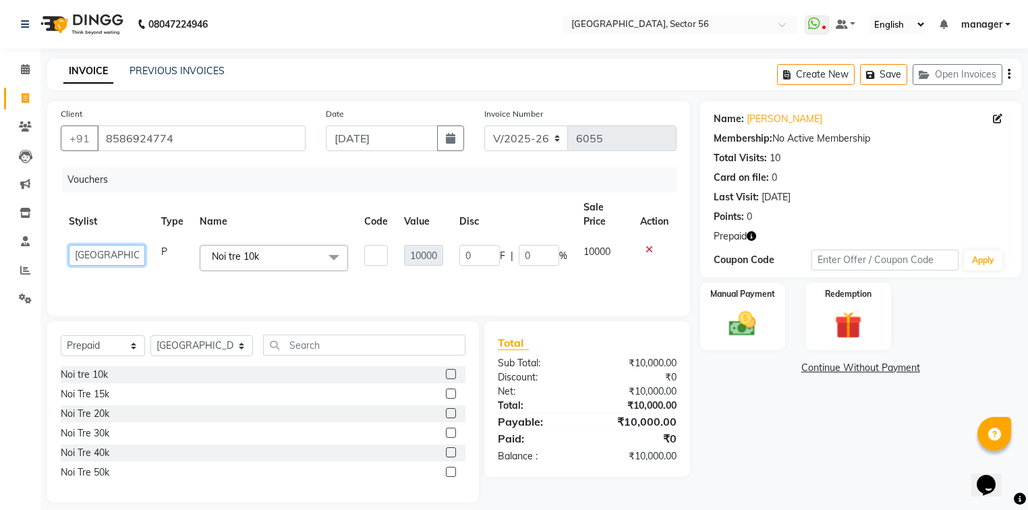
click at [94, 256] on select "ABHISHEKH THAPA abhishek thapa AKRAM KHAN MARKET STAFF amit amit spm Anamika Be…" at bounding box center [107, 255] width 76 height 21
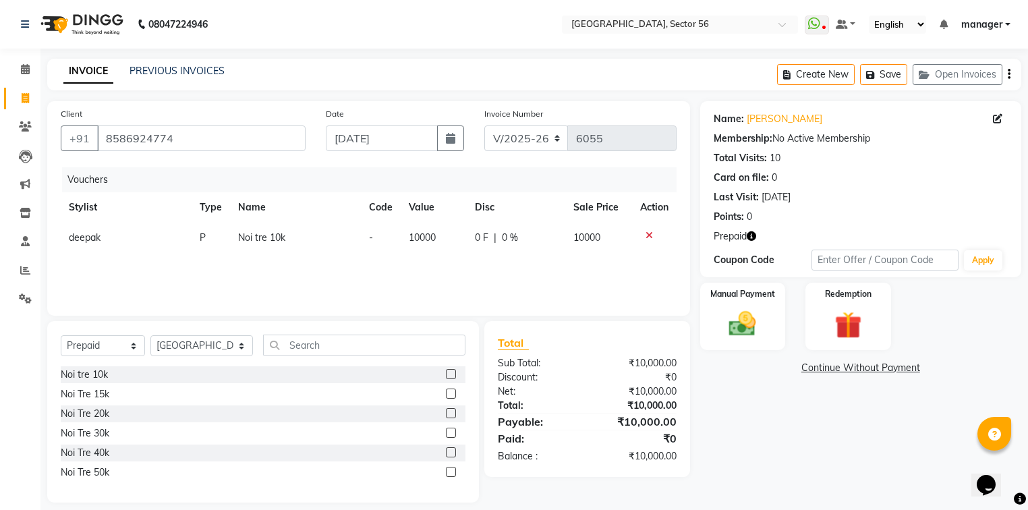
drag, startPoint x: 0, startPoint y: 432, endPoint x: 48, endPoint y: 424, distance: 48.5
click at [1, 432] on div "Calendar Invoice Clients Leads Marketing Inventory Staff Reports Settings Compl…" at bounding box center [91, 270] width 182 height 464
click at [739, 328] on img at bounding box center [743, 324] width 46 height 32
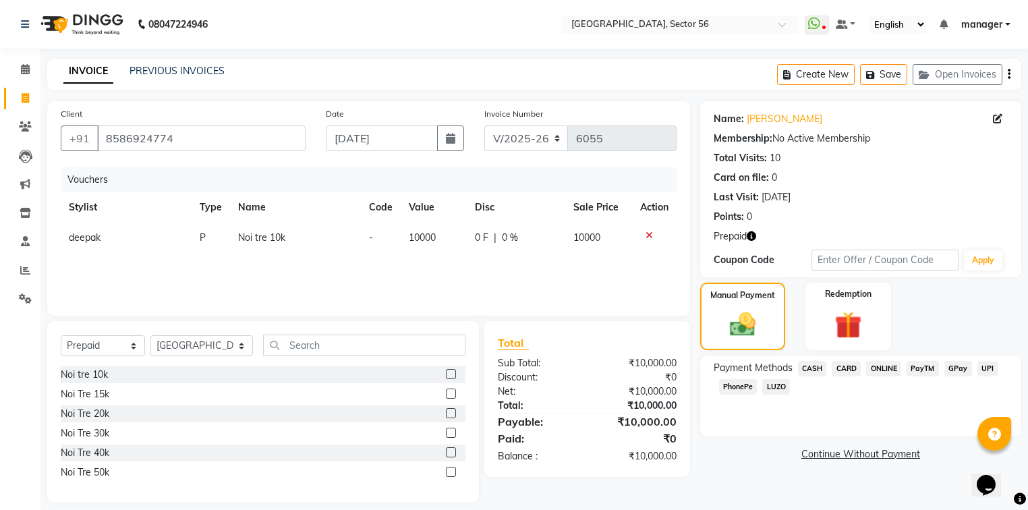
click at [950, 369] on span "GPay" at bounding box center [958, 369] width 28 height 16
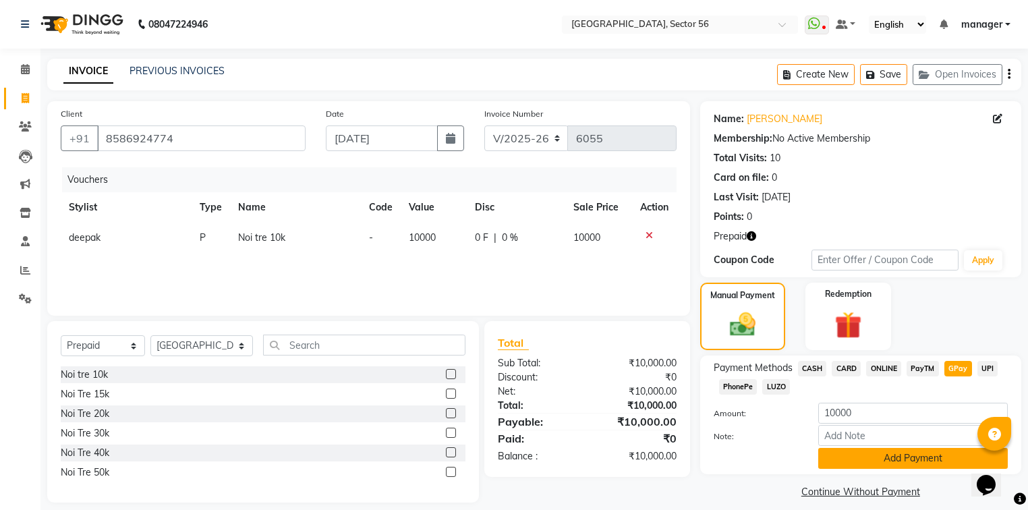
click at [917, 456] on button "Add Payment" at bounding box center [913, 458] width 190 height 21
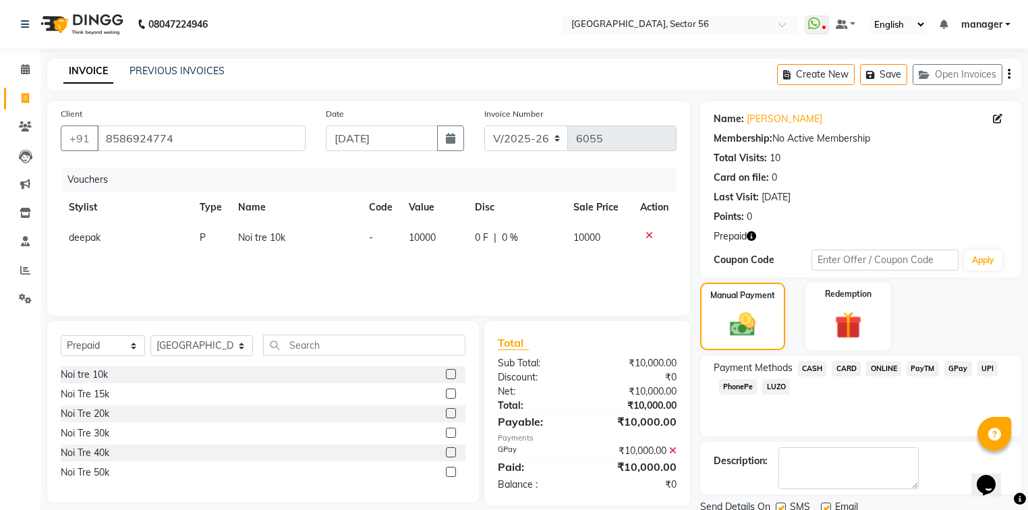
scroll to position [49, 0]
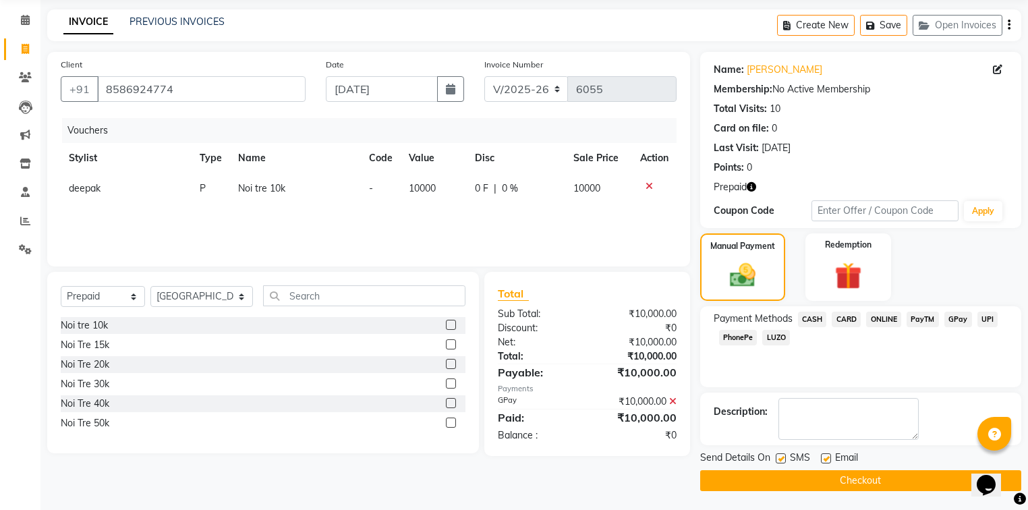
click at [782, 477] on button "Checkout" at bounding box center [860, 480] width 321 height 21
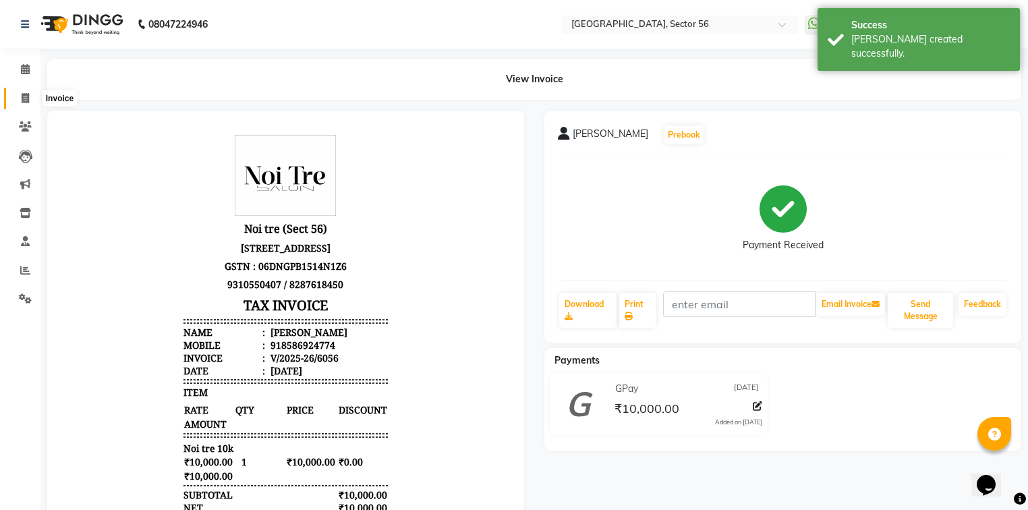
drag, startPoint x: 25, startPoint y: 98, endPoint x: 34, endPoint y: 102, distance: 9.7
click at [25, 98] on icon at bounding box center [25, 98] width 7 height 10
select select "5557"
select select "service"
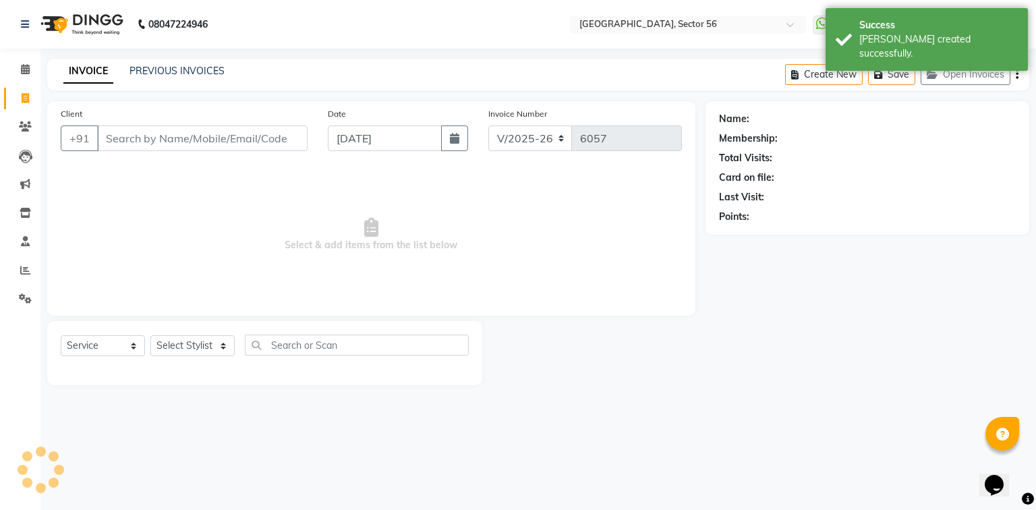
click at [143, 133] on input "Client" at bounding box center [202, 138] width 210 height 26
type input "8586924774"
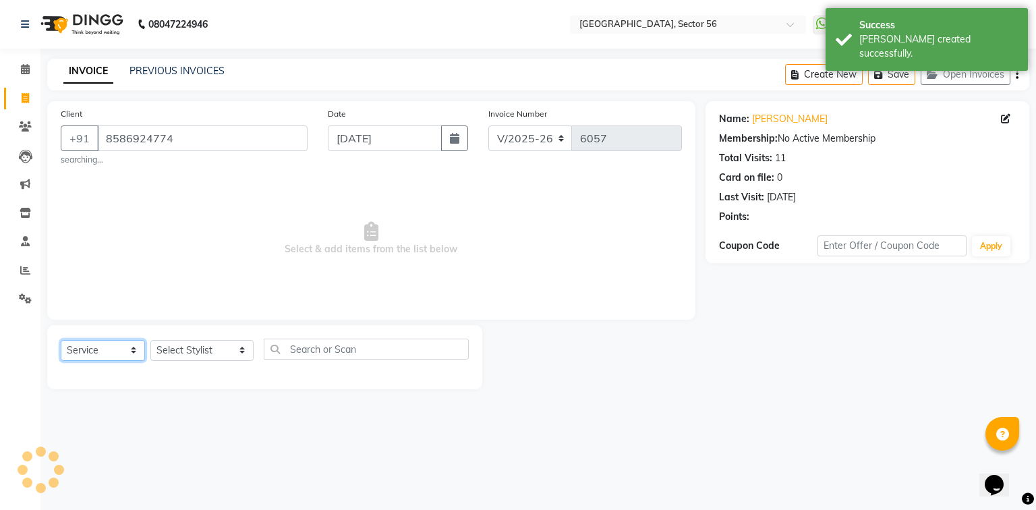
drag, startPoint x: 81, startPoint y: 344, endPoint x: 80, endPoint y: 351, distance: 6.9
click at [80, 351] on select "Select Service Product Membership Package Voucher Prepaid Gift Card" at bounding box center [103, 350] width 84 height 21
select select "V"
click at [61, 341] on select "Select Service Product Membership Package Voucher Prepaid Gift Card" at bounding box center [103, 350] width 84 height 21
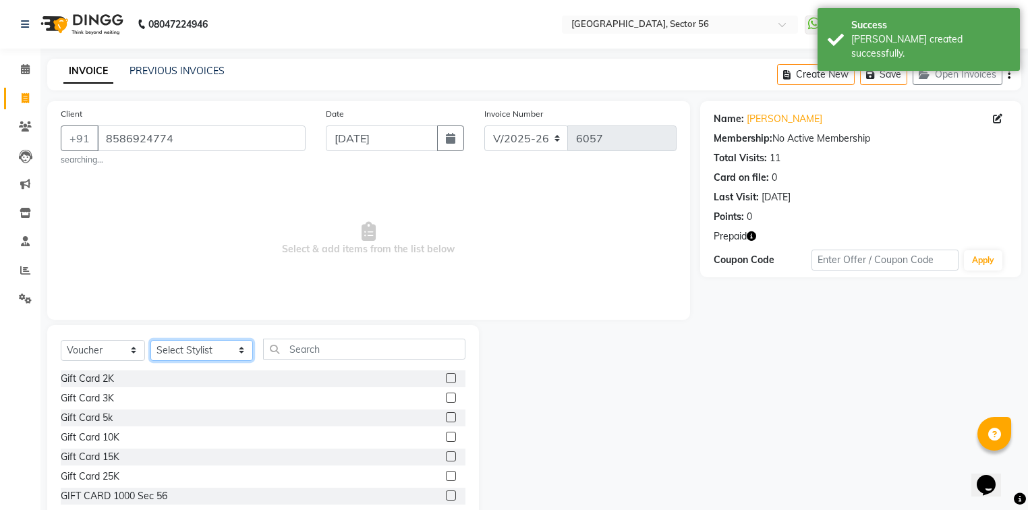
click at [181, 348] on select "Select Stylist ABHISHEKH THAPA abhishek thapa AKRAM KHAN MARKET STAFF amit amit…" at bounding box center [201, 350] width 103 height 21
select select "43535"
click at [150, 341] on select "Select Stylist ABHISHEKH THAPA abhishek thapa AKRAM KHAN MARKET STAFF amit amit…" at bounding box center [201, 350] width 103 height 21
click at [94, 378] on div "Gift Card 2K" at bounding box center [87, 379] width 53 height 14
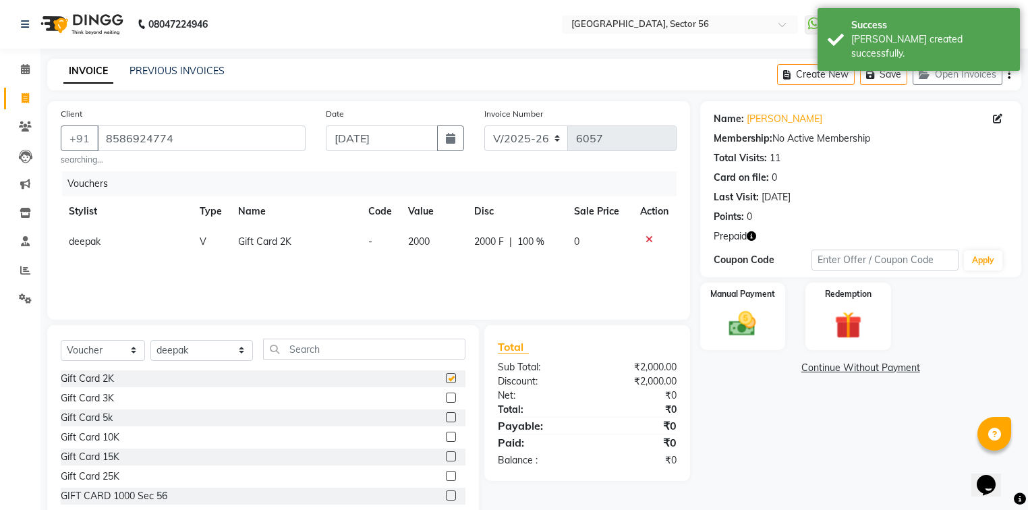
checkbox input "false"
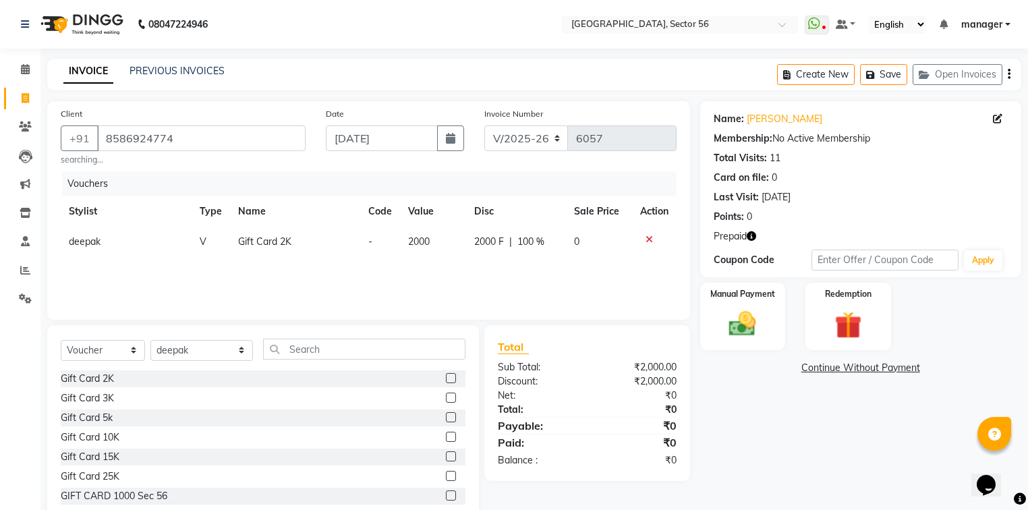
click at [842, 366] on link "Continue Without Payment" at bounding box center [861, 368] width 316 height 14
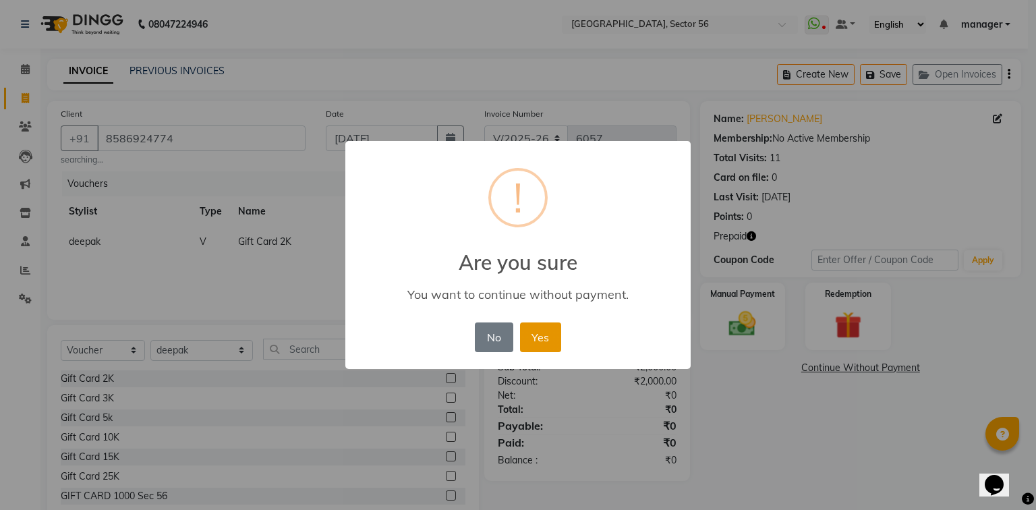
click at [551, 332] on button "Yes" at bounding box center [540, 337] width 41 height 30
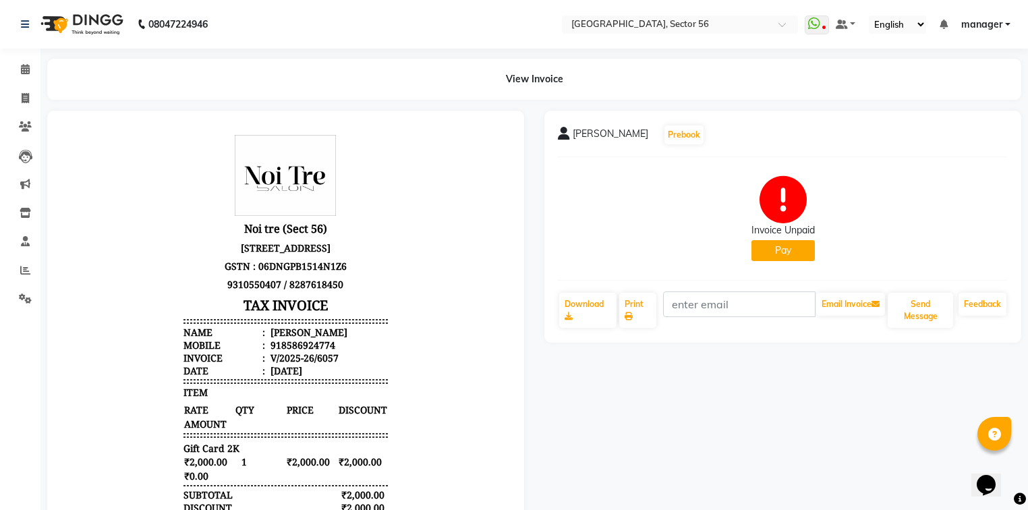
drag, startPoint x: 23, startPoint y: 101, endPoint x: 607, endPoint y: 420, distance: 665.2
click at [607, 420] on div "colin Prebook Invoice Unpaid Pay Download Print Email Invoice Send Message Feed…" at bounding box center [782, 423] width 497 height 625
click at [22, 101] on icon at bounding box center [25, 98] width 7 height 10
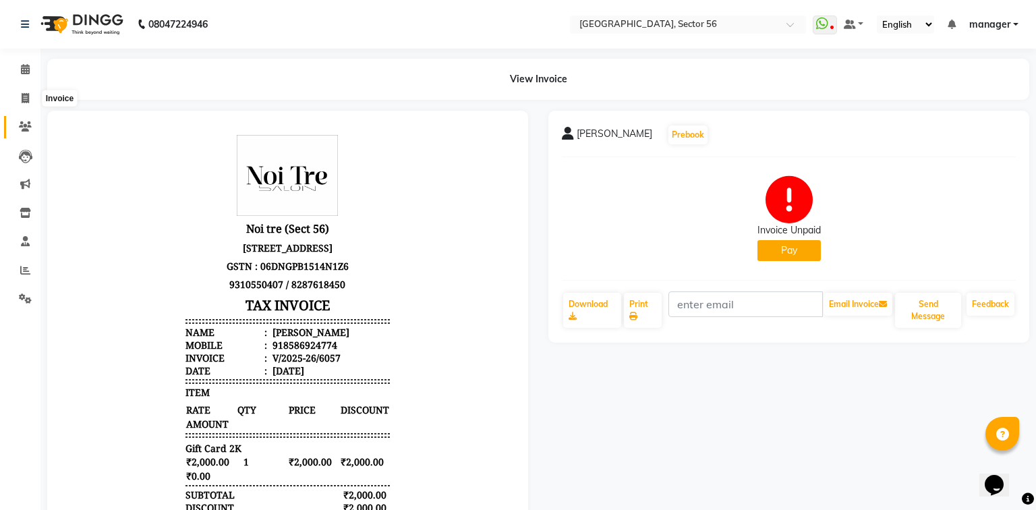
select select "service"
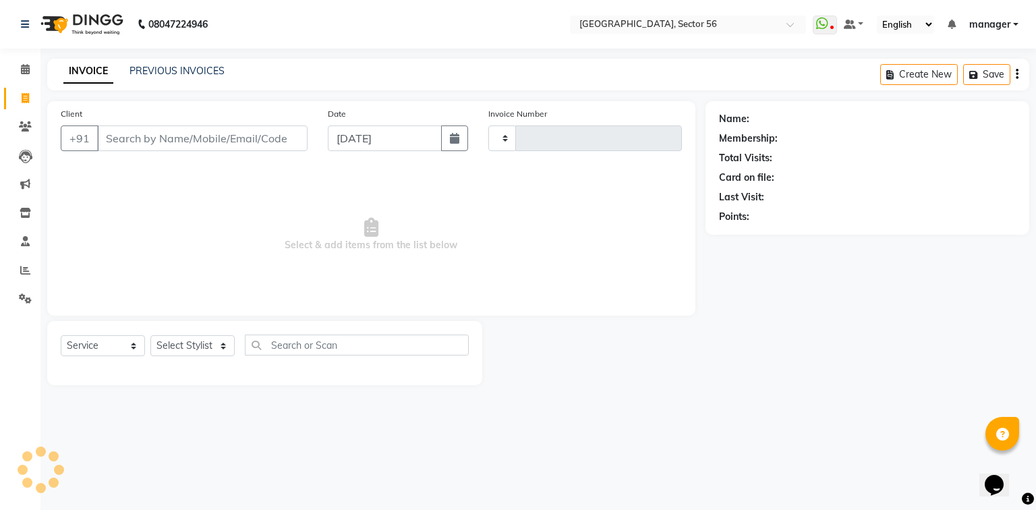
type input "6058"
select select "5557"
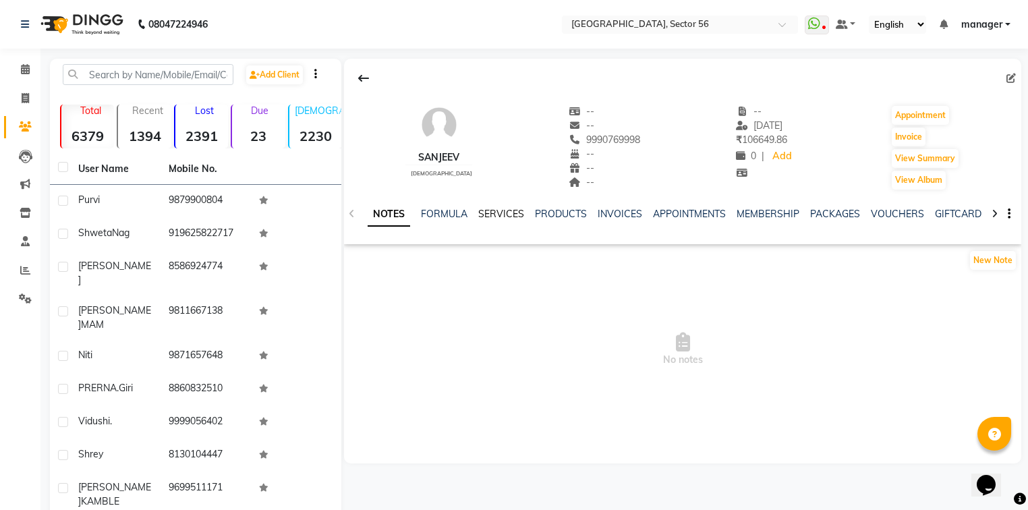
click at [481, 212] on link "SERVICES" at bounding box center [501, 214] width 46 height 12
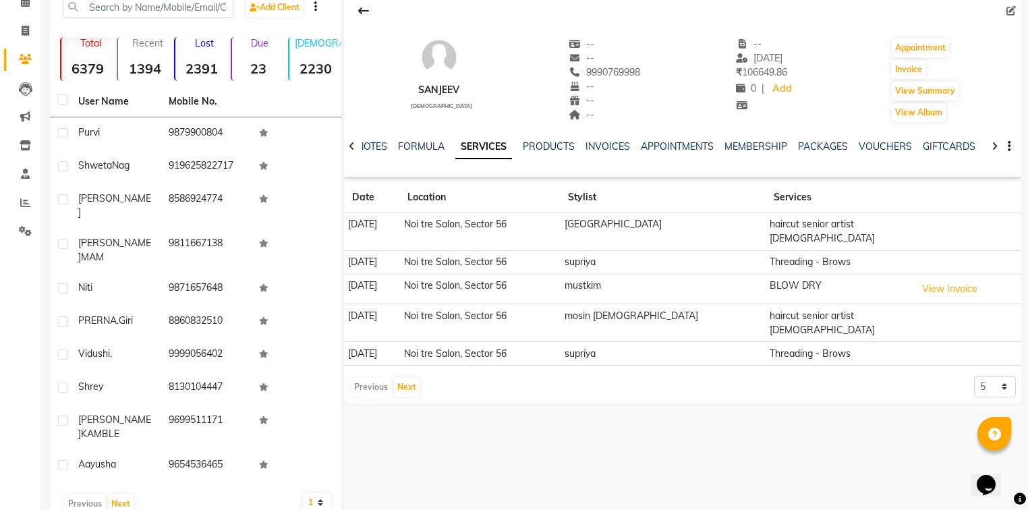
scroll to position [75, 0]
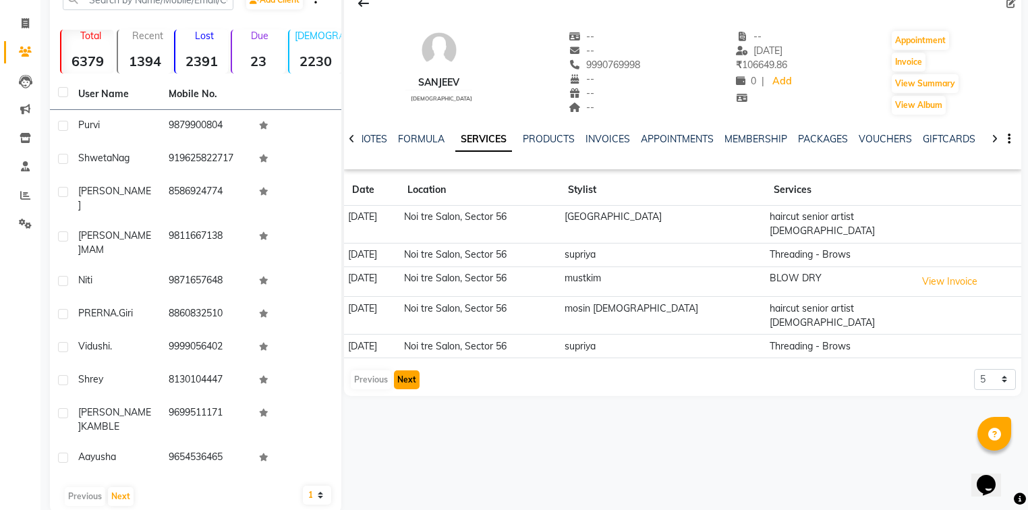
click at [413, 370] on button "Next" at bounding box center [407, 379] width 26 height 19
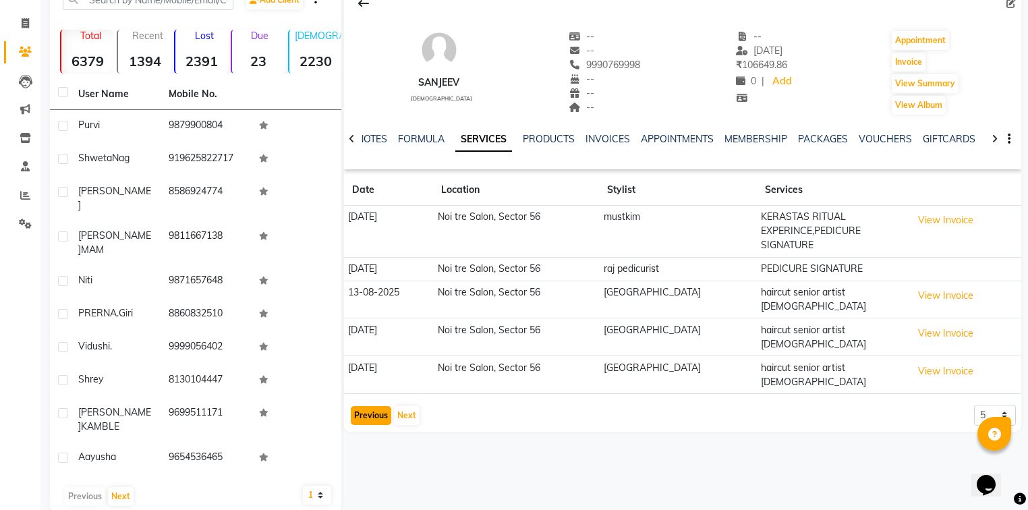
click at [370, 406] on button "Previous" at bounding box center [371, 415] width 40 height 19
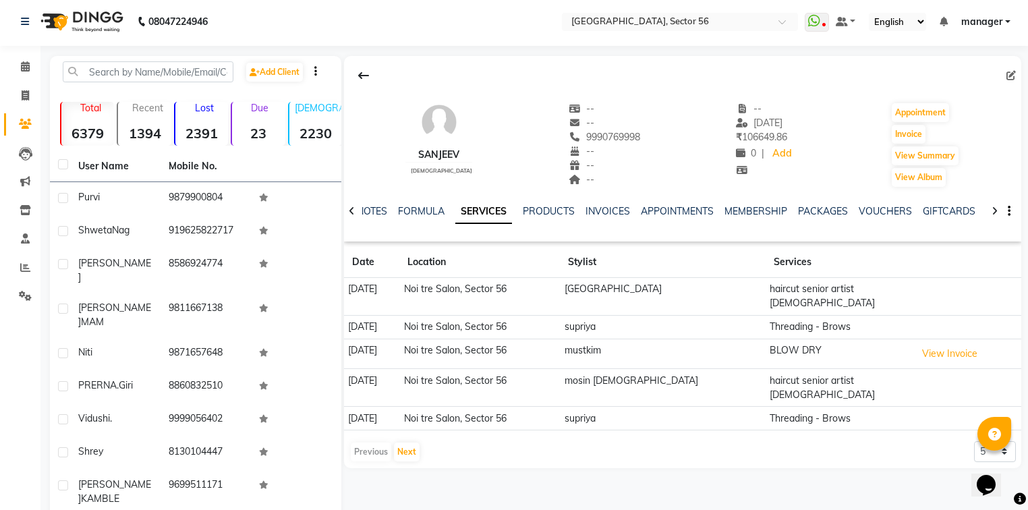
scroll to position [0, 0]
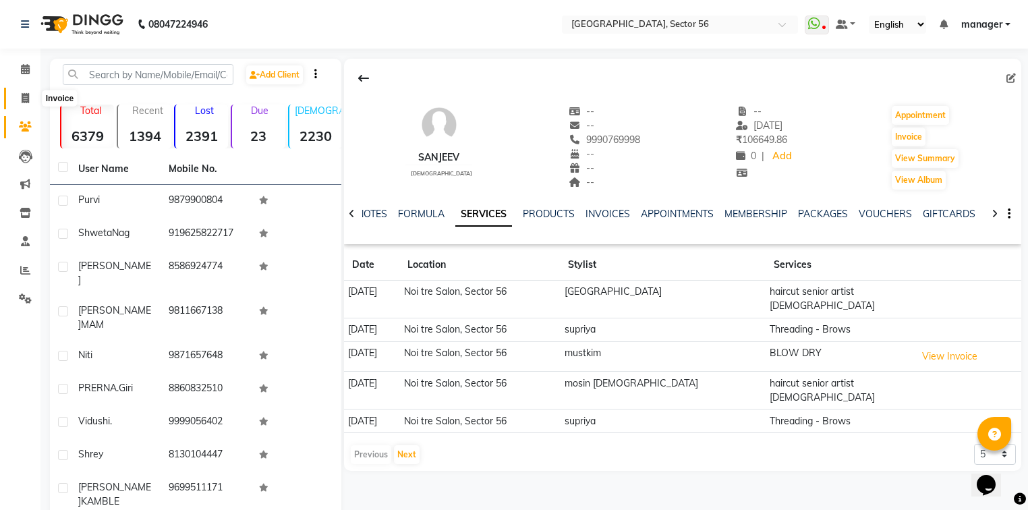
click at [28, 96] on icon at bounding box center [25, 98] width 7 height 10
select select "service"
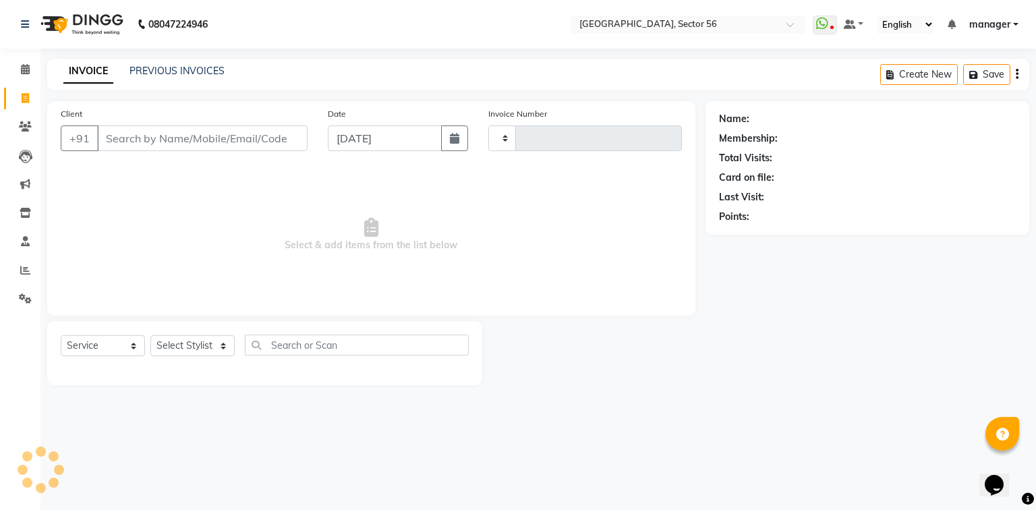
type input "6060"
select select "5557"
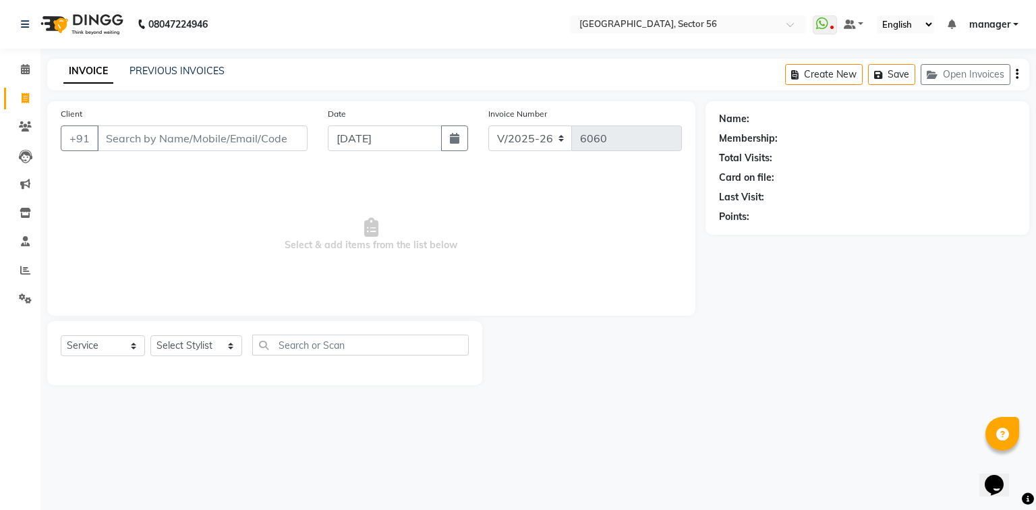
click at [201, 138] on input "Client" at bounding box center [202, 138] width 210 height 26
click at [24, 269] on icon at bounding box center [25, 270] width 10 height 10
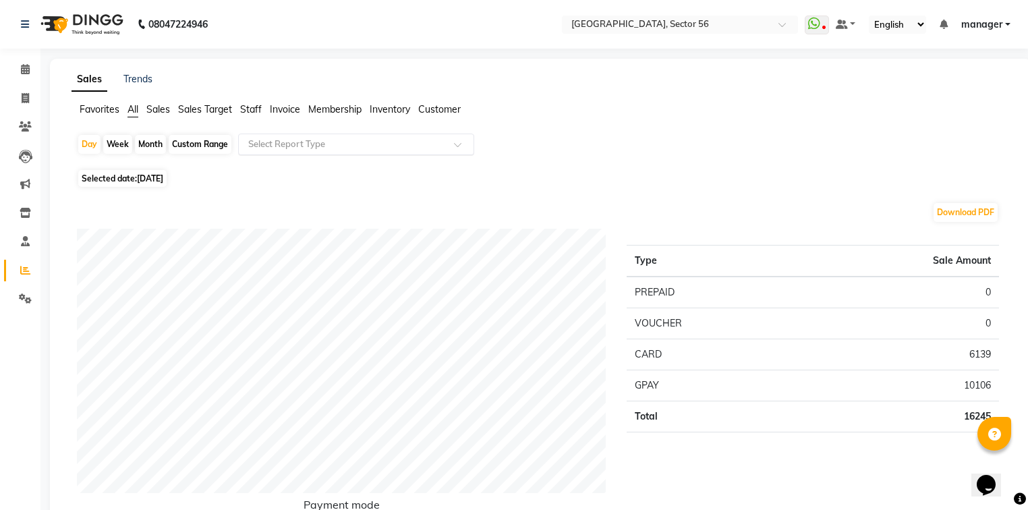
click at [374, 149] on input "text" at bounding box center [343, 144] width 194 height 13
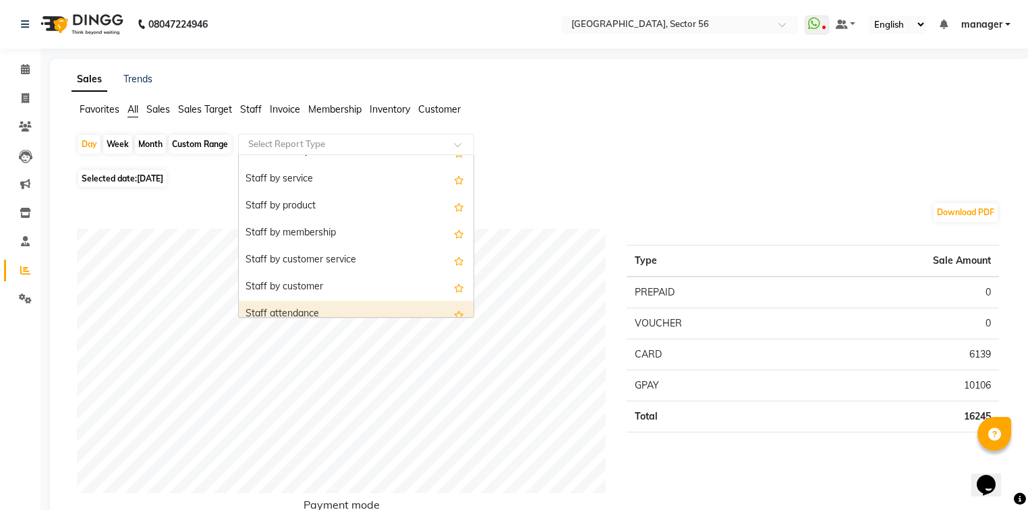
scroll to position [270, 0]
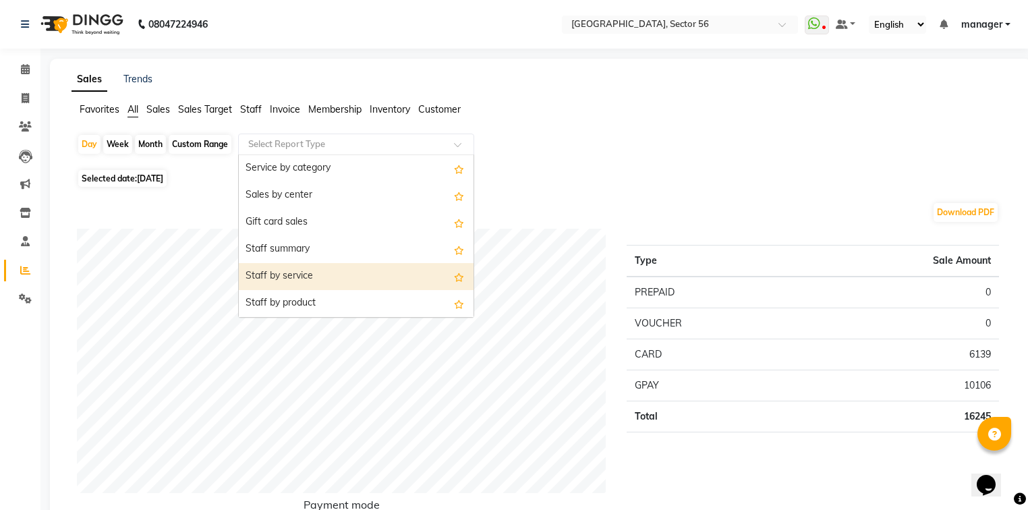
click at [312, 270] on div "Staff by service" at bounding box center [356, 276] width 235 height 27
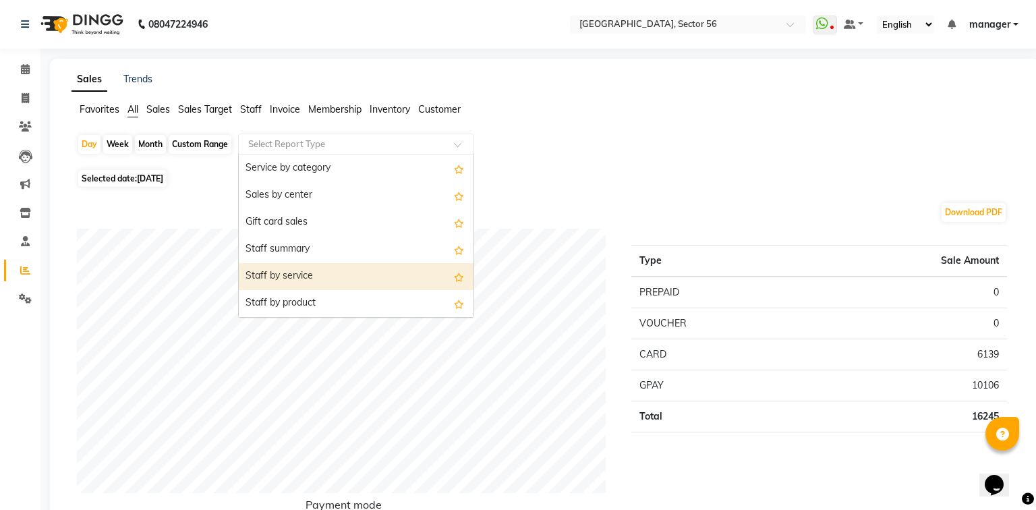
select select "full_report"
select select "csv"
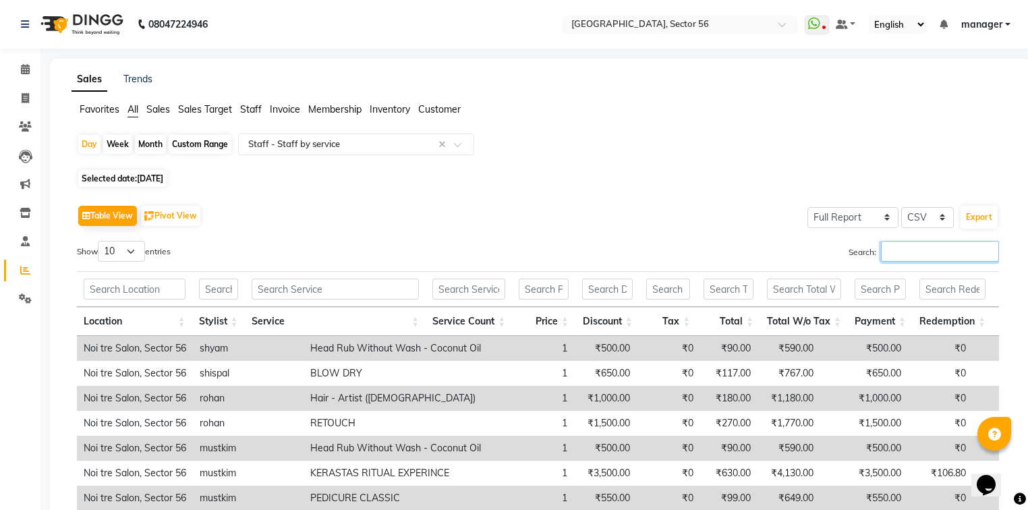
click at [905, 251] on input "Search:" at bounding box center [940, 251] width 118 height 21
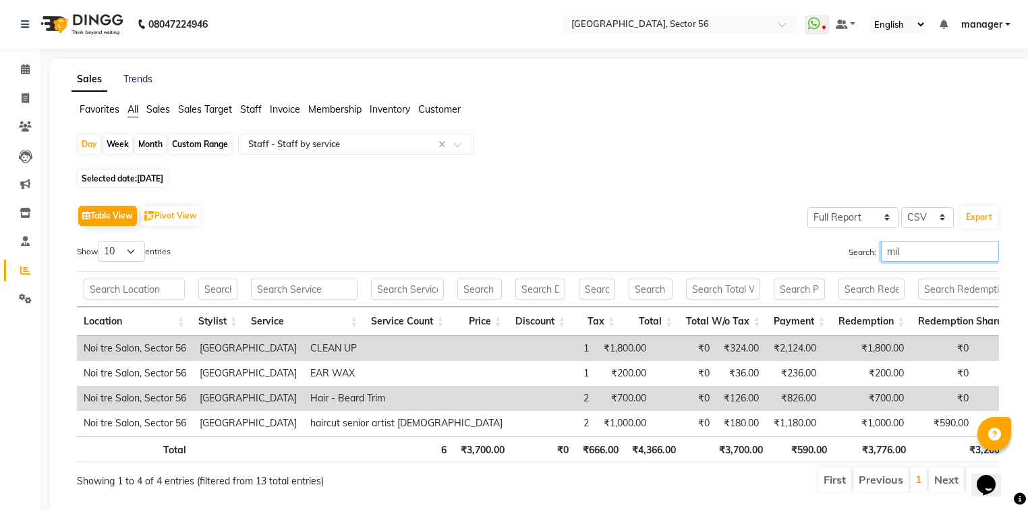
type input "mil"
click at [157, 144] on div "Month" at bounding box center [150, 144] width 31 height 19
select select "9"
select select "2025"
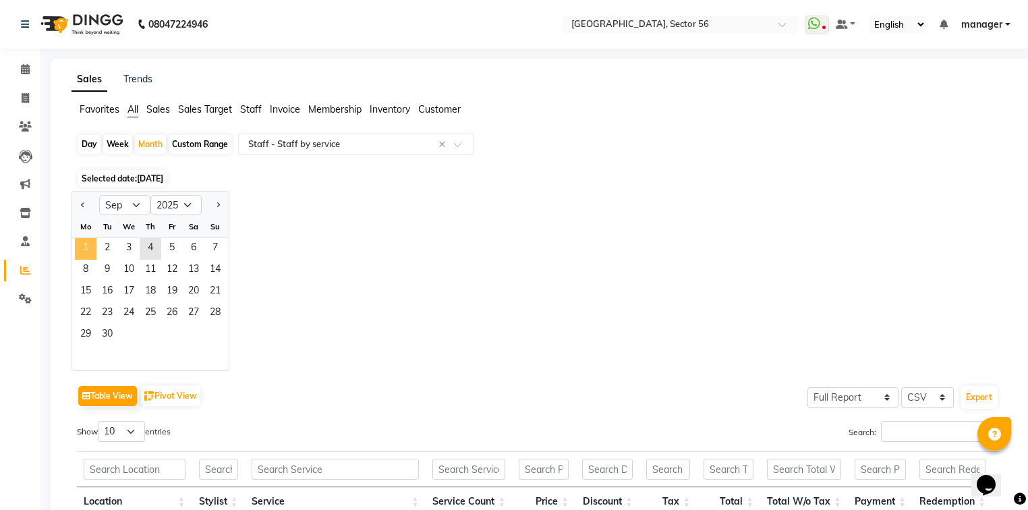
click at [93, 238] on span "1" at bounding box center [86, 249] width 22 height 22
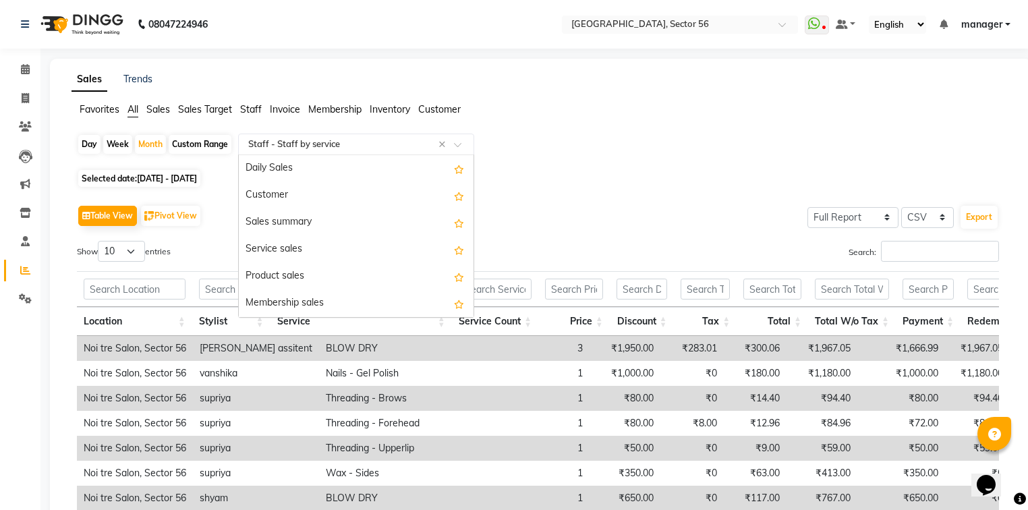
click at [400, 140] on input "text" at bounding box center [343, 144] width 194 height 13
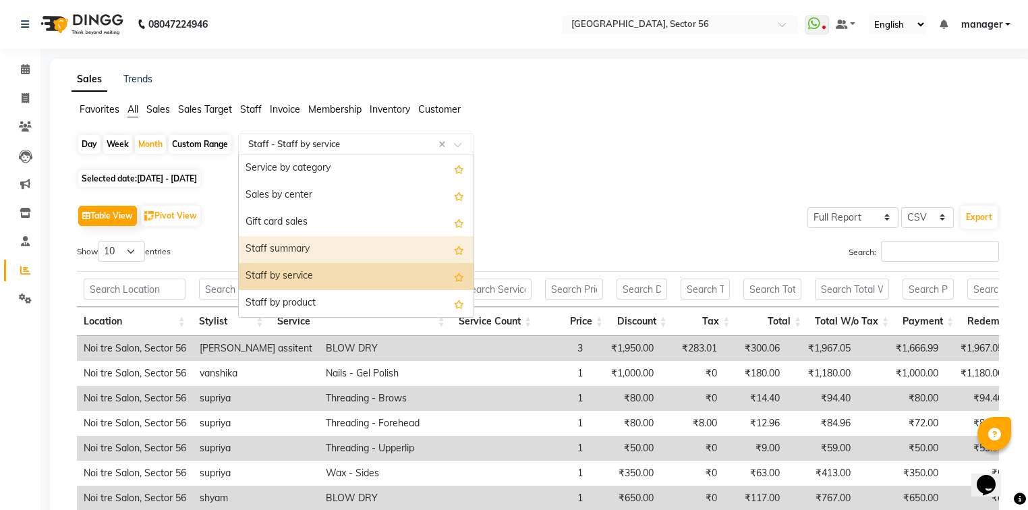
click at [317, 247] on div "Staff summary" at bounding box center [356, 249] width 235 height 27
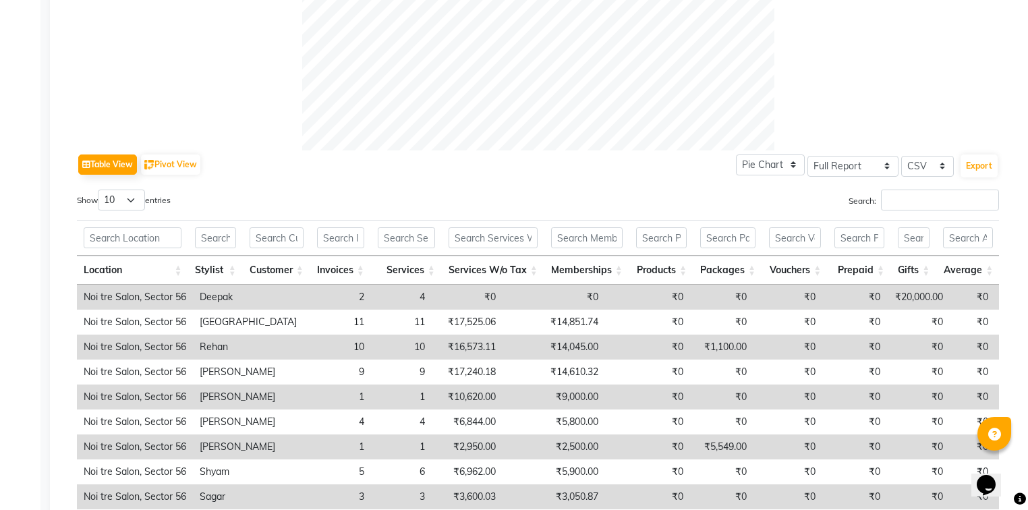
scroll to position [680, 0]
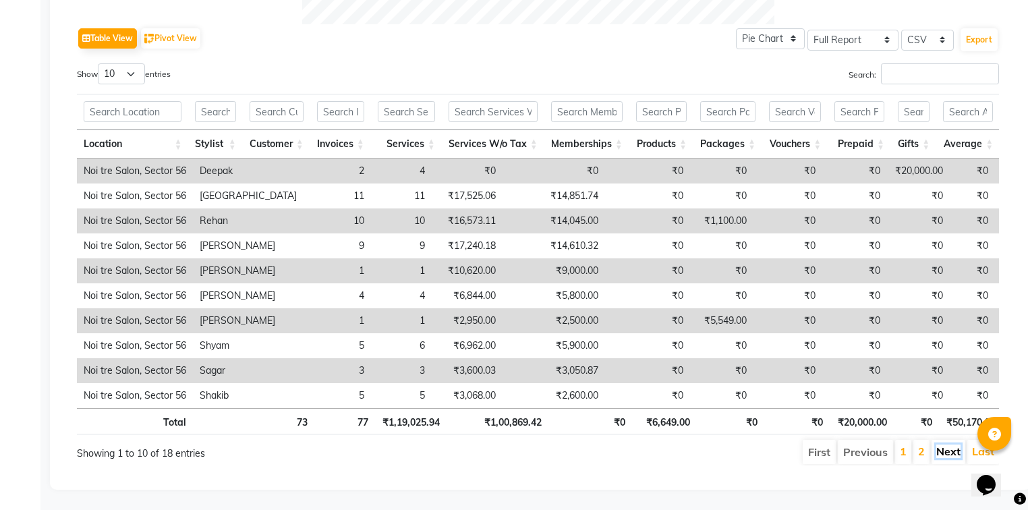
click at [942, 448] on link "Next" at bounding box center [948, 450] width 24 height 13
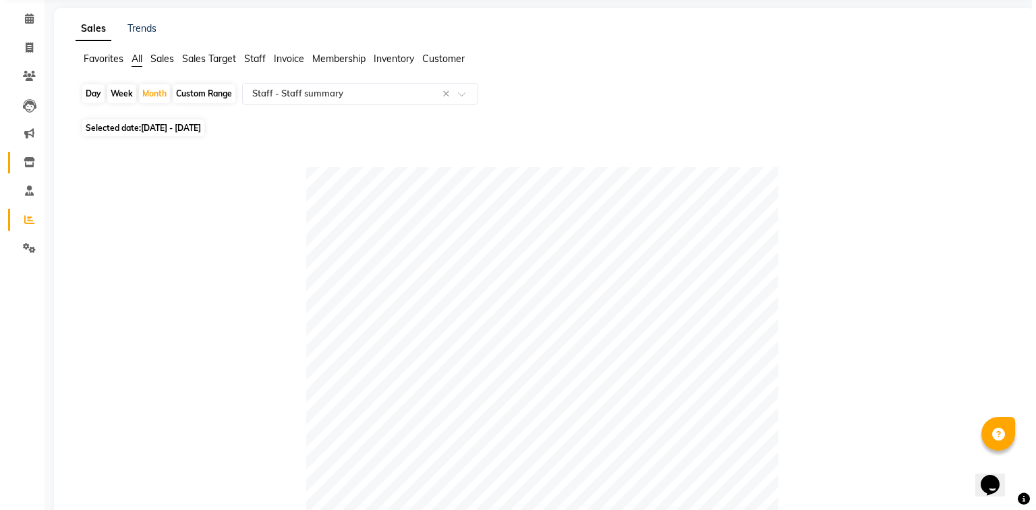
scroll to position [0, 0]
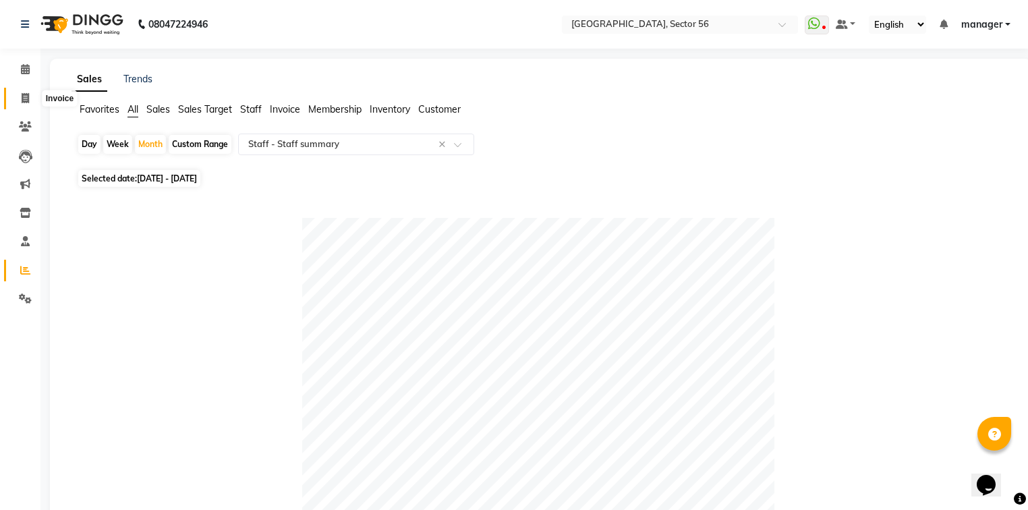
click at [25, 99] on icon at bounding box center [25, 98] width 7 height 10
select select "service"
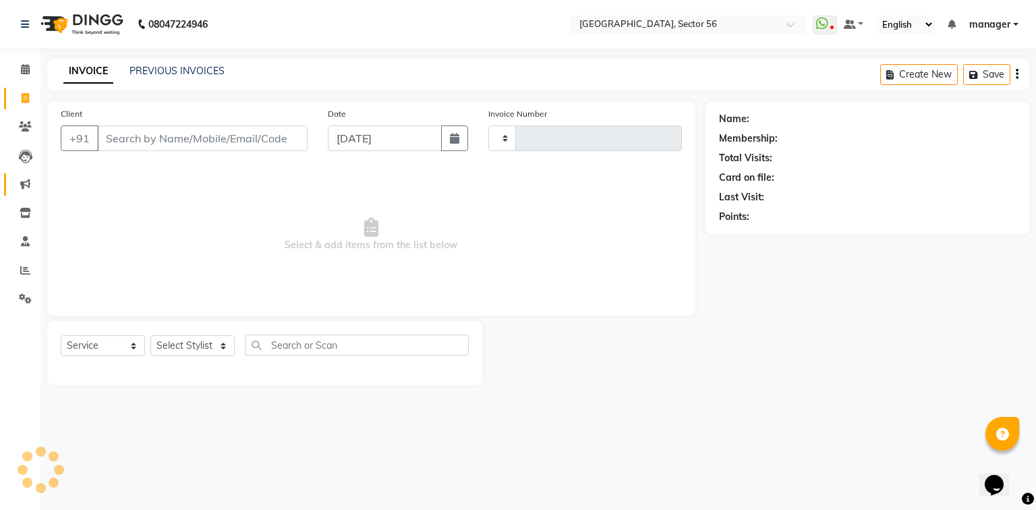
type input "6060"
select select "5557"
click at [198, 246] on span "Select & add items from the list below" at bounding box center [371, 234] width 621 height 135
drag, startPoint x: 683, startPoint y: 331, endPoint x: 577, endPoint y: 353, distance: 107.5
click at [577, 353] on div at bounding box center [593, 353] width 223 height 64
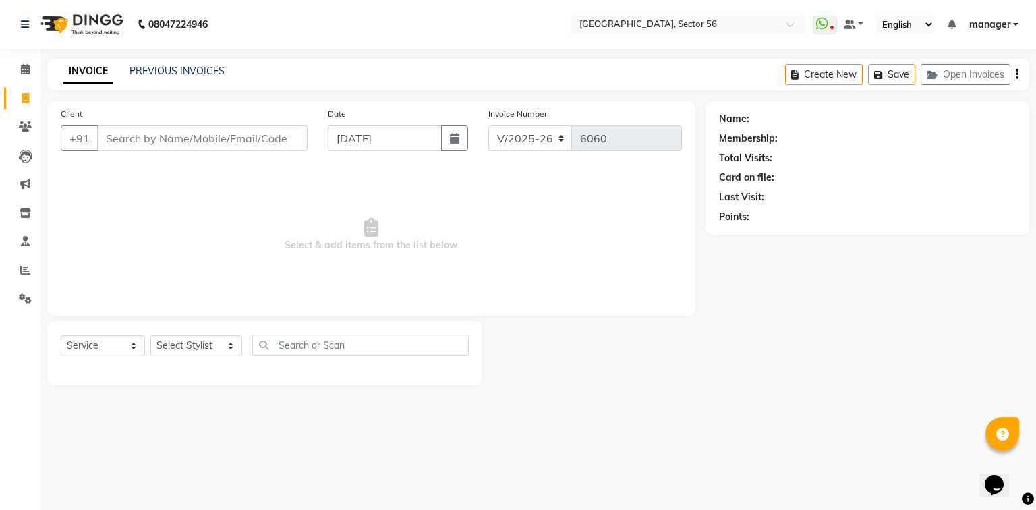
drag, startPoint x: 577, startPoint y: 353, endPoint x: 557, endPoint y: 374, distance: 29.1
click at [557, 374] on div at bounding box center [593, 353] width 223 height 64
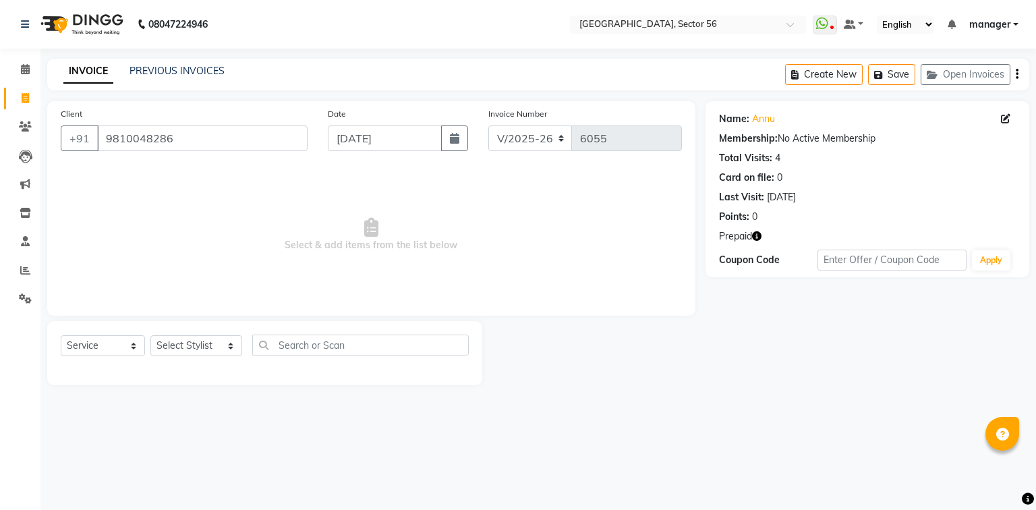
select select "5557"
select select "service"
select select "5557"
select select "service"
